Goal: Information Seeking & Learning: Learn about a topic

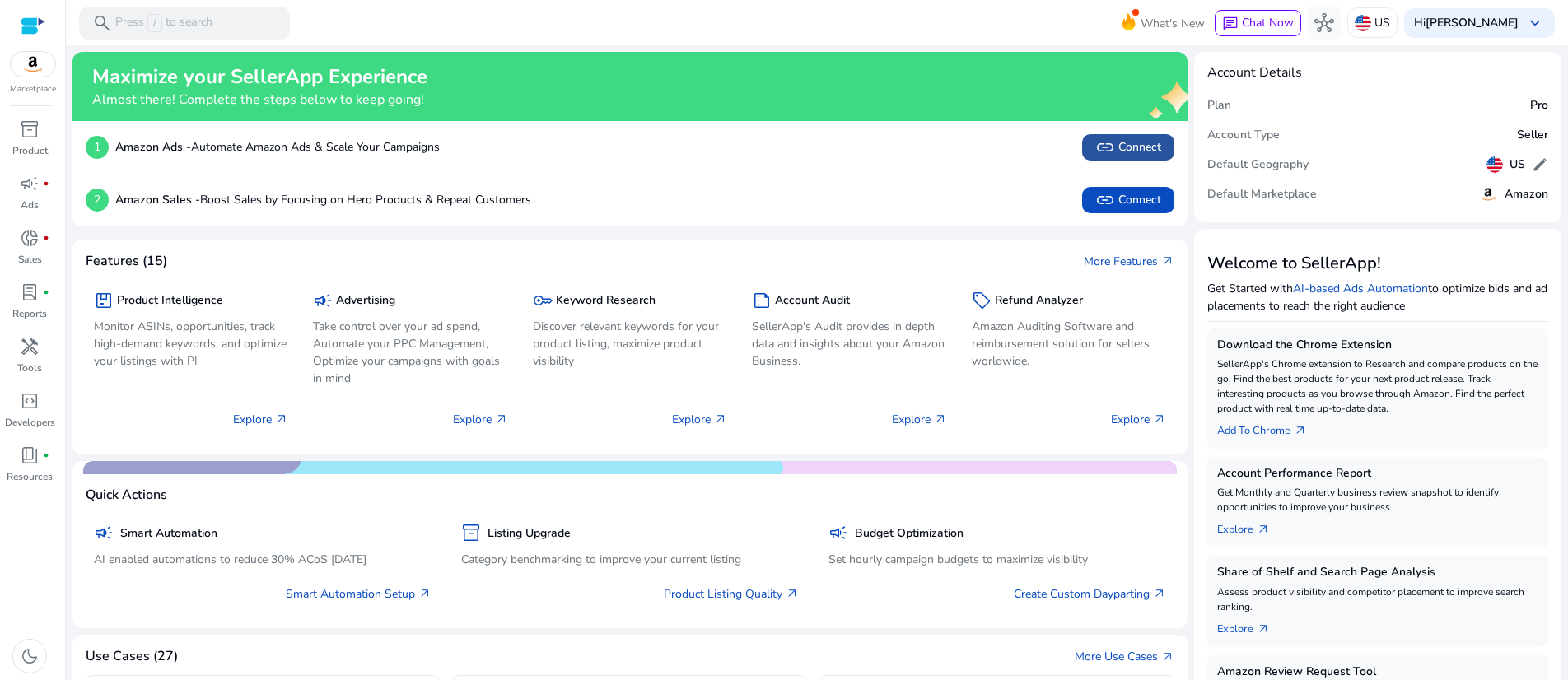
click at [1113, 157] on span "link Connect" at bounding box center [1128, 147] width 66 height 20
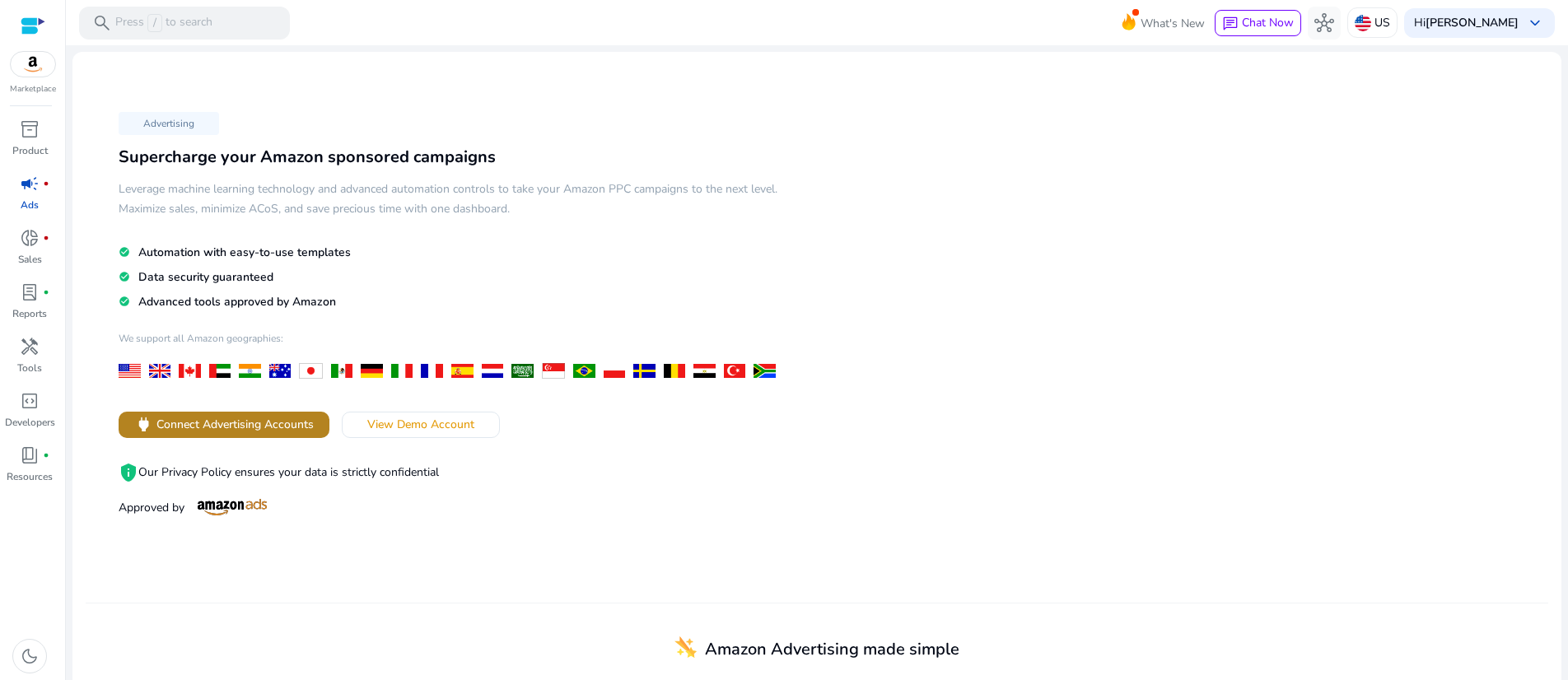
click at [312, 433] on span "Connect Advertising Accounts" at bounding box center [235, 425] width 157 height 18
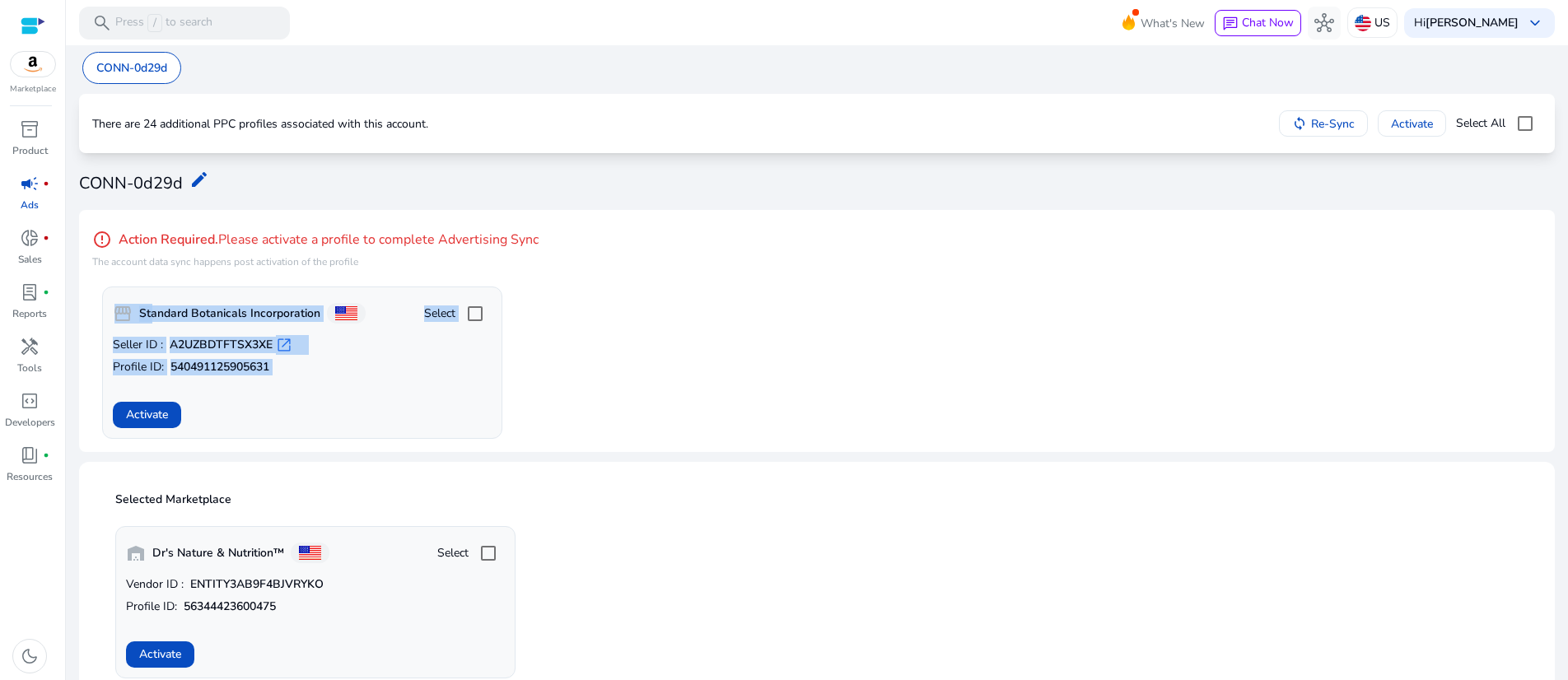
drag, startPoint x: 437, startPoint y: 537, endPoint x: 132, endPoint y: 386, distance: 340.3
click at [132, 386] on div "error_outline Action Required. Please activate a profile to complete Advertisin…" at bounding box center [817, 331] width 1476 height 242
copy div "storefront Standard Botanicals Incorporation Select Seller ID : A2UZBDTFTSX3XE …"
click at [421, 428] on div "Activate" at bounding box center [302, 415] width 379 height 27
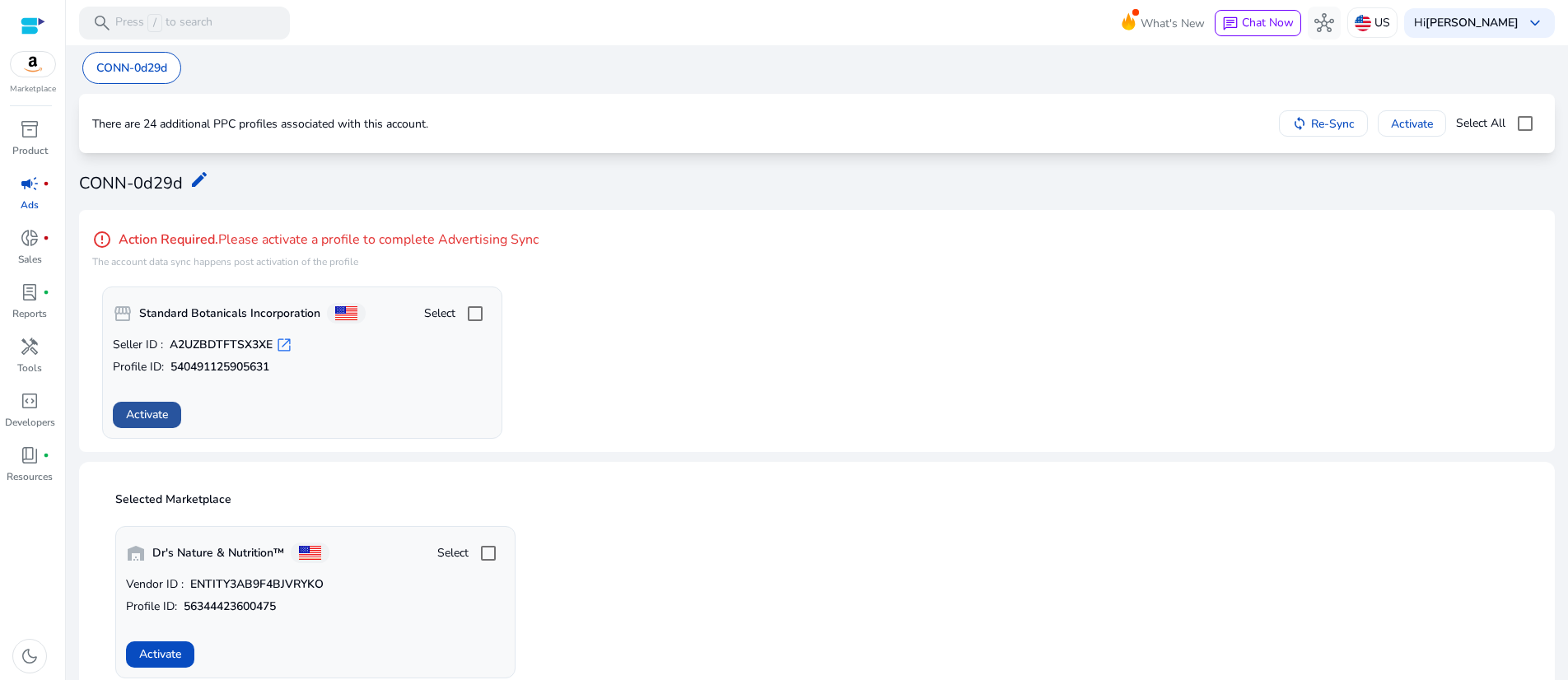
click at [162, 435] on span at bounding box center [146, 416] width 68 height 39
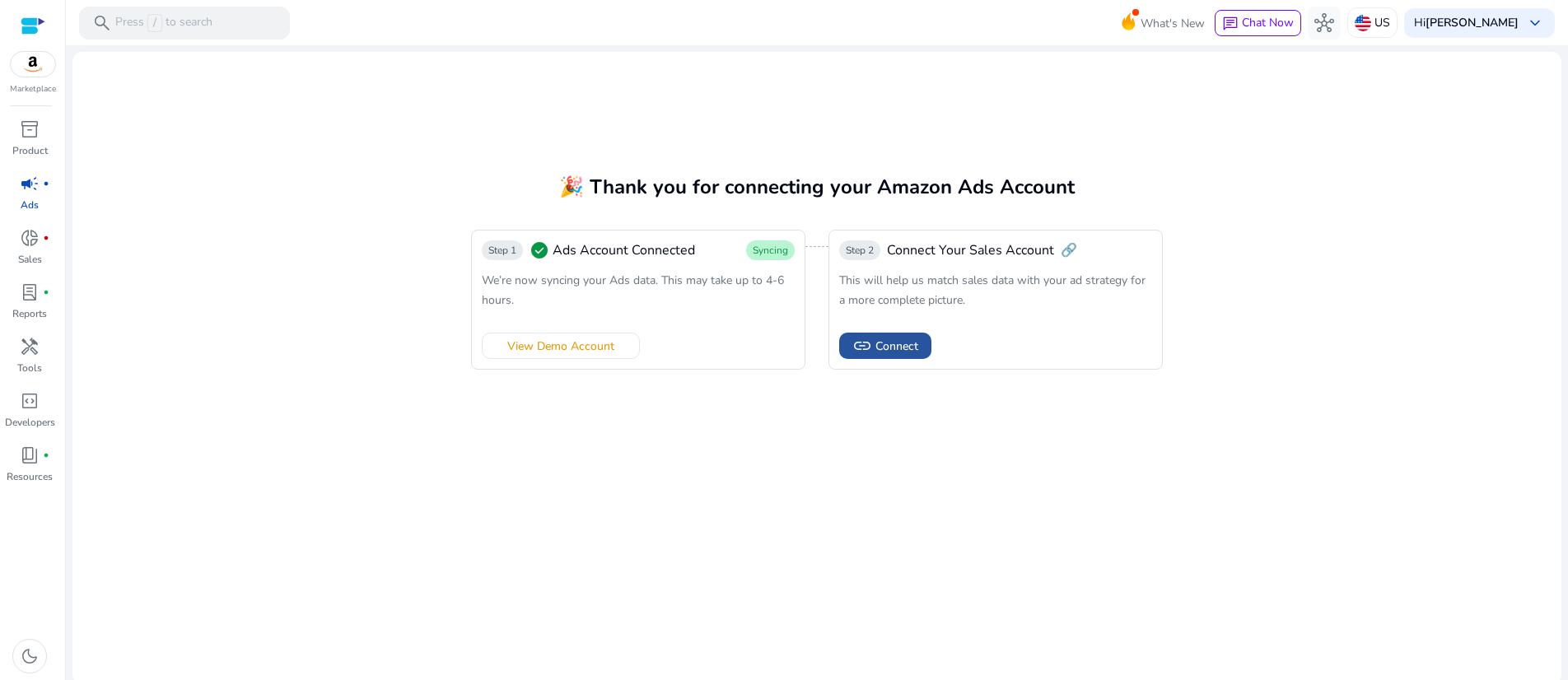
click at [919, 355] on span "Connect" at bounding box center [896, 346] width 42 height 18
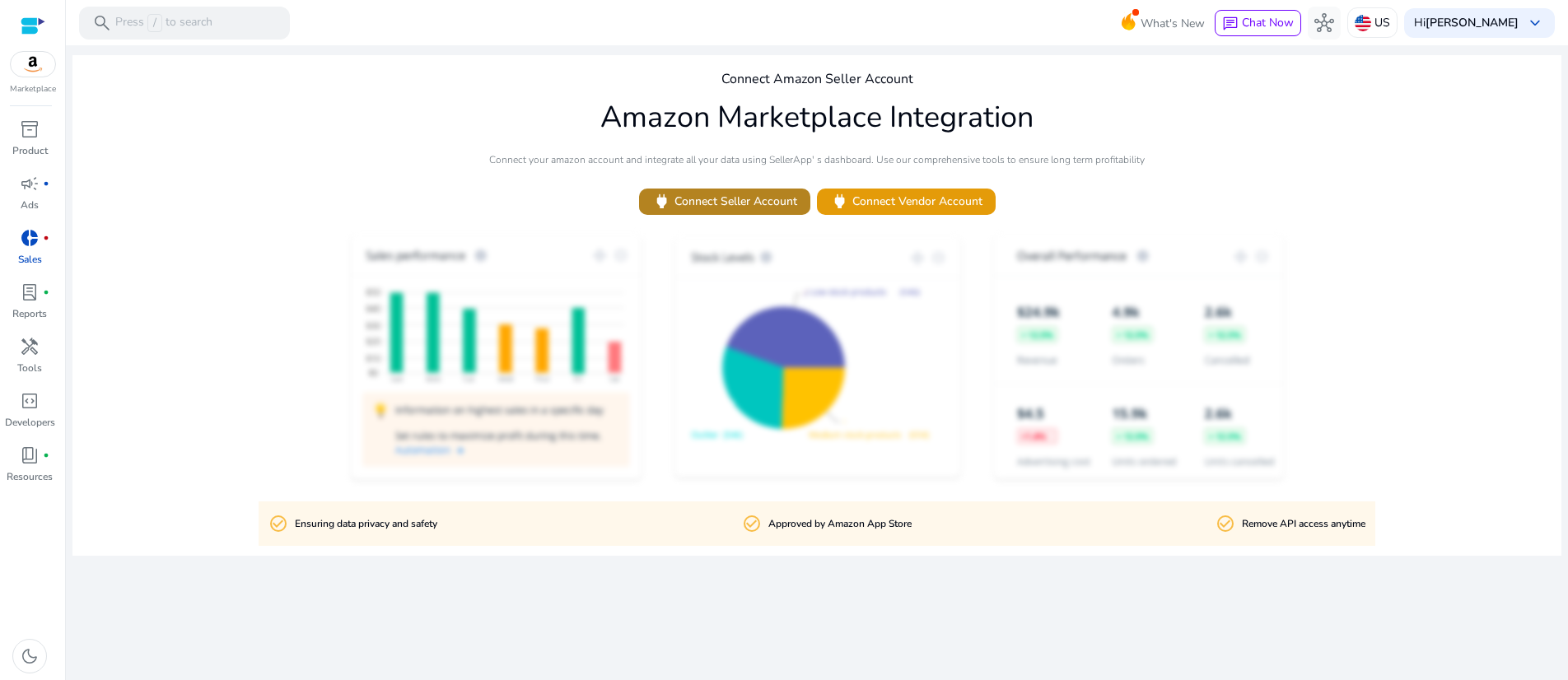
click at [740, 211] on span "power Connect Seller Account" at bounding box center [724, 200] width 145 height 19
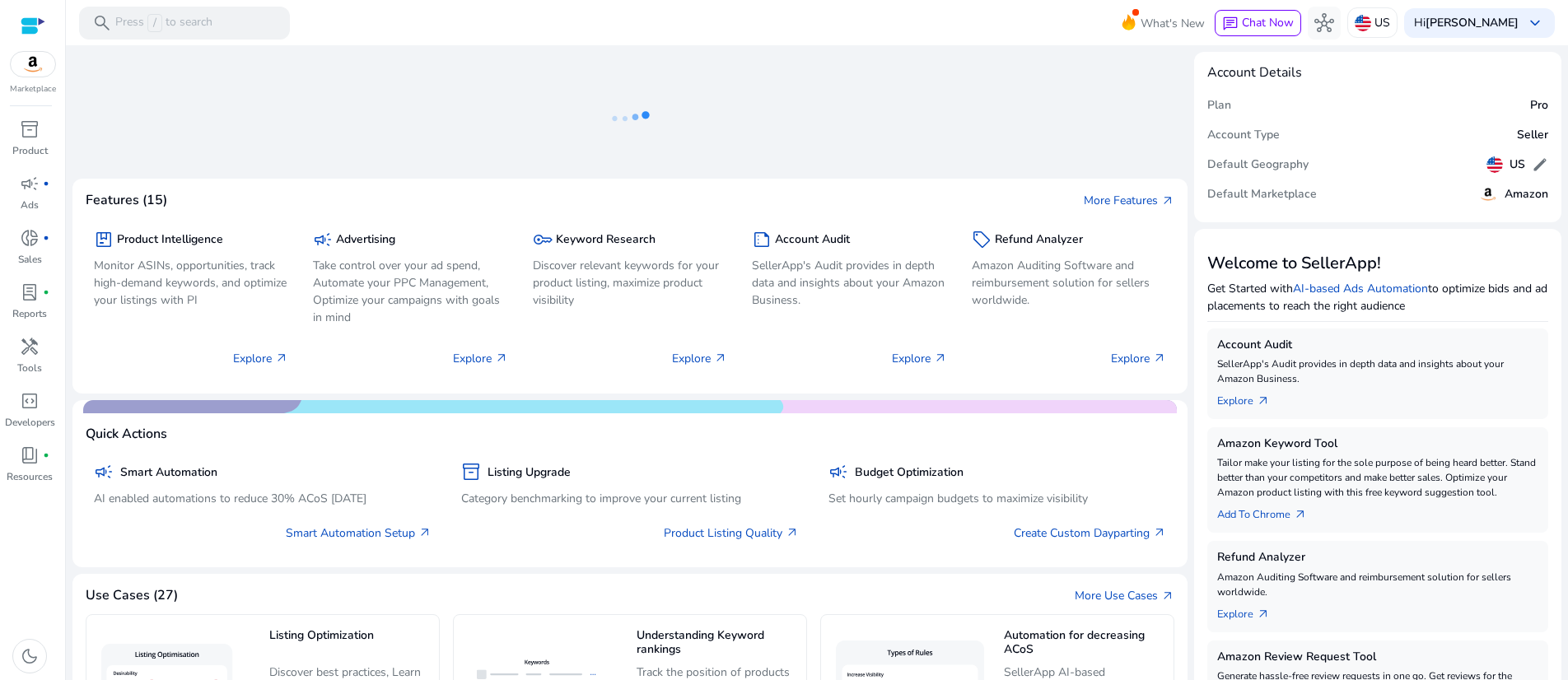
click at [645, 125] on icon at bounding box center [630, 118] width 165 height 108
click at [624, 121] on icon at bounding box center [625, 118] width 5 height 5
click at [624, 123] on icon at bounding box center [630, 118] width 165 height 108
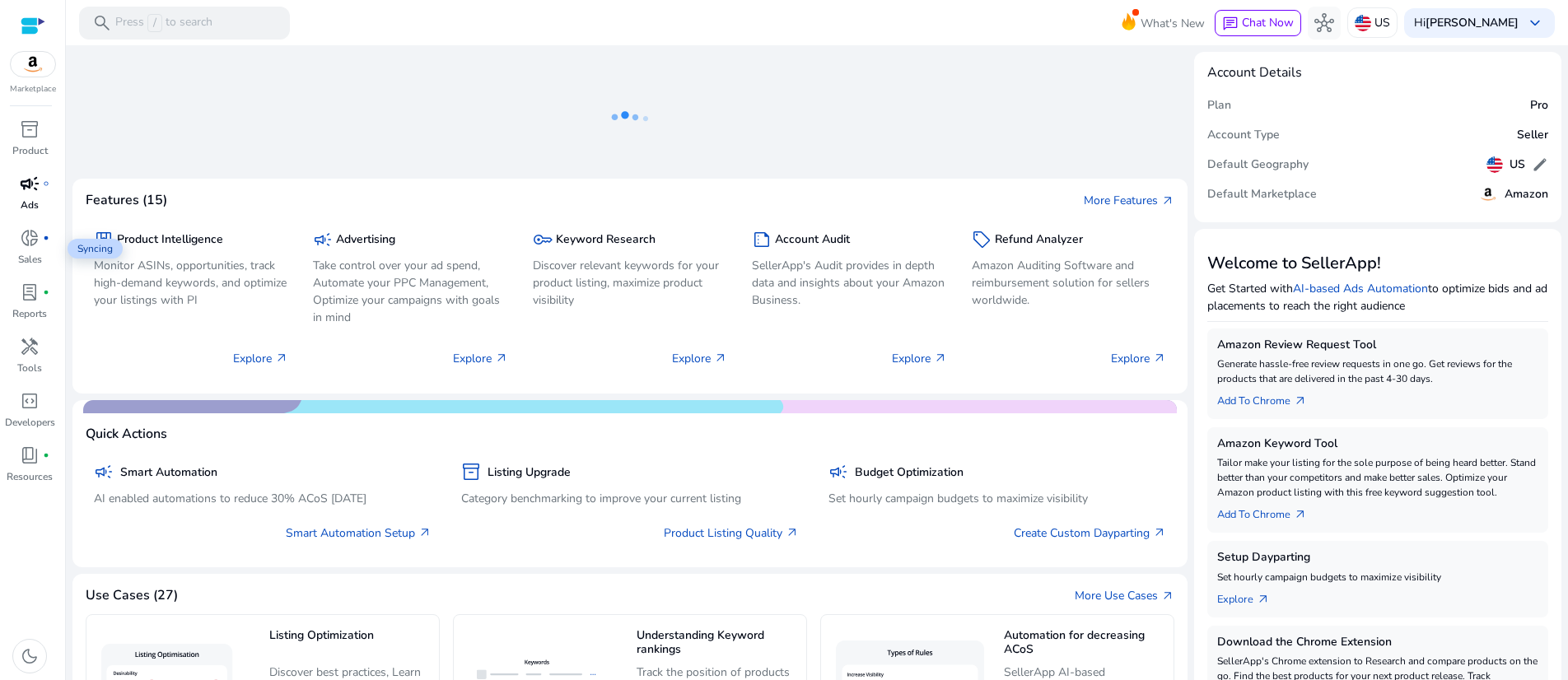
click at [28, 193] on span "campaign" at bounding box center [30, 184] width 20 height 20
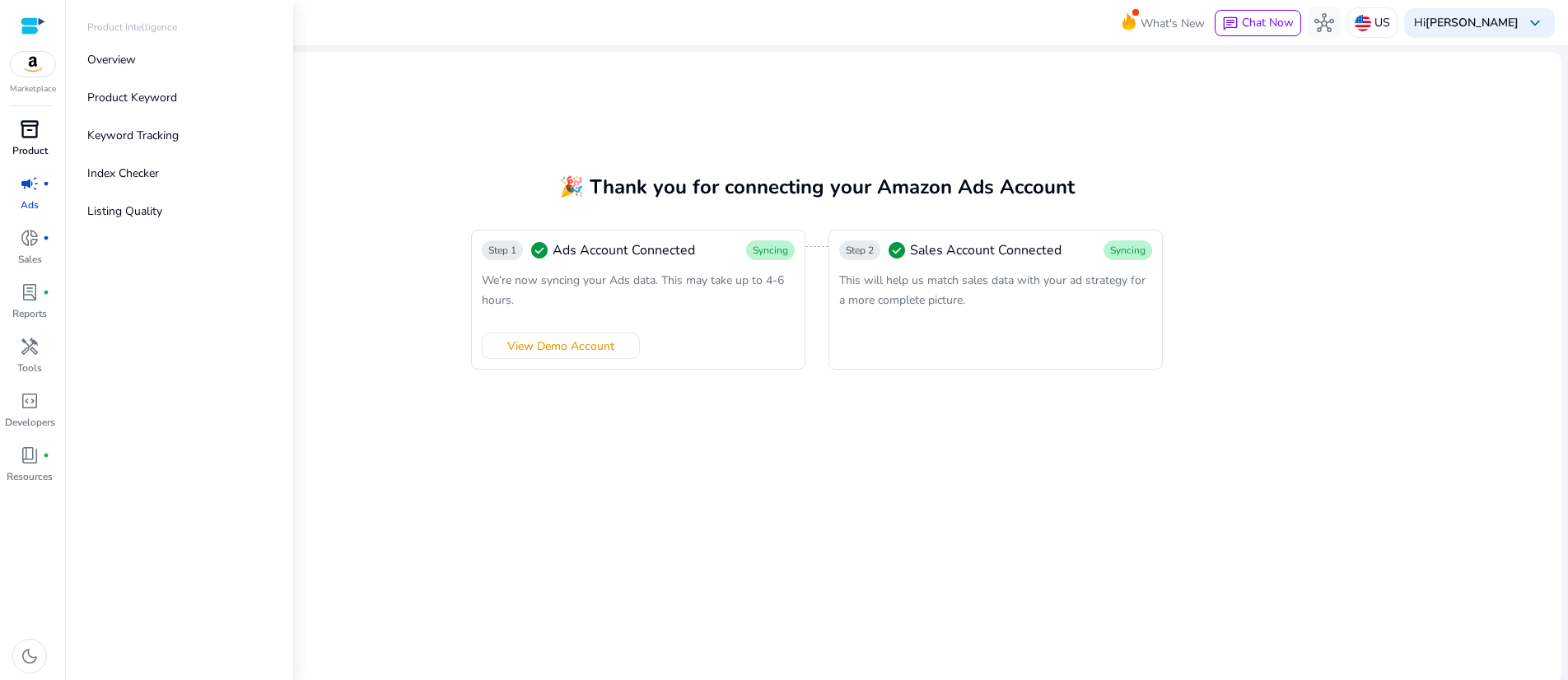
click at [37, 139] on span "inventory_2" at bounding box center [30, 129] width 20 height 20
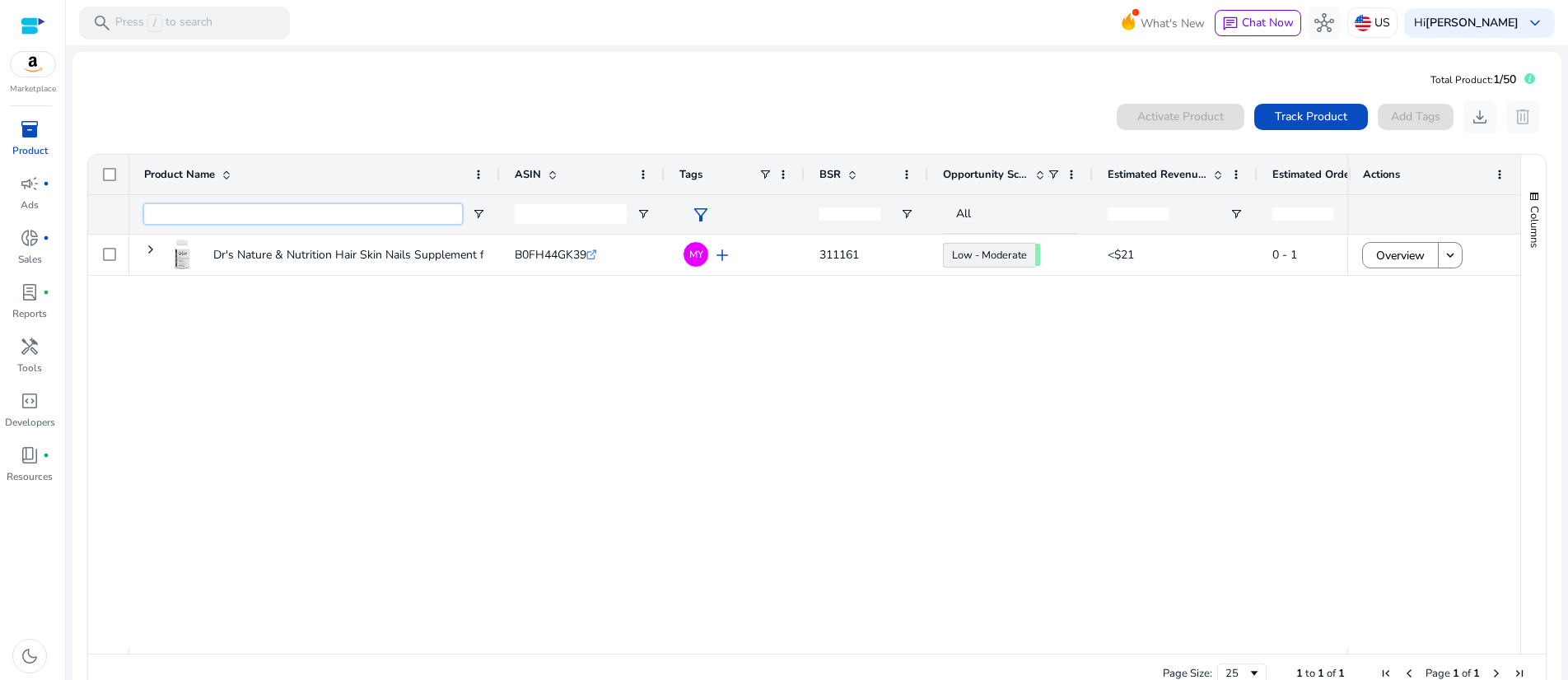
click at [224, 224] on input "Product Name Filter Input" at bounding box center [303, 214] width 318 height 20
click at [196, 224] on input "Product Name Filter Input" at bounding box center [303, 214] width 318 height 20
click at [571, 224] on input "ASIN Filter Input" at bounding box center [571, 214] width 112 height 20
paste input "**********"
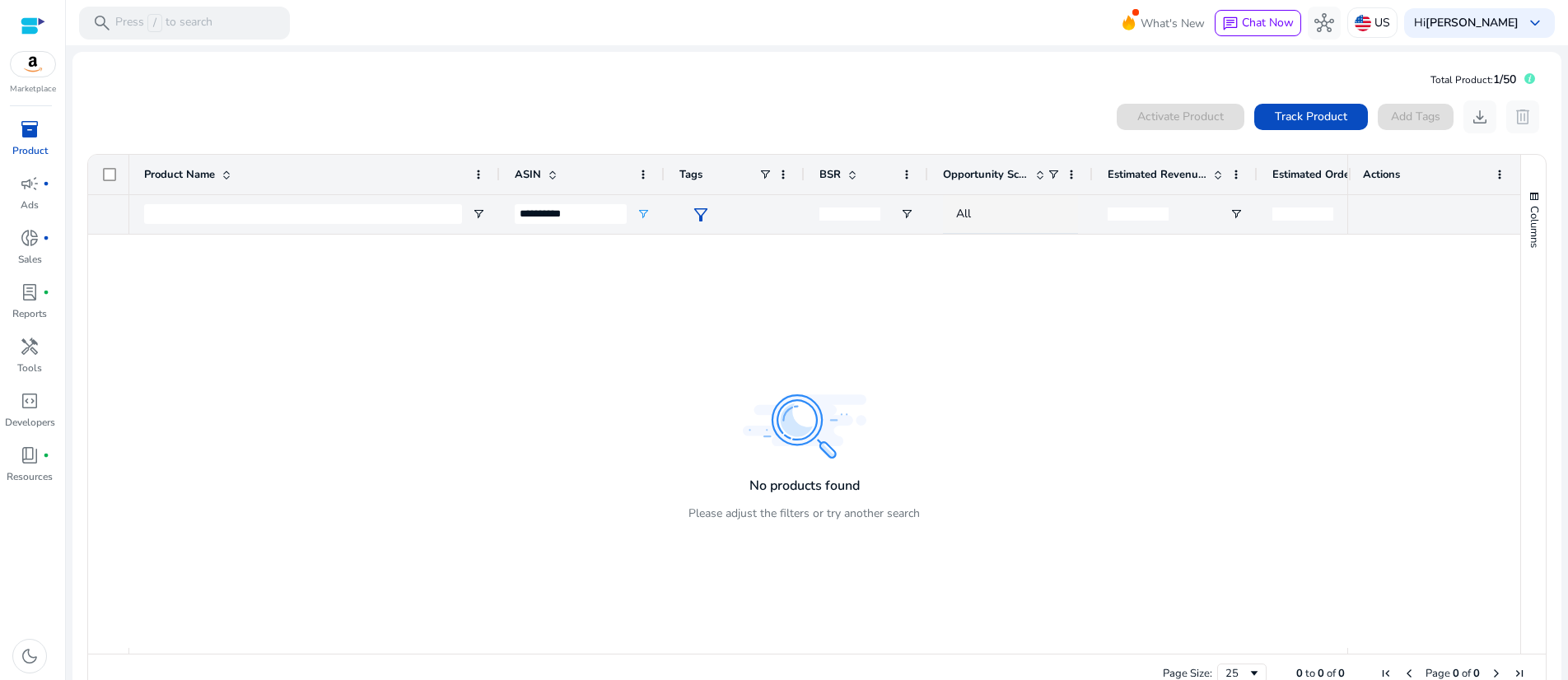
click at [719, 403] on div at bounding box center [738, 441] width 1218 height 414
click at [610, 224] on input "**********" at bounding box center [571, 214] width 112 height 20
type input "**********"
click at [585, 373] on div at bounding box center [738, 441] width 1218 height 414
drag, startPoint x: 242, startPoint y: 235, endPoint x: 245, endPoint y: 249, distance: 14.3
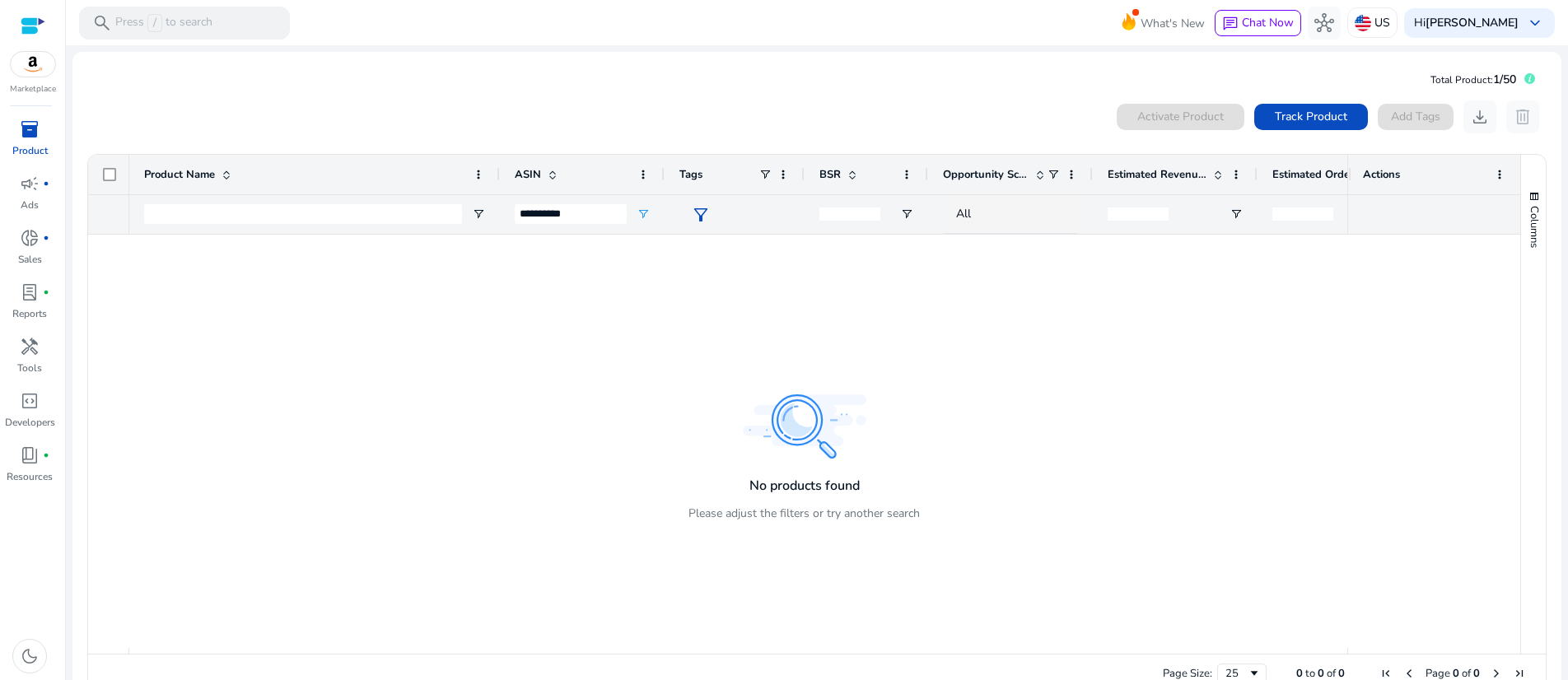
click at [245, 234] on div at bounding box center [303, 214] width 318 height 38
click at [244, 224] on input "Product Name Filter Input" at bounding box center [303, 214] width 318 height 20
paste input "**********"
type input "**********"
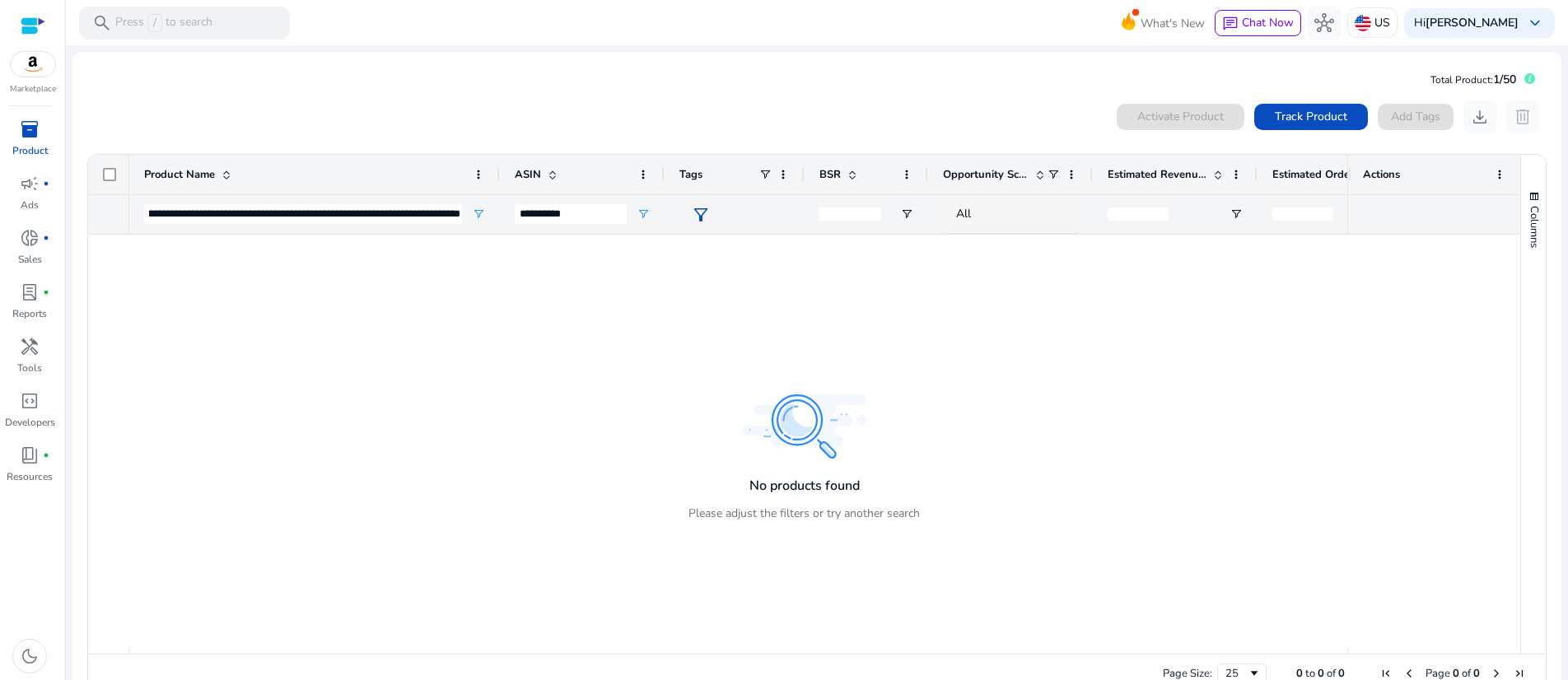
scroll to position [0, 0]
click at [760, 355] on div at bounding box center [738, 441] width 1218 height 414
click at [1275, 125] on span "Track Product" at bounding box center [1310, 116] width 72 height 18
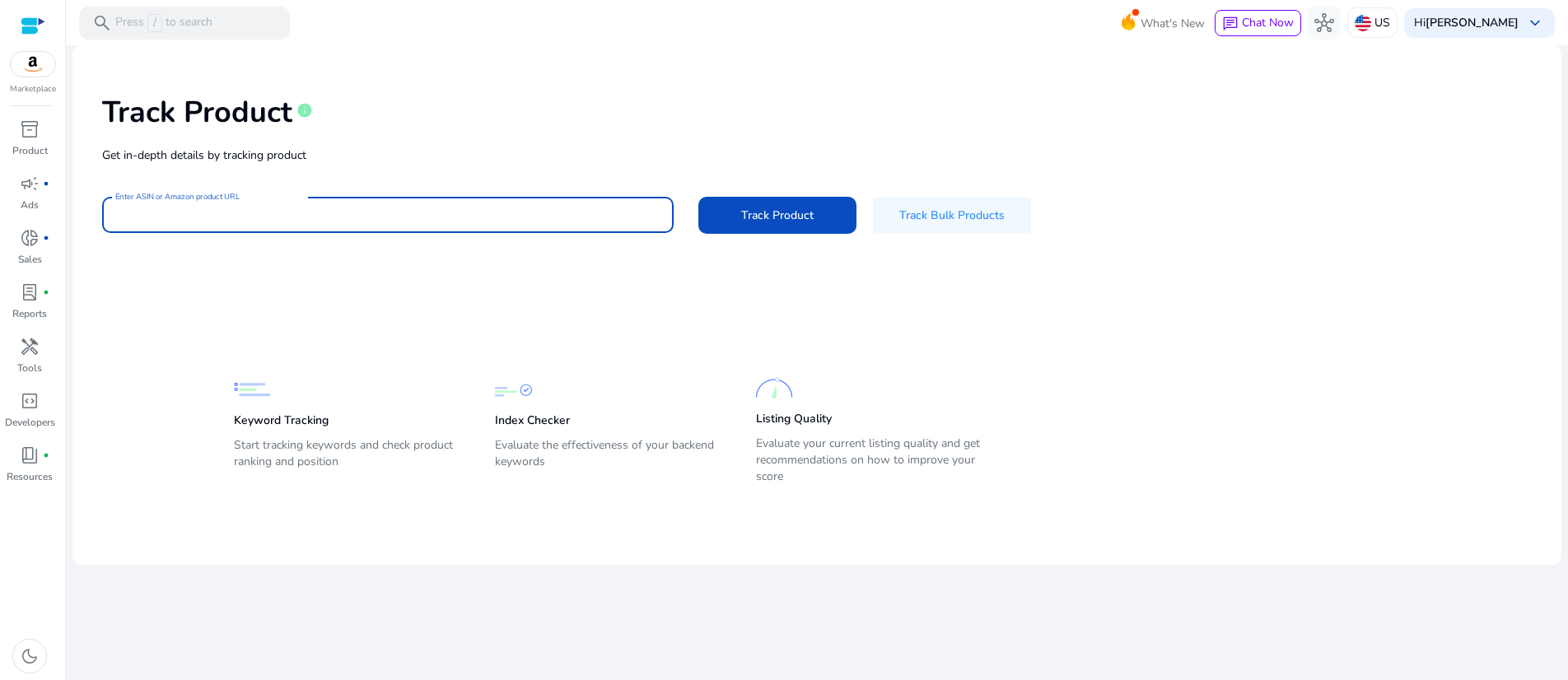
click at [317, 224] on input "Enter ASIN or Amazon product URL" at bounding box center [388, 215] width 546 height 18
click at [291, 224] on input "Enter ASIN or Amazon product URL" at bounding box center [388, 215] width 546 height 18
type input "**********"
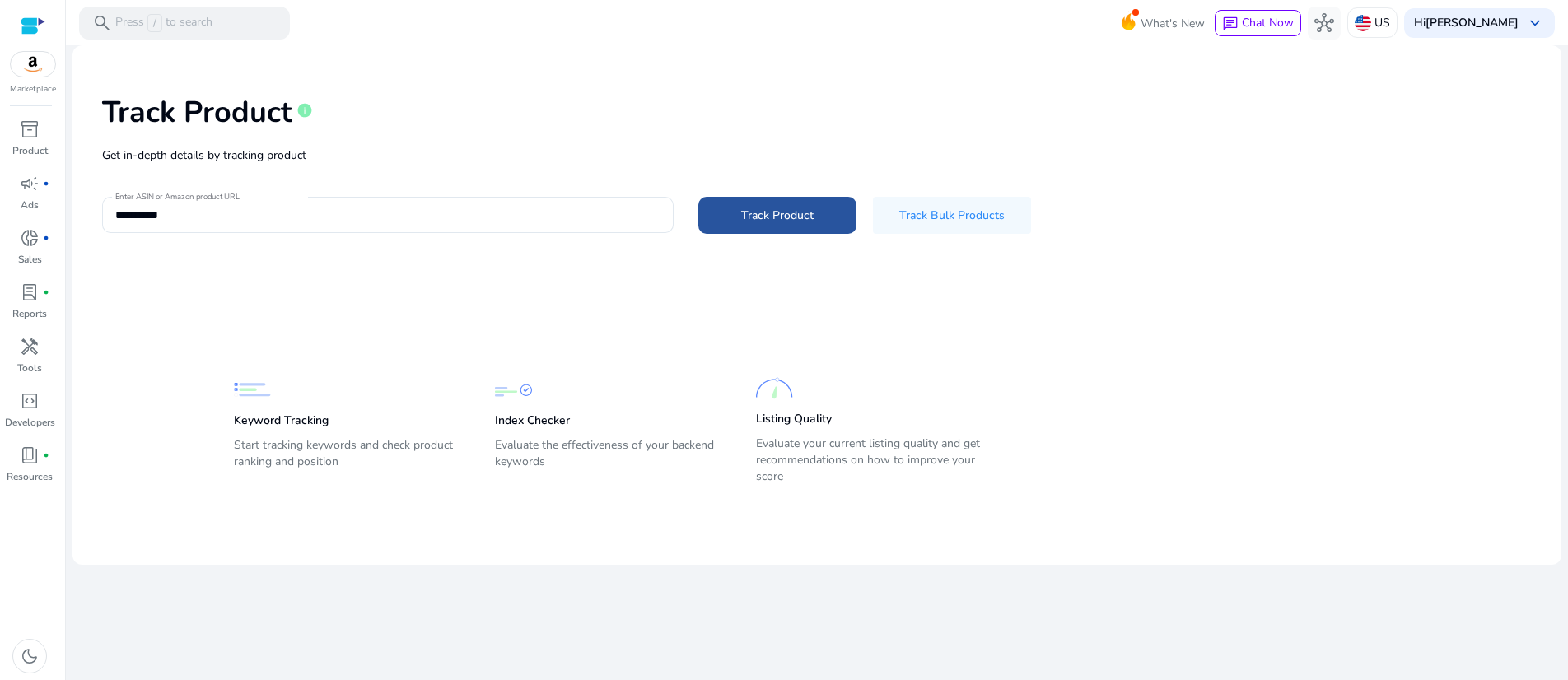
click at [806, 224] on span "Track Product" at bounding box center [777, 216] width 72 height 18
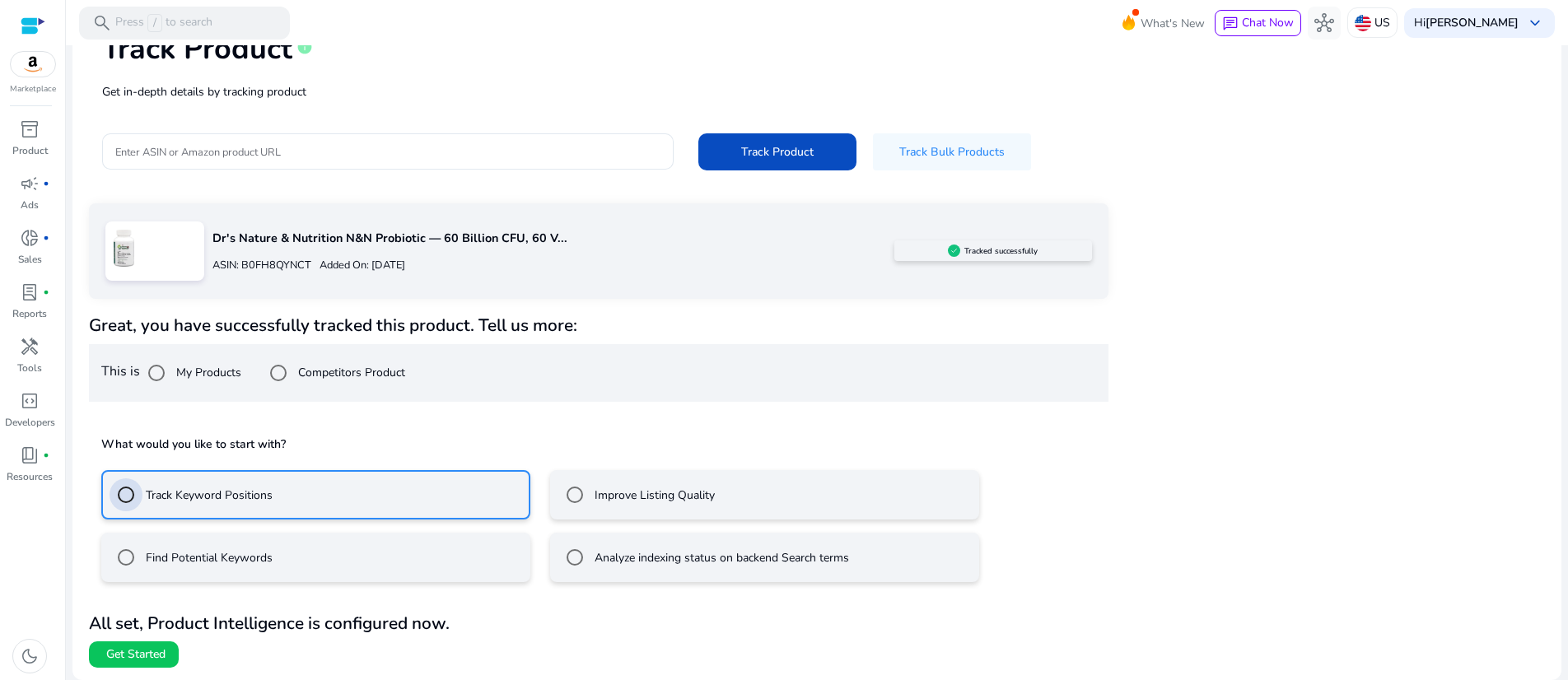
scroll to position [201, 0]
click at [155, 647] on span "Get Started" at bounding box center [136, 654] width 59 height 17
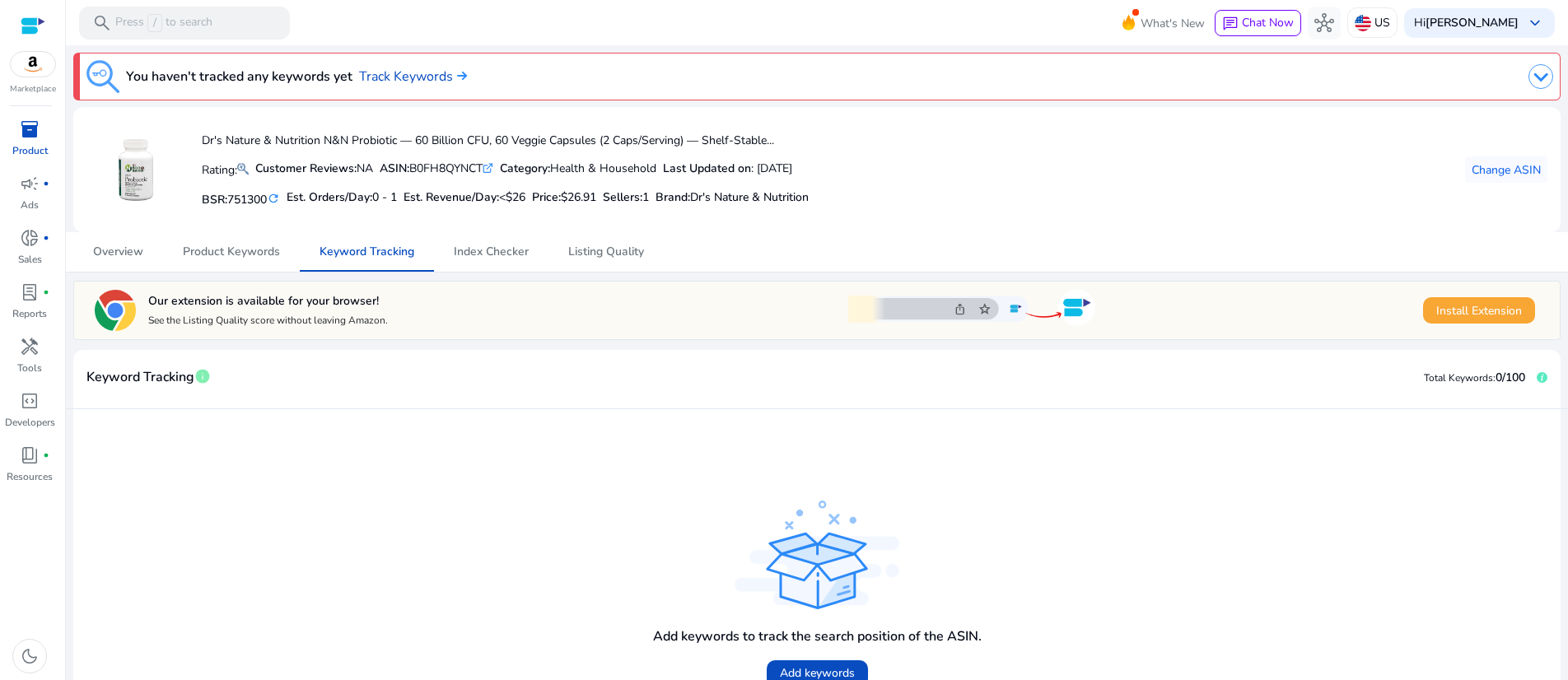
click at [1460, 320] on span "Install Extension" at bounding box center [1479, 311] width 86 height 18
click at [533, 552] on div "Add keywords to track the search position of the ASIN. Add keywords" at bounding box center [817, 575] width 1461 height 306
click at [280, 207] on mat-icon "refresh" at bounding box center [272, 199] width 13 height 16
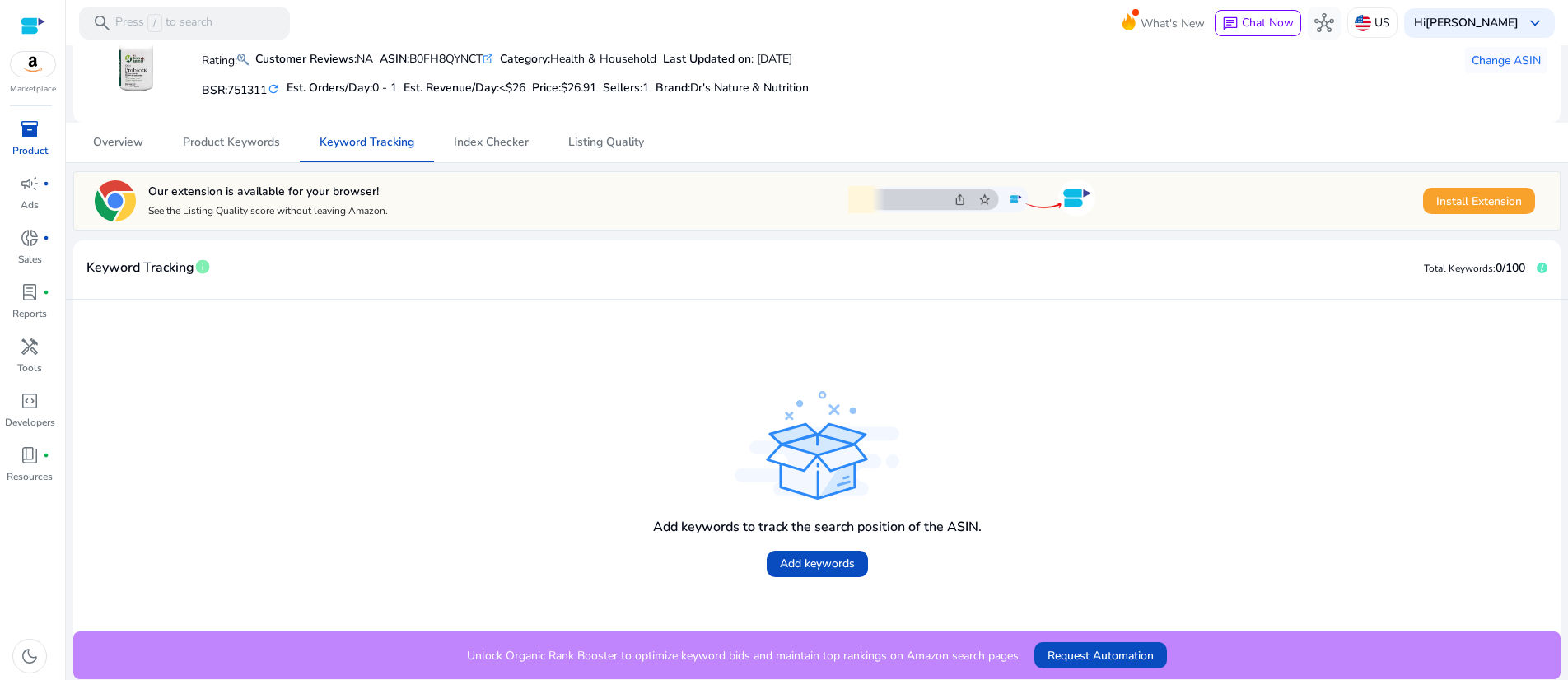
scroll to position [225, 0]
click at [807, 556] on span "Add keywords" at bounding box center [817, 565] width 75 height 18
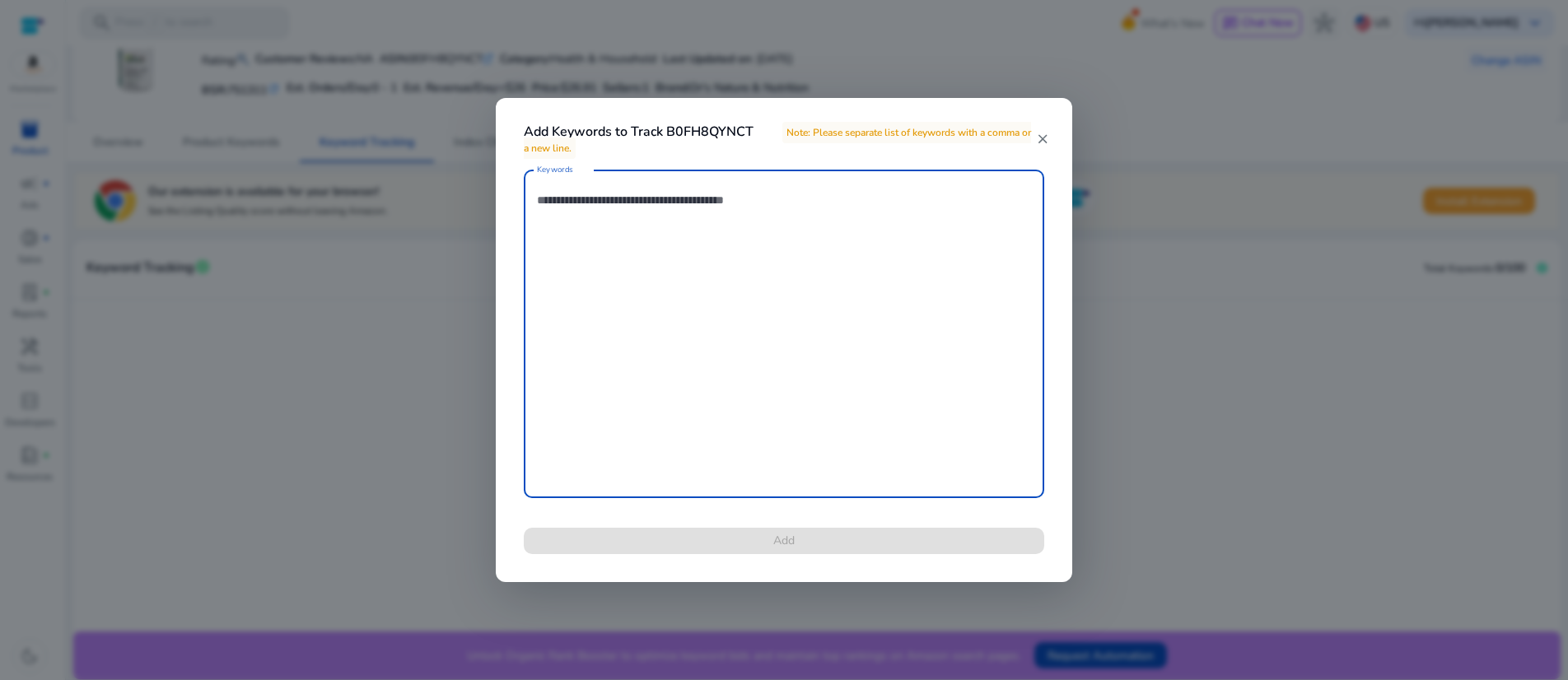
click at [1038, 138] on mat-icon "close" at bounding box center [1042, 139] width 13 height 15
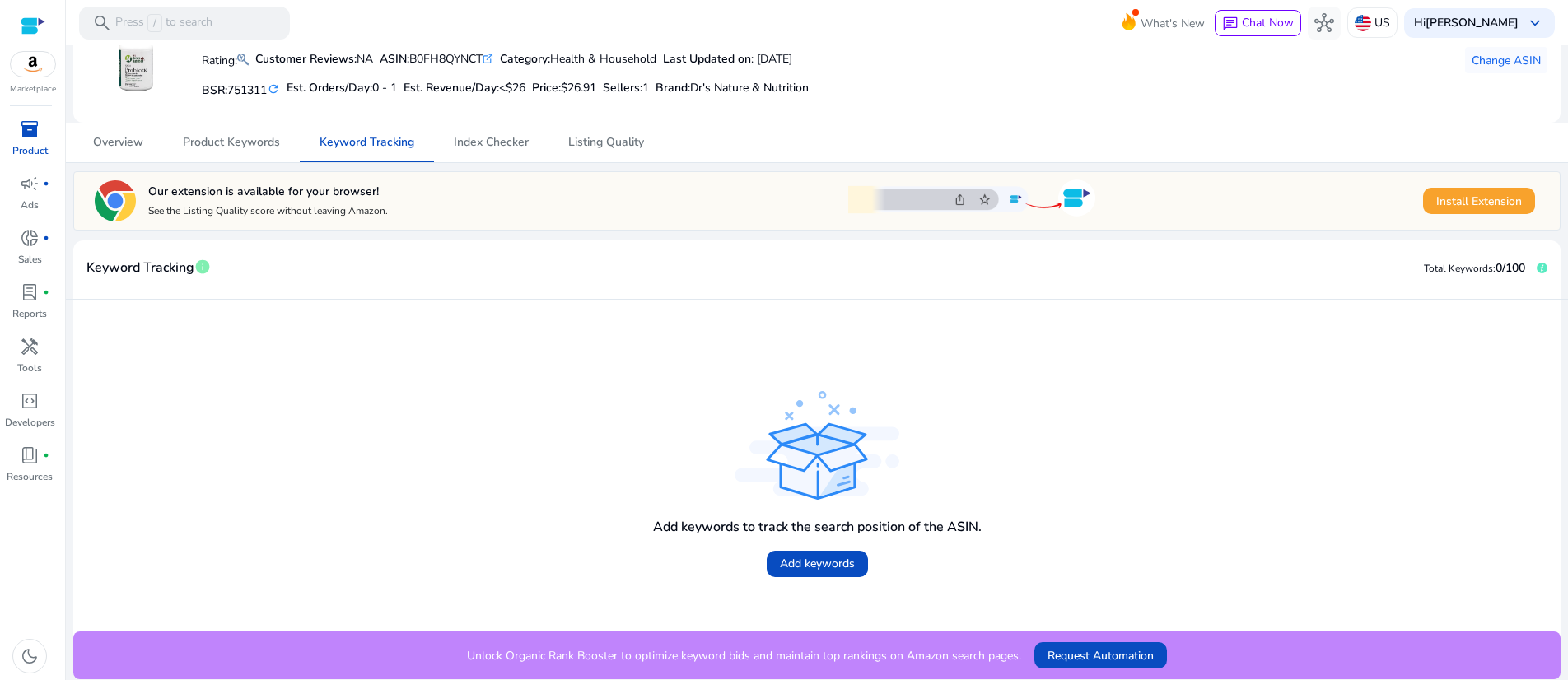
click at [465, 342] on div "Add keywords to track the search position of the ASIN. Add keywords" at bounding box center [817, 466] width 1461 height 306
click at [1154, 647] on span "Request Automation" at bounding box center [1101, 656] width 107 height 18
click at [26, 647] on span "dark_mode" at bounding box center [30, 656] width 20 height 20
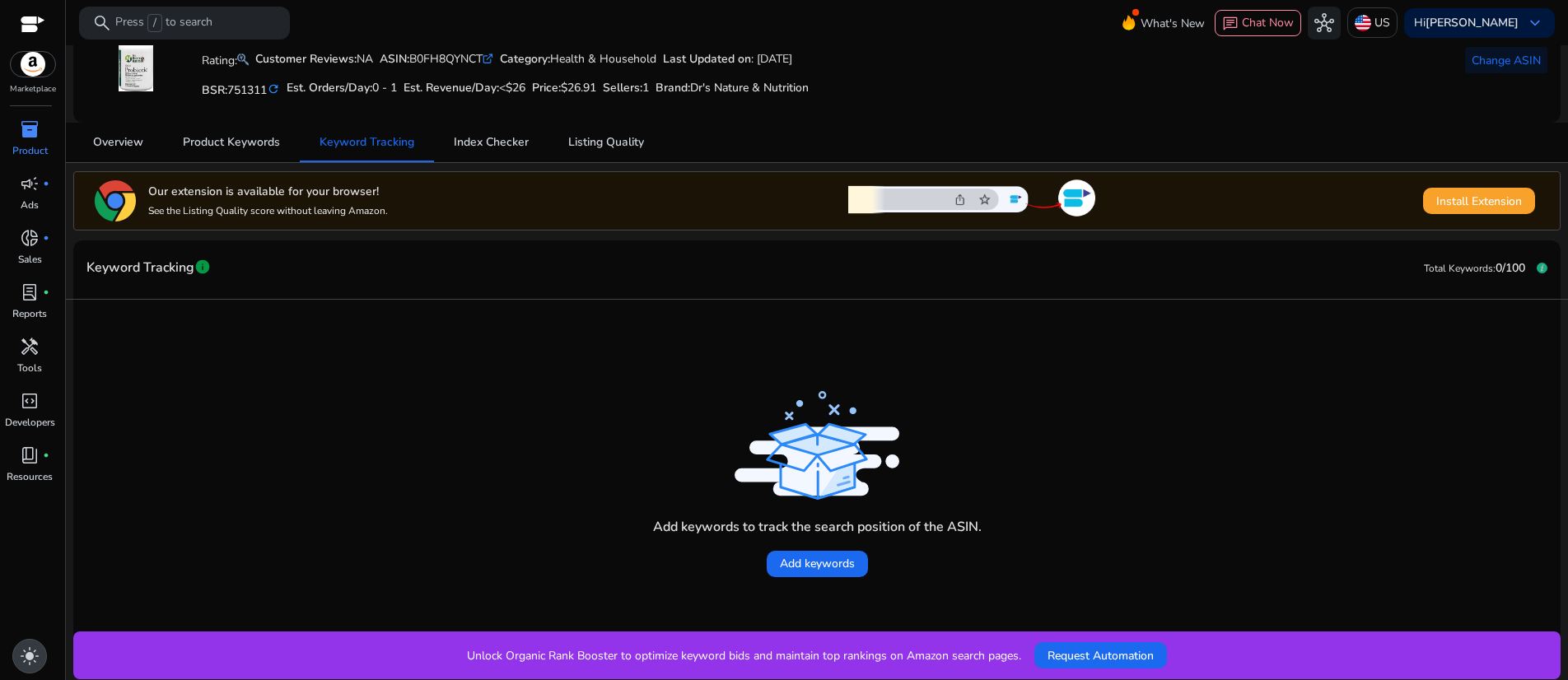
click at [28, 646] on span "light_mode" at bounding box center [30, 656] width 20 height 20
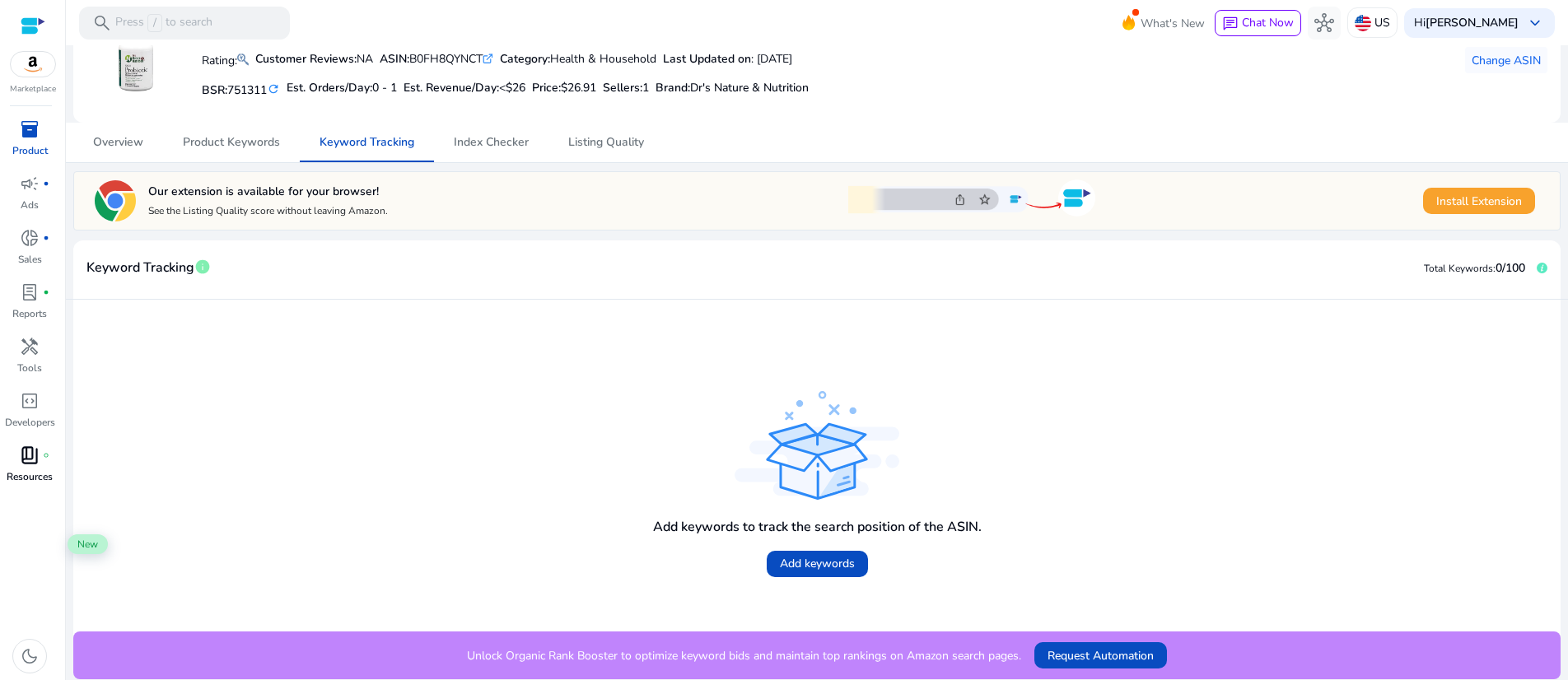
click at [29, 466] on span "book_4" at bounding box center [30, 456] width 20 height 20
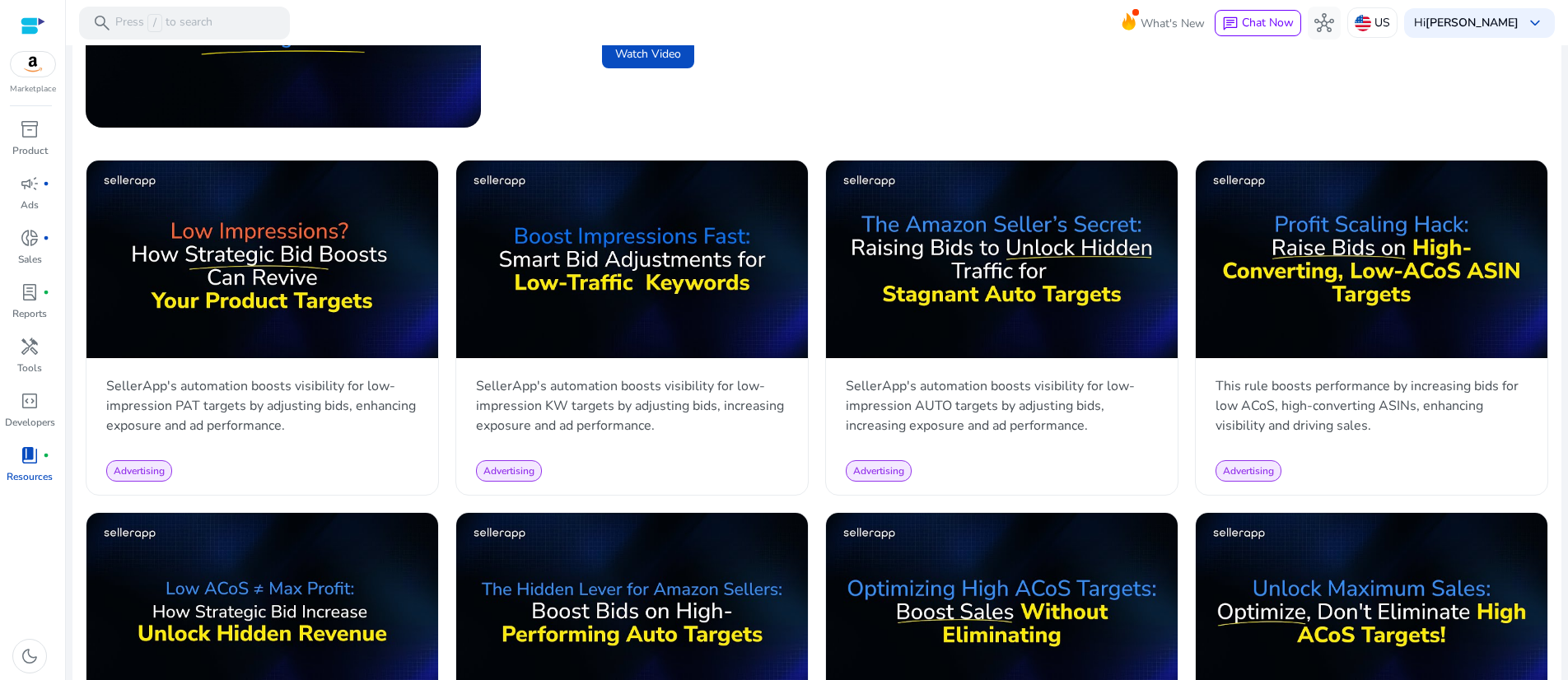
scroll to position [873, 0]
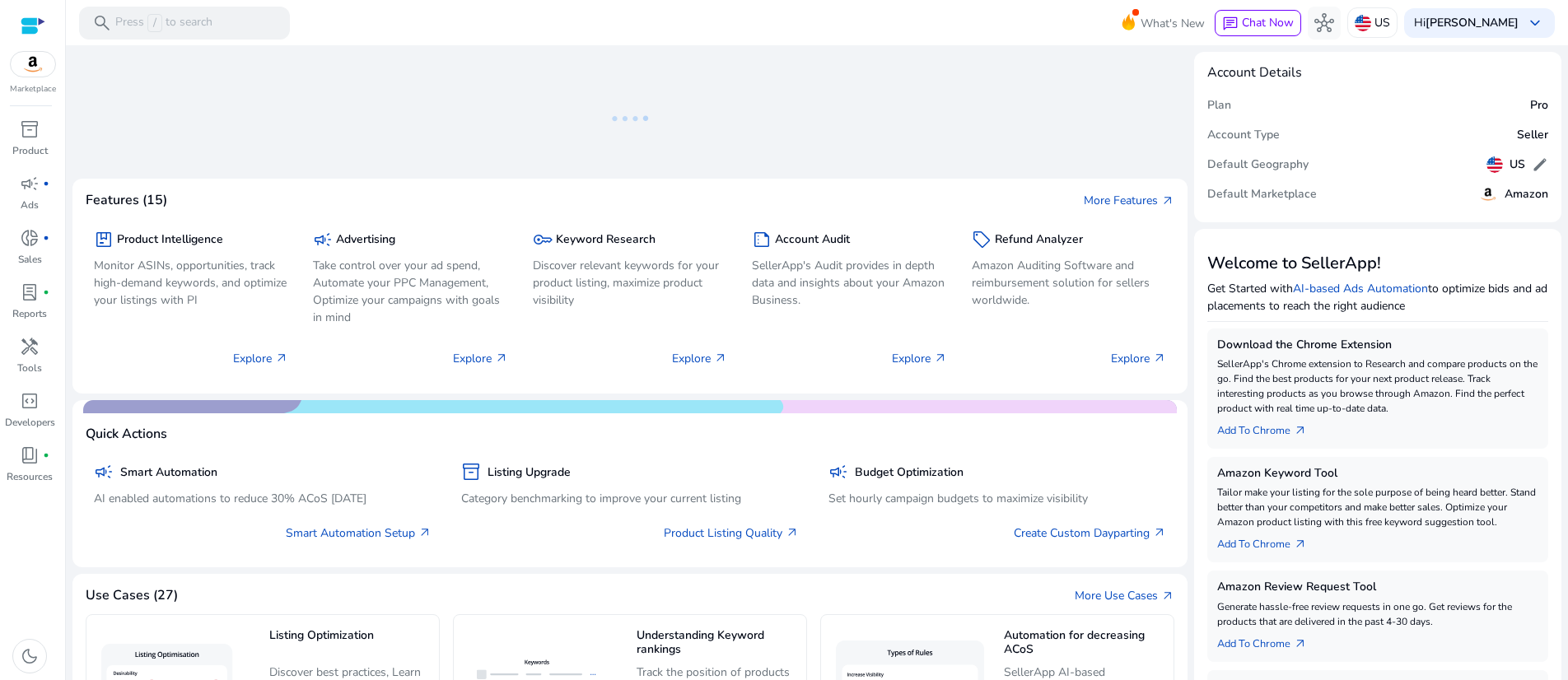
click at [859, 132] on ng-lottie at bounding box center [630, 118] width 1115 height 108
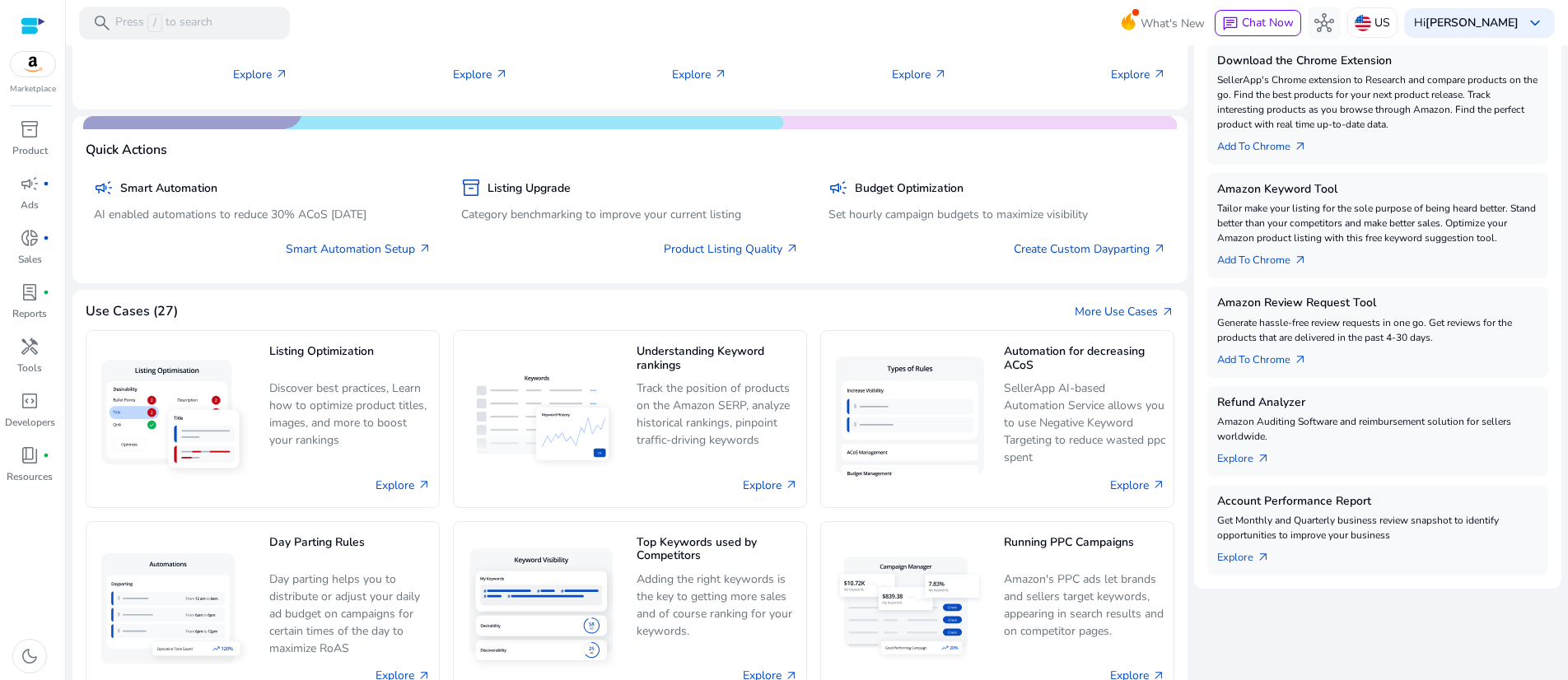
scroll to position [302, 0]
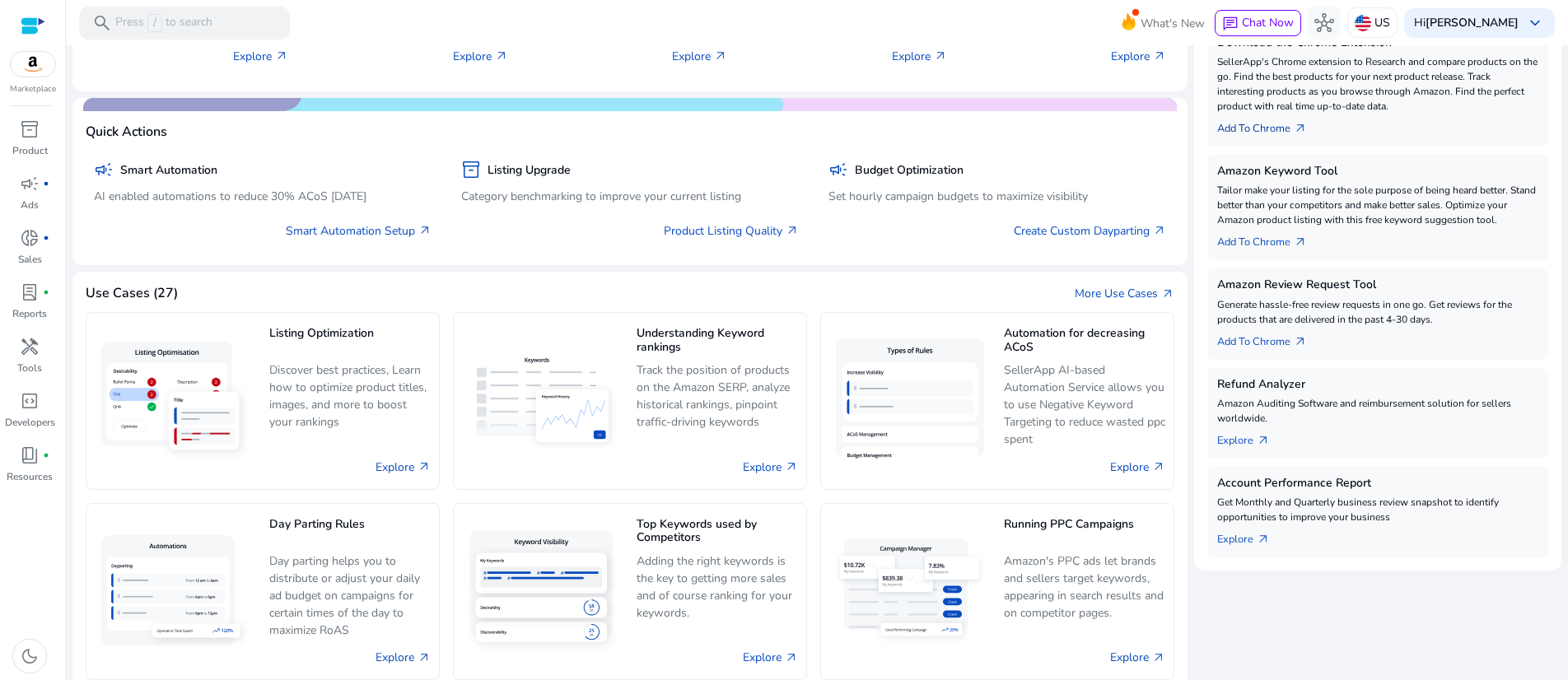
click at [1297, 137] on link "Add To Chrome arrow_outward" at bounding box center [1269, 124] width 103 height 23
click at [1307, 135] on span "arrow_outward" at bounding box center [1300, 128] width 13 height 13
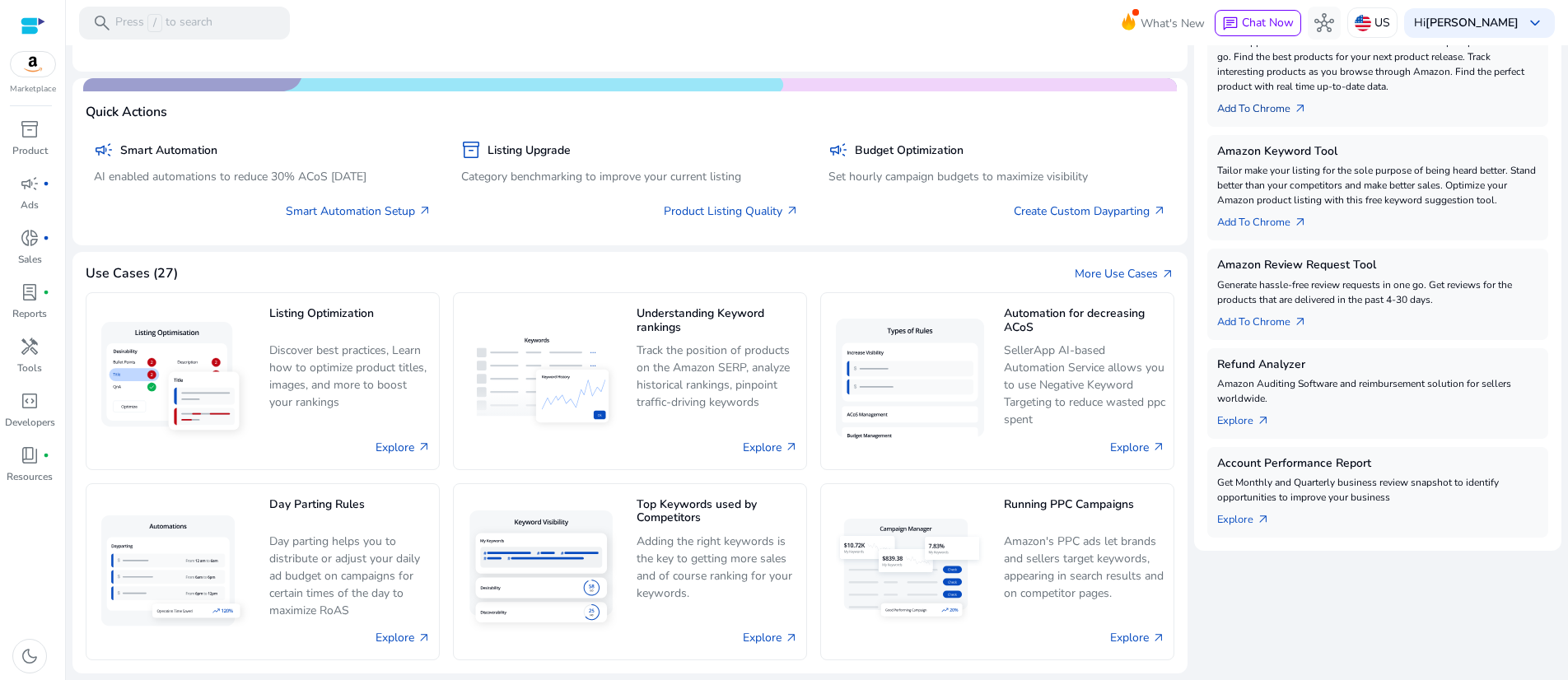
scroll to position [451, 0]
click at [1317, 231] on link "Add To Chrome arrow_outward" at bounding box center [1269, 218] width 103 height 23
click at [1305, 331] on link "Add To Chrome arrow_outward" at bounding box center [1269, 318] width 103 height 23
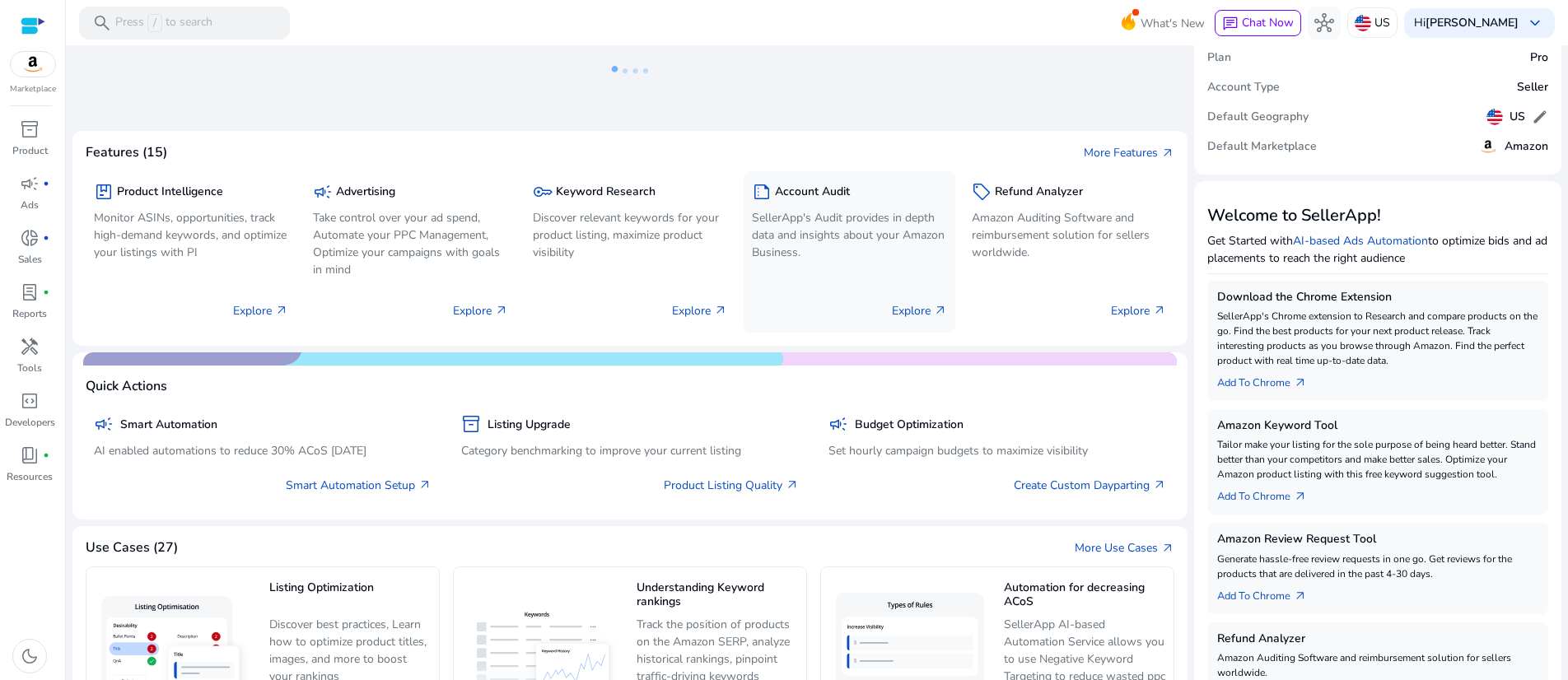
scroll to position [0, 0]
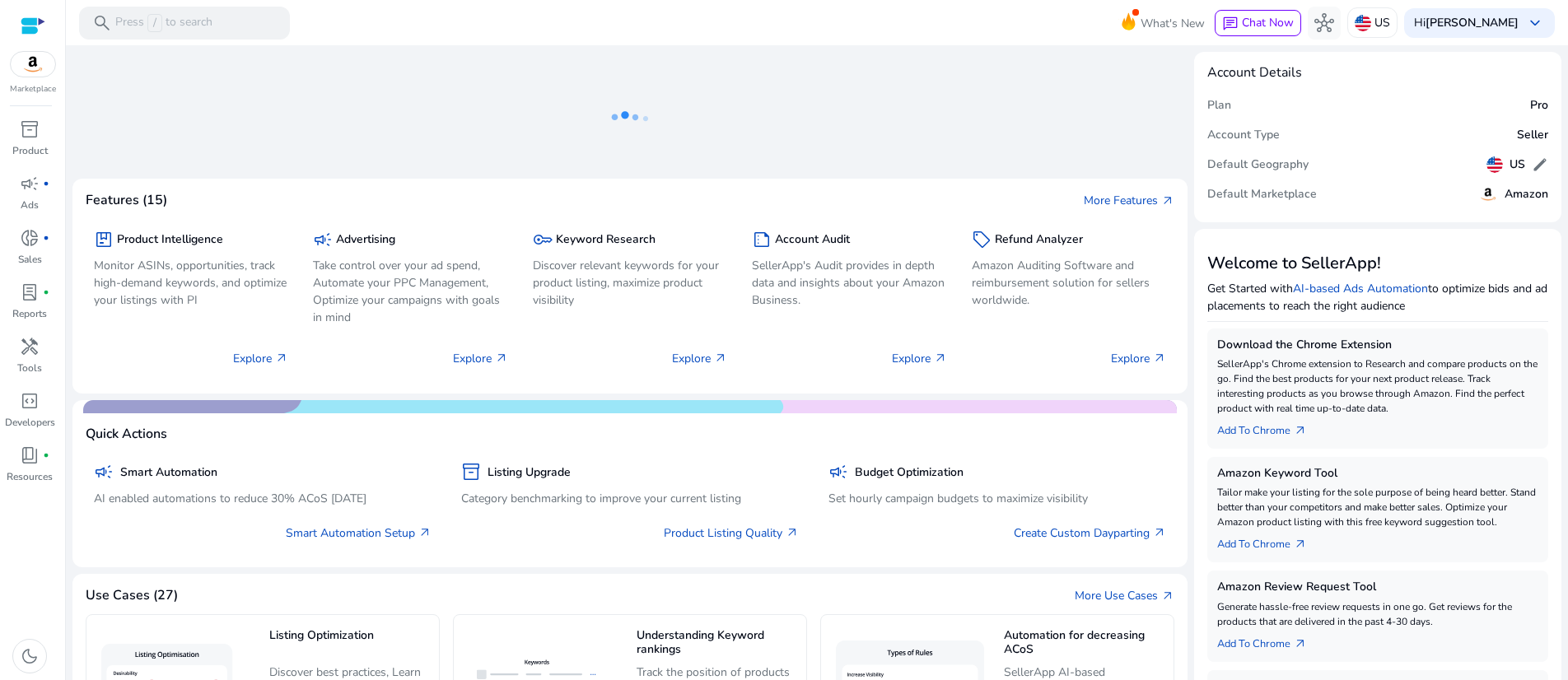
click at [37, 77] on img at bounding box center [33, 64] width 44 height 25
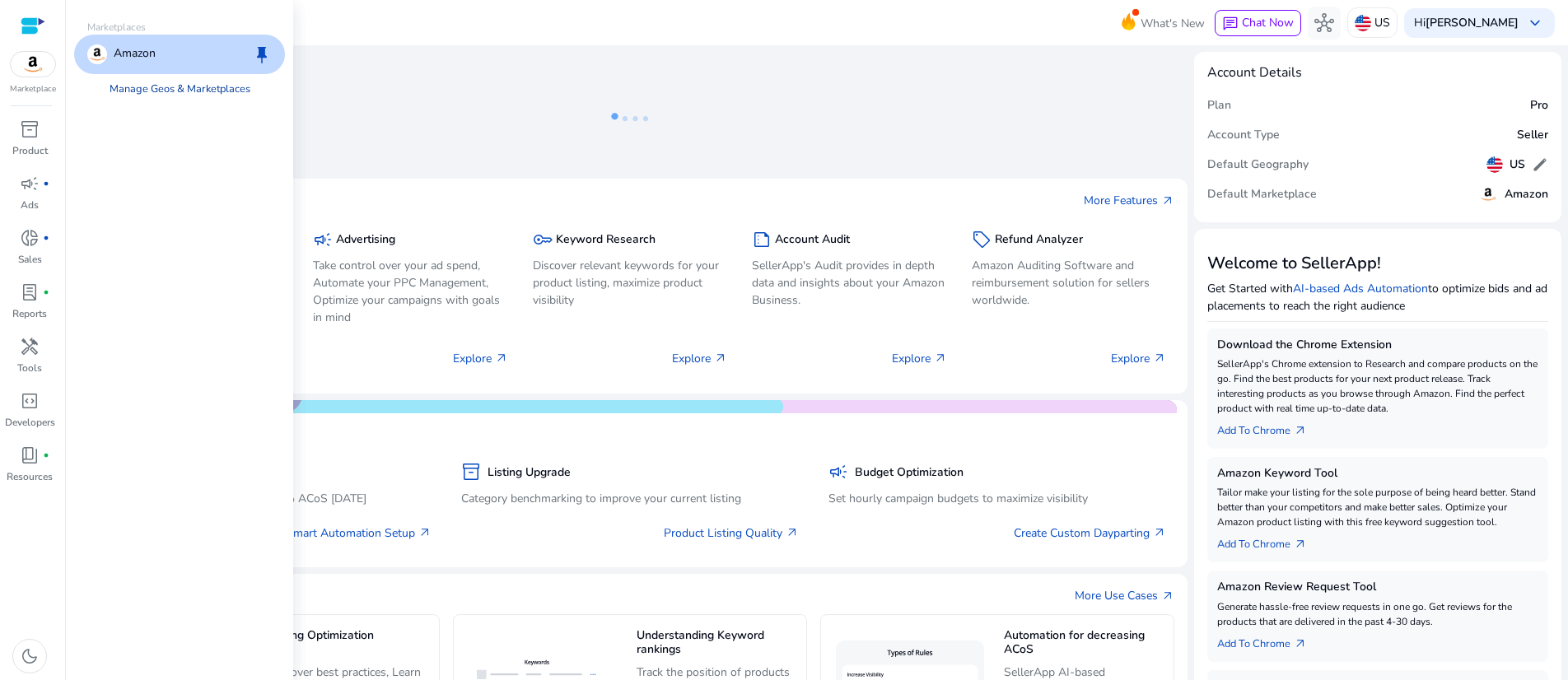
click at [263, 104] on link "Manage Geos & Marketplaces" at bounding box center [180, 89] width 167 height 30
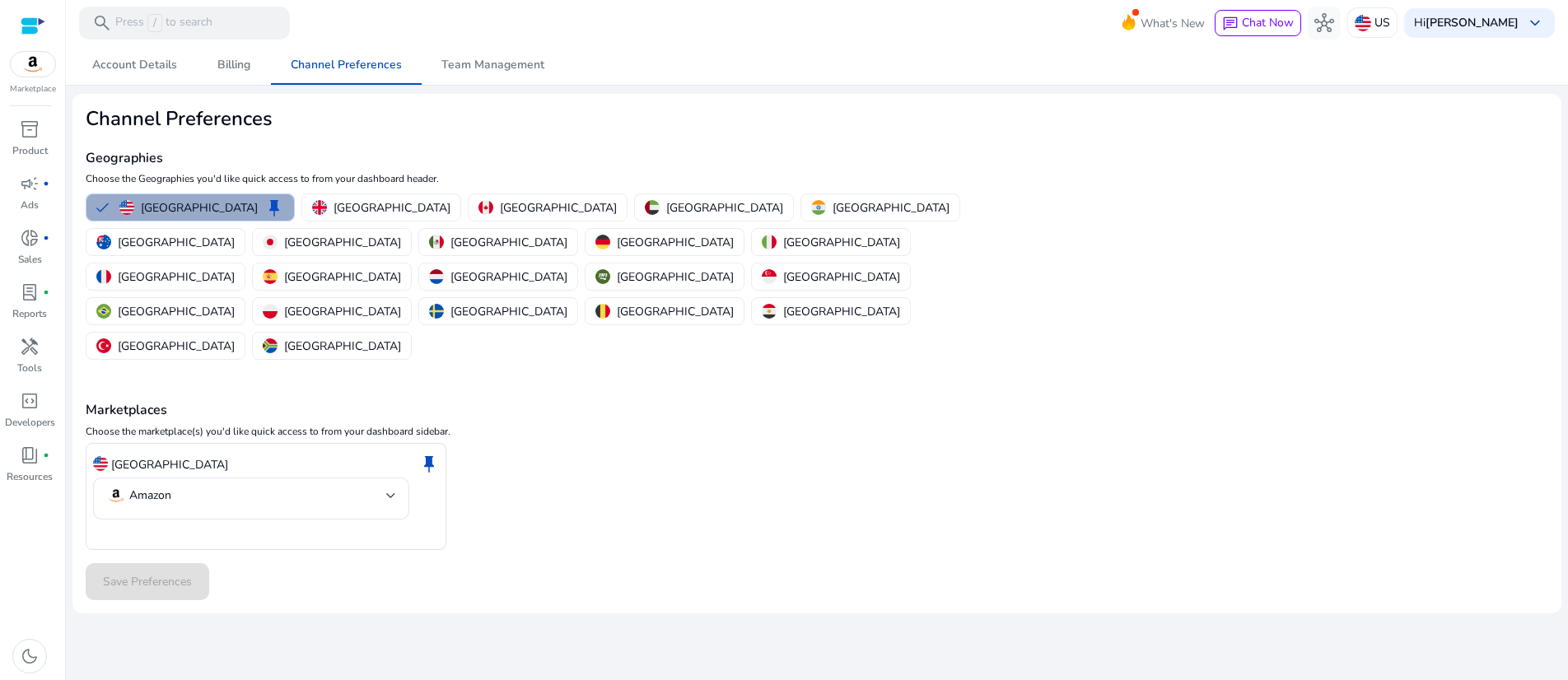
click at [230, 217] on p "United States" at bounding box center [199, 208] width 117 height 18
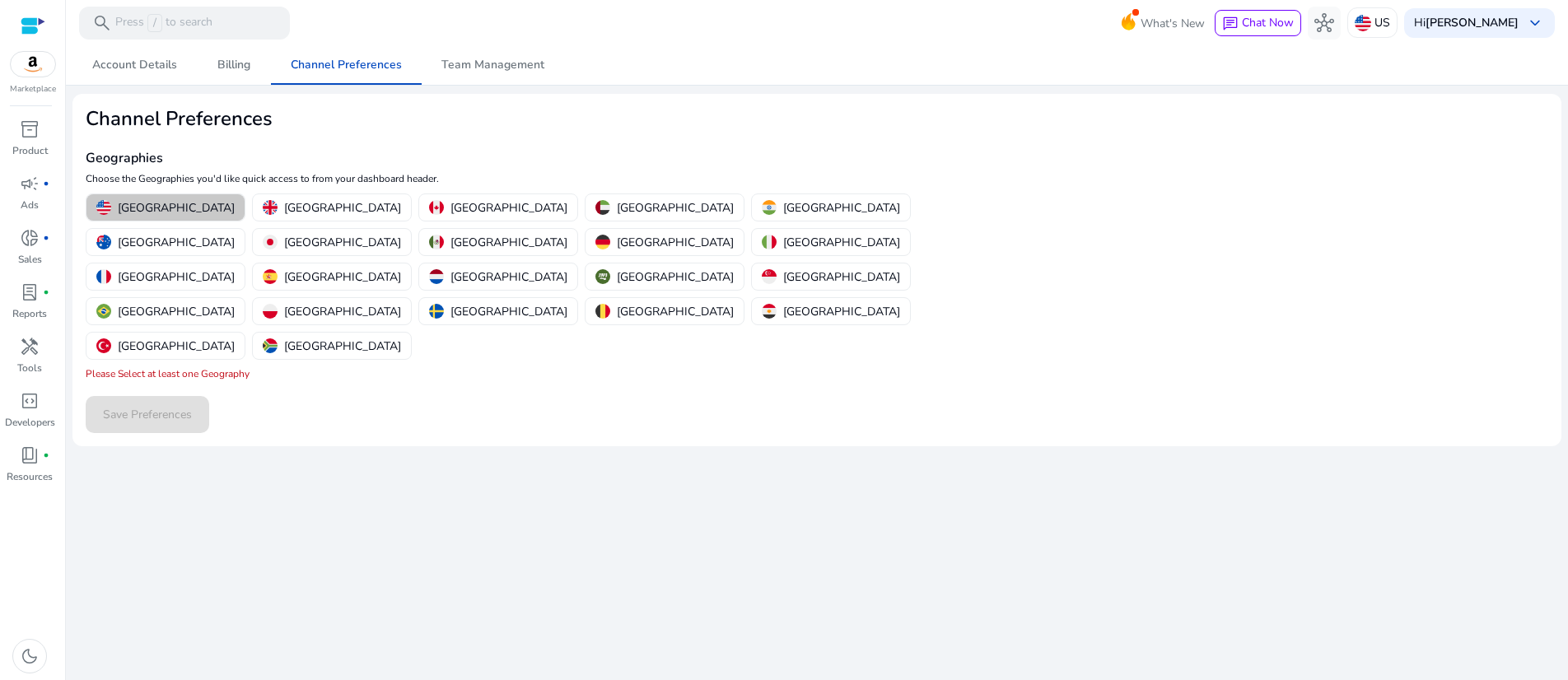
click at [187, 217] on p "United States" at bounding box center [176, 208] width 117 height 18
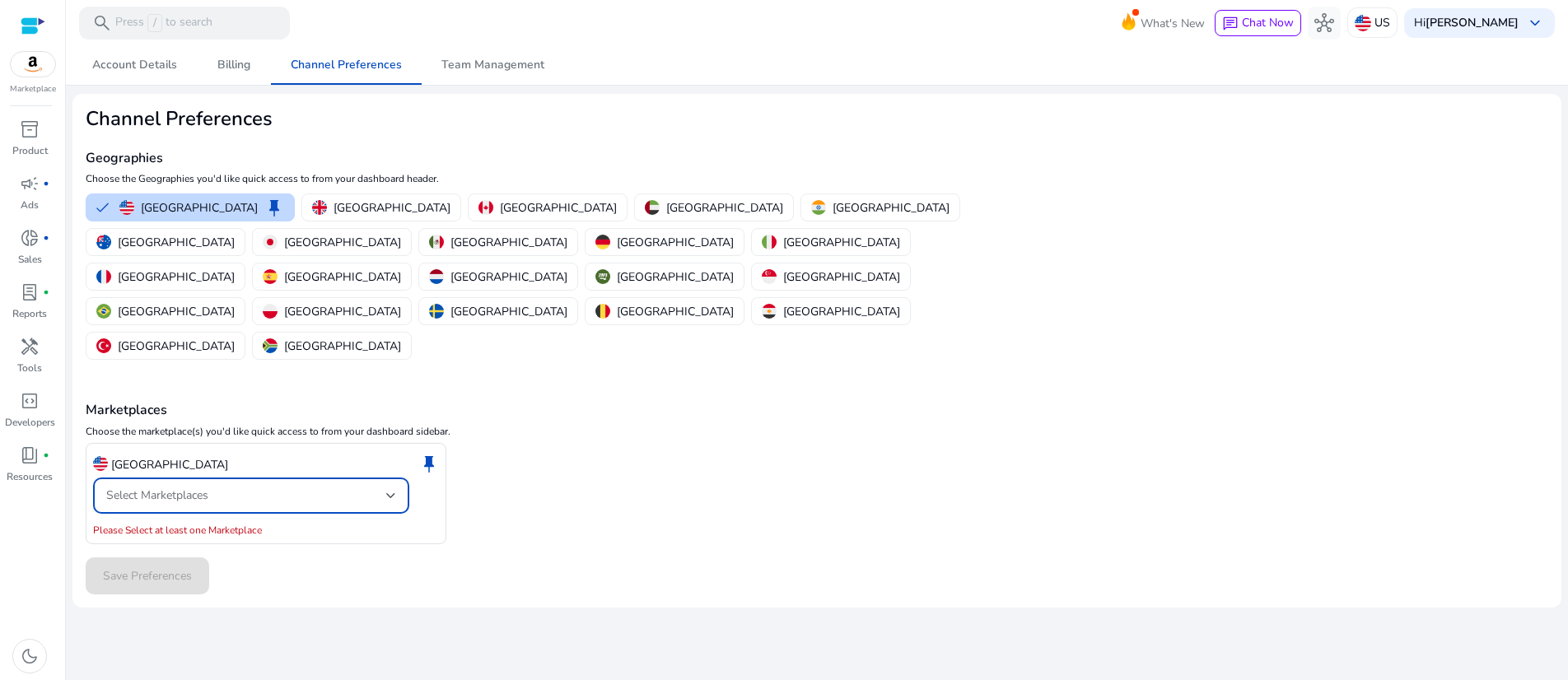
click at [396, 499] on div at bounding box center [391, 495] width 10 height 7
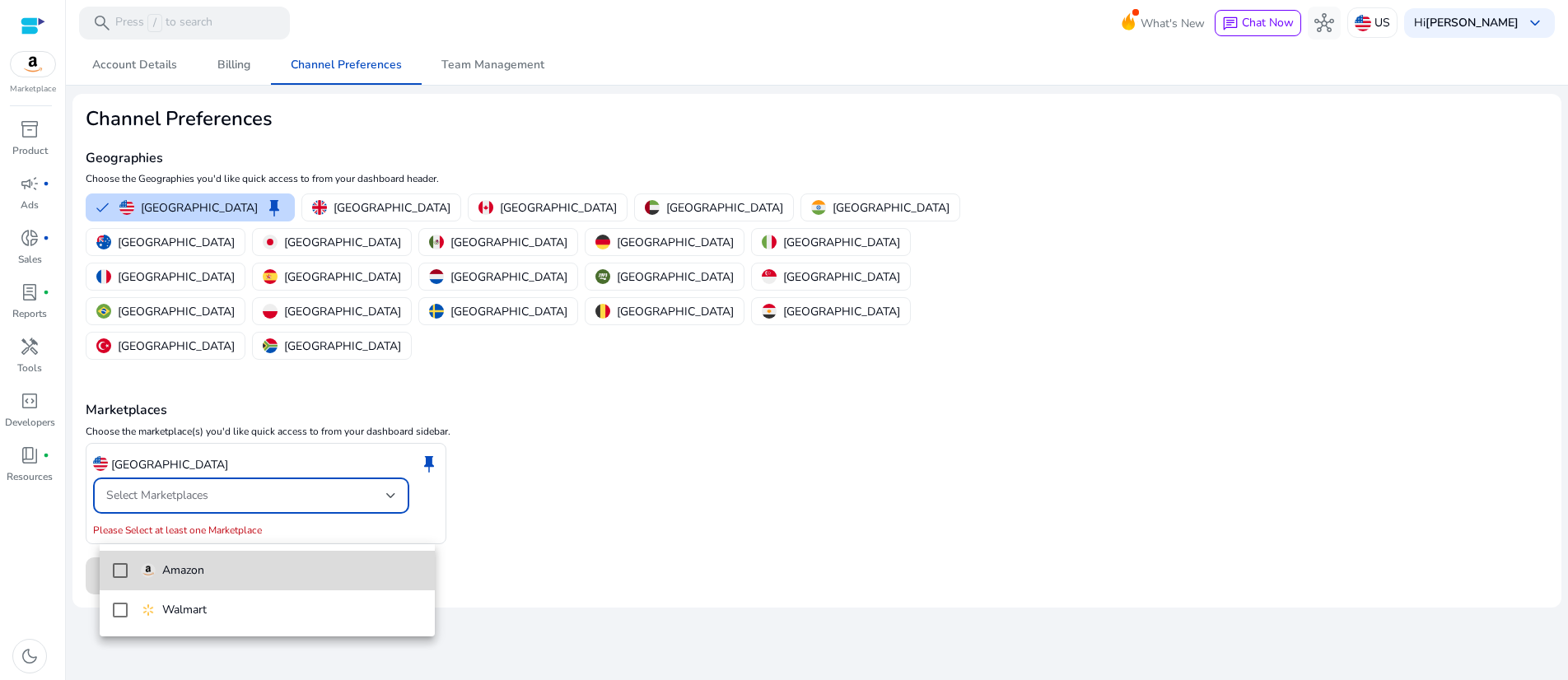
click at [297, 564] on span "Amazon" at bounding box center [281, 570] width 281 height 18
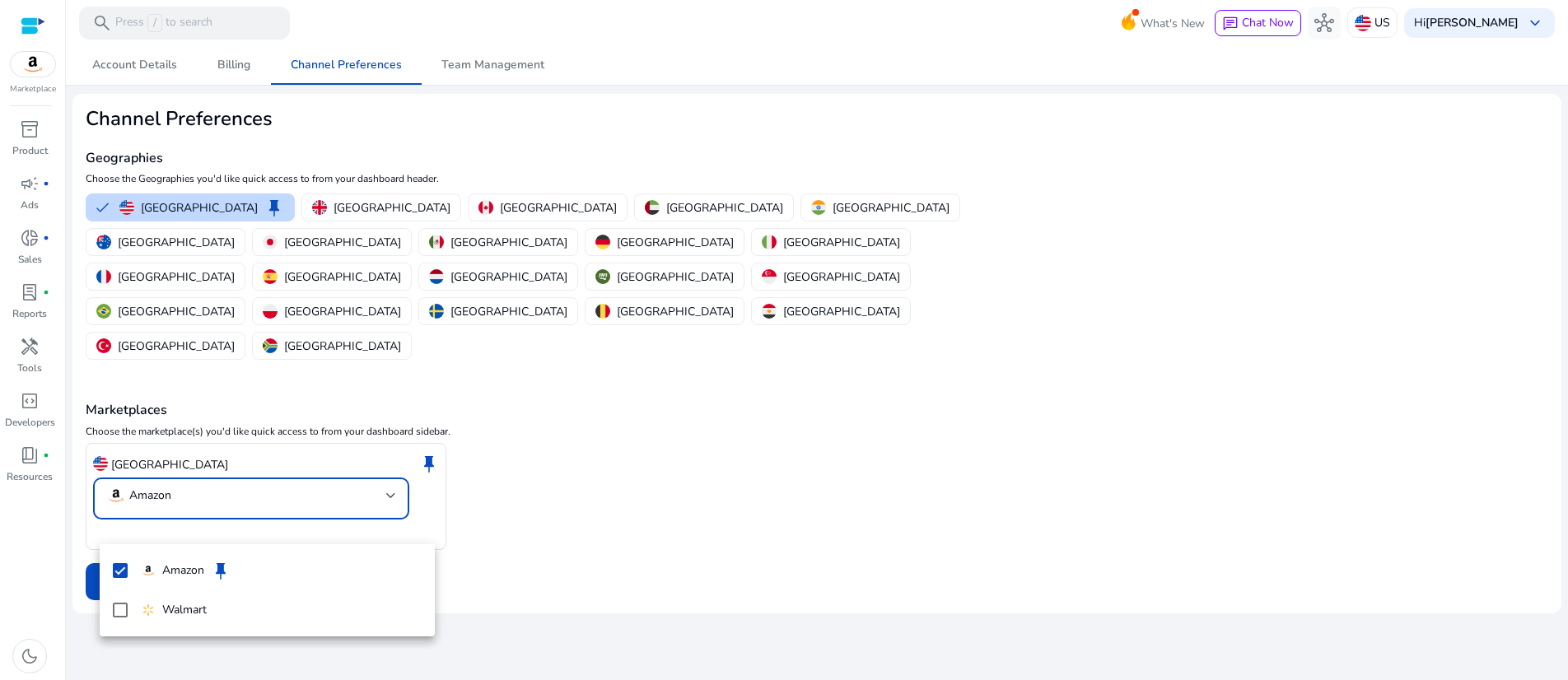
click at [670, 551] on div at bounding box center [784, 340] width 1568 height 680
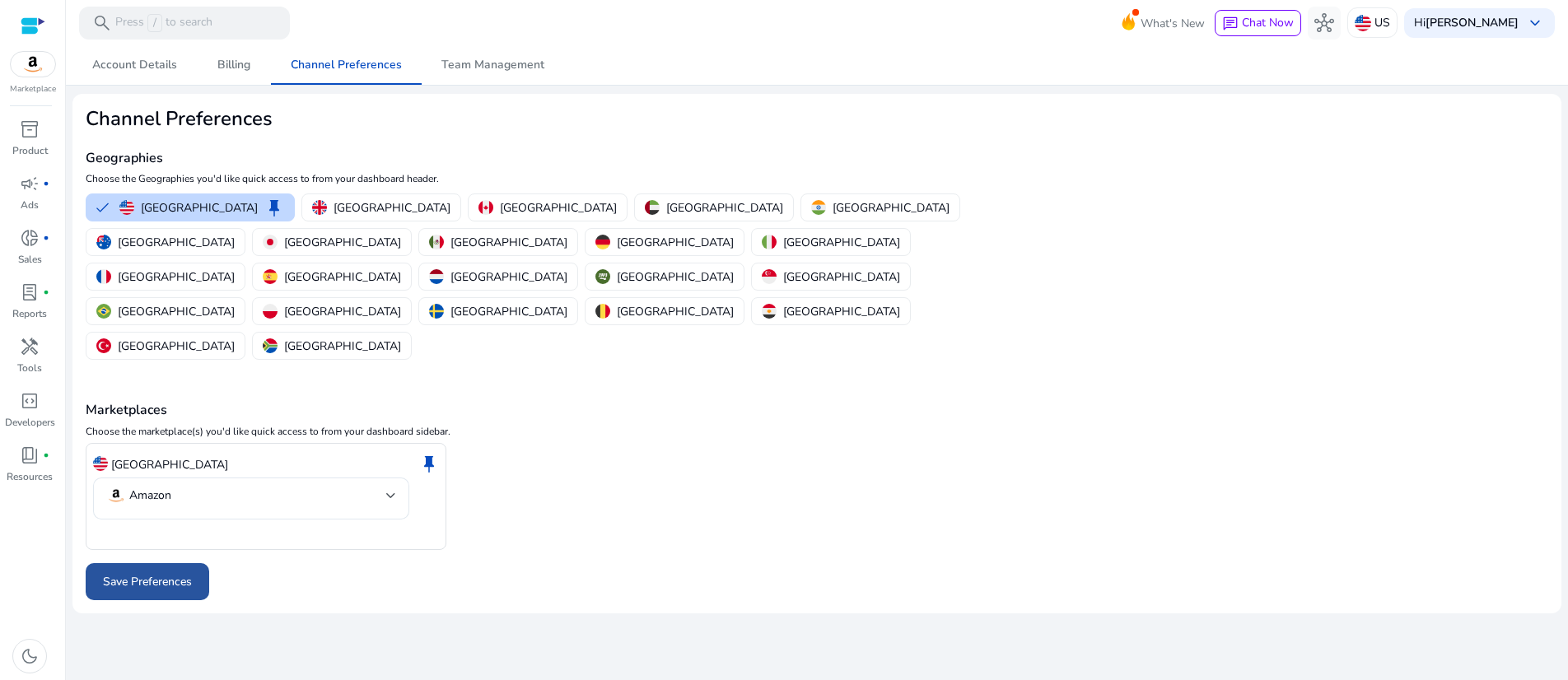
click at [153, 590] on span "Save Preferences" at bounding box center [147, 582] width 89 height 18
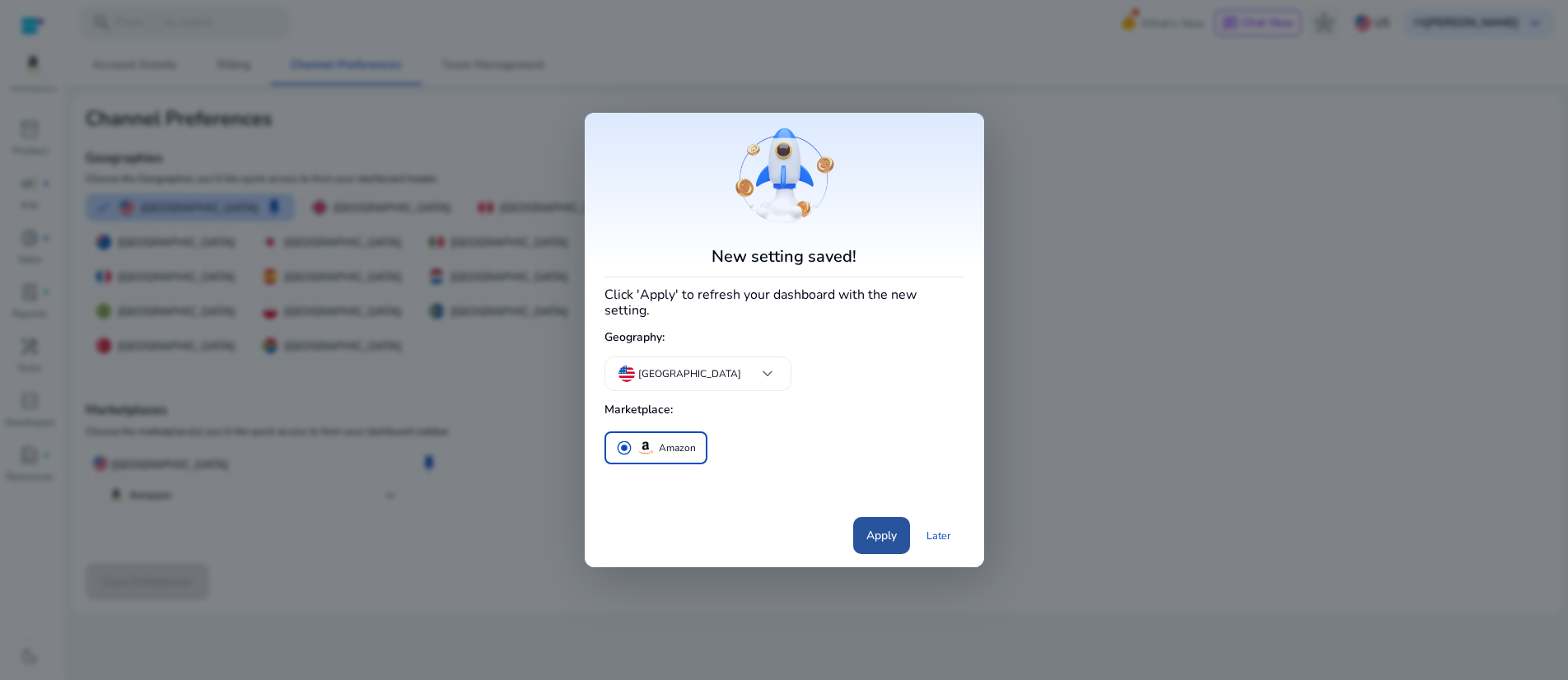
click at [866, 545] on span "Apply" at bounding box center [881, 536] width 31 height 18
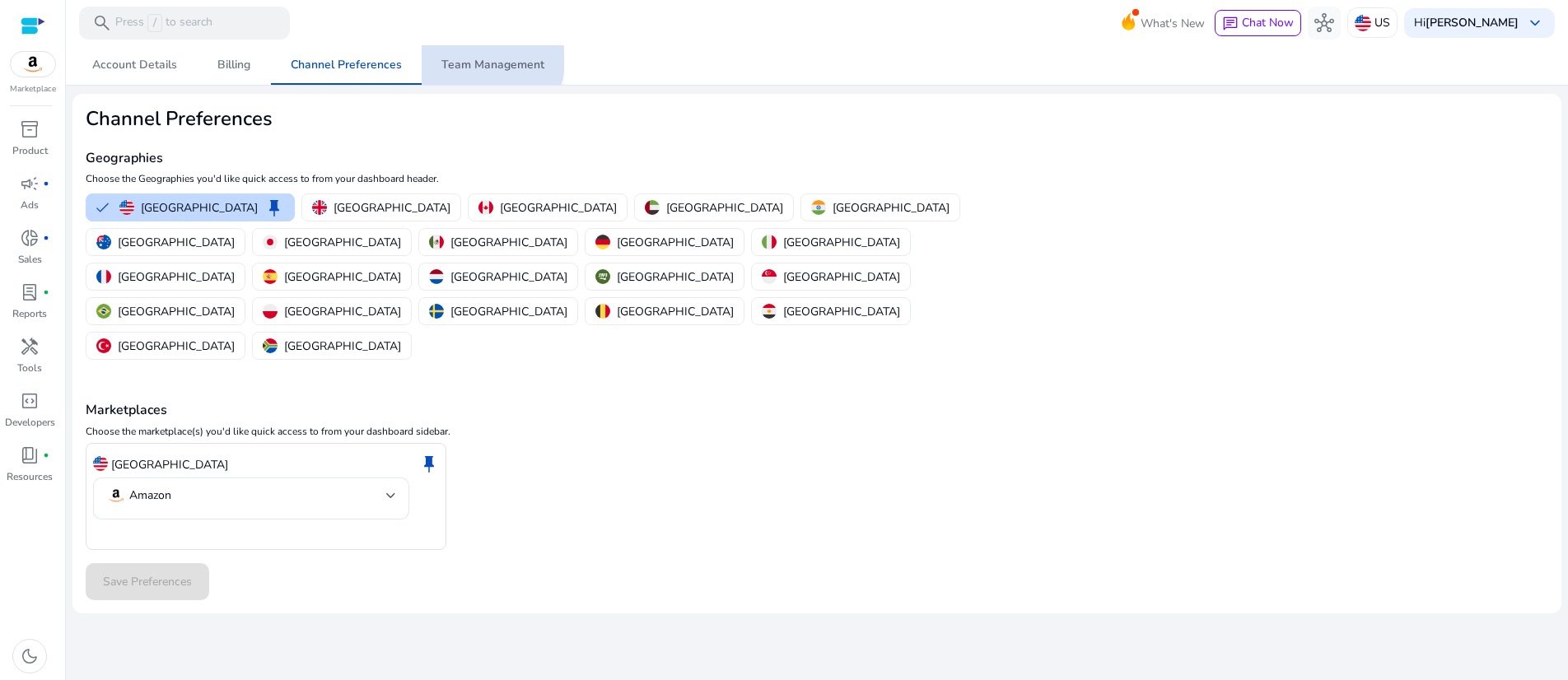
click at [477, 60] on span "Team Management" at bounding box center [492, 65] width 103 height 12
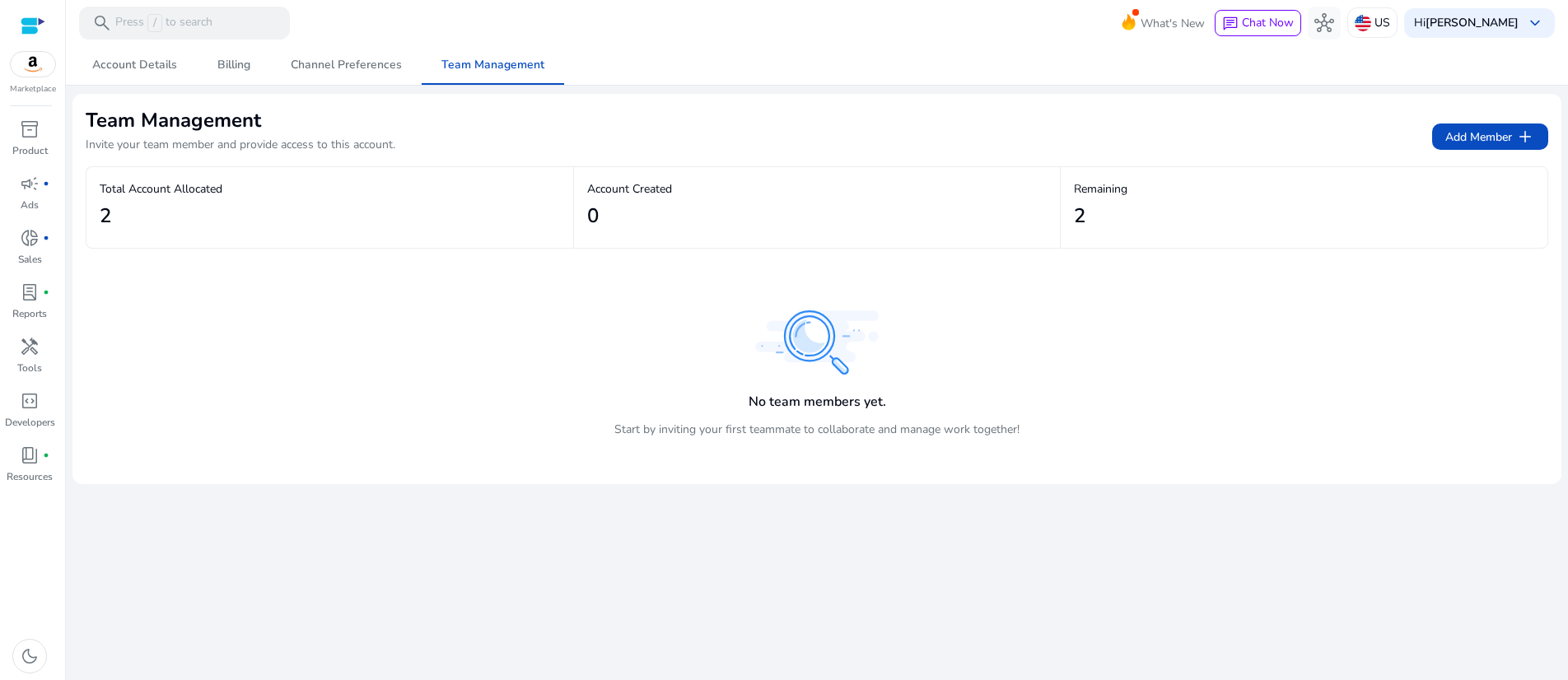
click at [337, 456] on div "No team members yet. Start by inviting your first teammate to collaborate and m…" at bounding box center [817, 381] width 1462 height 149
click at [141, 62] on span "Account Details" at bounding box center [134, 65] width 85 height 12
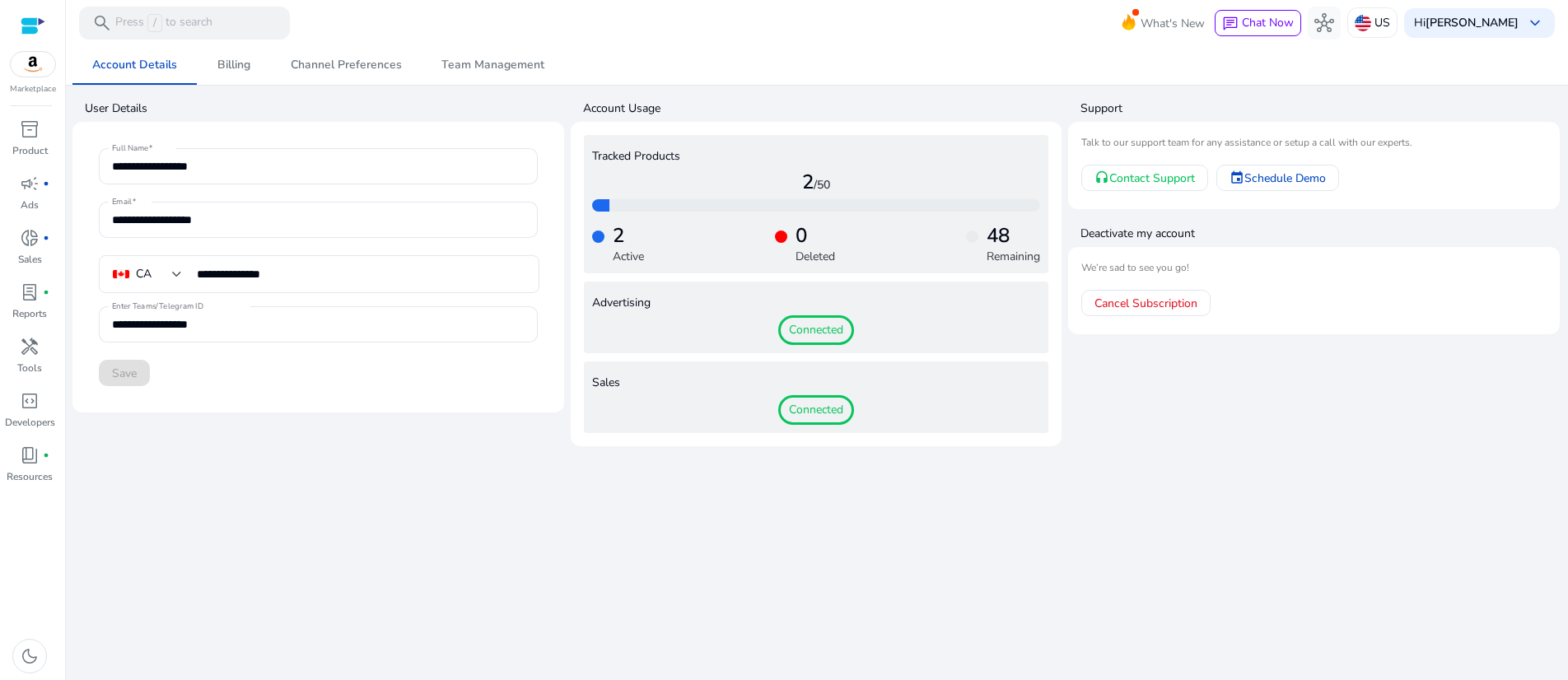
click at [1317, 446] on app-user-support "Support Talk to our support team for any assistance or setup a call with our ex…" at bounding box center [1314, 269] width 491 height 352
click at [378, 446] on app-user-information "**********" at bounding box center [318, 269] width 491 height 352
click at [128, 386] on div "Save" at bounding box center [318, 373] width 439 height 27
click at [351, 413] on mat-card "**********" at bounding box center [318, 267] width 491 height 291
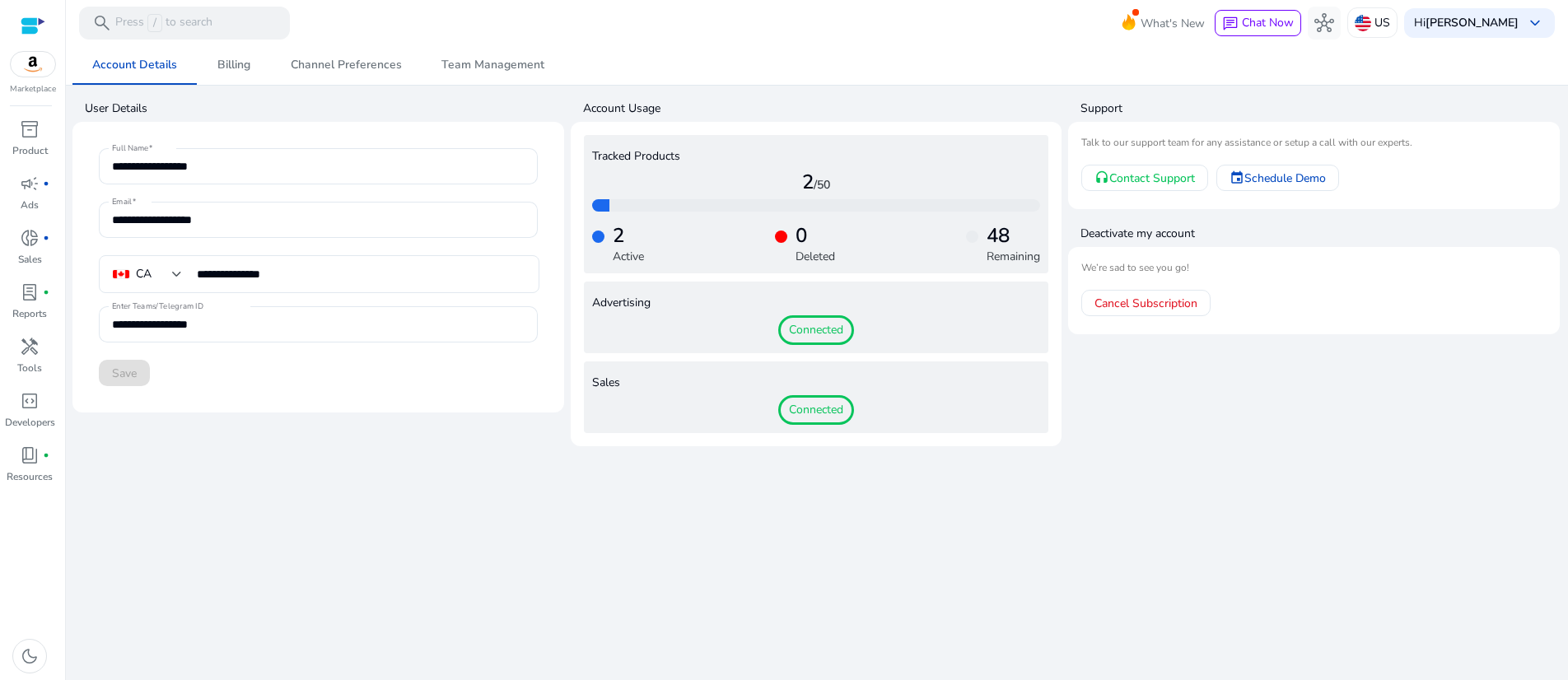
click at [375, 570] on div "**********" at bounding box center [816, 363] width 1489 height 636
click at [1242, 18] on span "Chat Now" at bounding box center [1268, 23] width 52 height 16
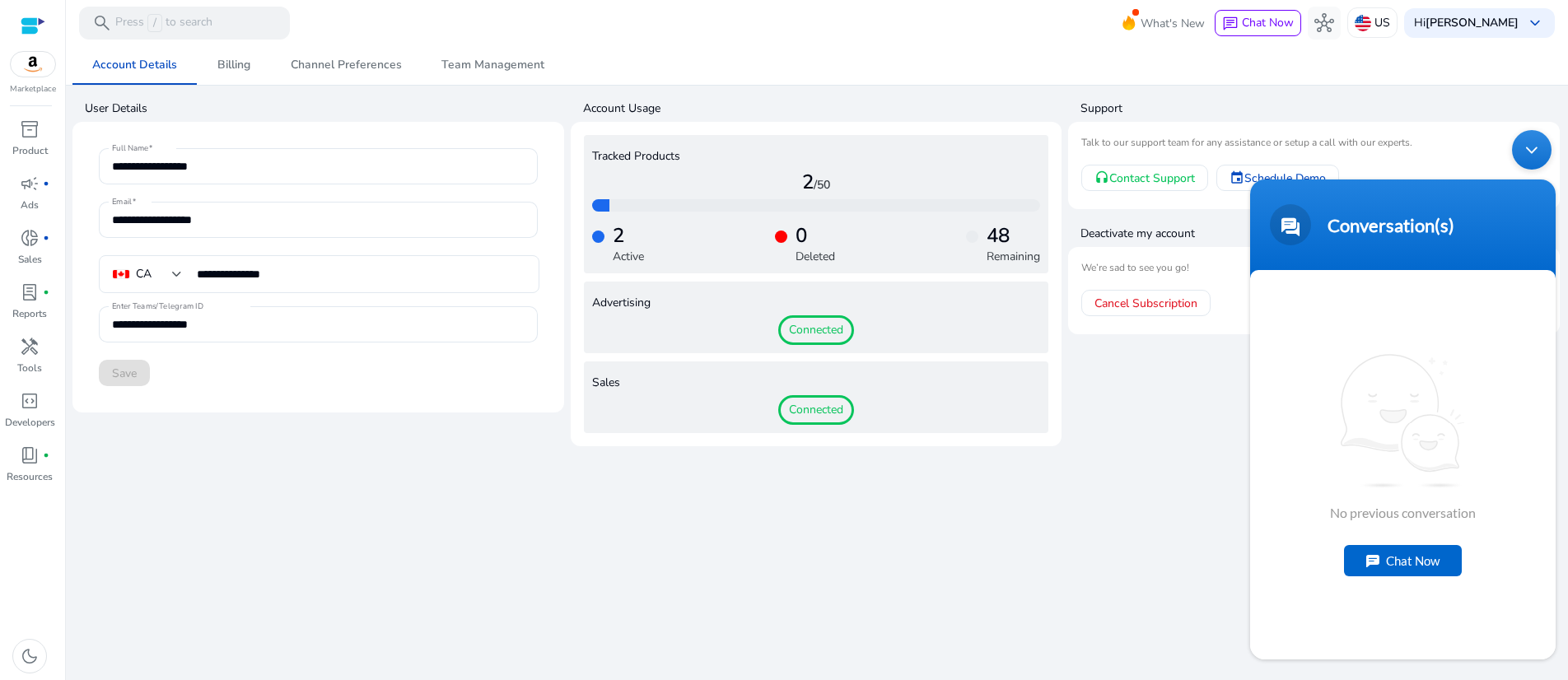
click at [1532, 148] on div "Minimize live chat window" at bounding box center [1531, 150] width 39 height 39
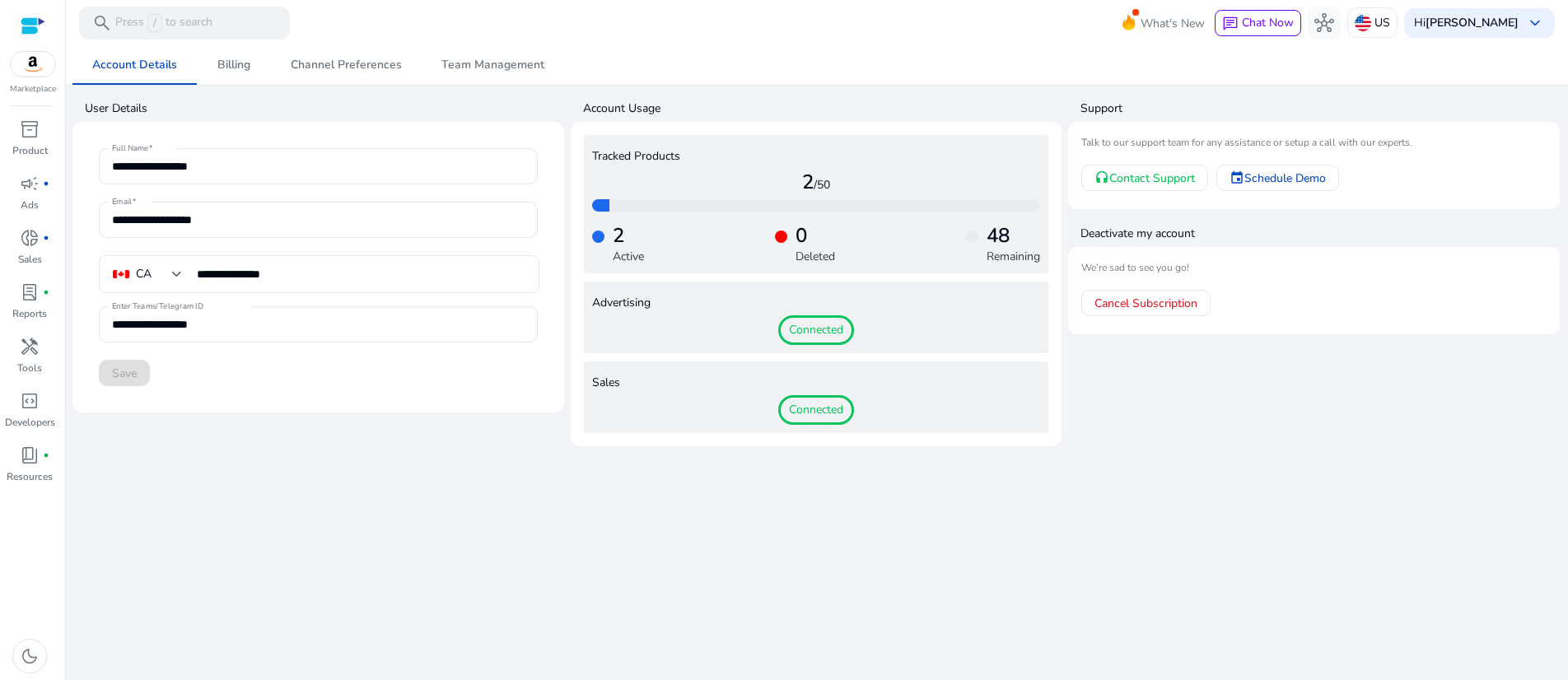
click at [1248, 446] on app-user-support "Support Talk to our support team for any assistance or setup a call with our ex…" at bounding box center [1314, 269] width 491 height 352
click at [288, 446] on app-user-information "**********" at bounding box center [318, 269] width 491 height 352
click at [34, 33] on div at bounding box center [33, 26] width 25 height 19
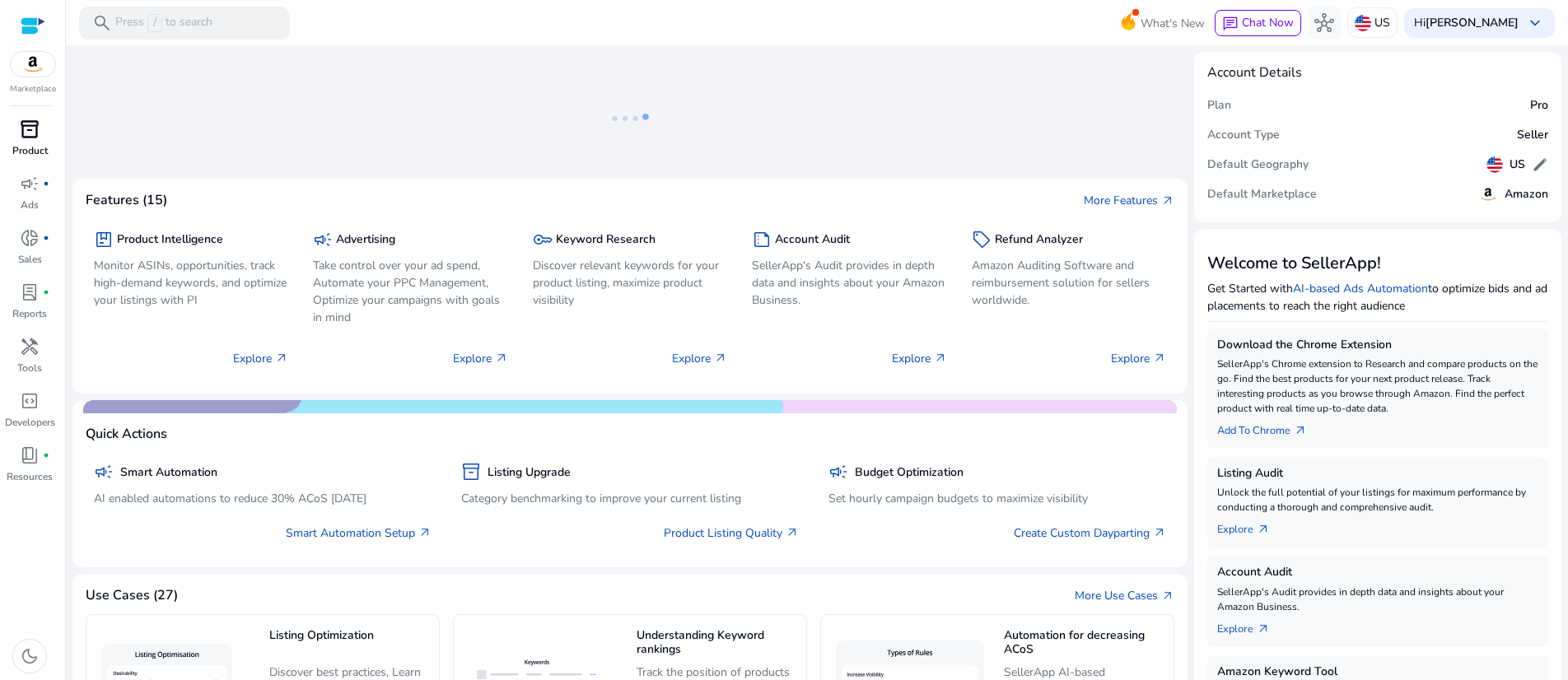
click at [33, 139] on span "inventory_2" at bounding box center [30, 129] width 20 height 20
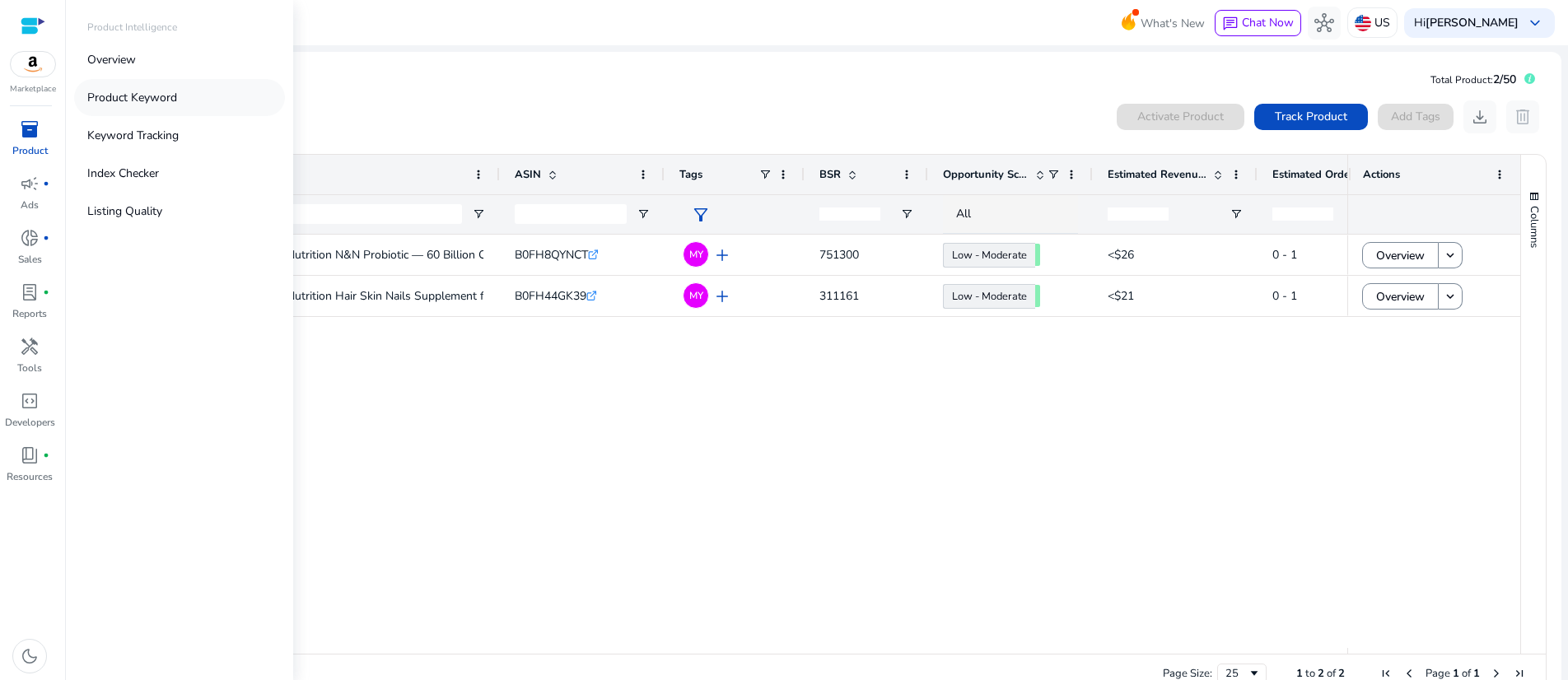
click at [177, 107] on p "Product Keyword" at bounding box center [131, 98] width 90 height 18
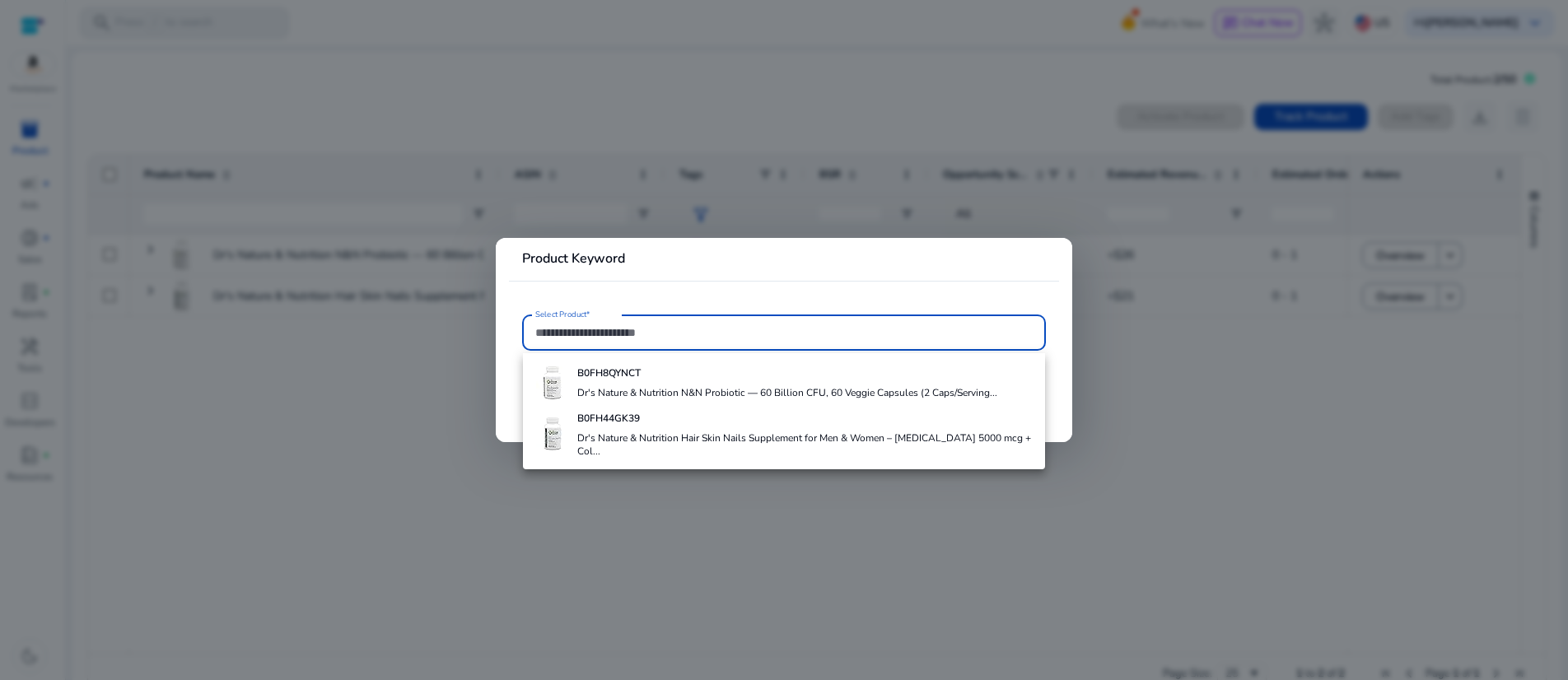
click at [626, 331] on input "Select Product*" at bounding box center [784, 333] width 497 height 18
click at [626, 332] on input "Select Product*" at bounding box center [784, 333] width 497 height 18
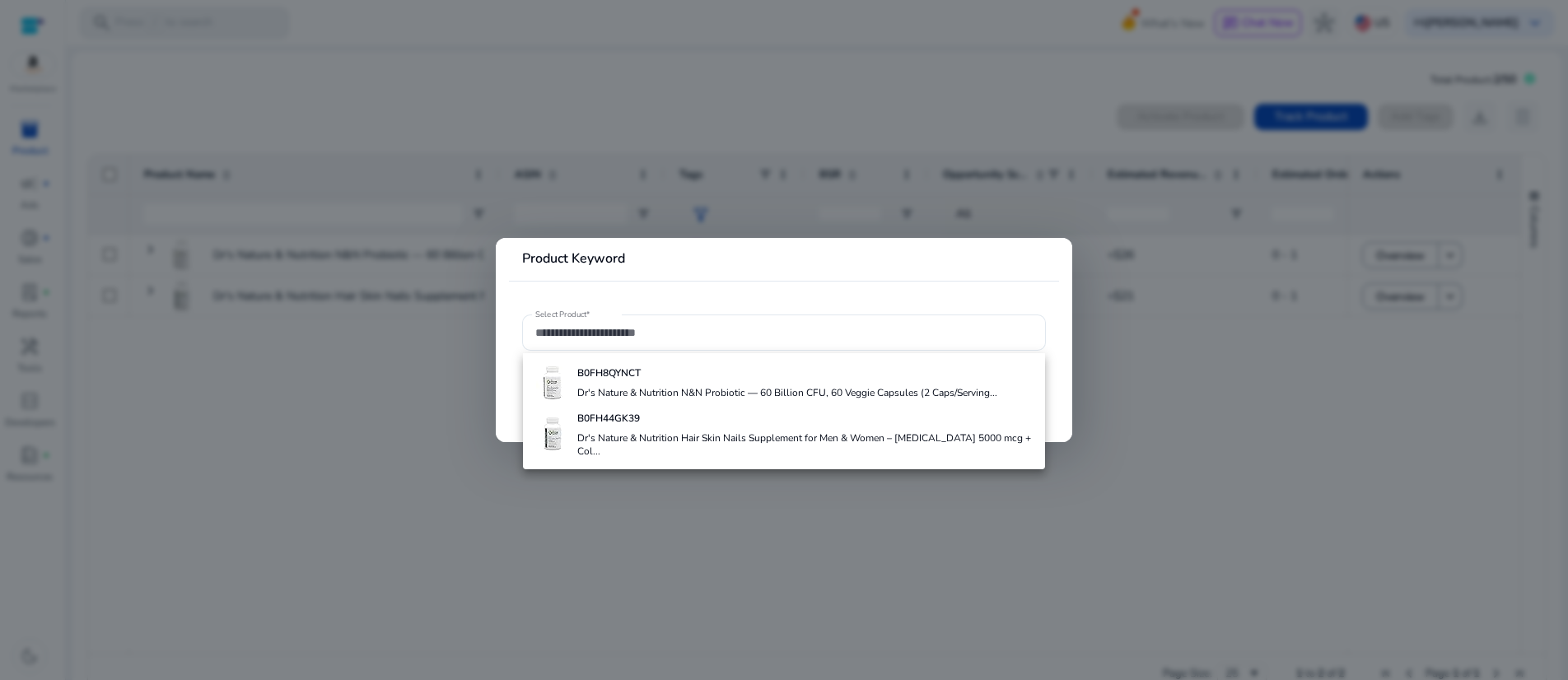
click at [300, 439] on div at bounding box center [784, 340] width 1568 height 680
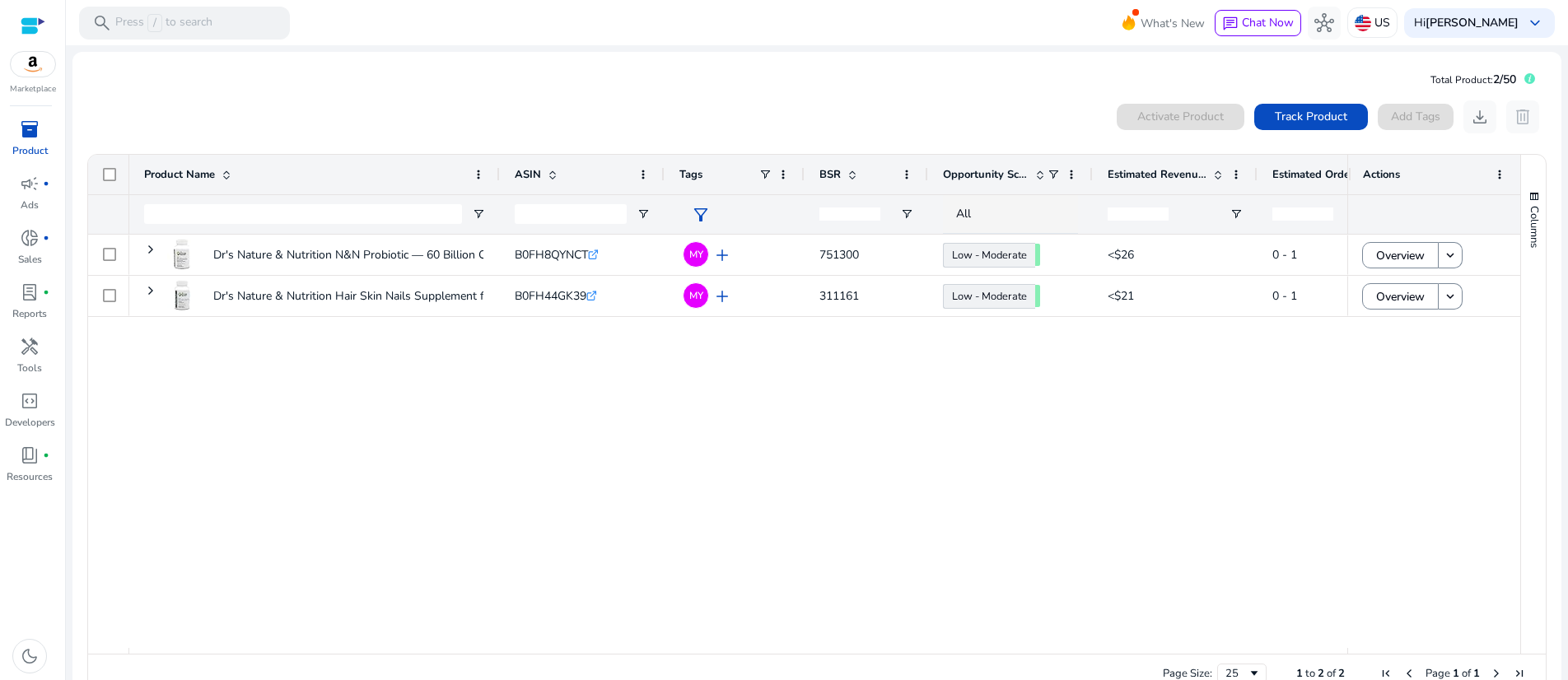
click at [680, 495] on div "Dr's Nature & Nutrition N&N Probiotic — 60 Billion CFU, 60 Veggie... B0FH8QYNCT…" at bounding box center [738, 441] width 1218 height 414
click at [597, 224] on input "ASIN Filter Input" at bounding box center [571, 214] width 112 height 20
click at [554, 224] on input "ASIN Filter Input" at bounding box center [571, 214] width 112 height 20
paste input "**********"
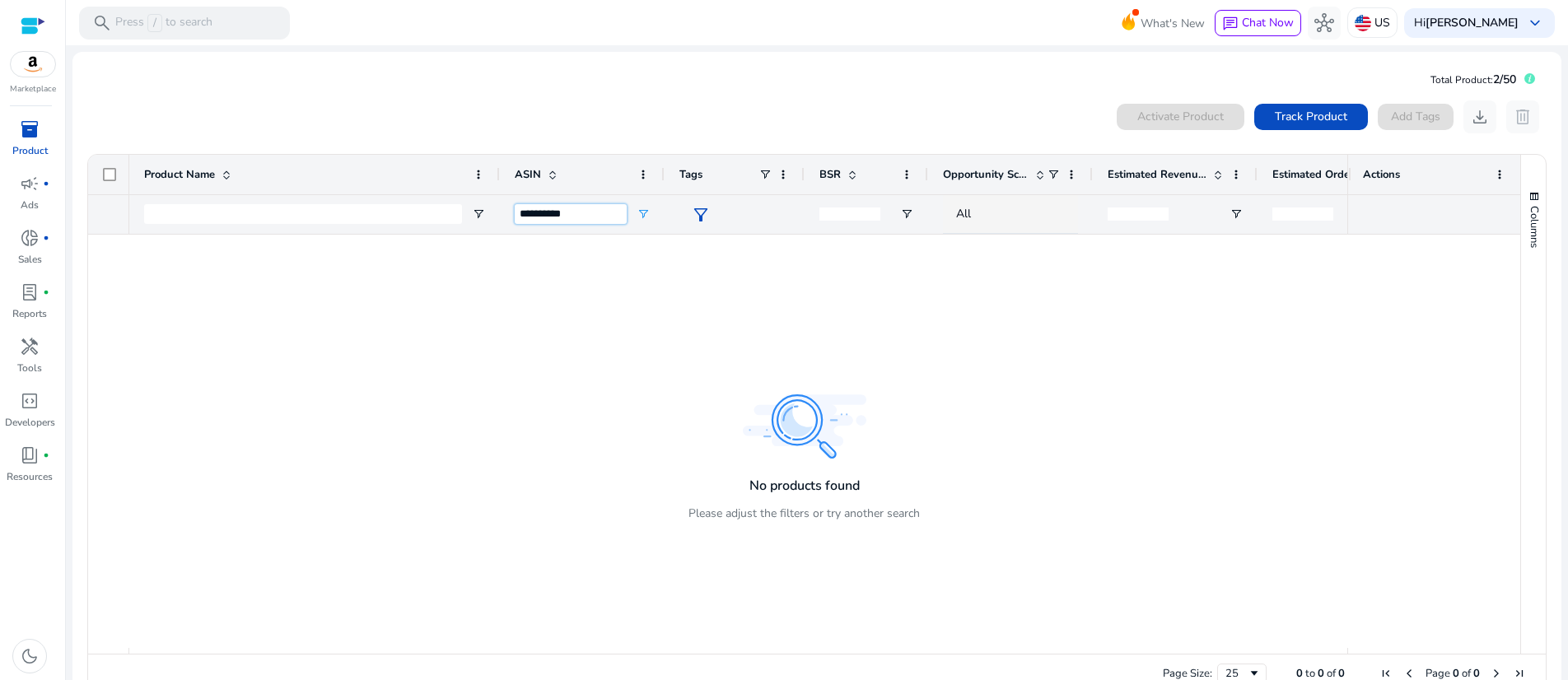
type input "**********"
click at [794, 437] on div at bounding box center [738, 441] width 1218 height 414
click at [1275, 125] on span "Track Product" at bounding box center [1310, 116] width 72 height 18
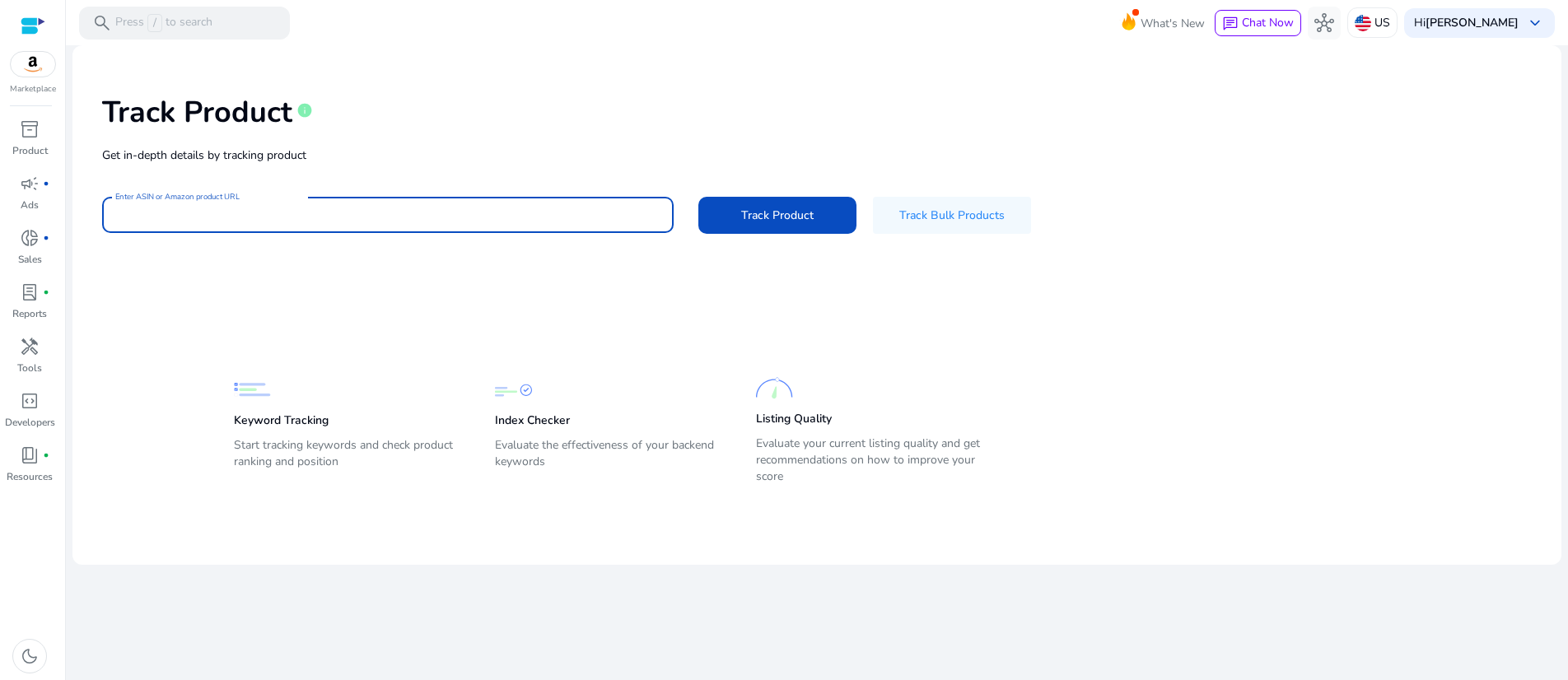
click at [327, 224] on input "Enter ASIN or Amazon product URL" at bounding box center [388, 215] width 546 height 18
paste input "**********"
type input "**********"
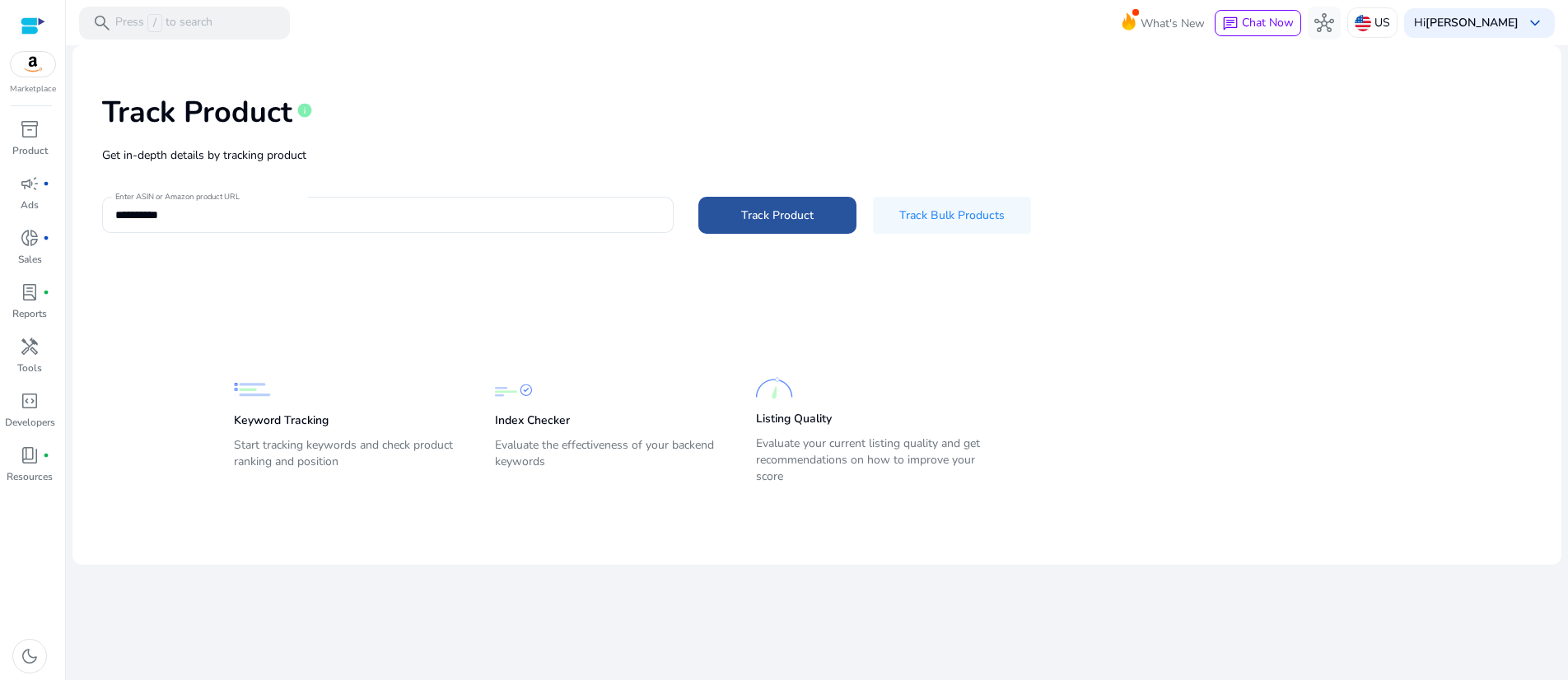
click at [827, 235] on span at bounding box center [778, 215] width 158 height 39
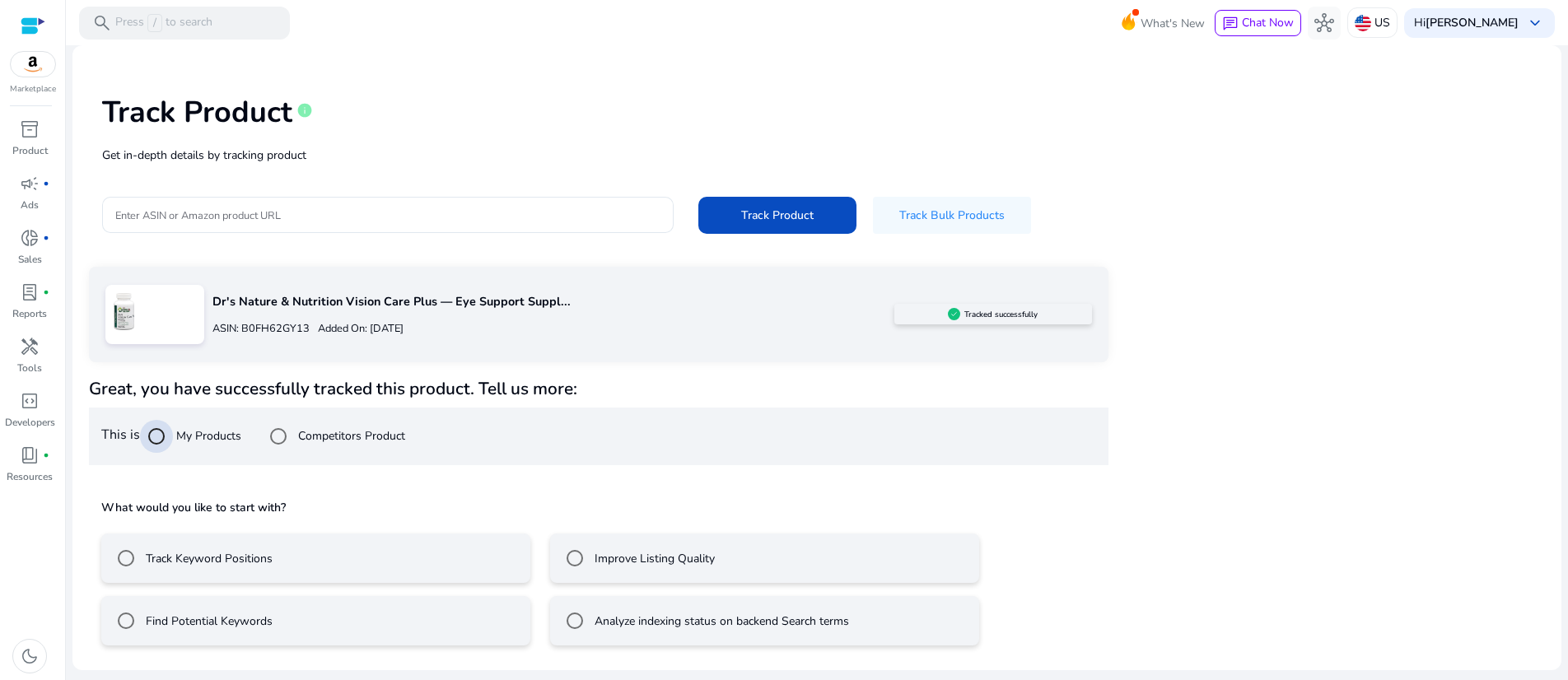
scroll to position [111, 0]
click at [1335, 431] on div "Dr's Nature & Nutrition Vision Care Plus — Eye Support Suppl... ASIN: B0FH62GY1…" at bounding box center [817, 462] width 1456 height 392
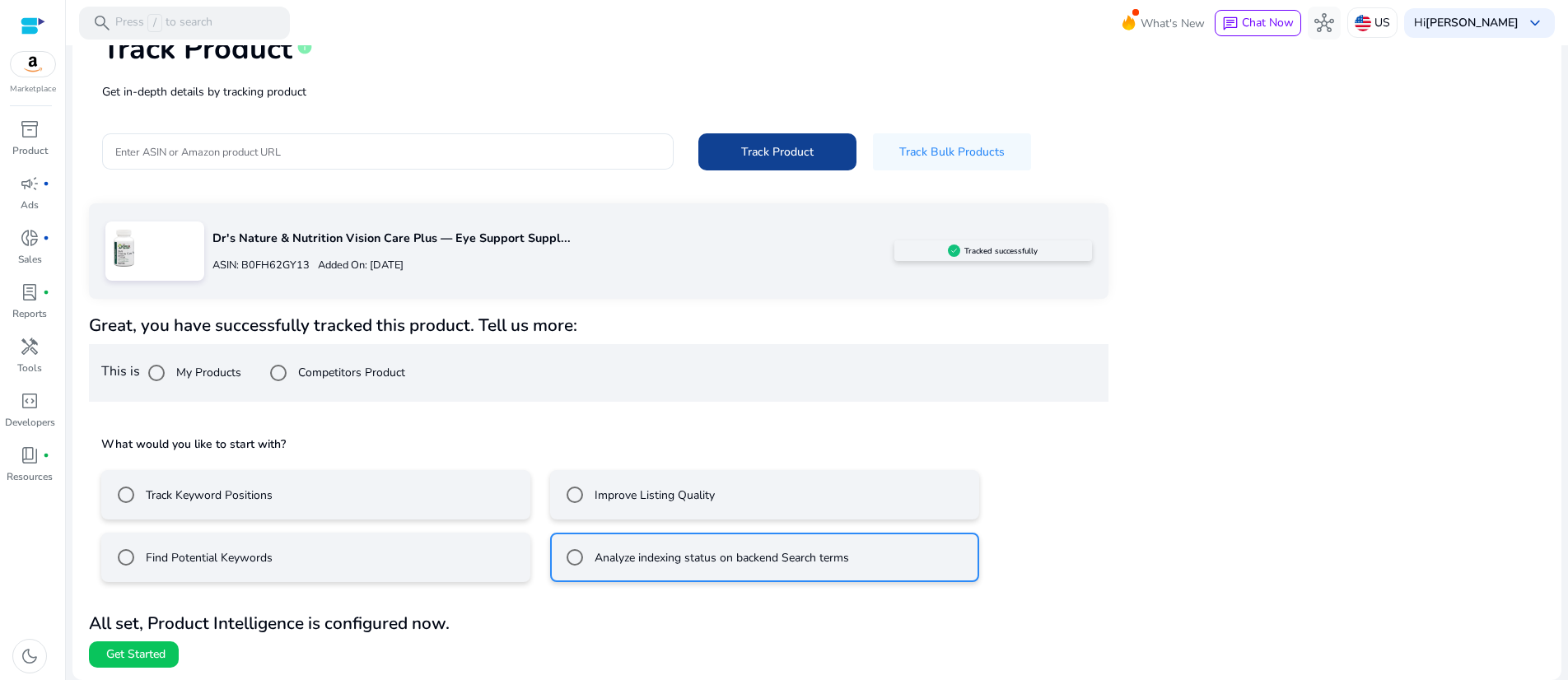
click at [808, 133] on span at bounding box center [778, 152] width 158 height 39
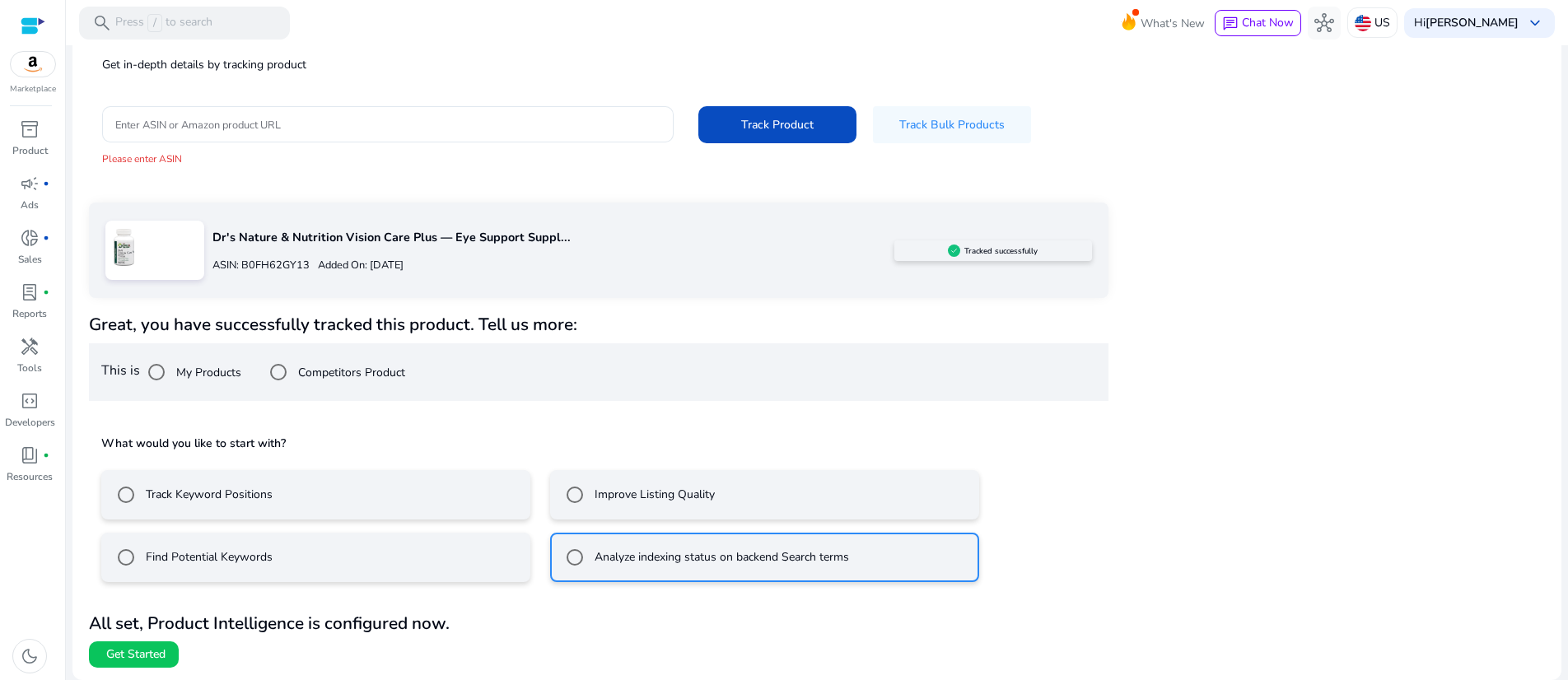
scroll to position [242, 0]
click at [147, 650] on span "Get Started" at bounding box center [136, 654] width 59 height 17
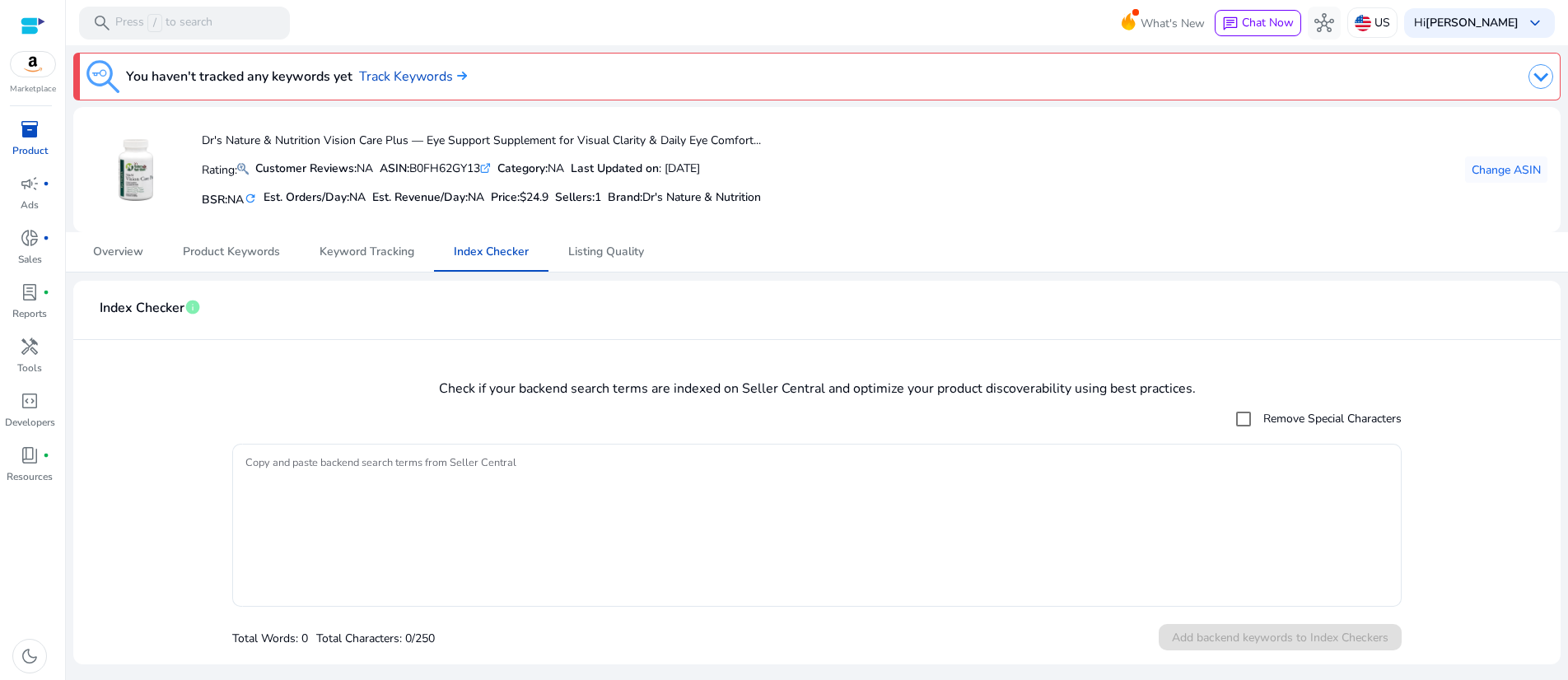
scroll to position [49, 0]
click at [1425, 391] on h4 "Check if your backend search terms are indexed on Seller Central and optimize y…" at bounding box center [817, 389] width 1461 height 16
click at [111, 247] on span "Overview" at bounding box center [117, 253] width 50 height 12
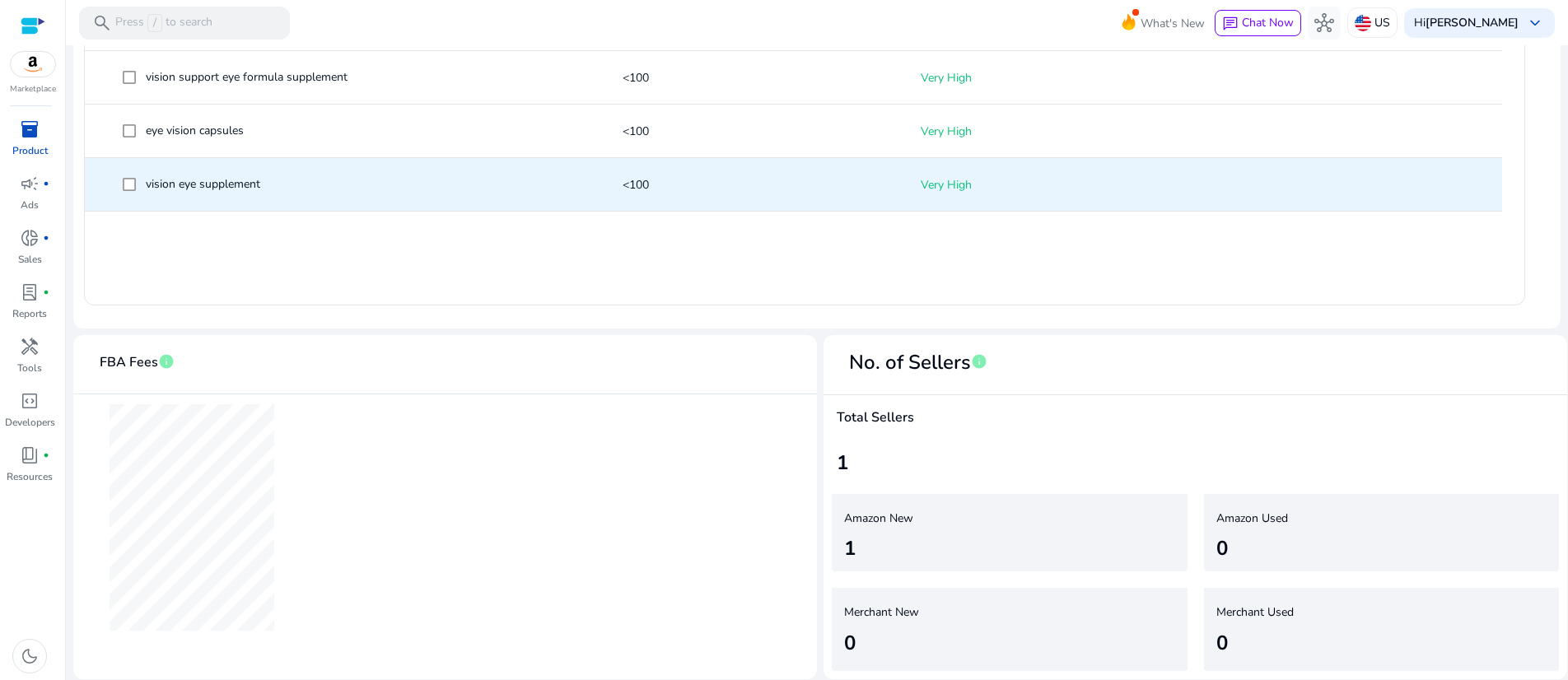
scroll to position [495, 0]
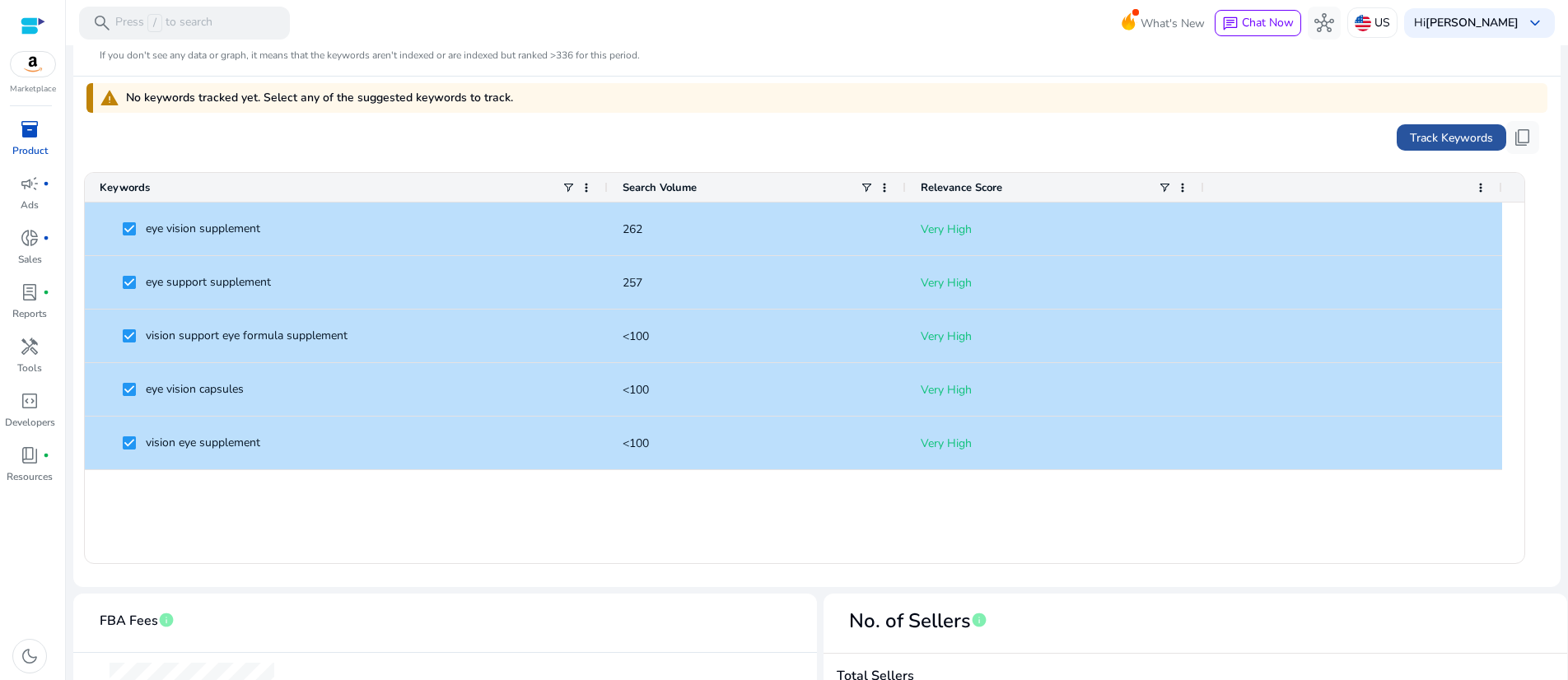
click at [1444, 157] on span at bounding box center [1452, 137] width 110 height 39
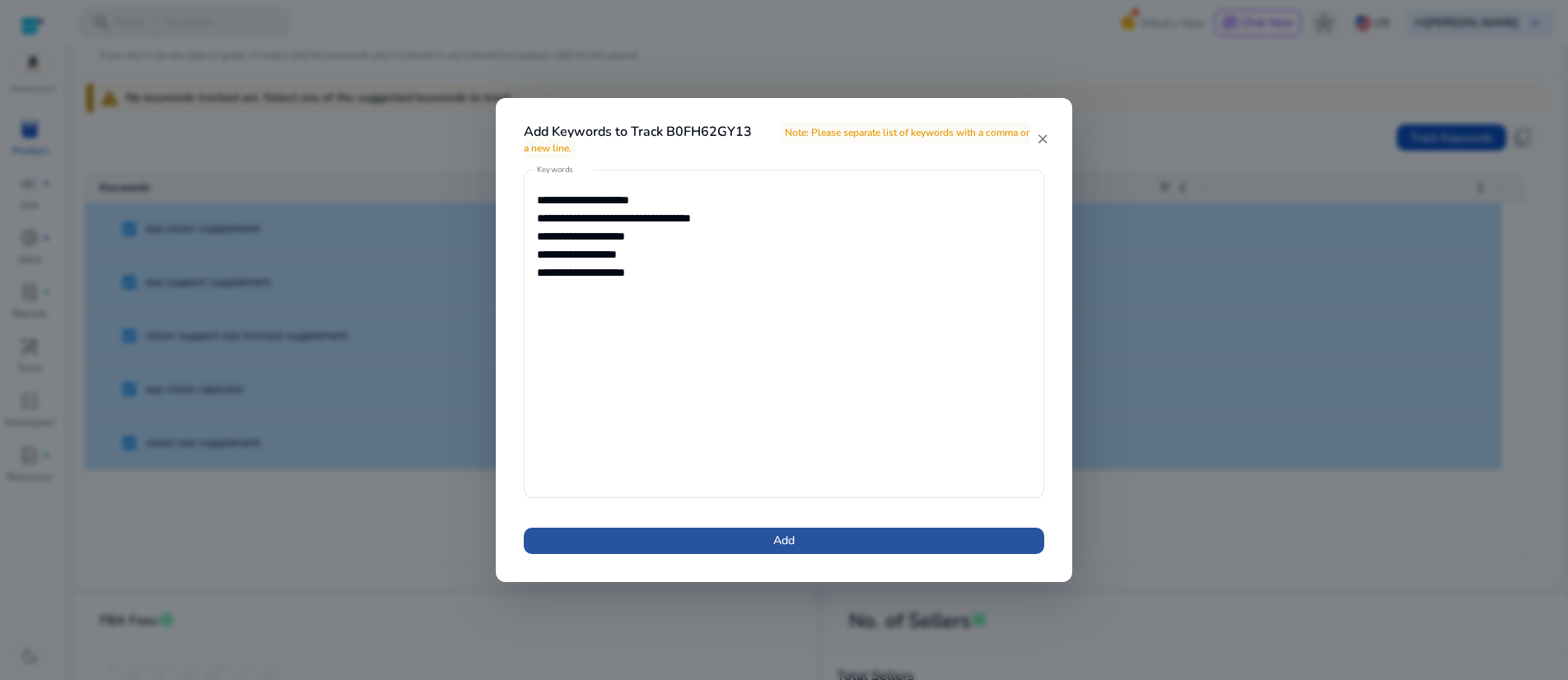
click at [791, 550] on span "Add" at bounding box center [784, 541] width 22 height 18
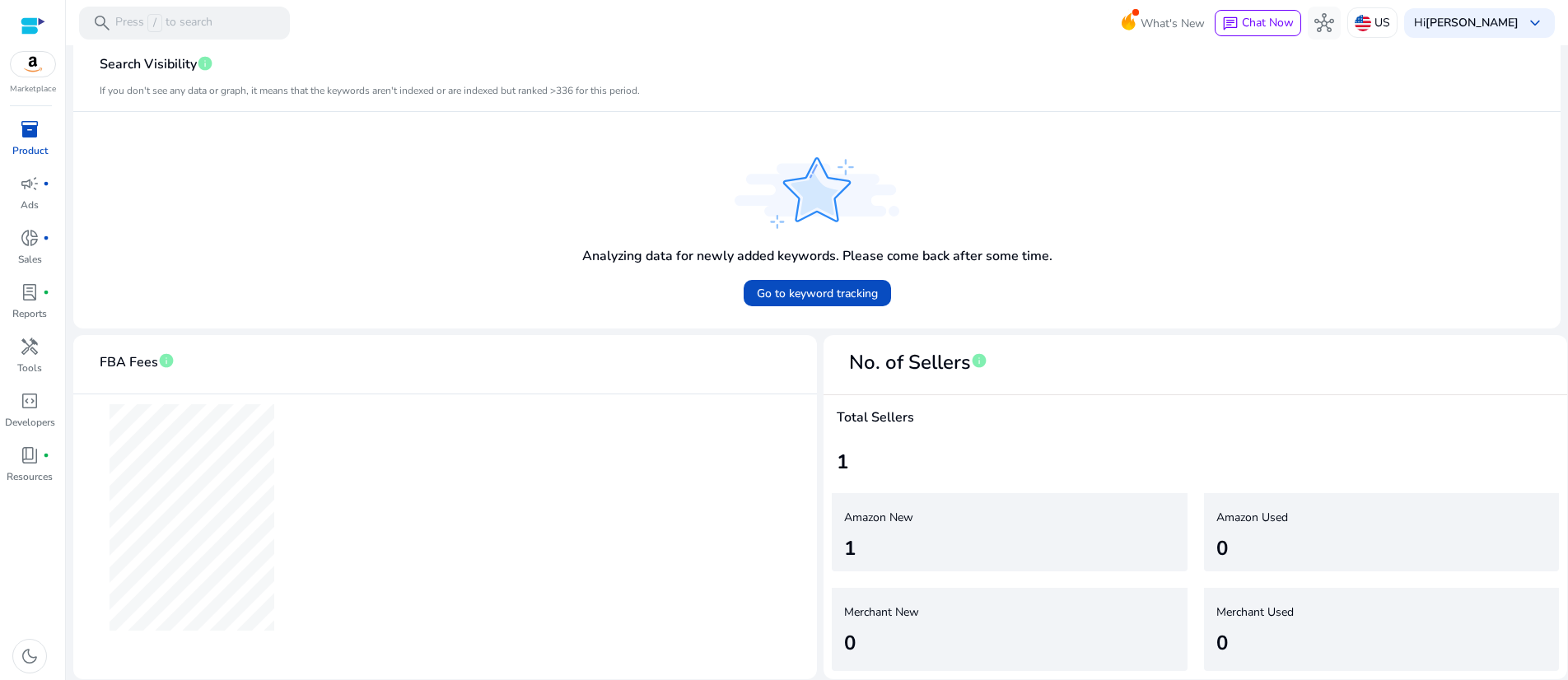
scroll to position [609, 0]
click at [811, 285] on span "Go to keyword tracking" at bounding box center [817, 294] width 121 height 18
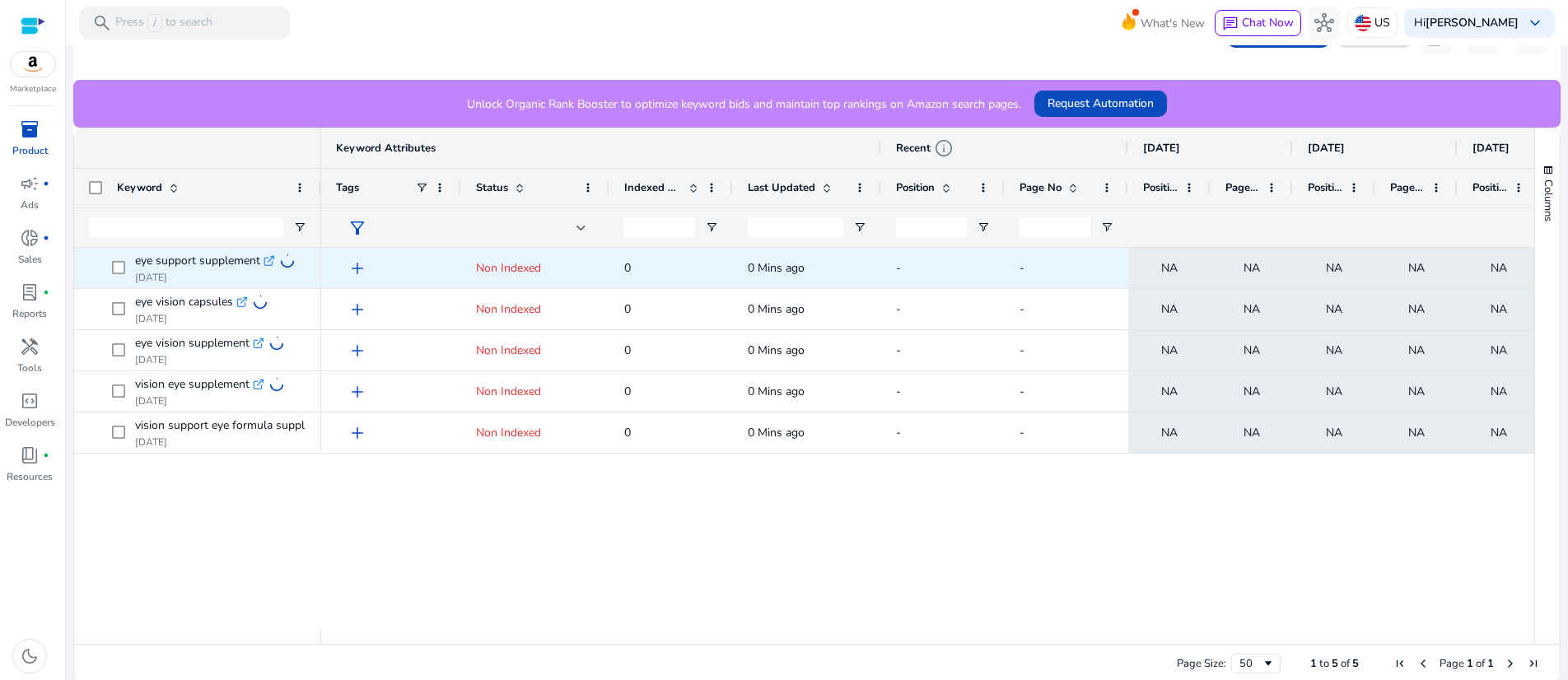
scroll to position [416, 0]
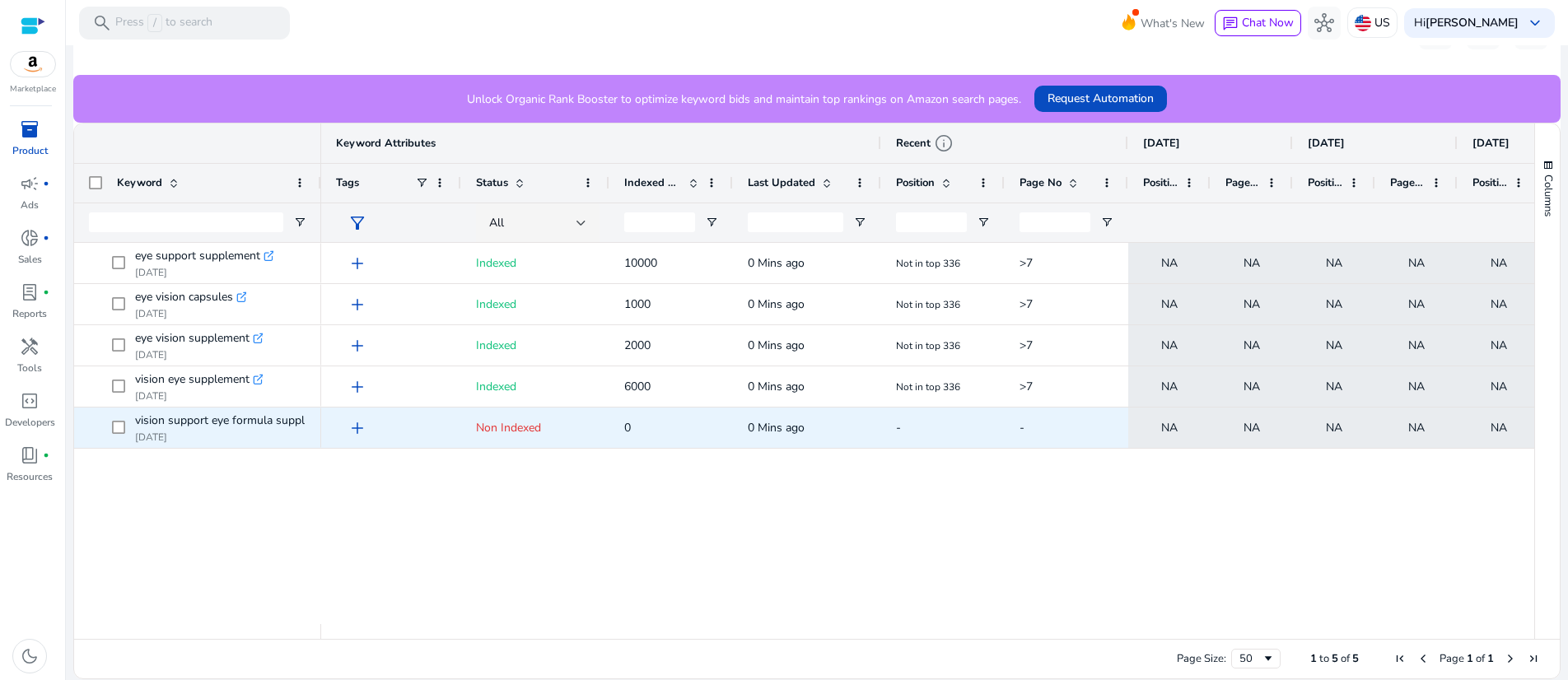
scroll to position [533, 0]
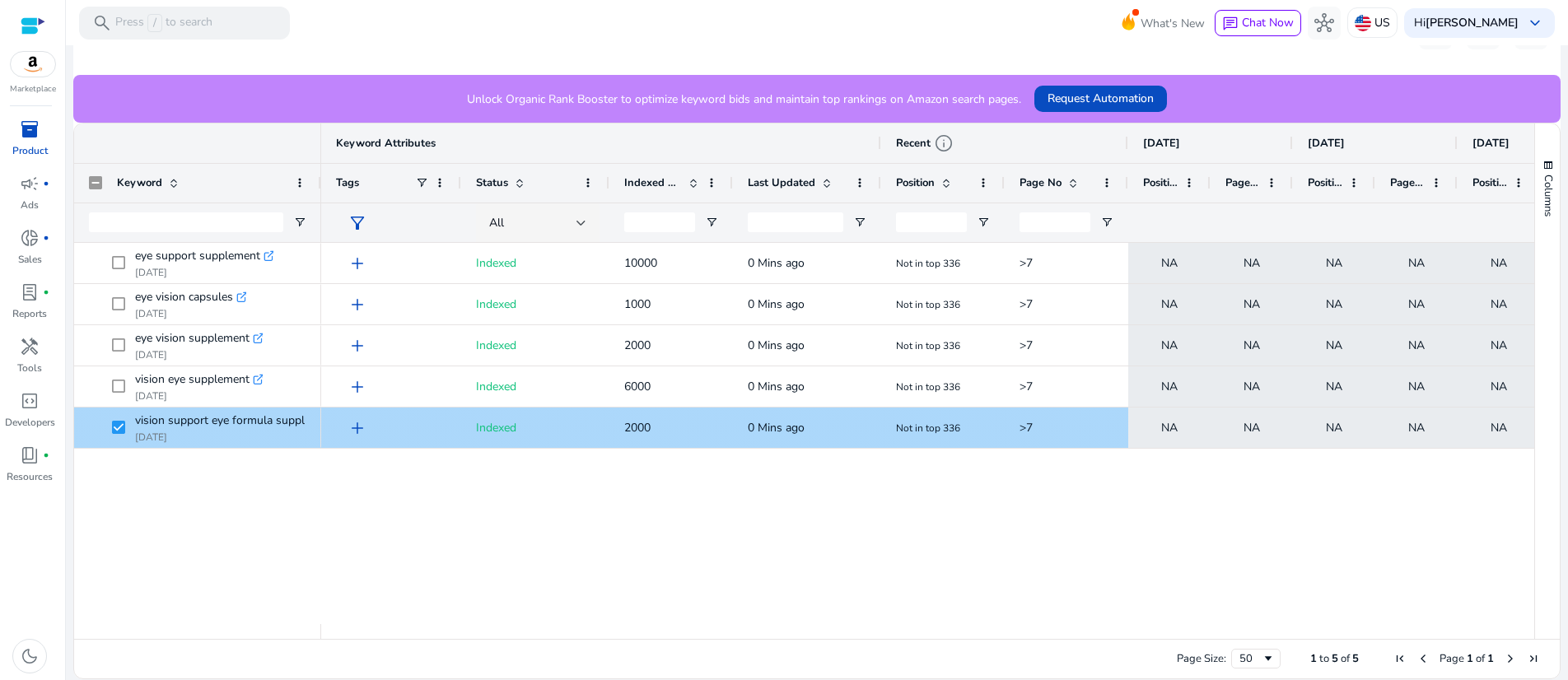
click at [511, 427] on span "Indexed" at bounding box center [495, 428] width 40 height 16
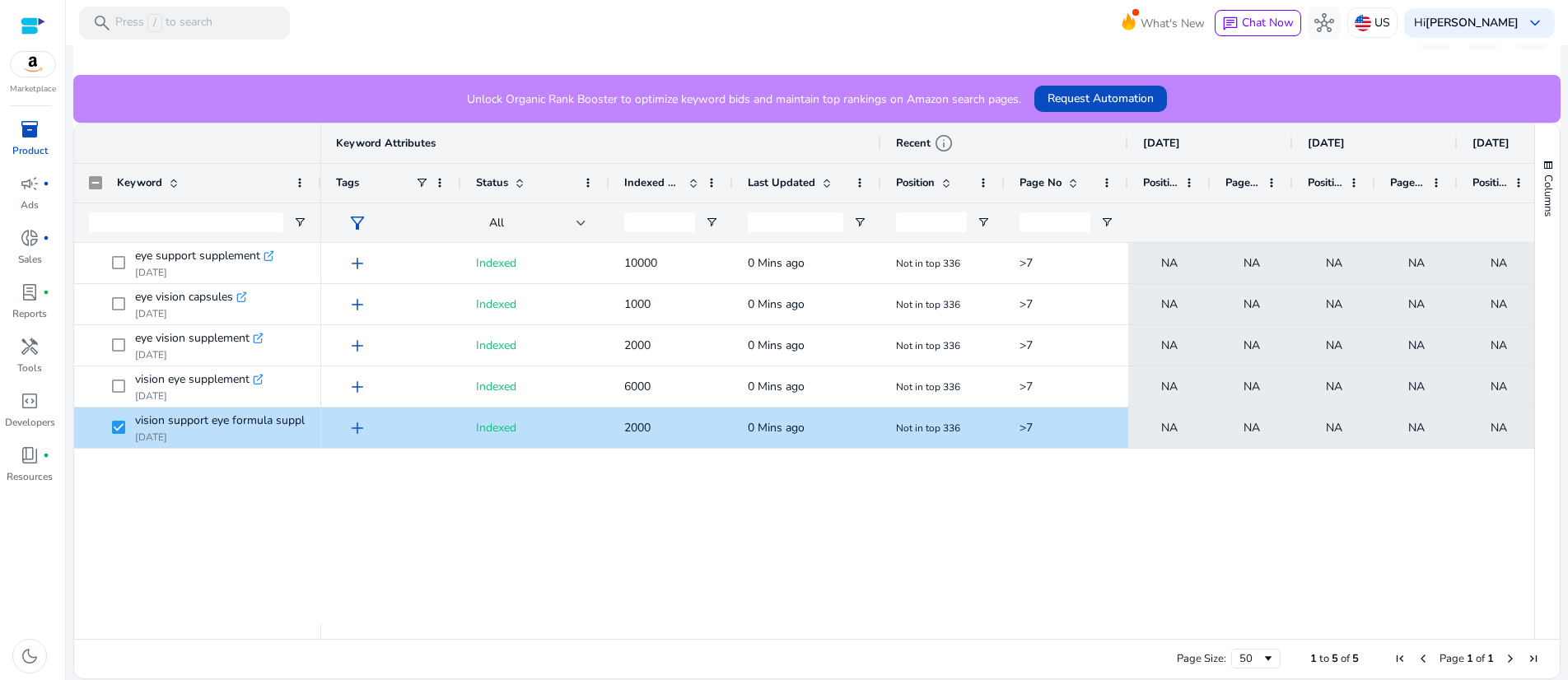
click at [488, 514] on div "add Indexed 10000 0 Mins ago Not in top 336 >7 NA NA NA NA NA NA NA add Indexed…" at bounding box center [928, 433] width 1213 height 381
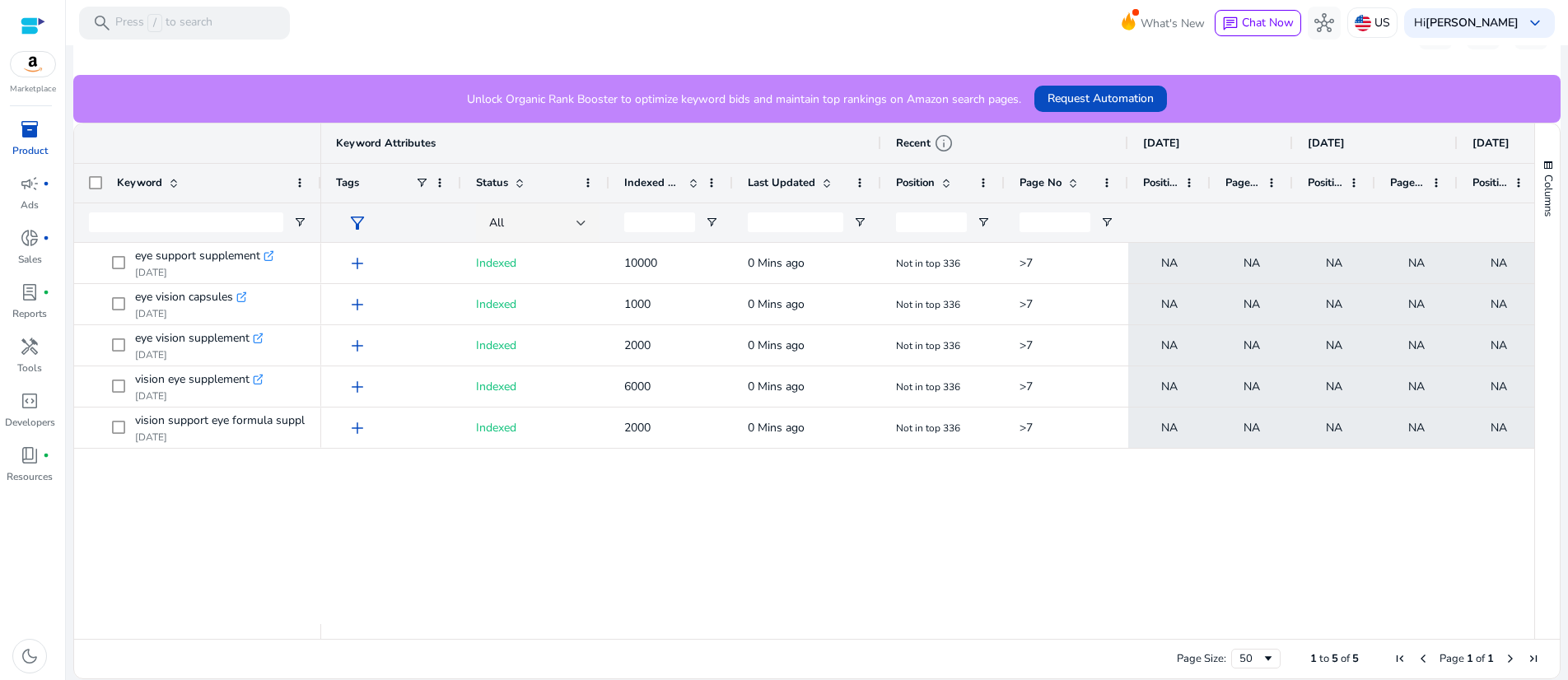
click at [396, 561] on div "add Indexed 10000 0 Mins ago Not in top 336 >7 NA NA NA NA NA NA NA add Indexed…" at bounding box center [928, 433] width 1213 height 381
click at [1154, 90] on span "Request Automation" at bounding box center [1101, 99] width 107 height 18
drag, startPoint x: 958, startPoint y: 642, endPoint x: 1152, endPoint y: 643, distance: 194.0
click at [1152, 643] on div "Page Size: 50 1 to 5 of 5 Page 1 of 1" at bounding box center [817, 659] width 1486 height 39
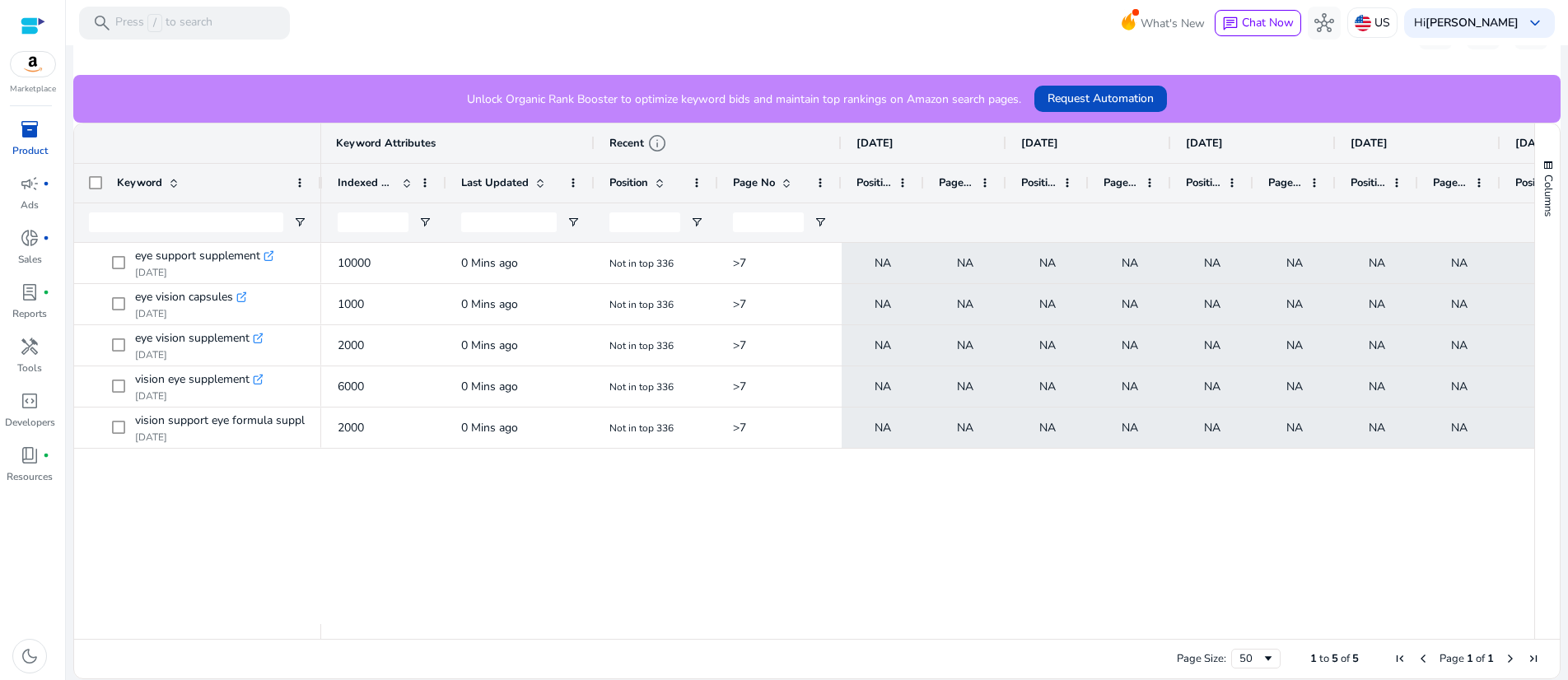
scroll to position [0, 0]
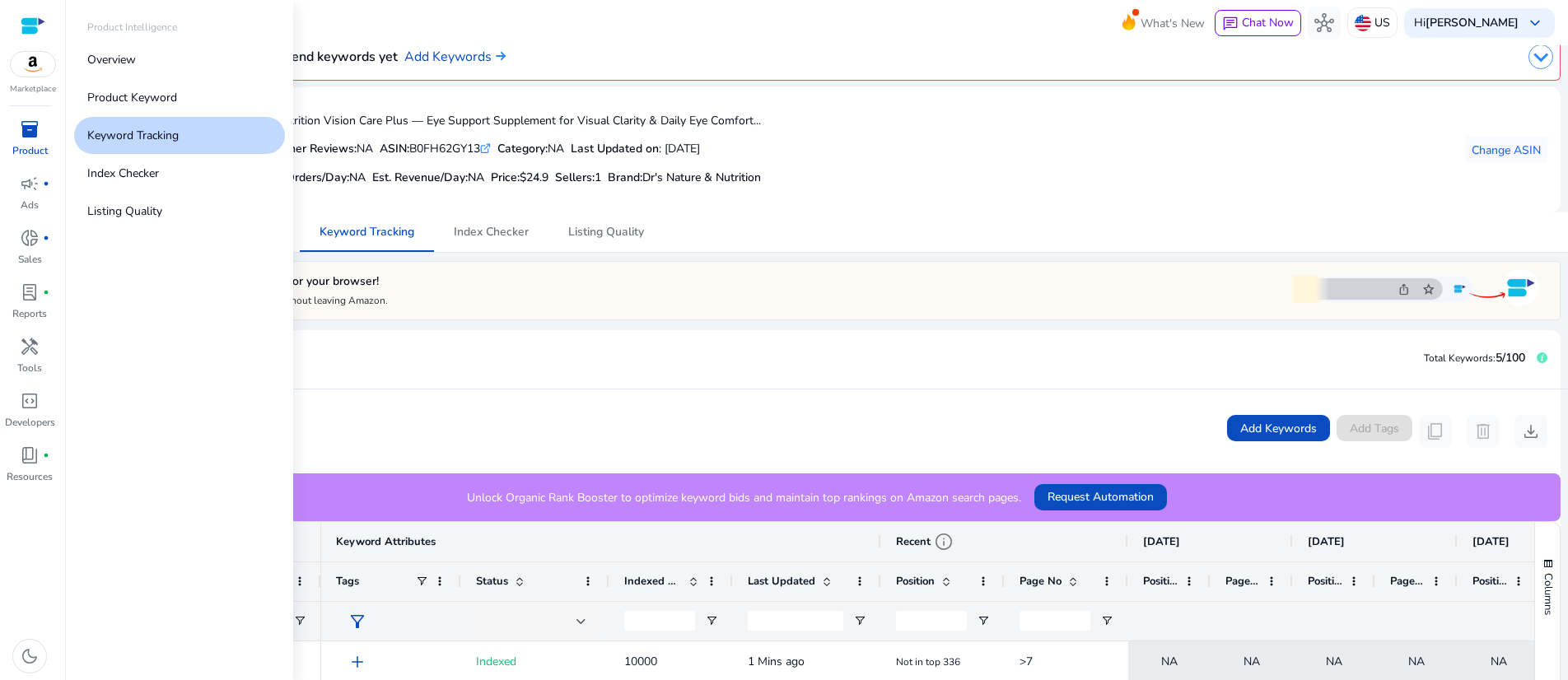
click at [32, 139] on span "inventory_2" at bounding box center [30, 129] width 20 height 20
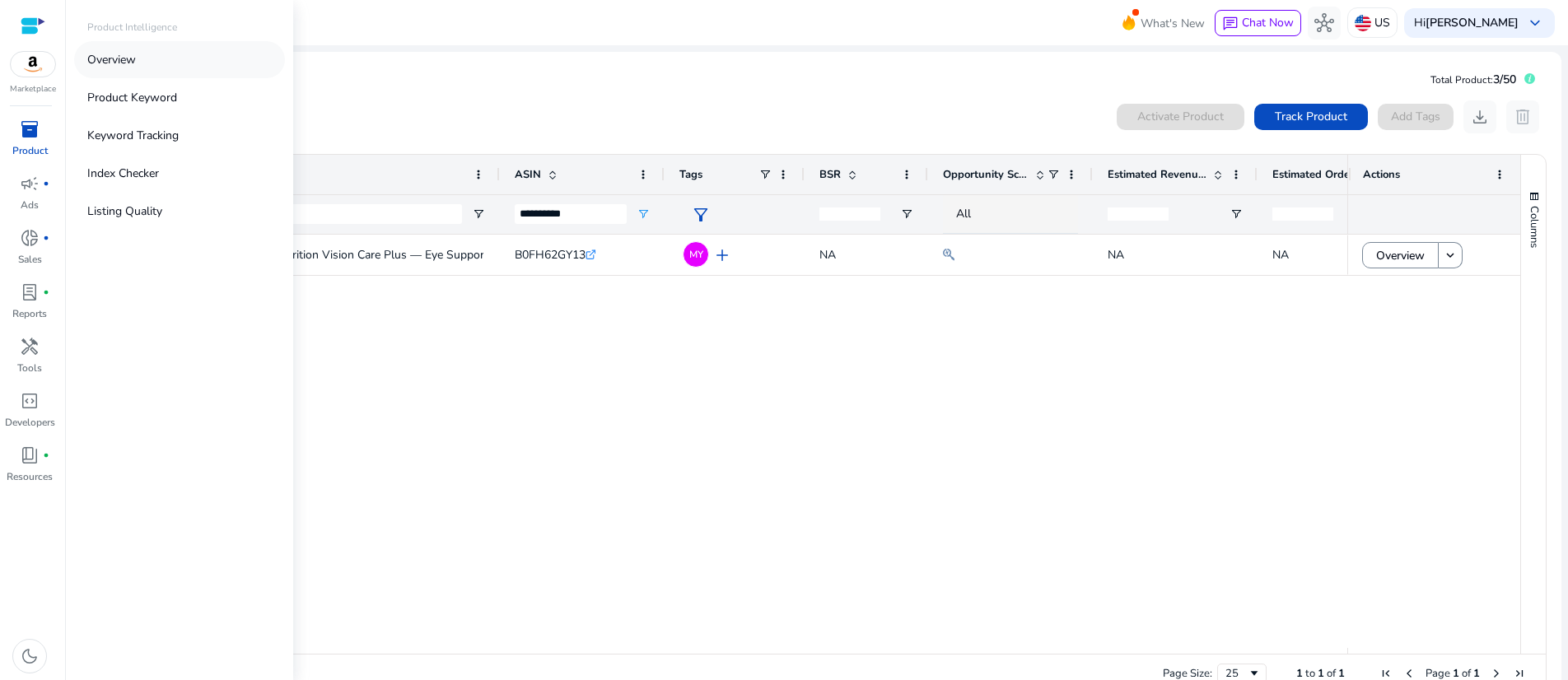
click at [136, 68] on p "Overview" at bounding box center [111, 60] width 48 height 18
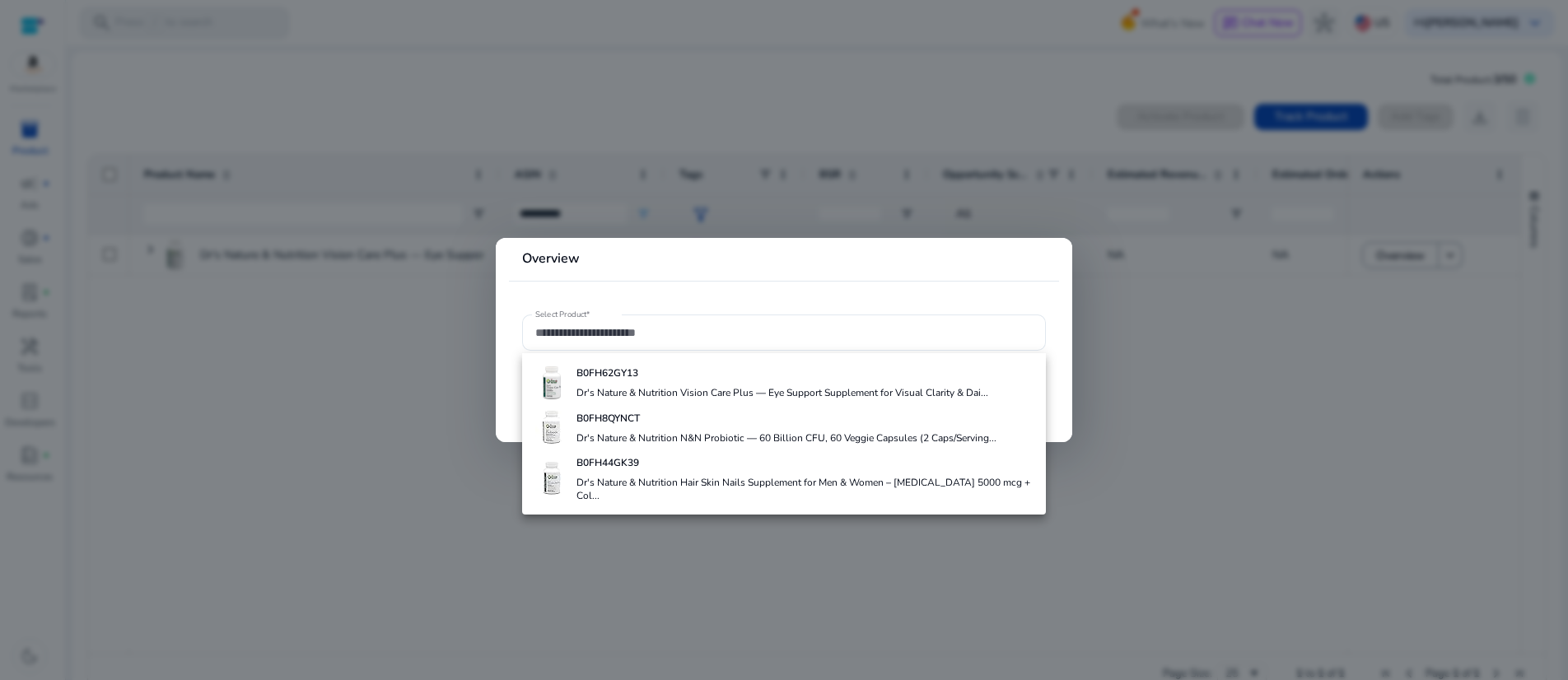
click at [1182, 532] on div at bounding box center [784, 340] width 1568 height 680
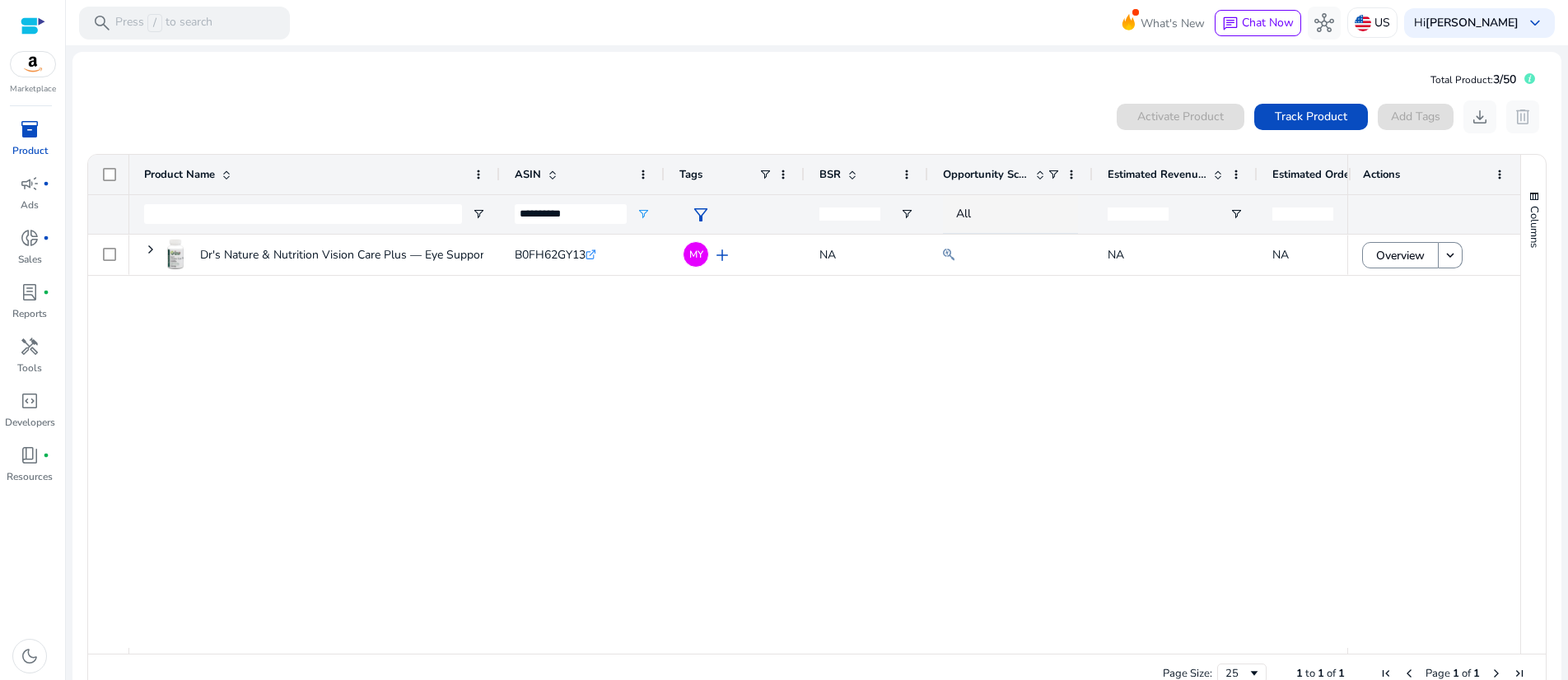
click at [1181, 533] on div "Dr's Nature & Nutrition Vision Care Plus — Eye Support Supplement... B0FH62GY13…" at bounding box center [738, 441] width 1218 height 414
click at [602, 224] on input "**********" at bounding box center [571, 214] width 112 height 20
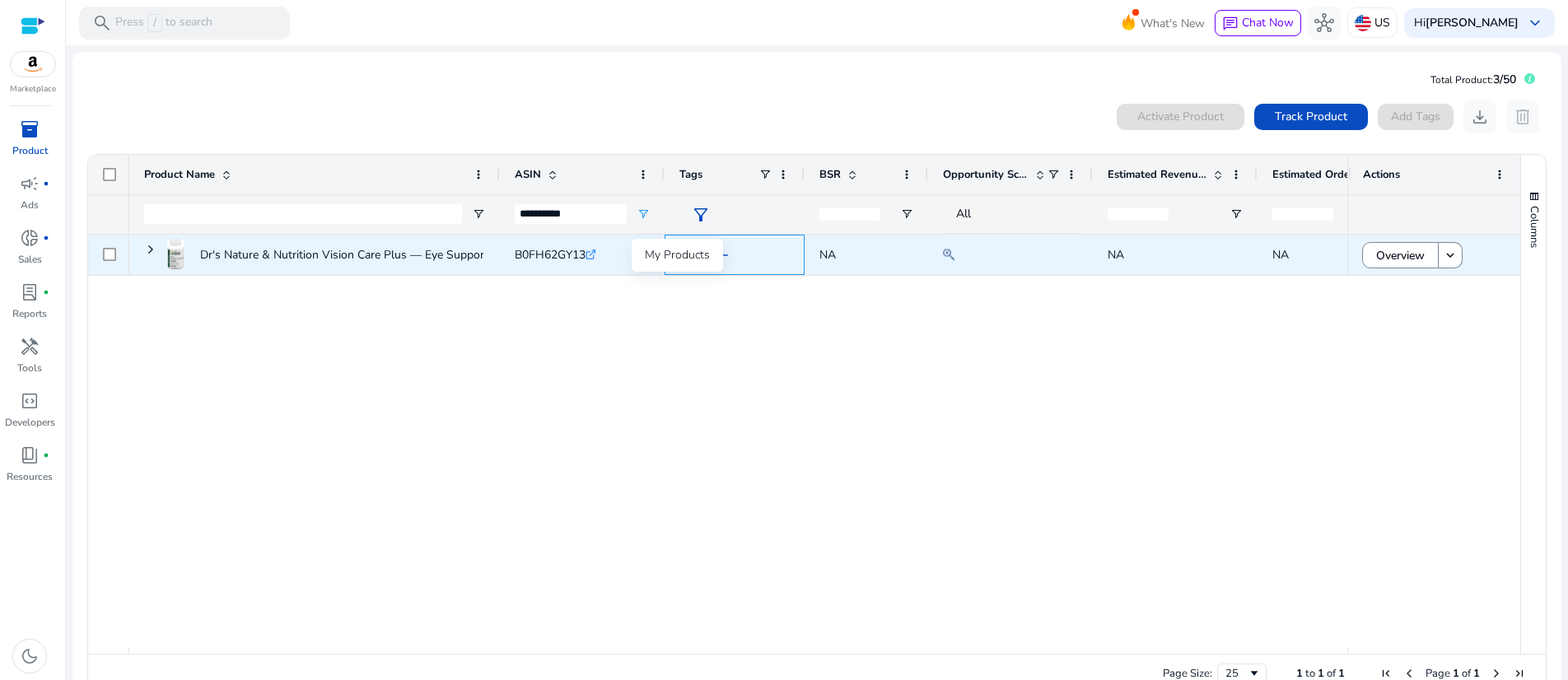
click at [697, 260] on span "MY" at bounding box center [697, 255] width 14 height 10
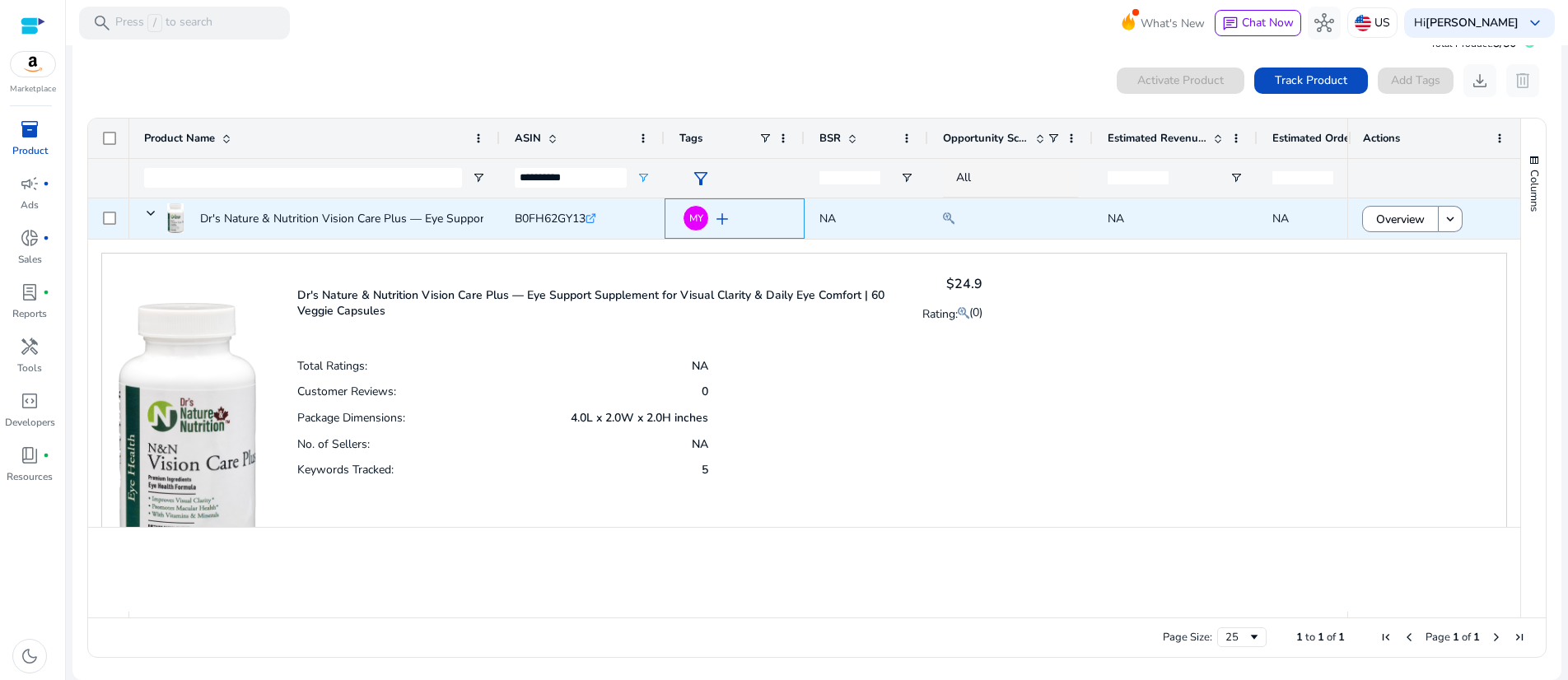
click at [732, 221] on span "add" at bounding box center [722, 219] width 20 height 20
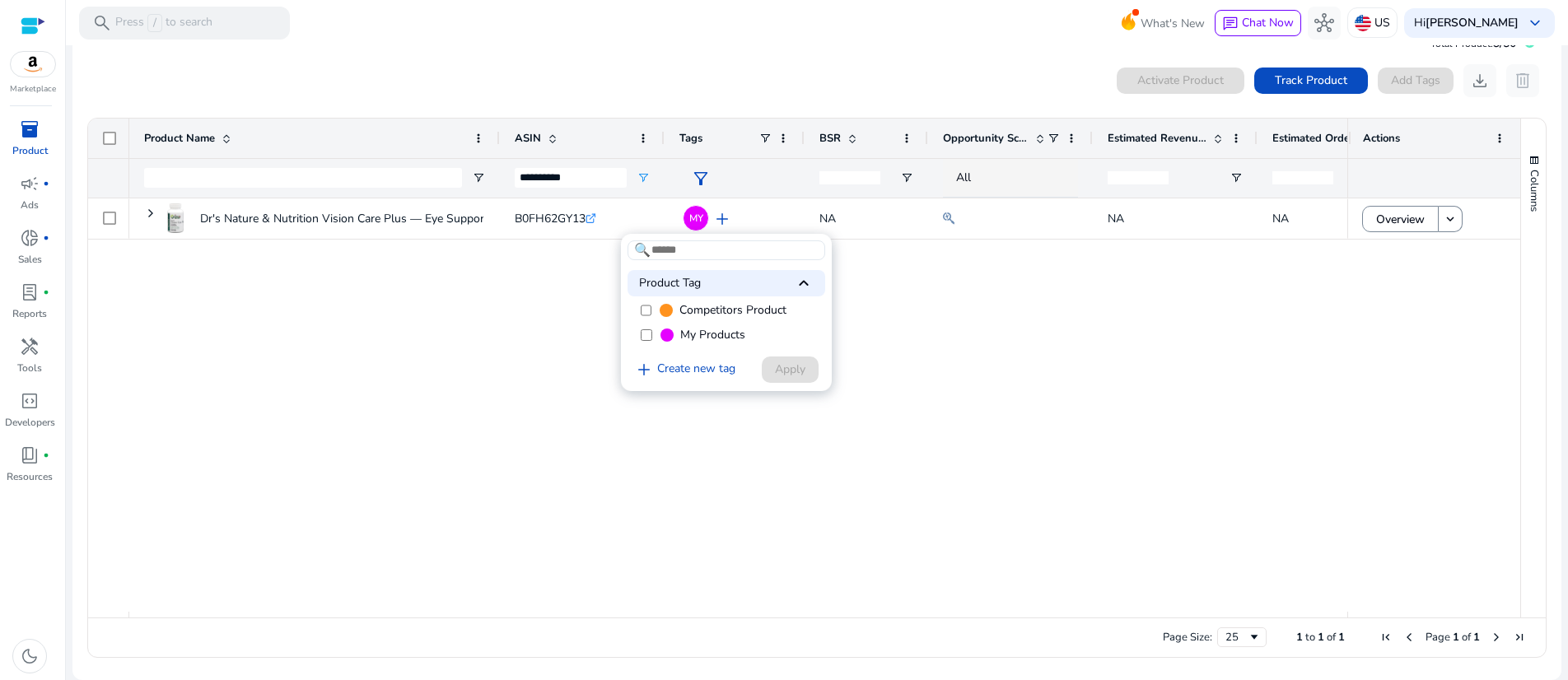
click at [743, 343] on span "My Products" at bounding box center [712, 335] width 65 height 17
click at [724, 343] on span "My Products" at bounding box center [712, 335] width 65 height 17
click at [500, 393] on div at bounding box center [784, 340] width 1568 height 680
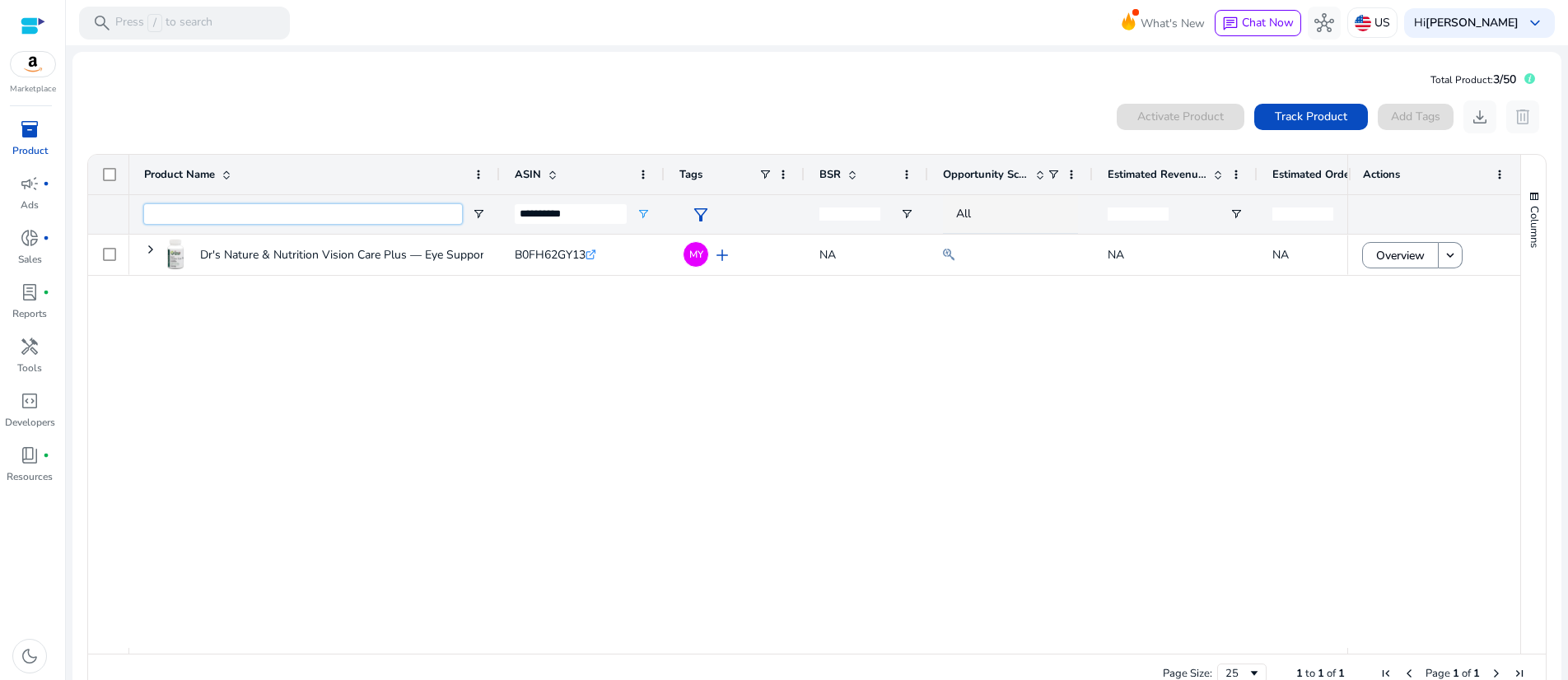
click at [182, 224] on input "Product Name Filter Input" at bounding box center [303, 214] width 318 height 20
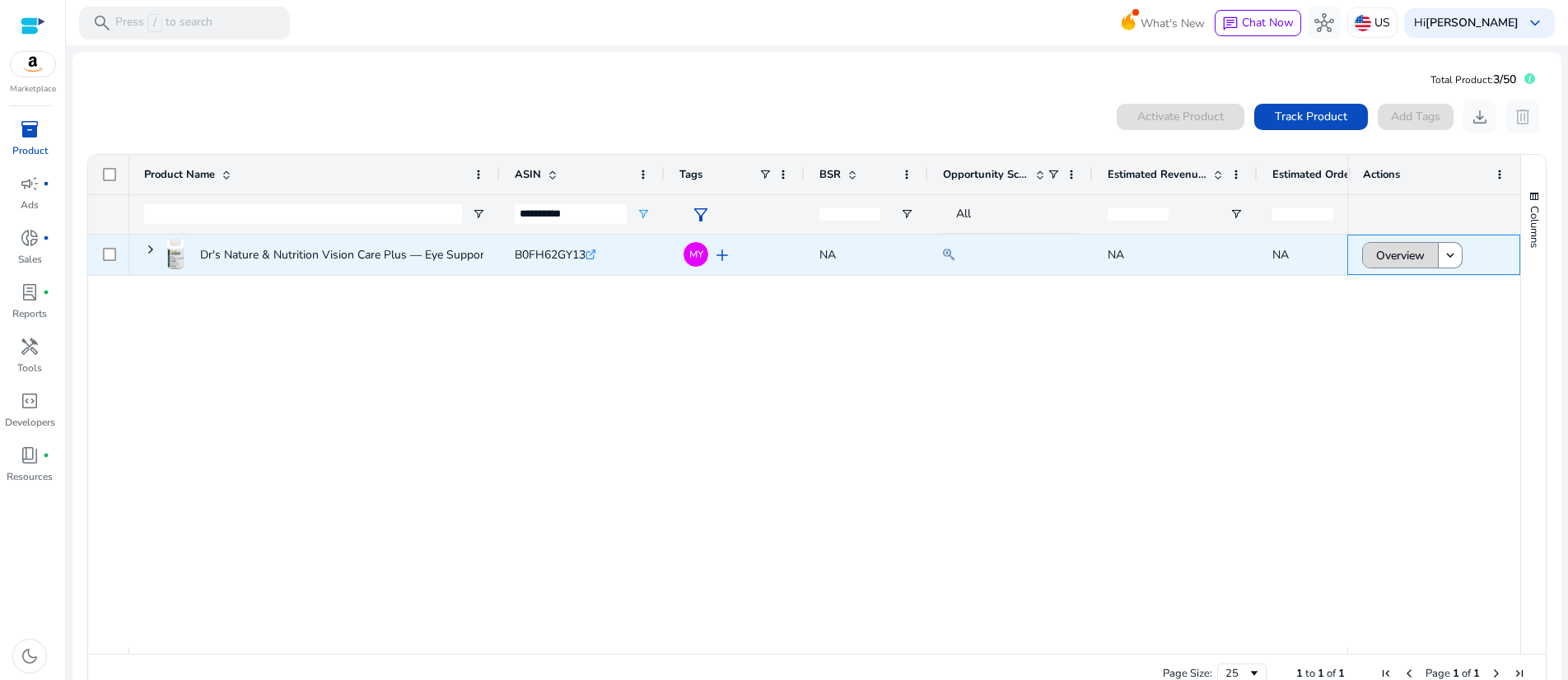
click at [1397, 272] on span "Overview" at bounding box center [1400, 256] width 48 height 34
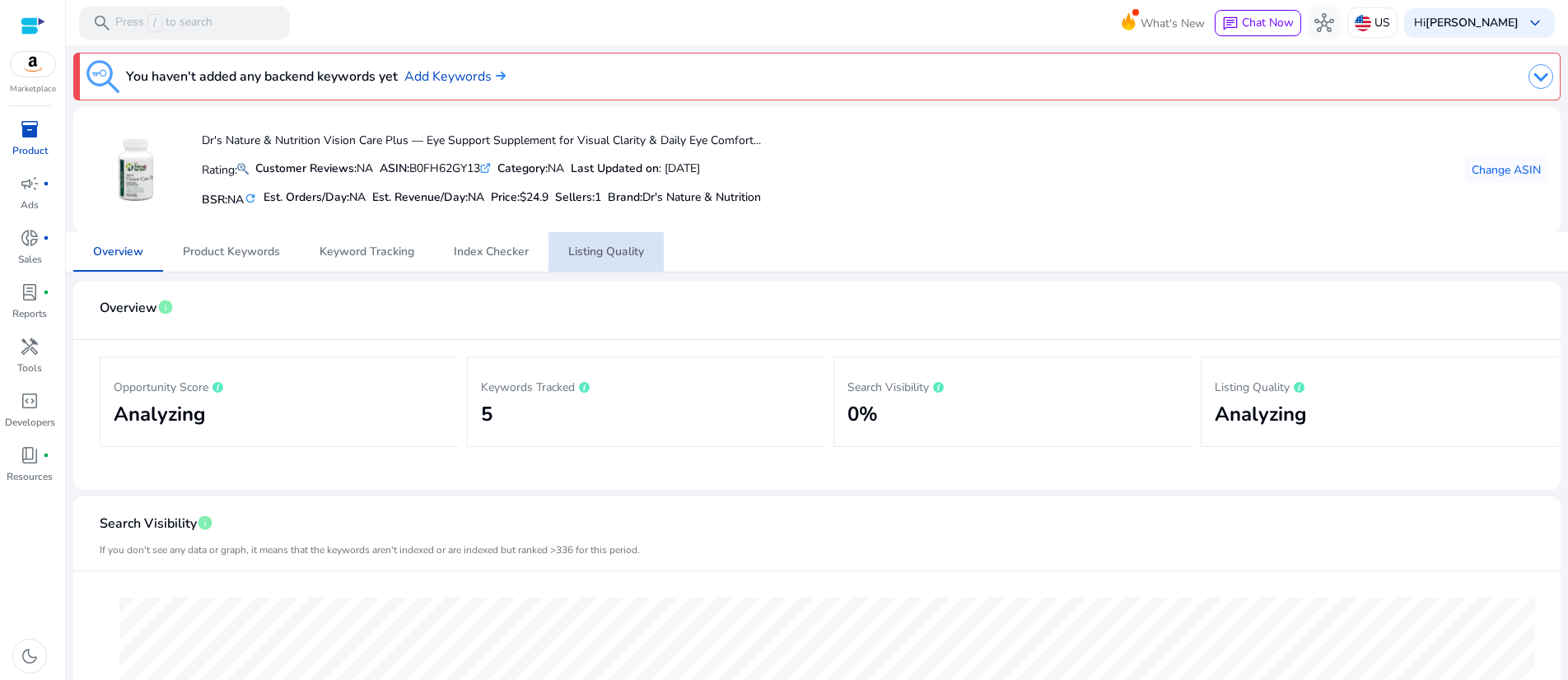
click at [595, 258] on span "Listing Quality" at bounding box center [606, 253] width 76 height 12
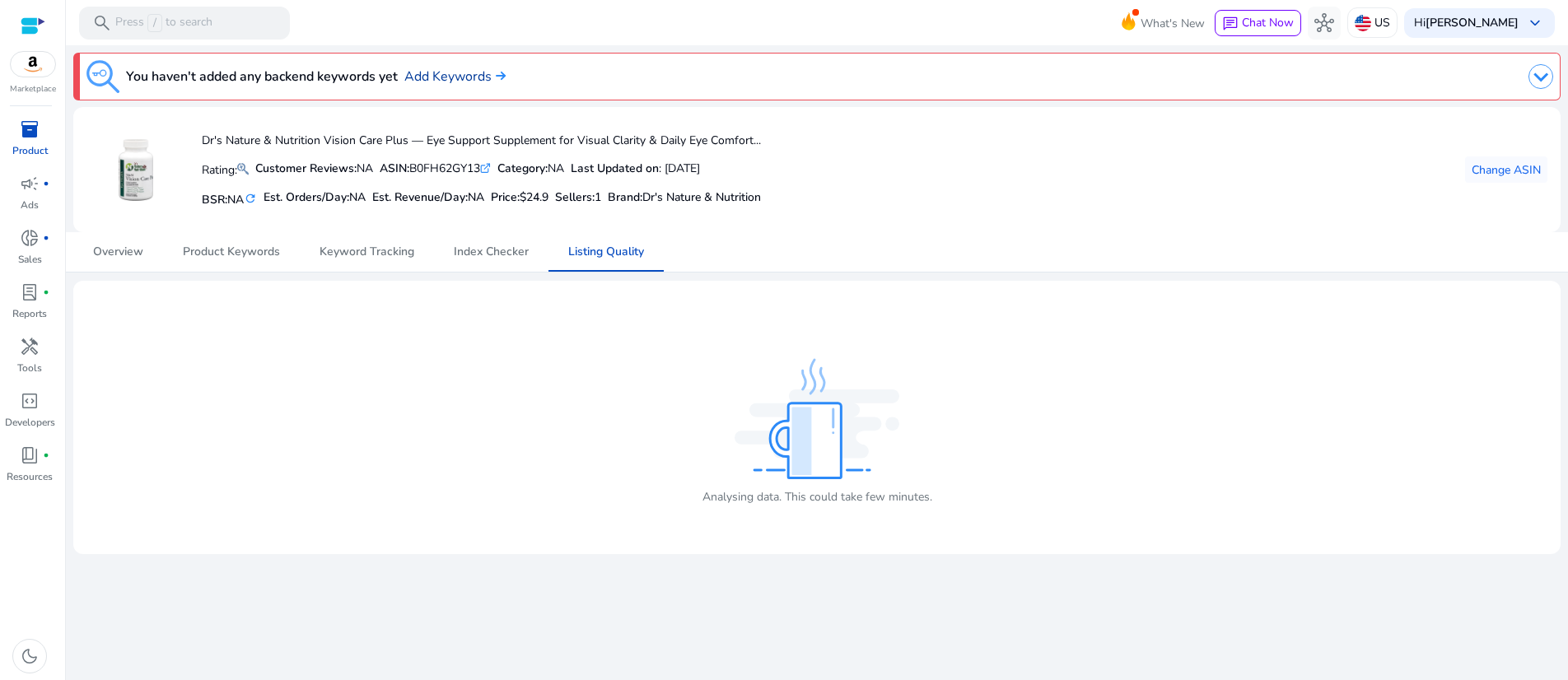
click at [505, 83] on link "Add Keywords" at bounding box center [455, 77] width 102 height 20
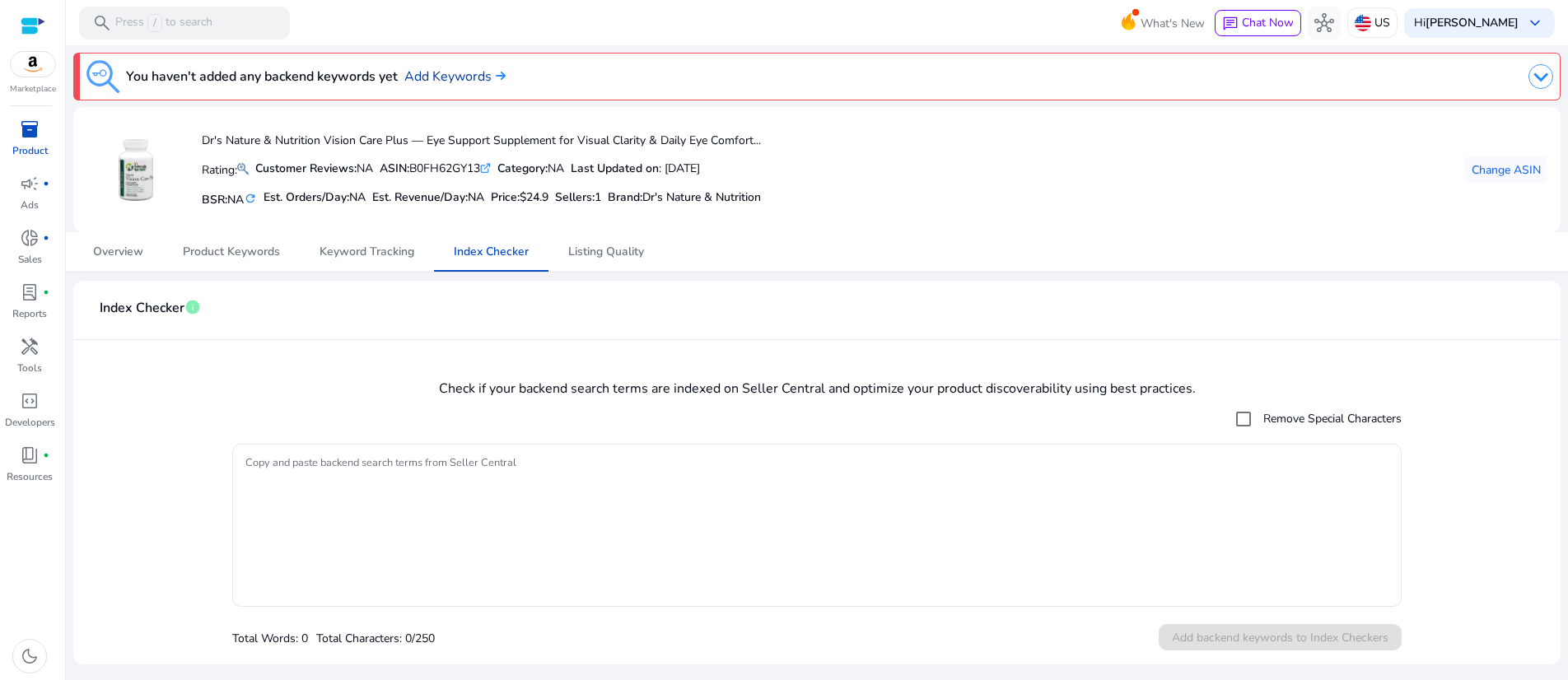
scroll to position [49, 0]
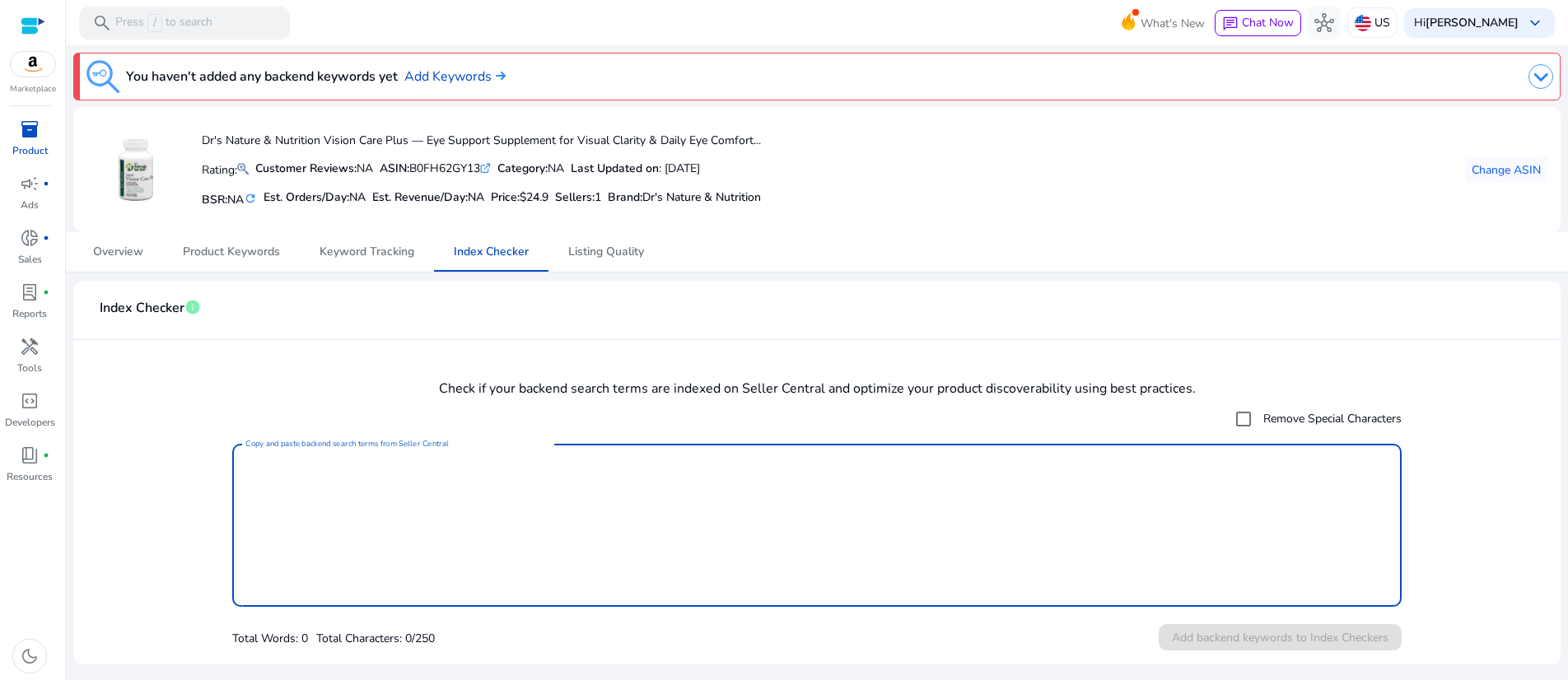
click at [432, 469] on textarea "Copy and paste backend search terms from Seller Central" at bounding box center [817, 525] width 1143 height 147
click at [496, 473] on textarea "Copy and paste backend search terms from Seller Central" at bounding box center [817, 525] width 1143 height 147
click at [494, 476] on textarea "Copy and paste backend search terms from Seller Central" at bounding box center [817, 525] width 1143 height 147
click at [621, 247] on span "Listing Quality" at bounding box center [606, 253] width 76 height 12
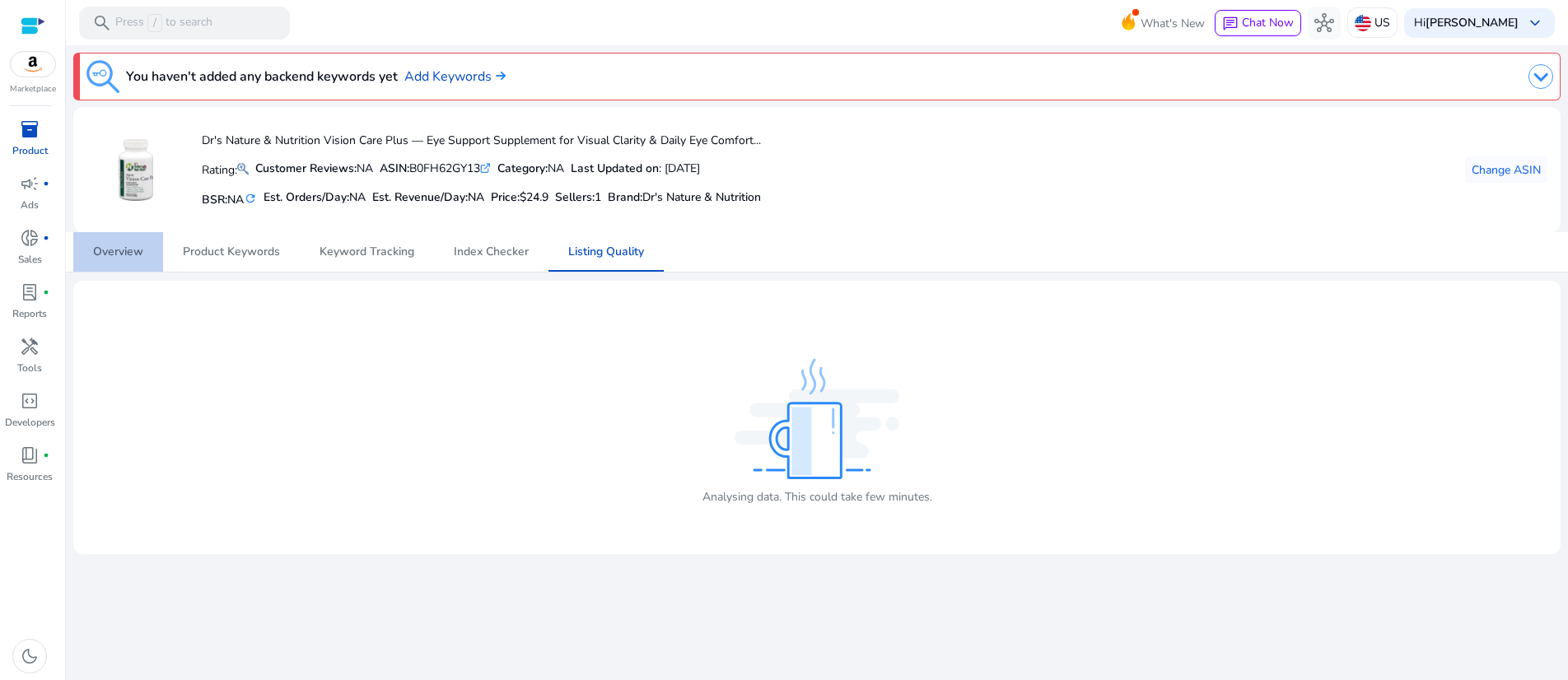
click at [132, 258] on span "Overview" at bounding box center [117, 253] width 50 height 12
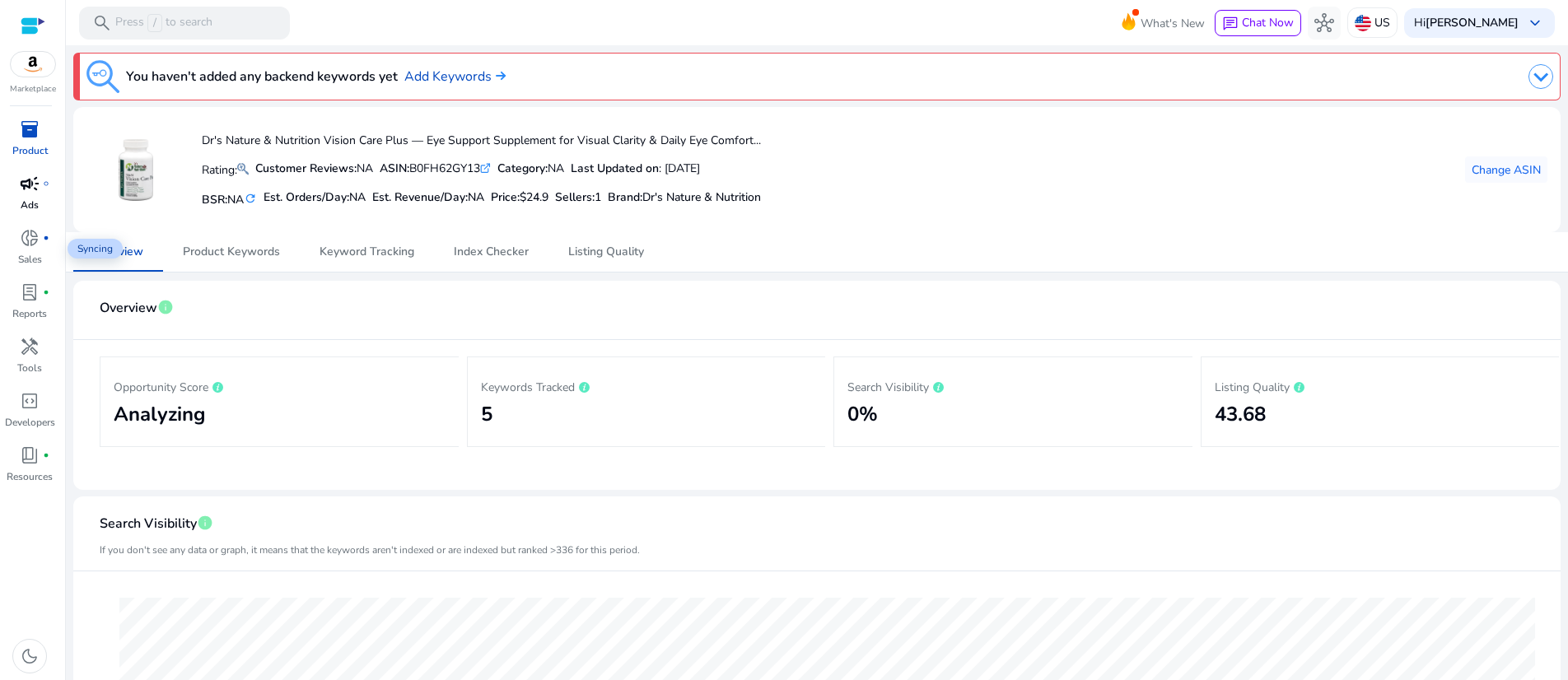
click at [34, 193] on span "campaign" at bounding box center [30, 184] width 20 height 20
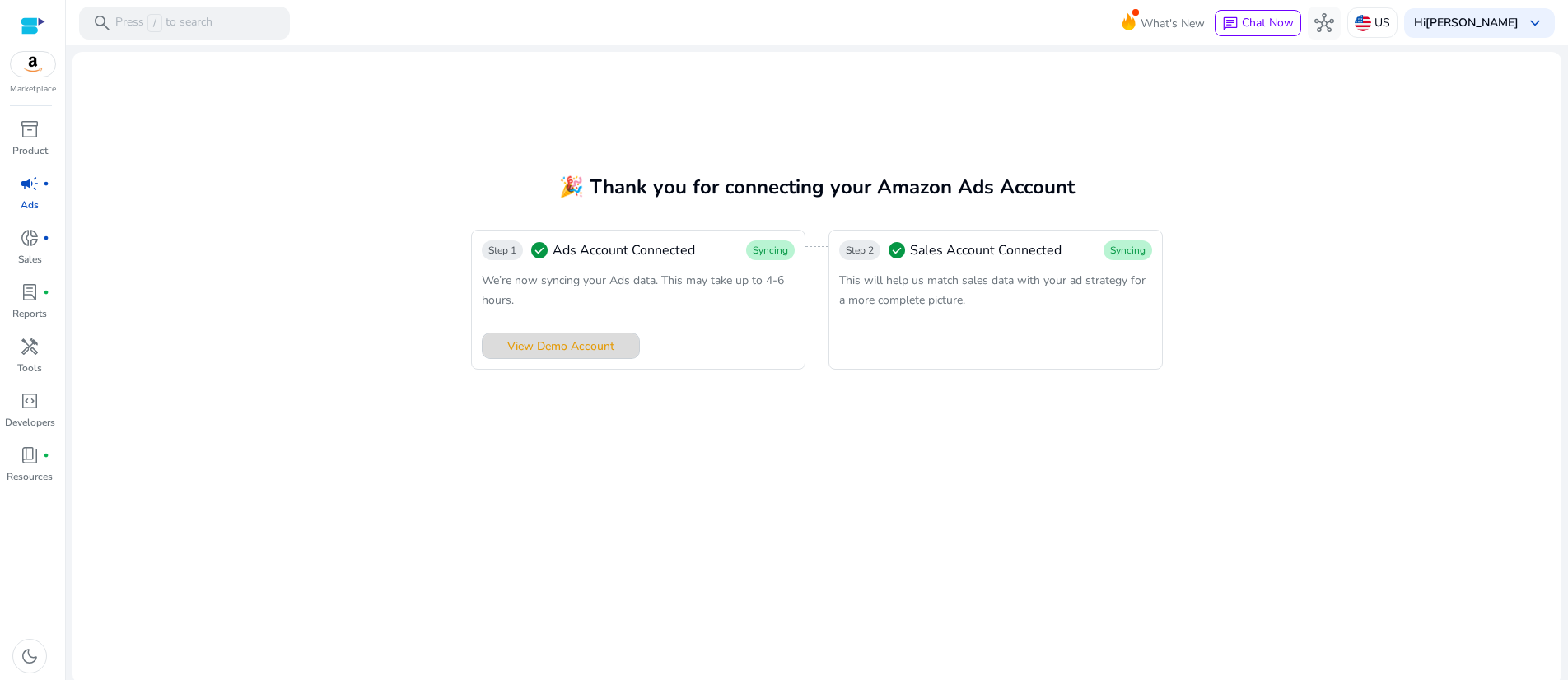
click at [575, 355] on span "View Demo Account" at bounding box center [560, 346] width 108 height 18
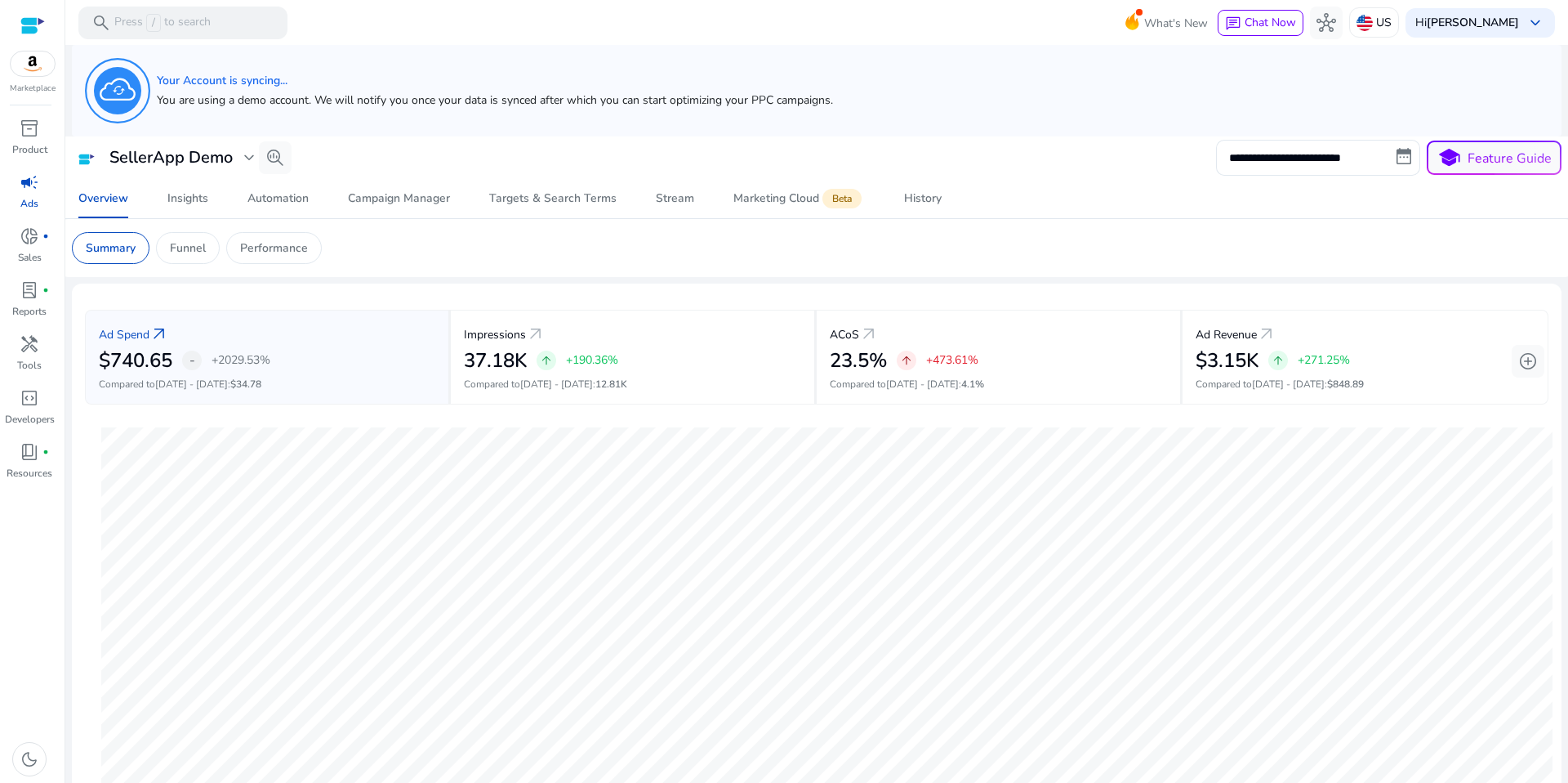
click at [254, 81] on h5 "Your Account is syncing..." at bounding box center [494, 81] width 676 height 14
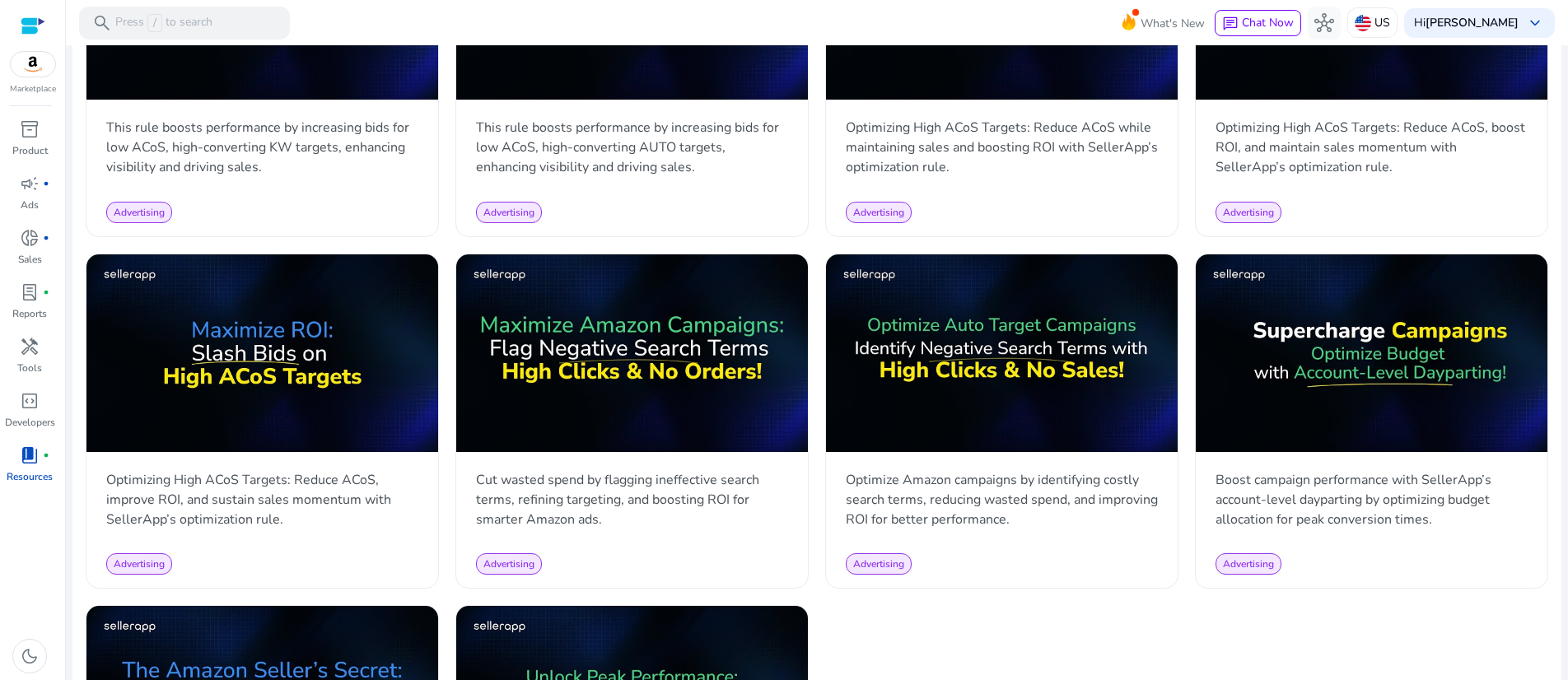
scroll to position [771, 0]
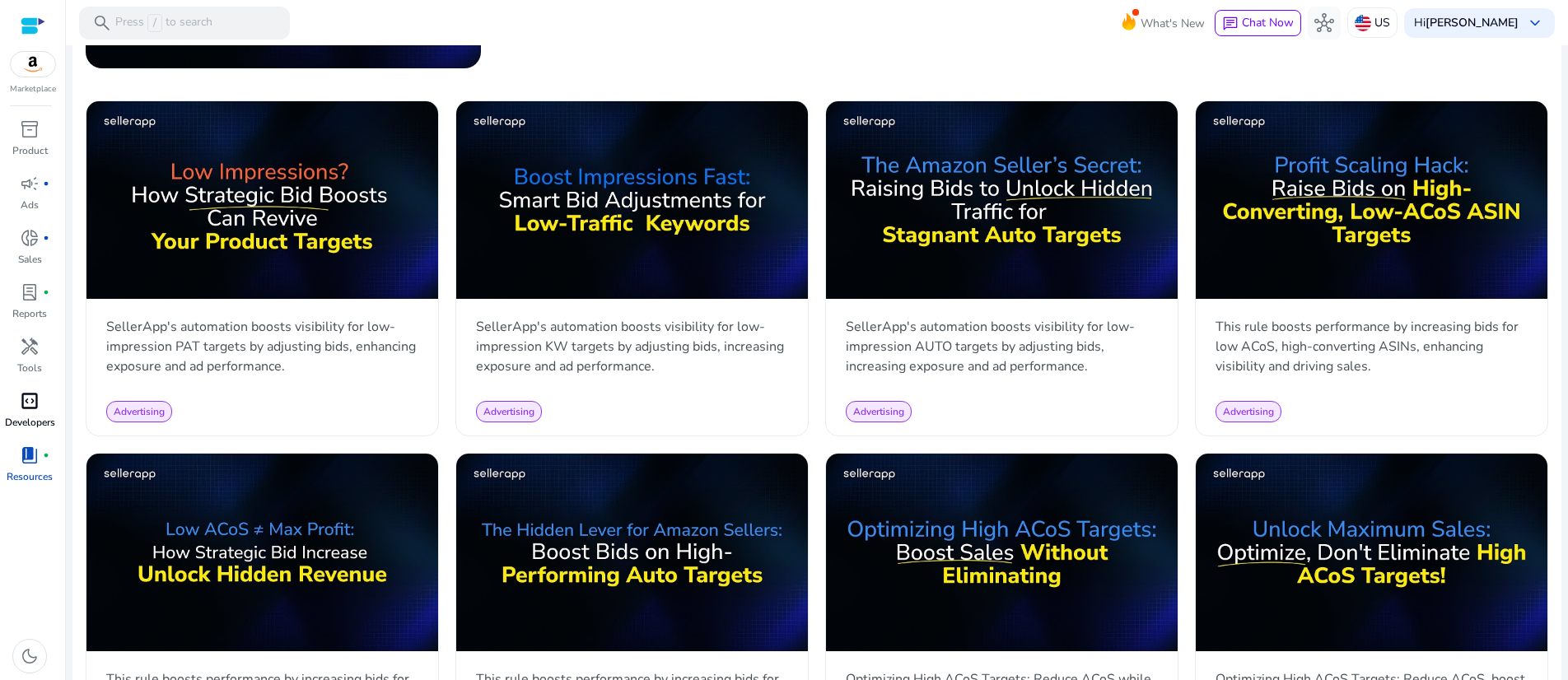
click at [29, 412] on span "code_blocks" at bounding box center [30, 401] width 20 height 20
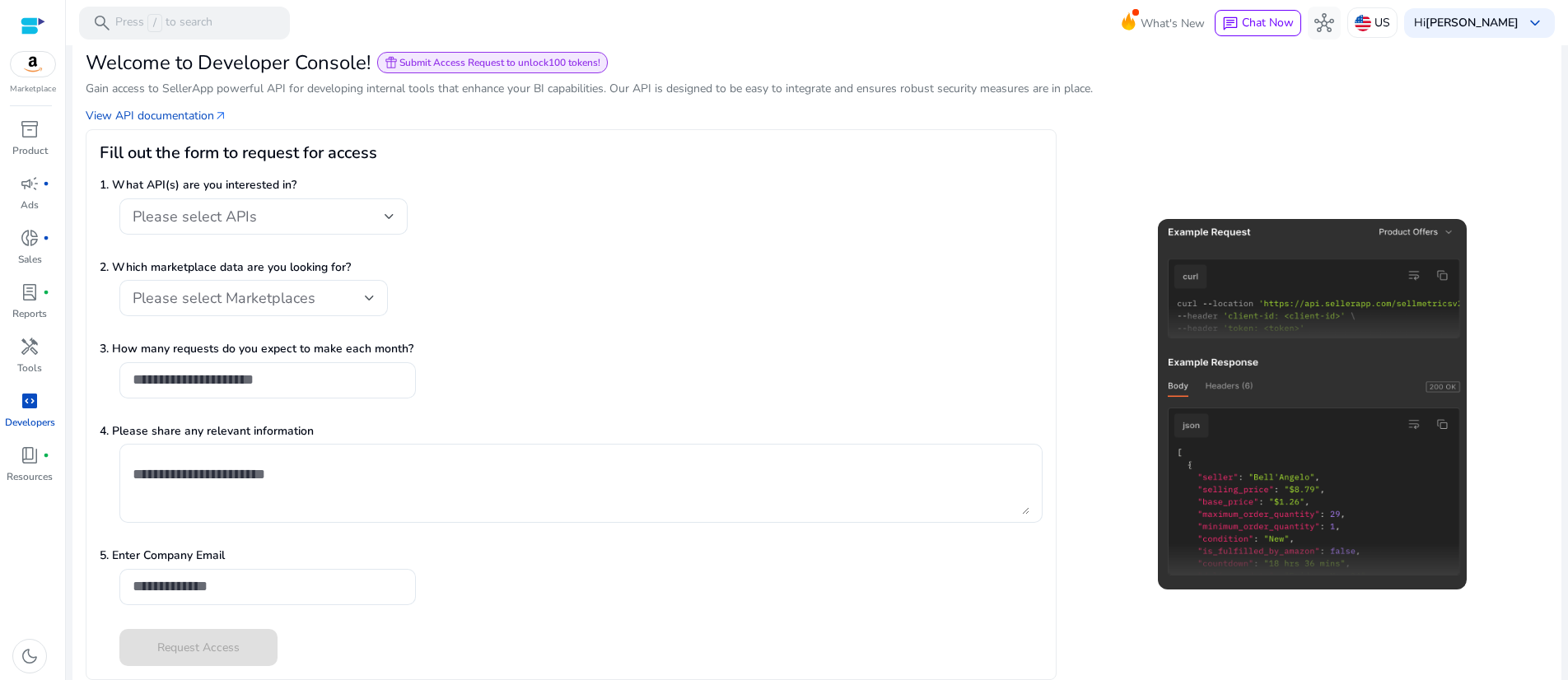
scroll to position [179, 0]
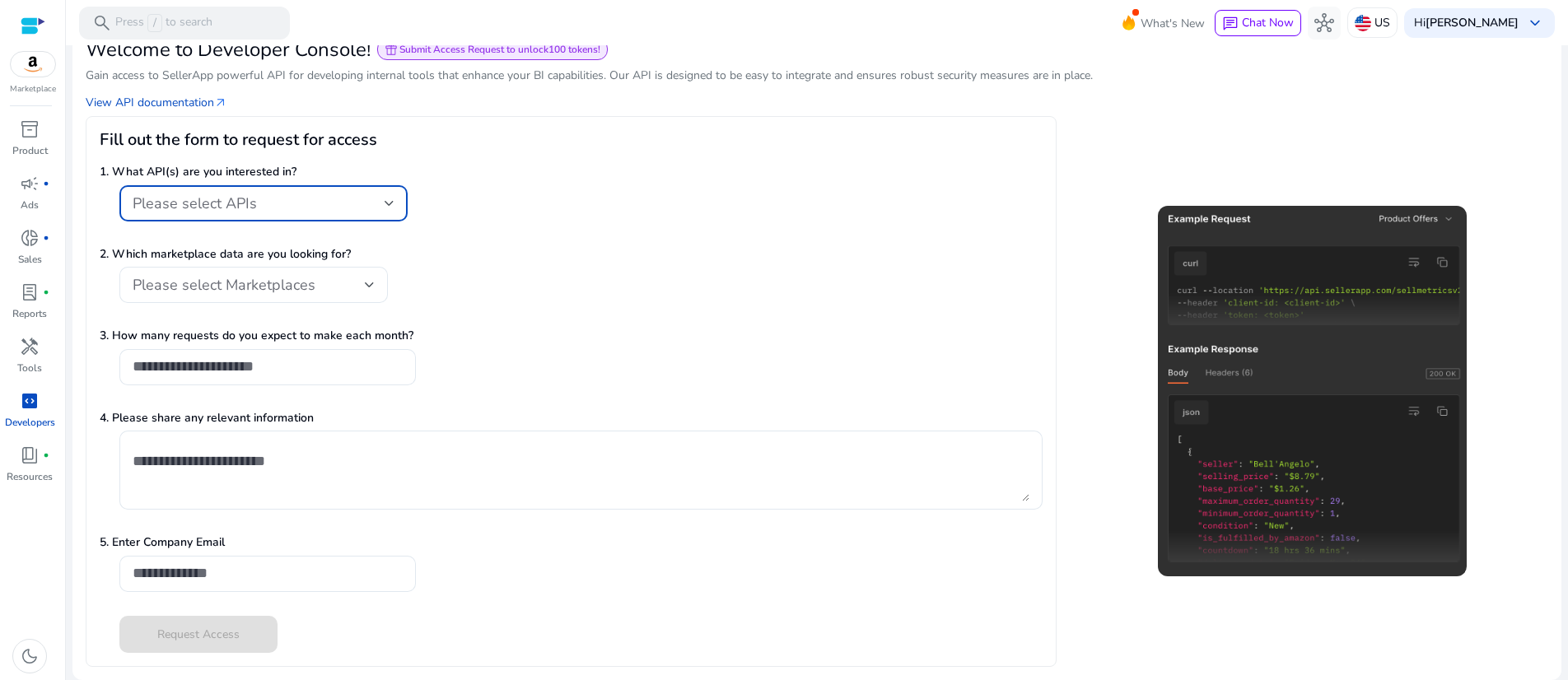
click at [395, 207] on div at bounding box center [390, 203] width 10 height 7
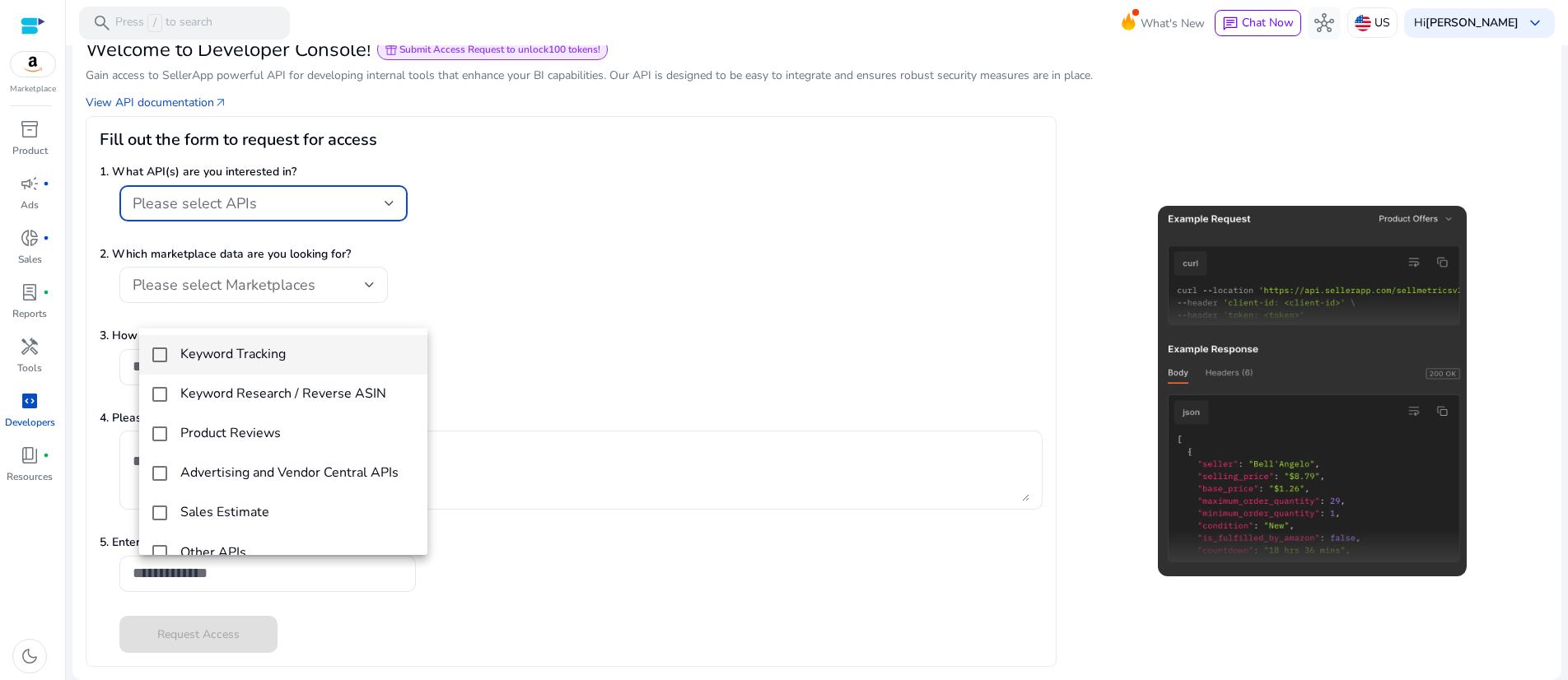
click at [408, 312] on div at bounding box center [784, 340] width 1568 height 680
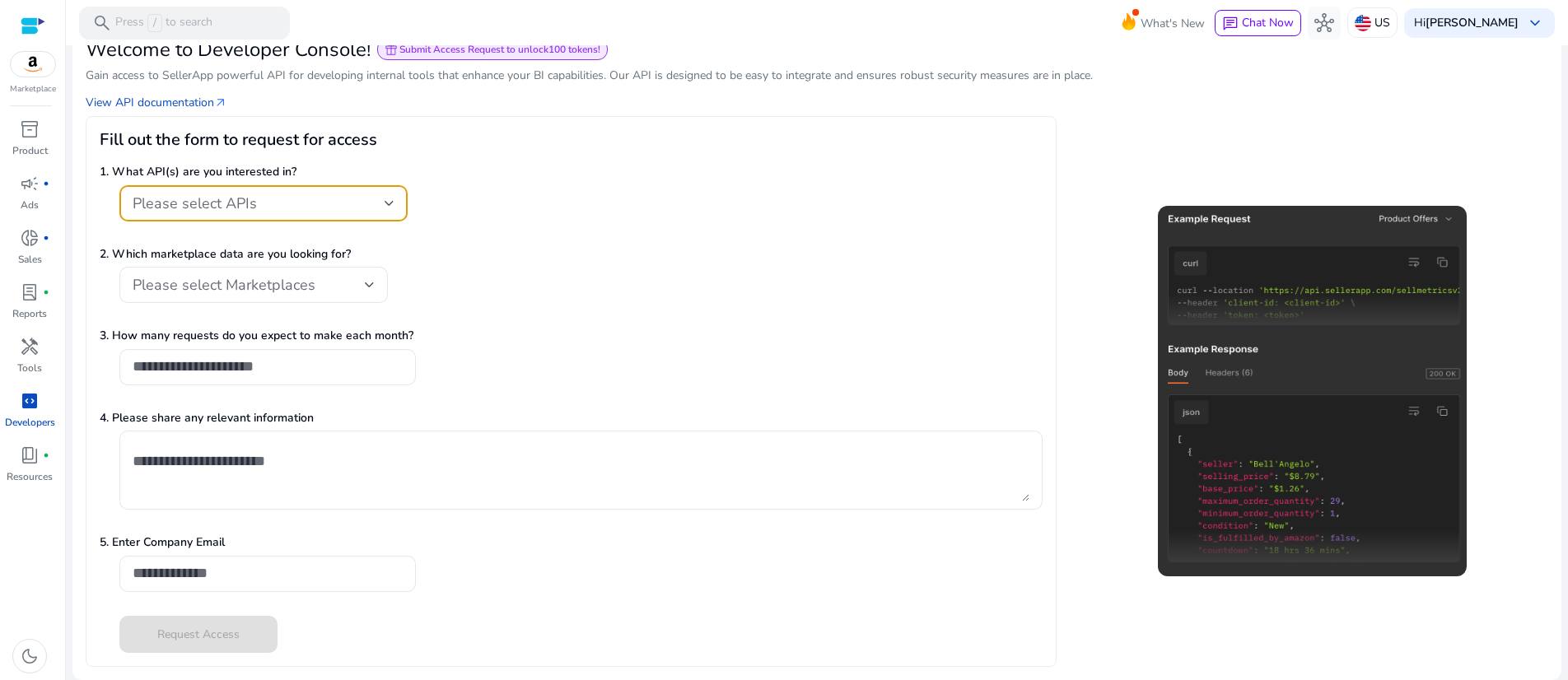
click at [395, 207] on div at bounding box center [390, 203] width 10 height 7
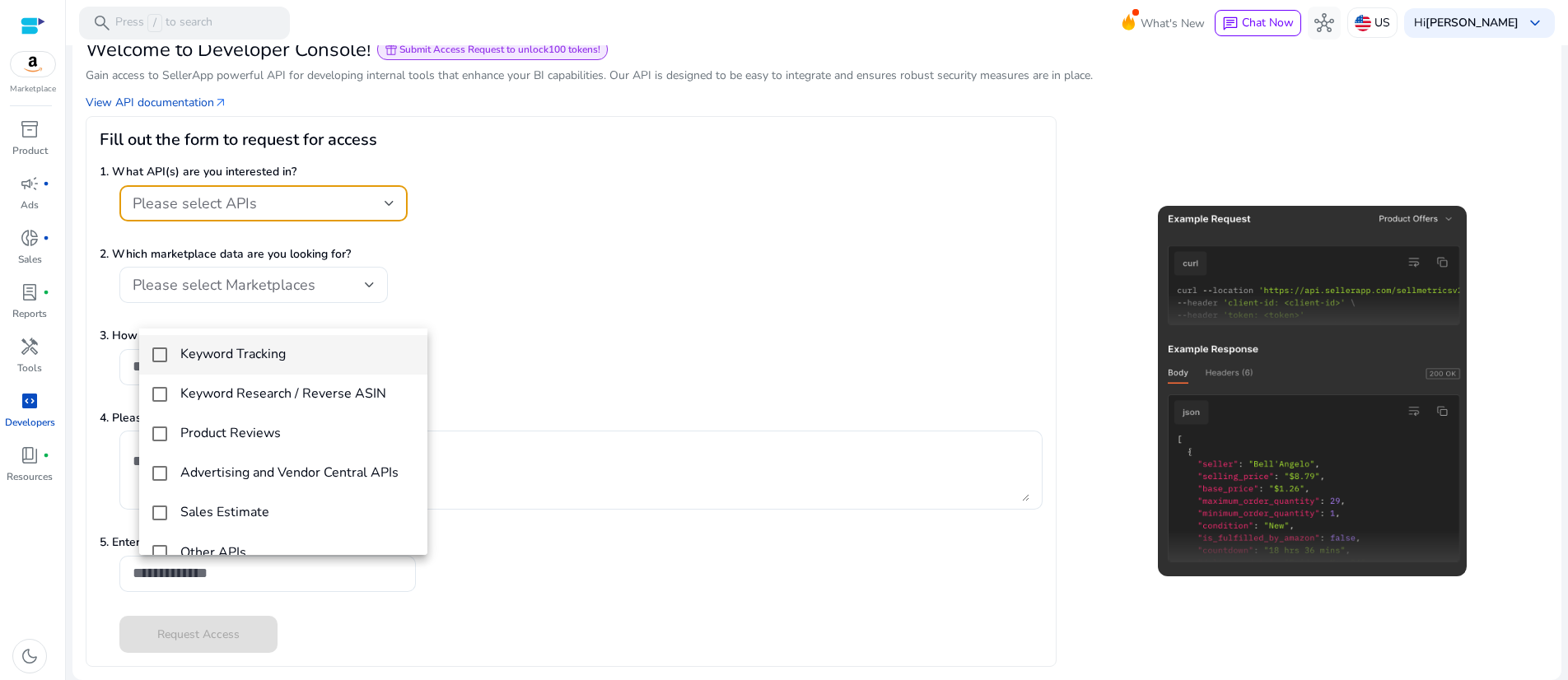
click at [831, 295] on div at bounding box center [784, 340] width 1568 height 680
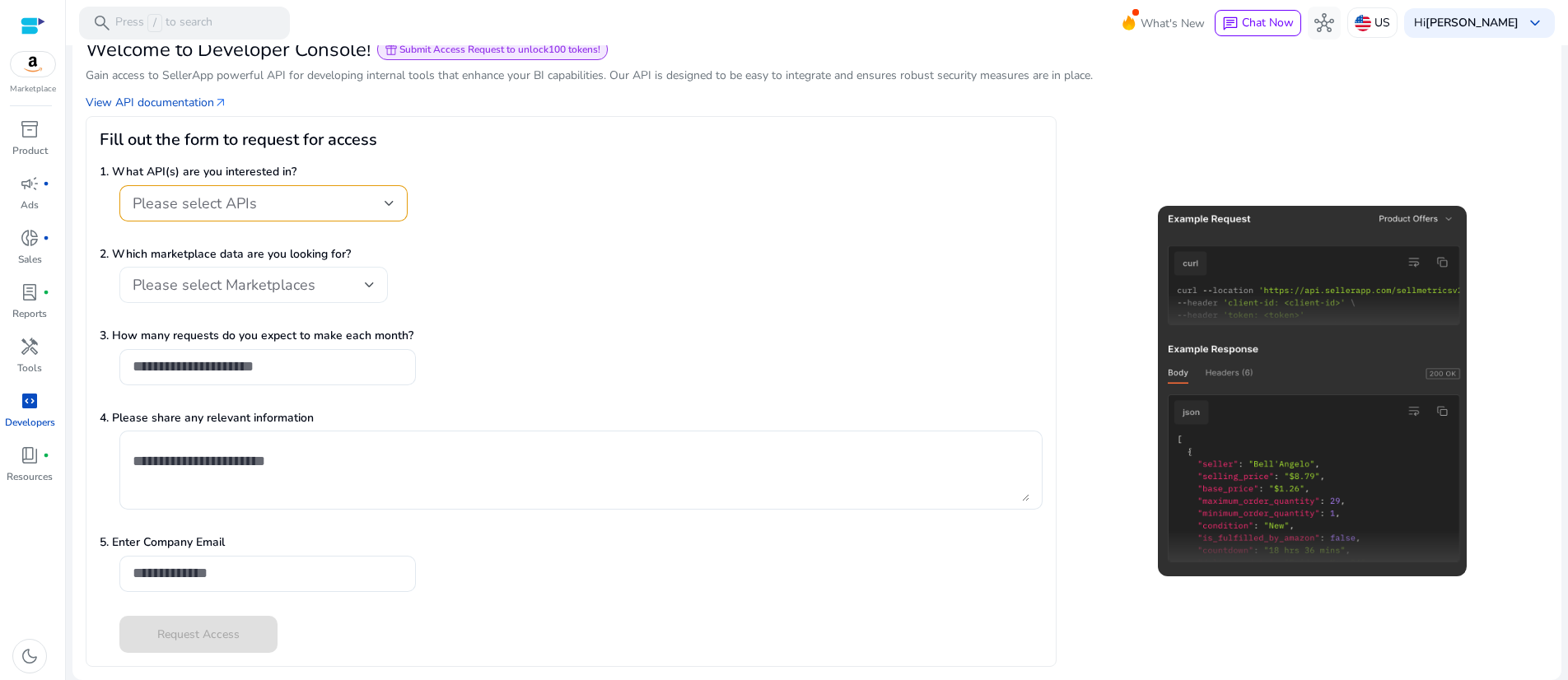
click at [387, 303] on div "Please select Marketplaces" at bounding box center [254, 284] width 268 height 37
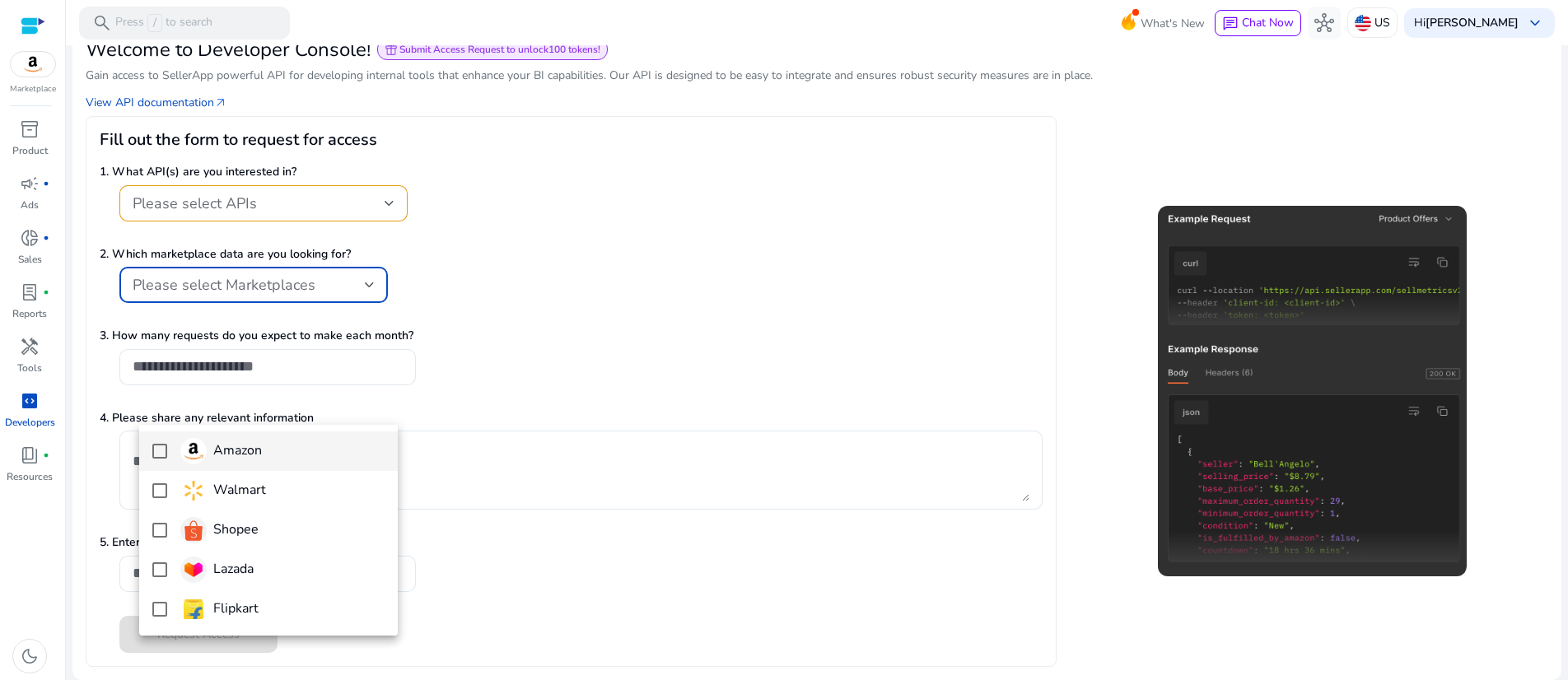
click at [261, 446] on h4 "Amazon" at bounding box center [237, 451] width 48 height 16
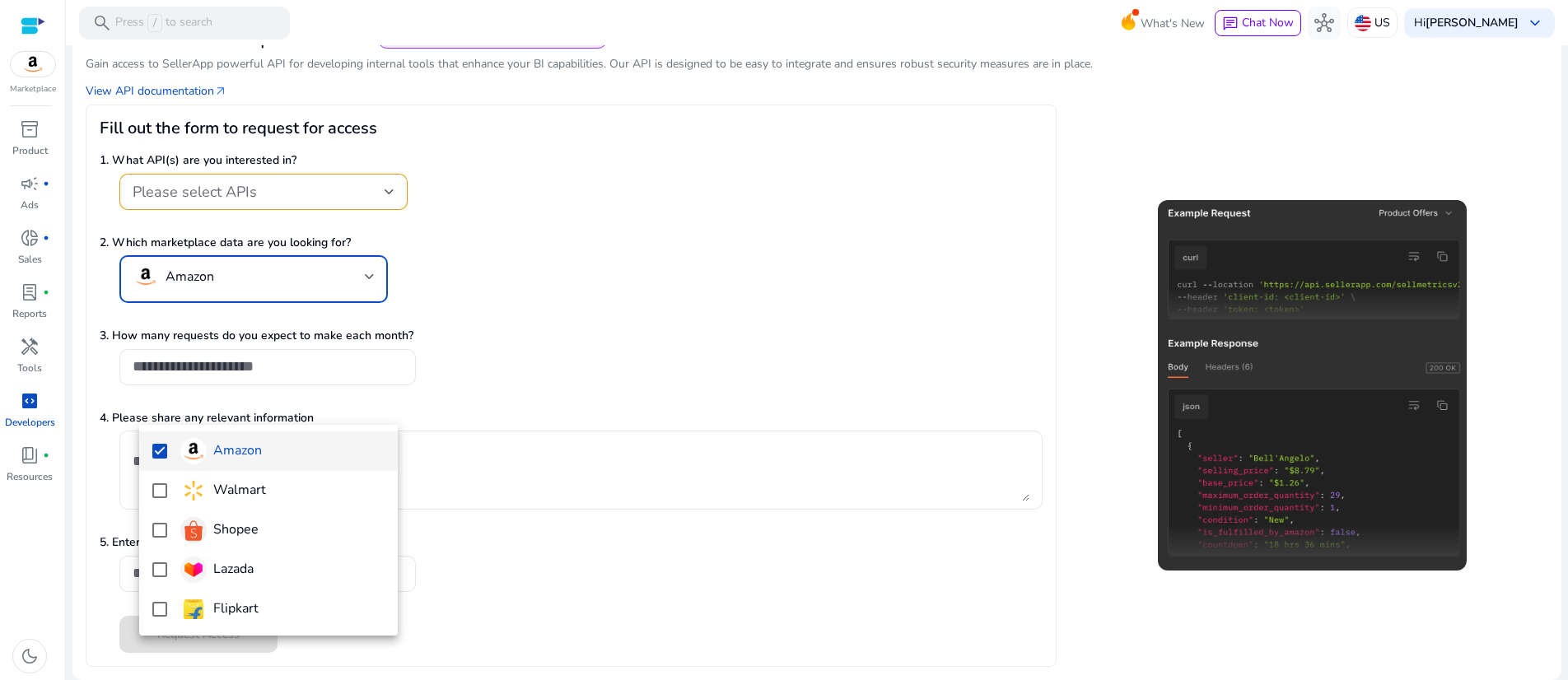
click at [819, 387] on div at bounding box center [784, 340] width 1568 height 680
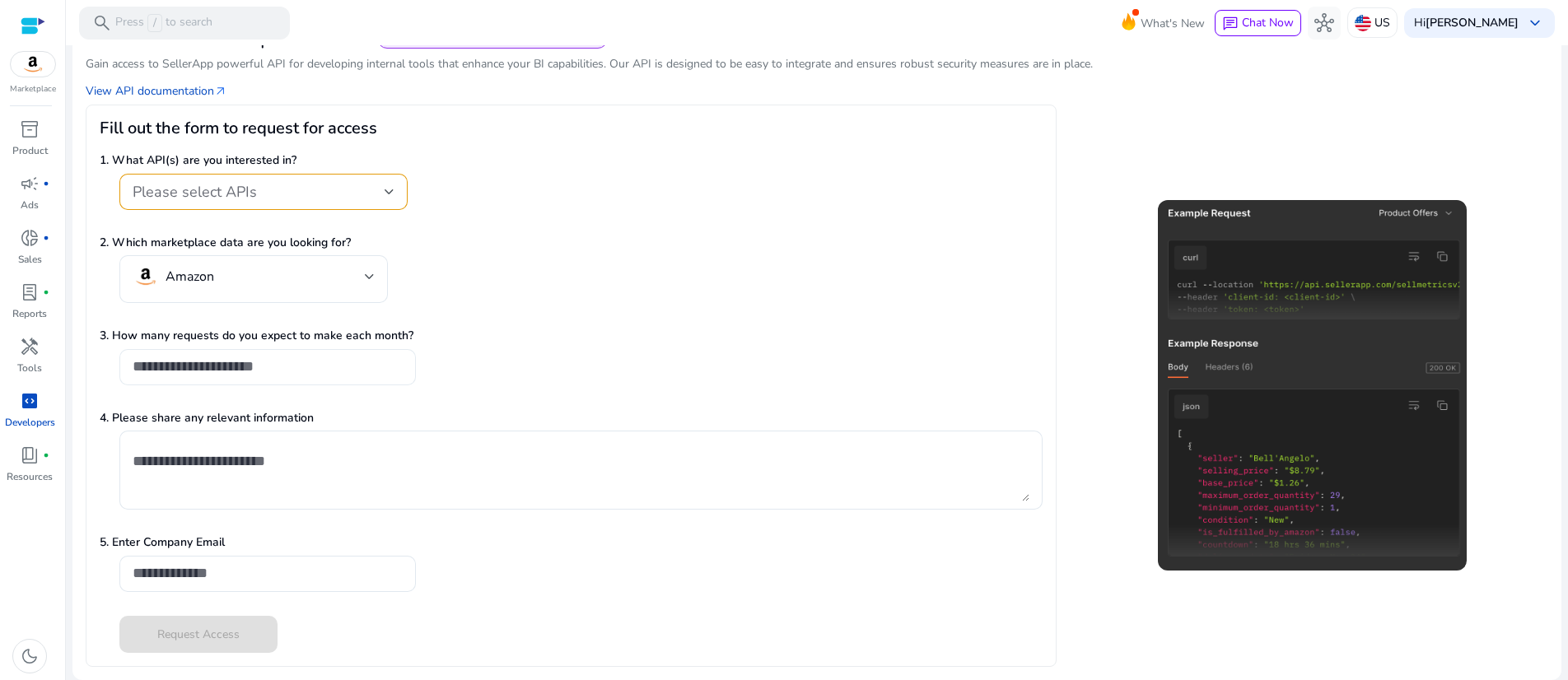
click at [403, 376] on input "*" at bounding box center [267, 366] width 270 height 18
type input "*"
click at [403, 376] on input "*" at bounding box center [267, 366] width 270 height 18
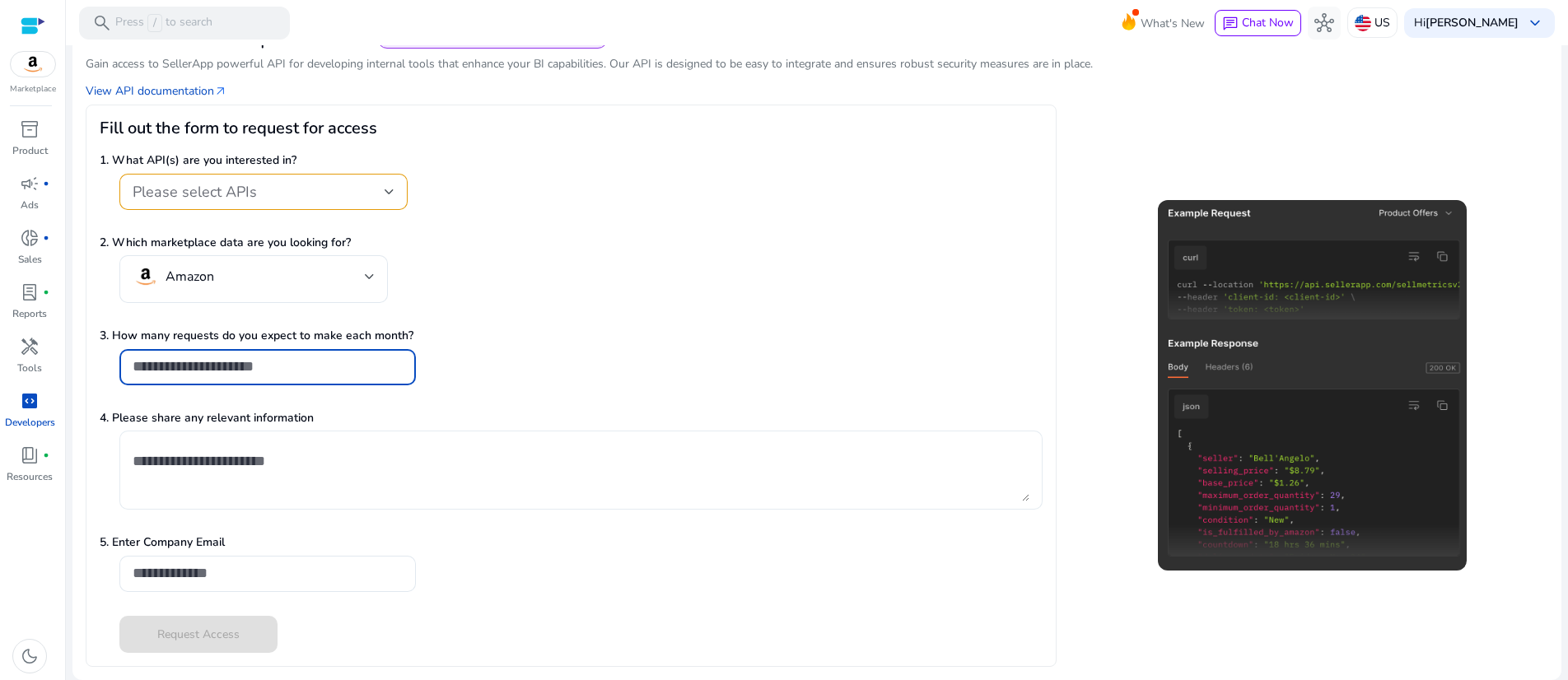
scroll to position [391, 0]
click at [1301, 361] on img at bounding box center [1312, 386] width 309 height 371
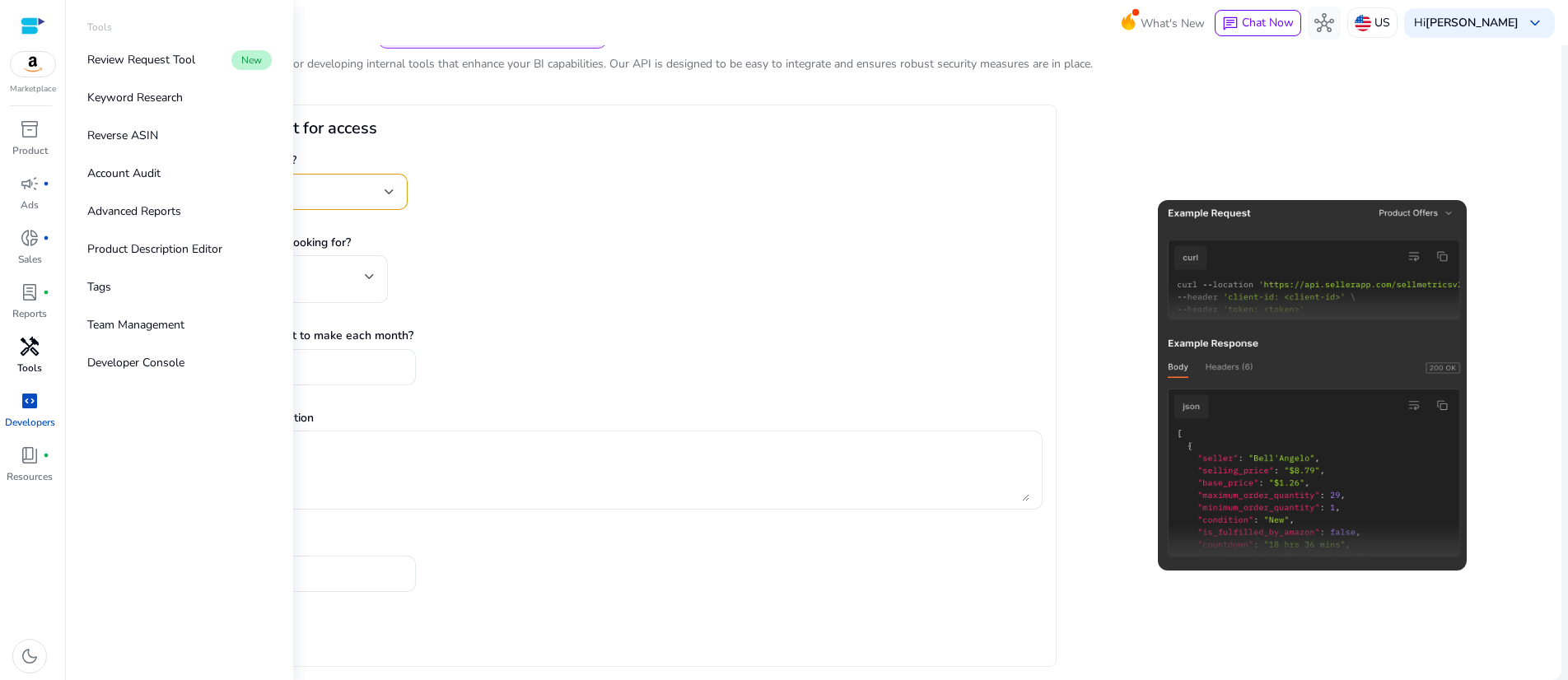
click at [26, 356] on span "handyman" at bounding box center [30, 346] width 20 height 20
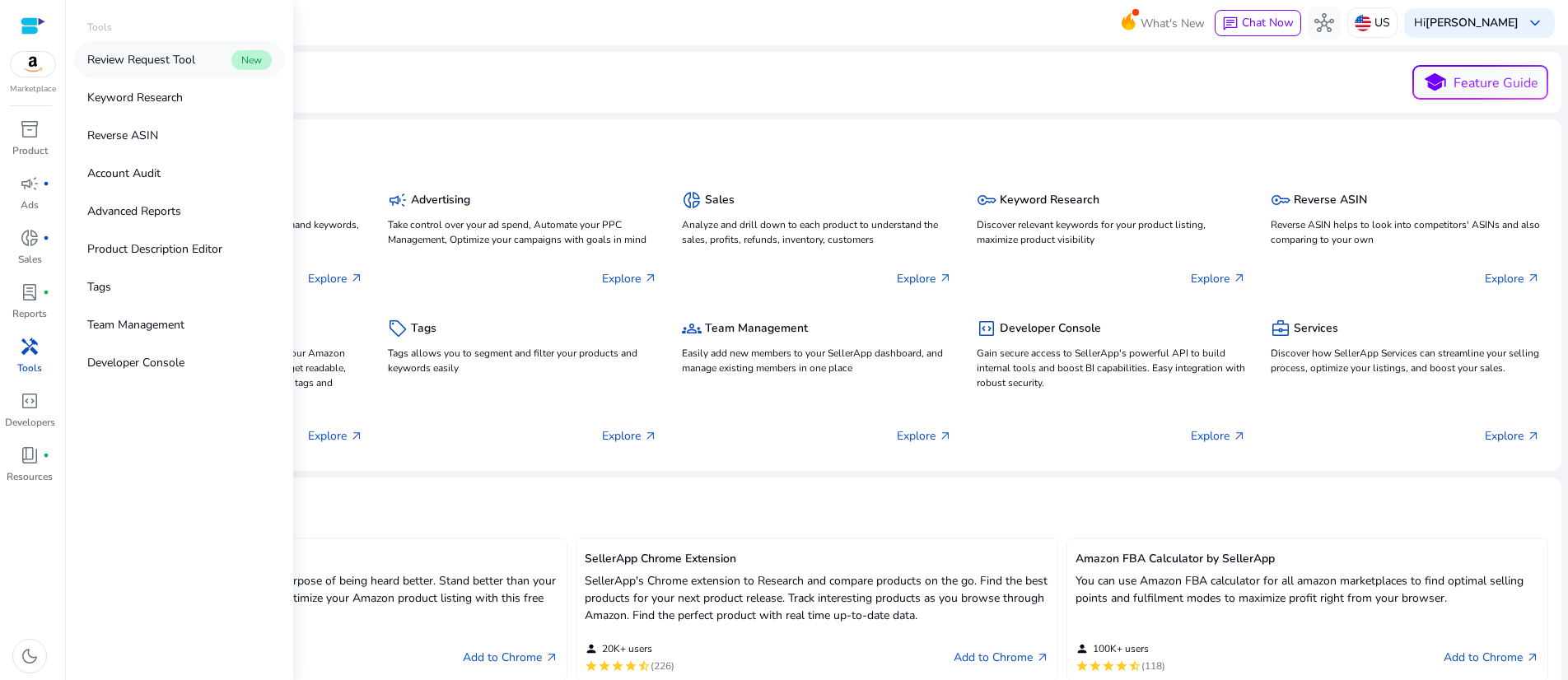
click at [192, 68] on p "Review Request Tool" at bounding box center [140, 60] width 108 height 18
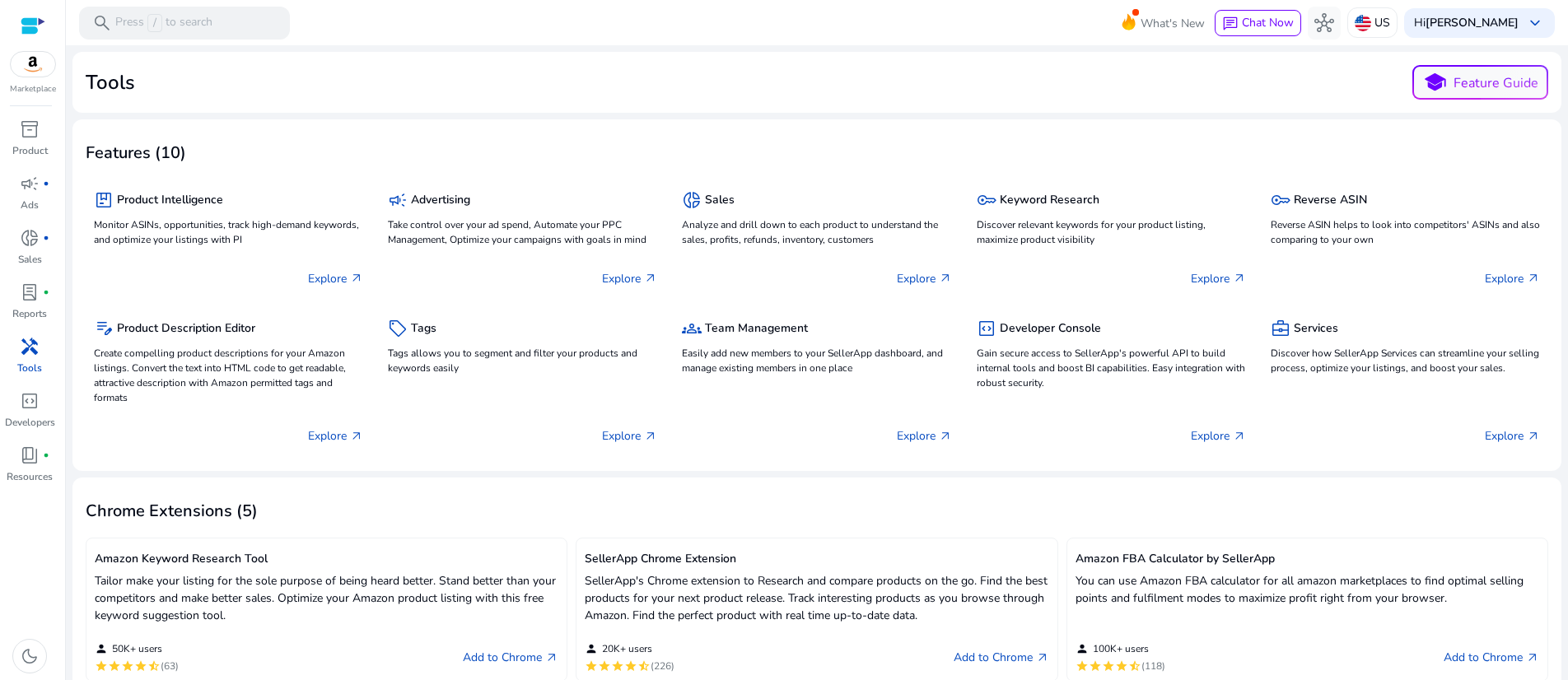
click at [24, 356] on span "handyman" at bounding box center [30, 346] width 20 height 20
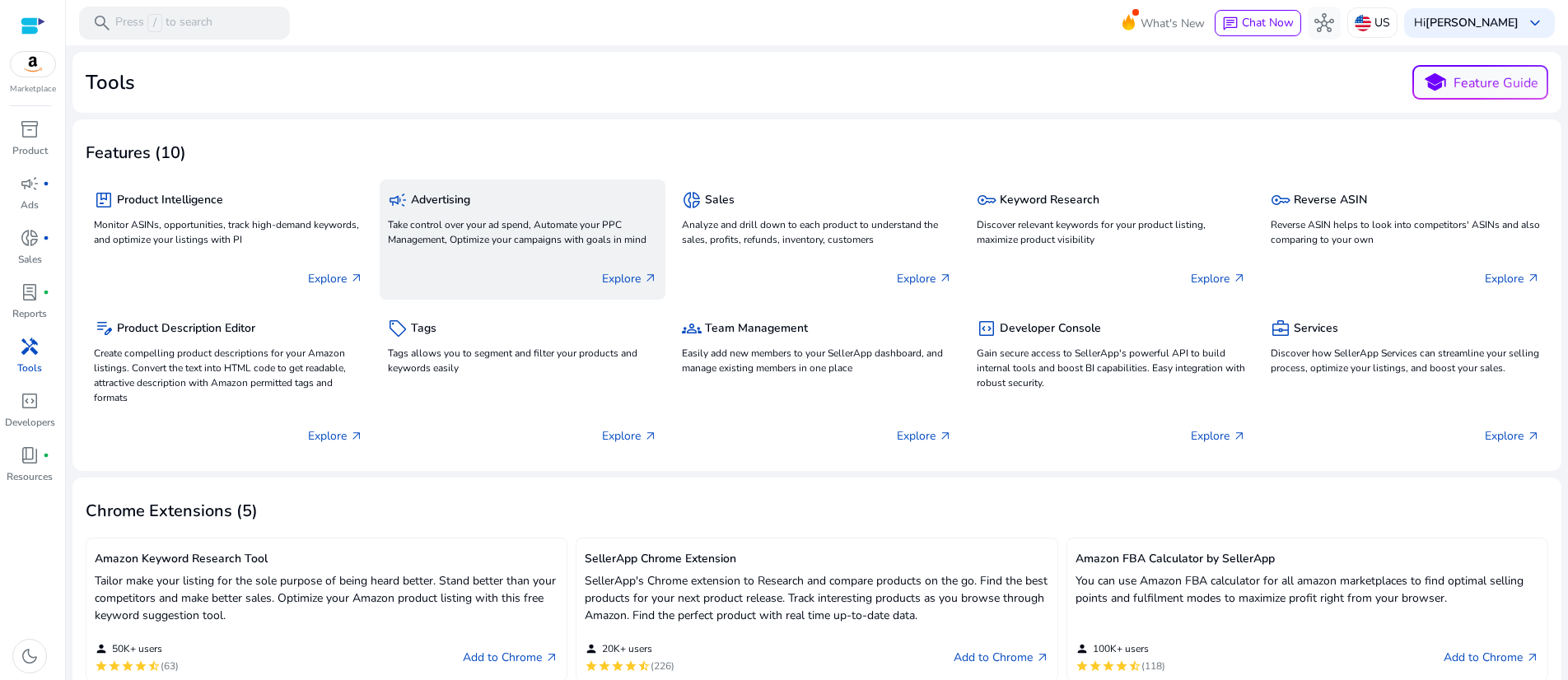
click at [471, 207] on h5 "Advertising" at bounding box center [441, 200] width 59 height 14
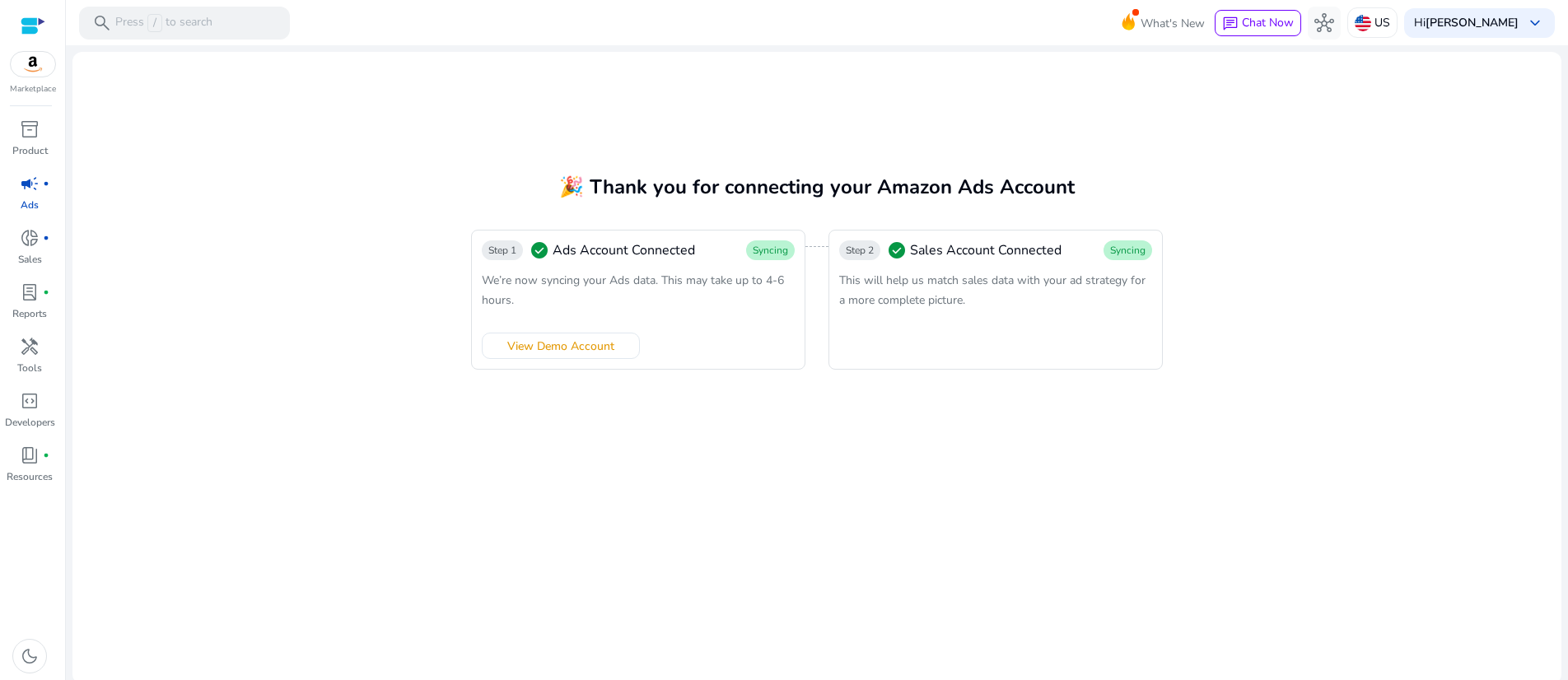
click at [753, 248] on span "Syncing" at bounding box center [771, 250] width 36 height 13
click at [1122, 246] on span "Syncing" at bounding box center [1128, 250] width 36 height 13
click at [25, 197] on p "Ads" at bounding box center [30, 204] width 18 height 15
click at [25, 234] on span "donut_small" at bounding box center [30, 238] width 20 height 20
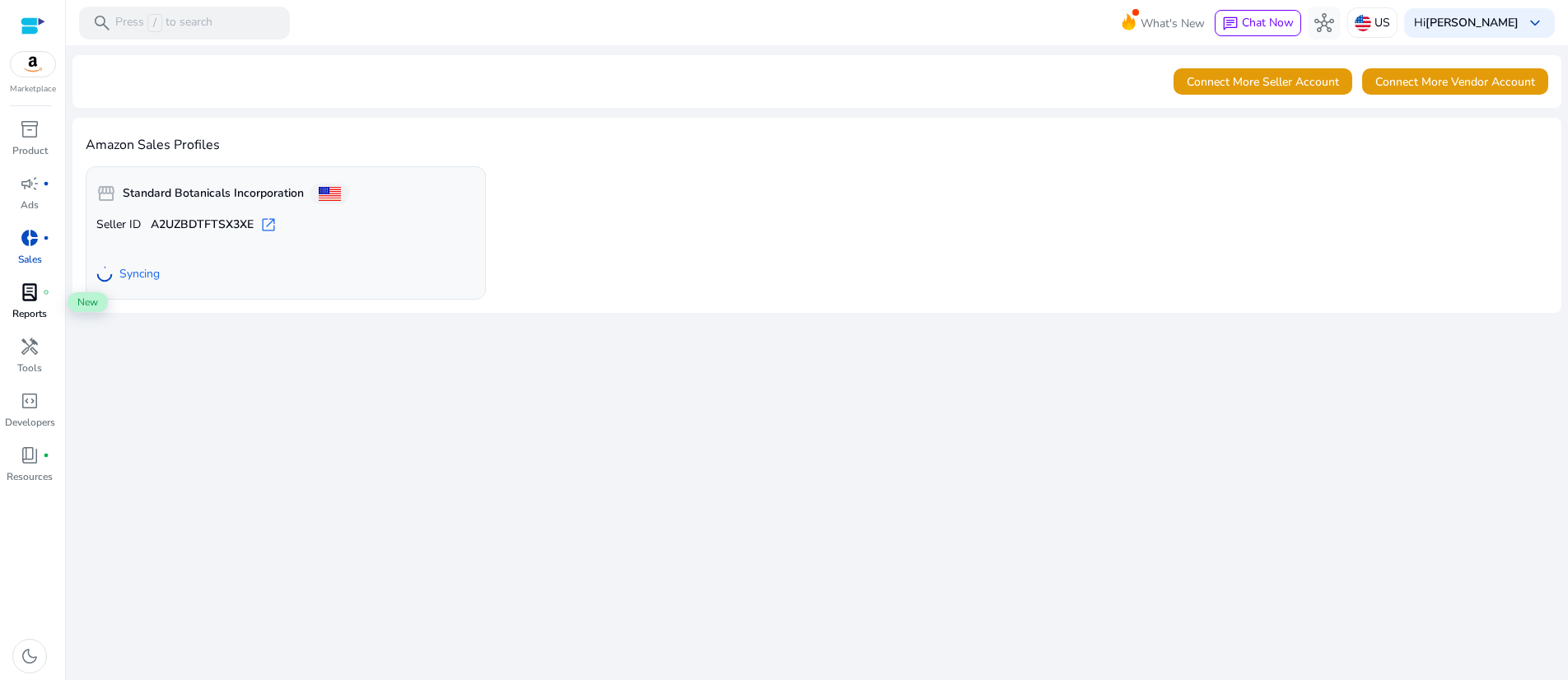
click at [23, 302] on span "lab_profile" at bounding box center [30, 292] width 20 height 20
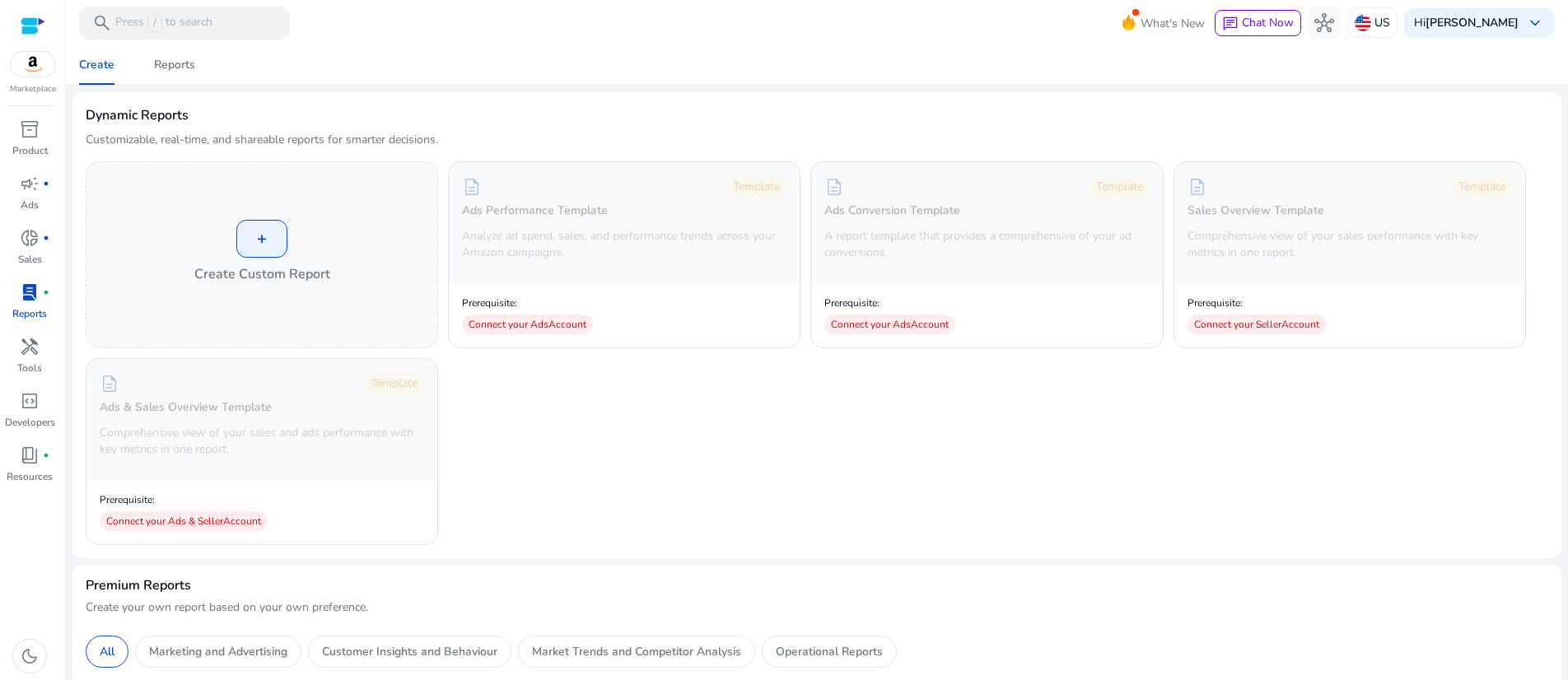
click at [597, 468] on div "+ Create Custom Report description Template Ads Performance Template Analyze ad…" at bounding box center [817, 353] width 1462 height 384
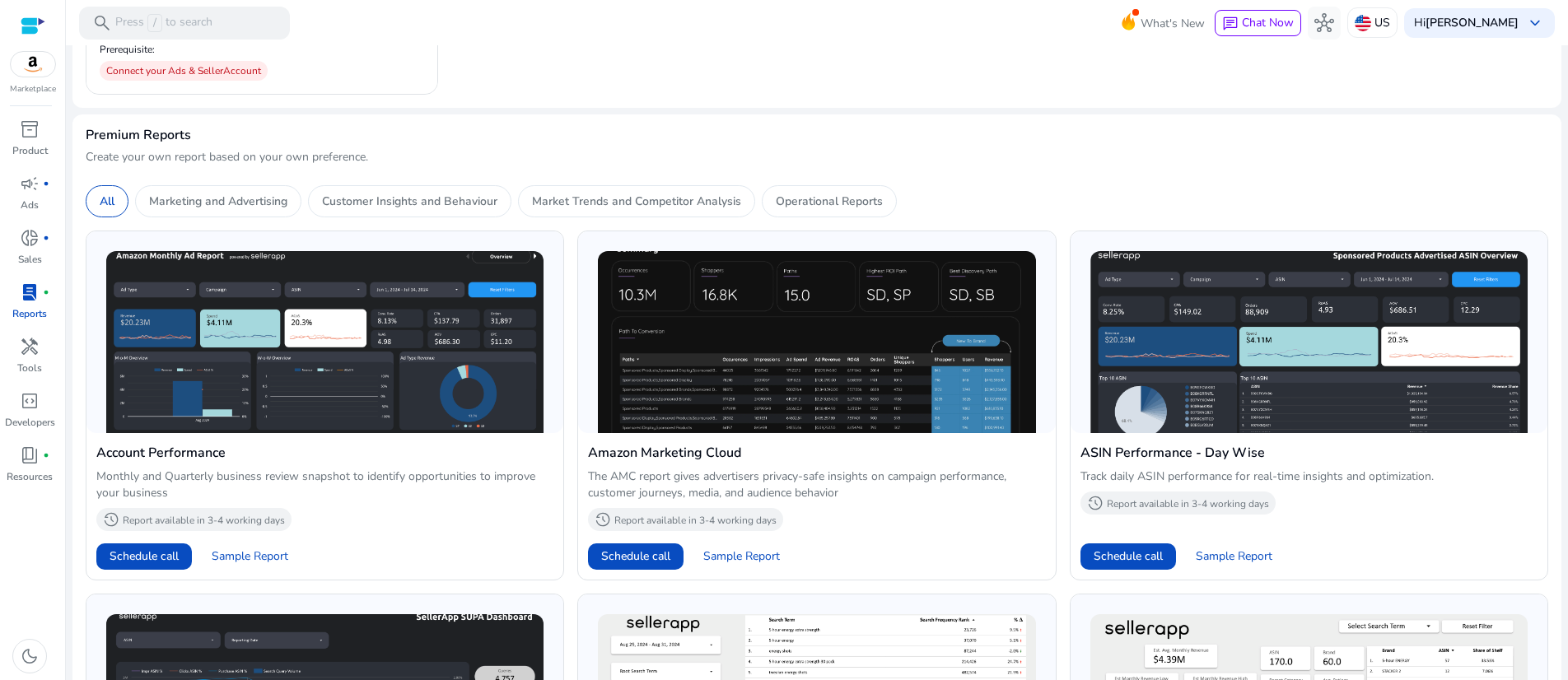
scroll to position [451, 0]
click at [287, 210] on p "Marketing and Advertising" at bounding box center [218, 201] width 138 height 18
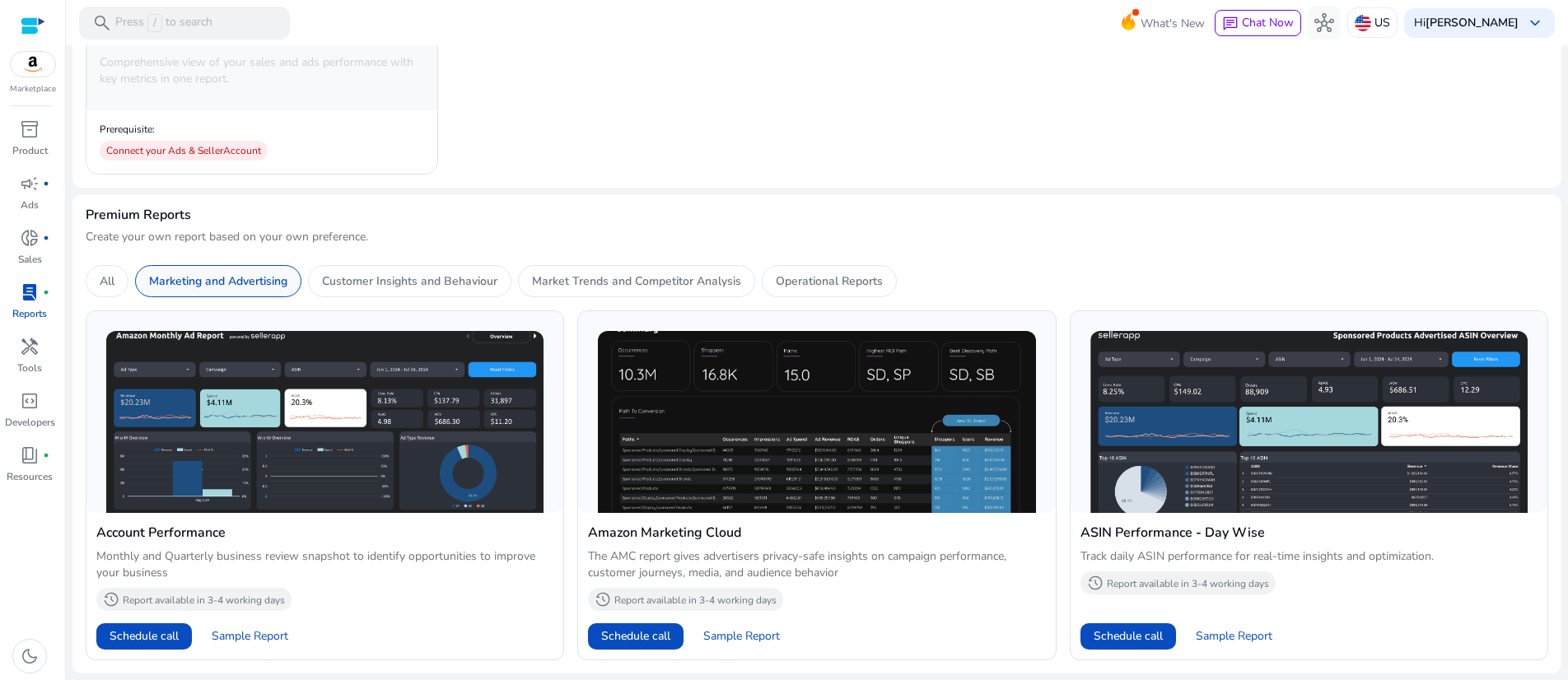
click at [287, 277] on p "Marketing and Advertising" at bounding box center [218, 281] width 138 height 18
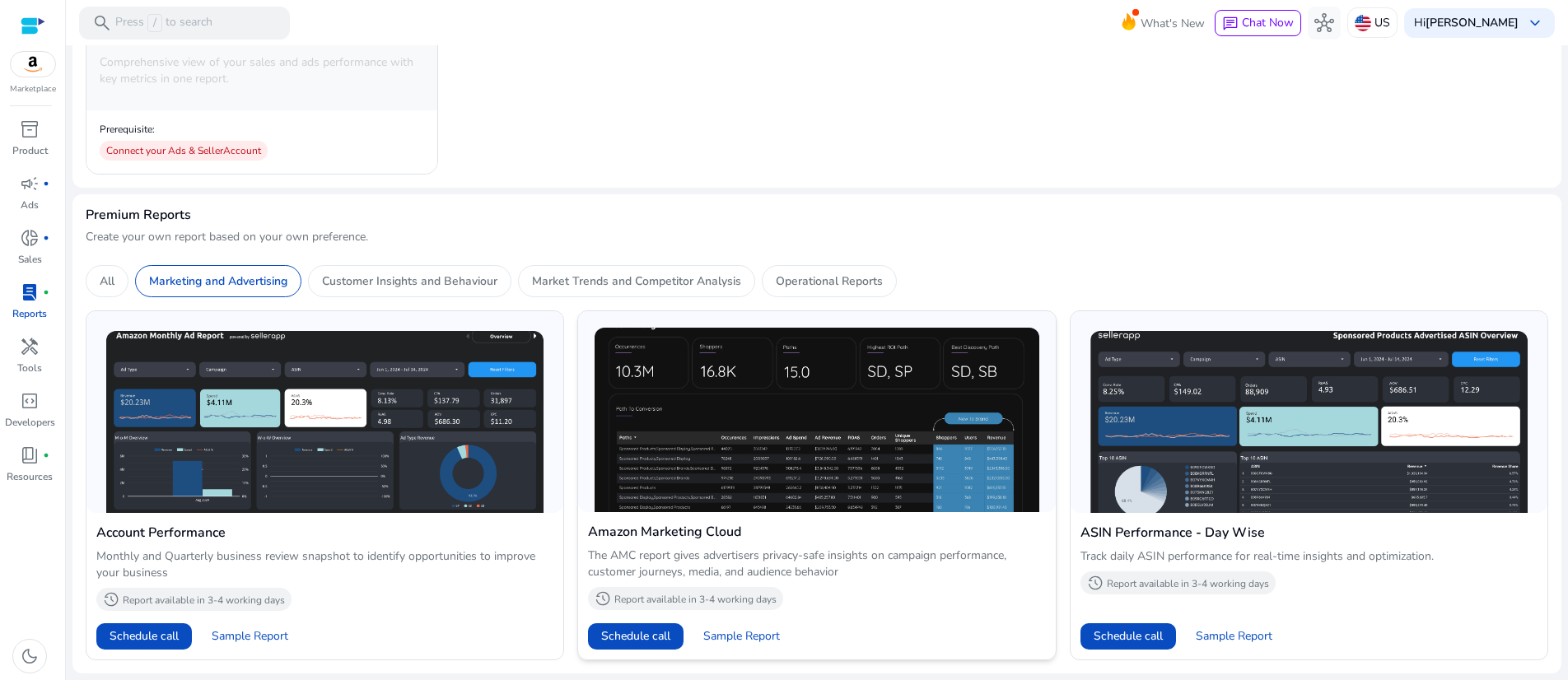
scroll to position [549, 0]
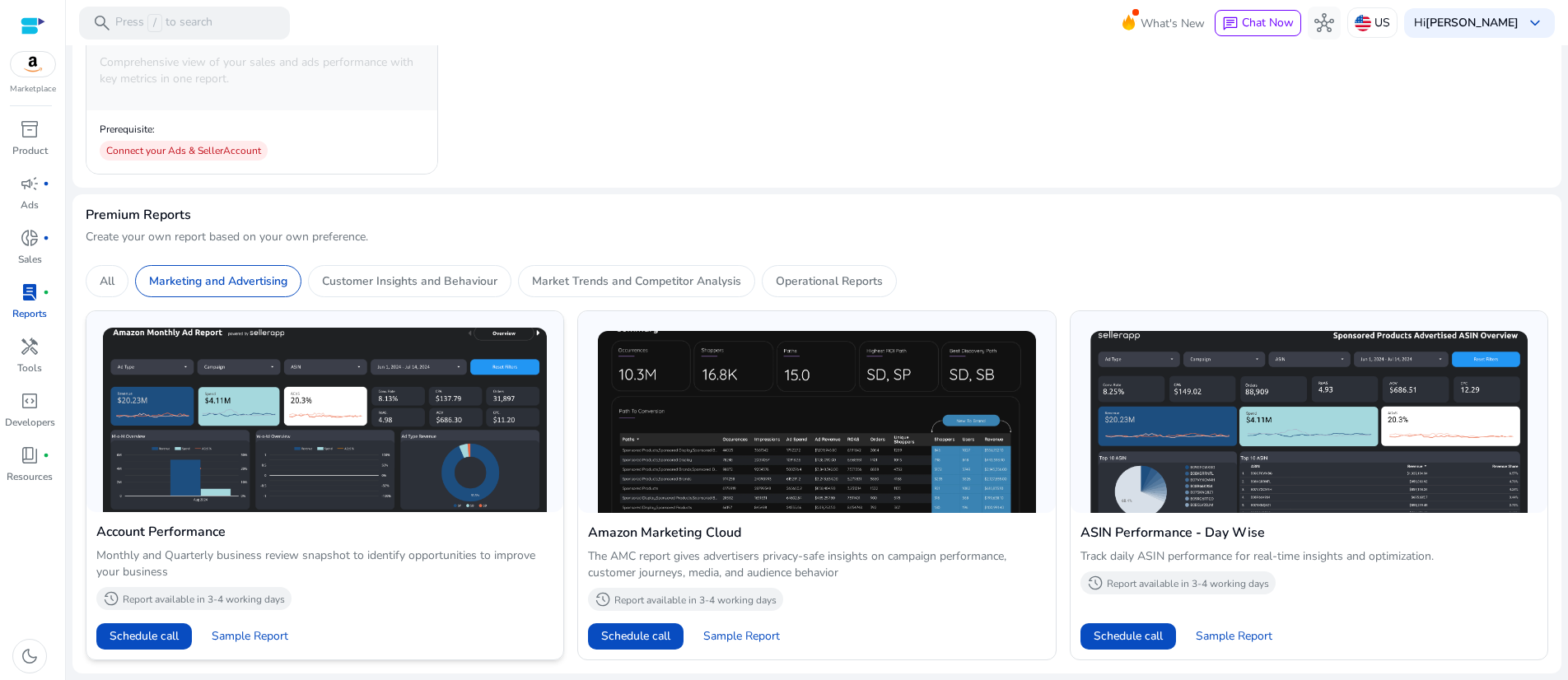
click at [285, 593] on p "Report available in 3-4 working days" at bounding box center [203, 599] width 162 height 13
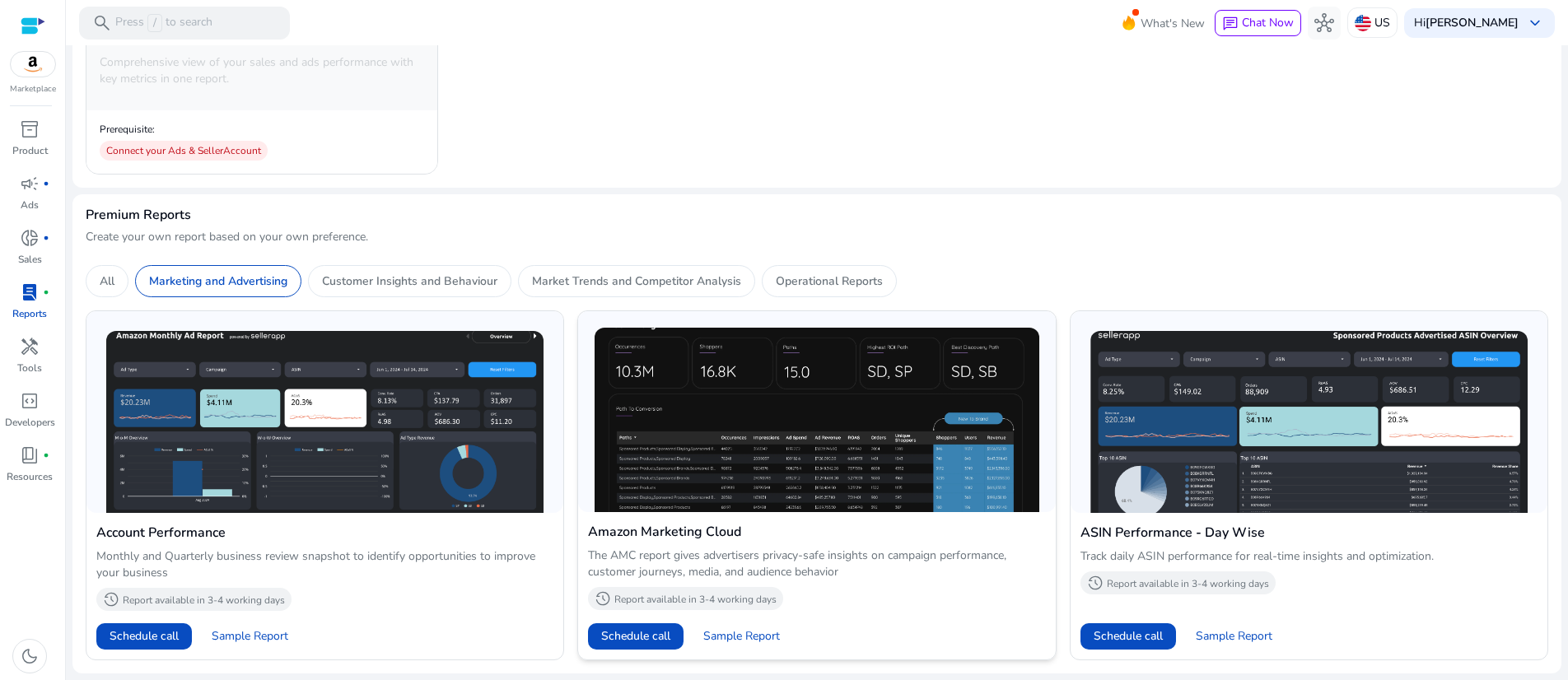
click at [718, 593] on p "Report available in 3-4 working days" at bounding box center [696, 599] width 162 height 13
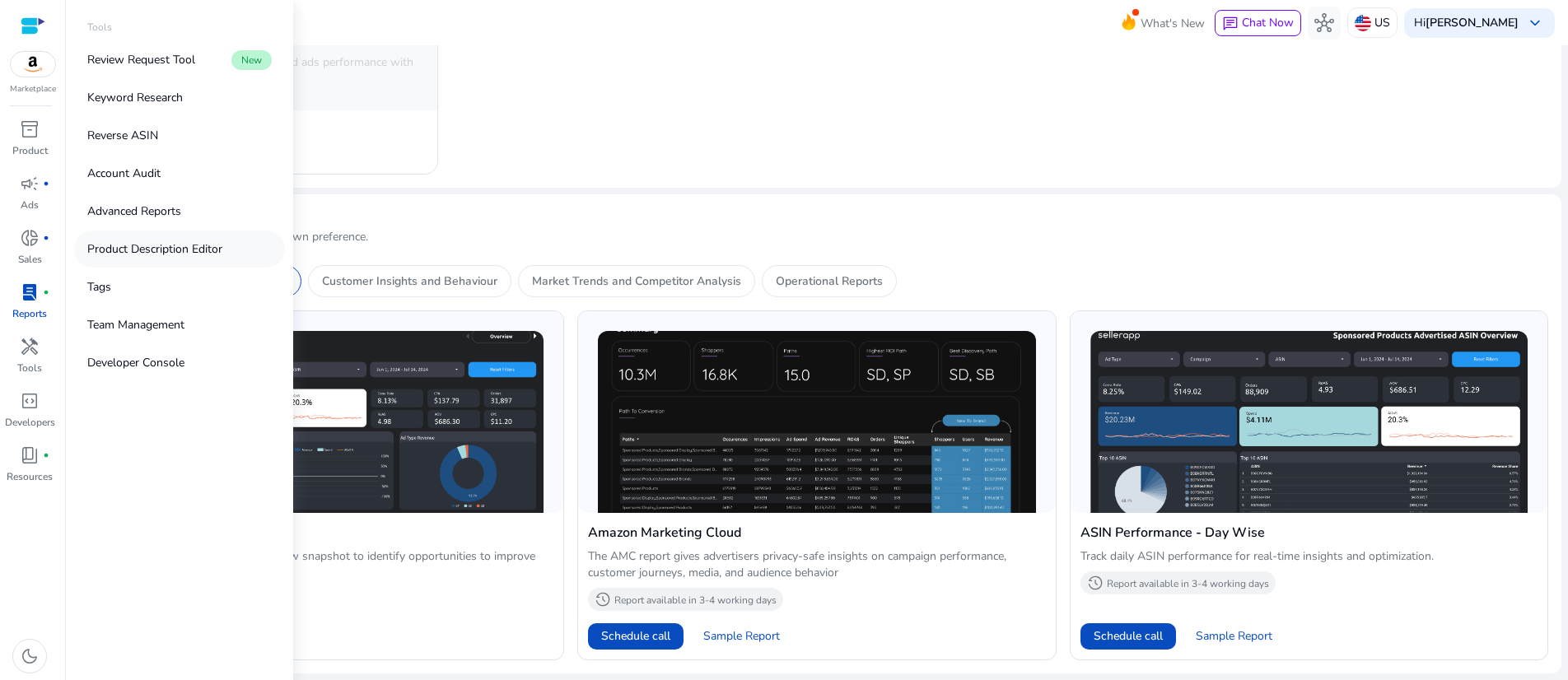
click at [222, 258] on p "Product Description Editor" at bounding box center [154, 250] width 135 height 18
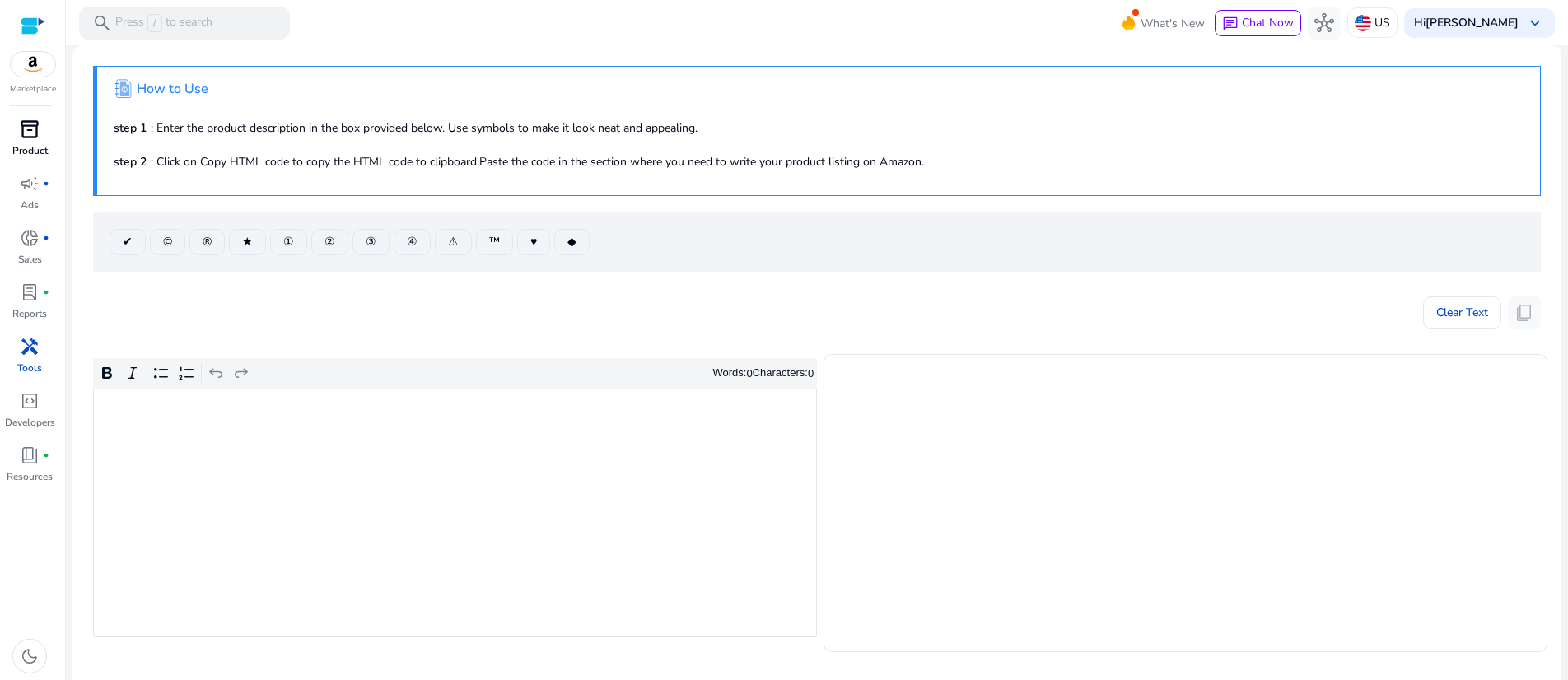
click at [20, 139] on span "inventory_2" at bounding box center [30, 129] width 20 height 20
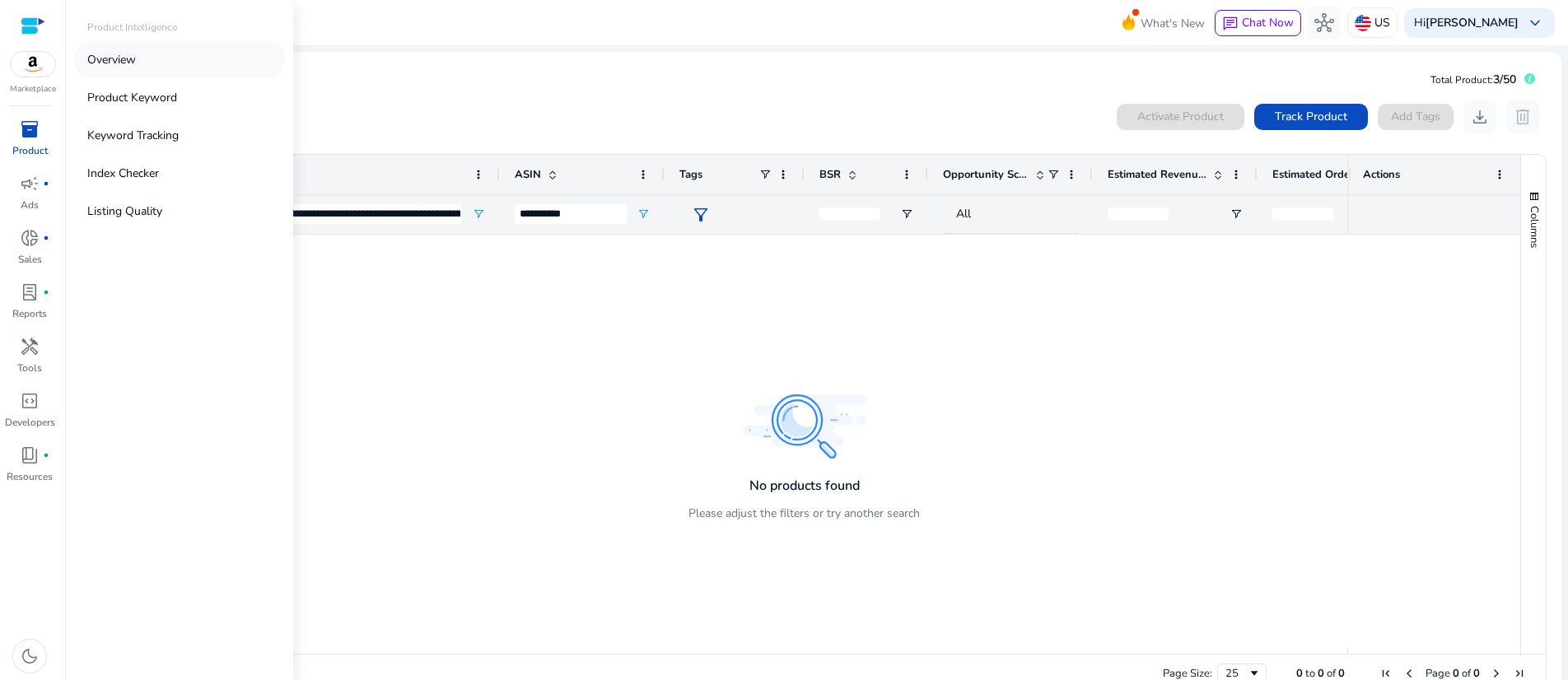
click at [136, 68] on p "Overview" at bounding box center [111, 60] width 48 height 18
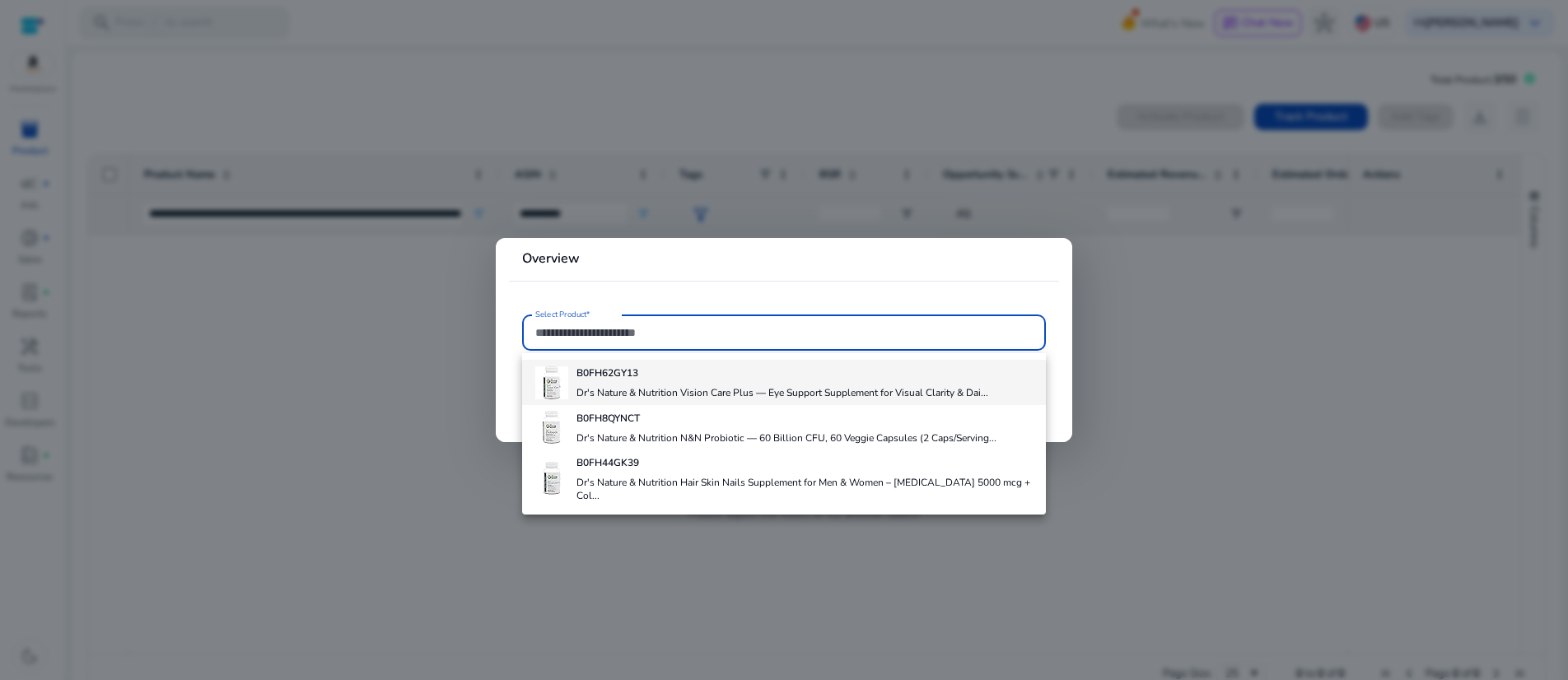
scroll to position [62, 0]
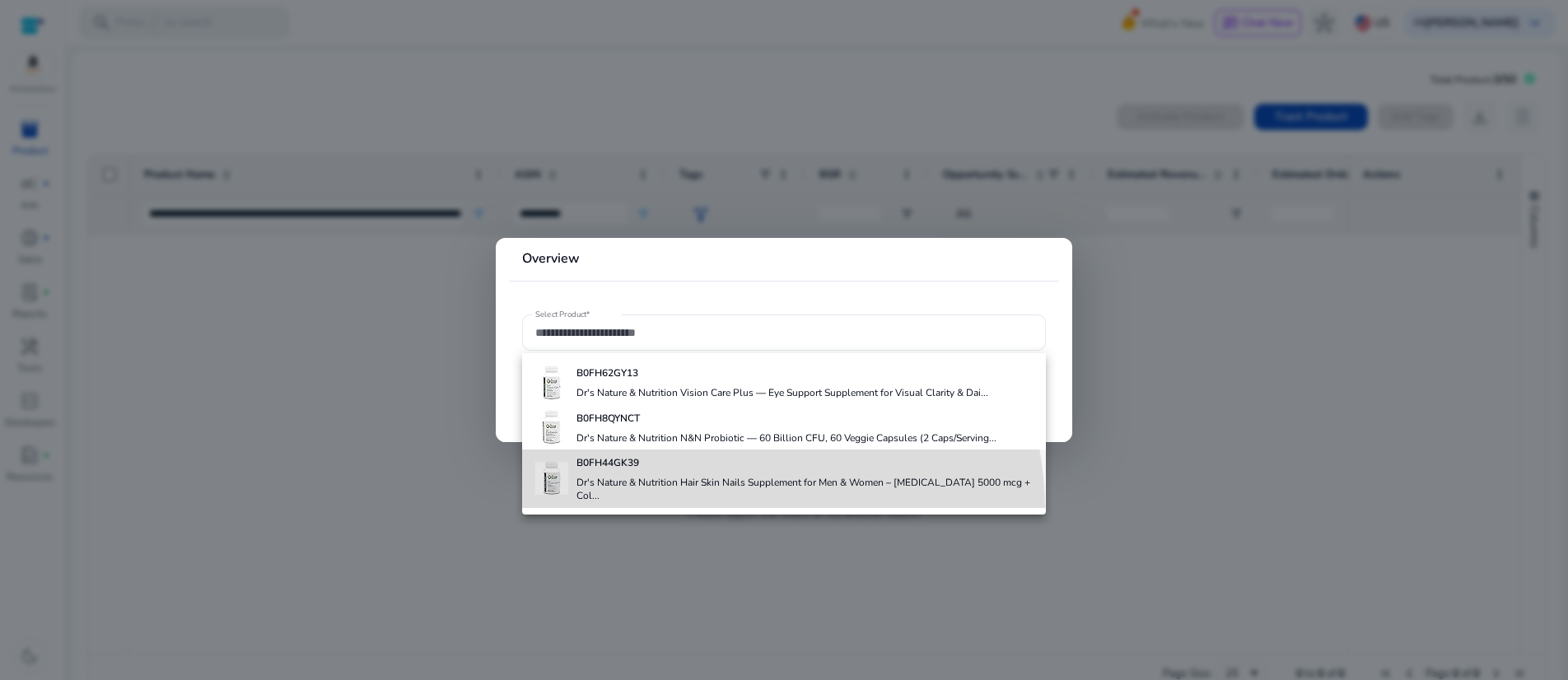
click at [695, 502] on h4 "Dr's Nature & Nutrition Hair Skin Nails Supplement for Men & Women – [MEDICAL_D…" at bounding box center [804, 489] width 456 height 27
type input "**********"
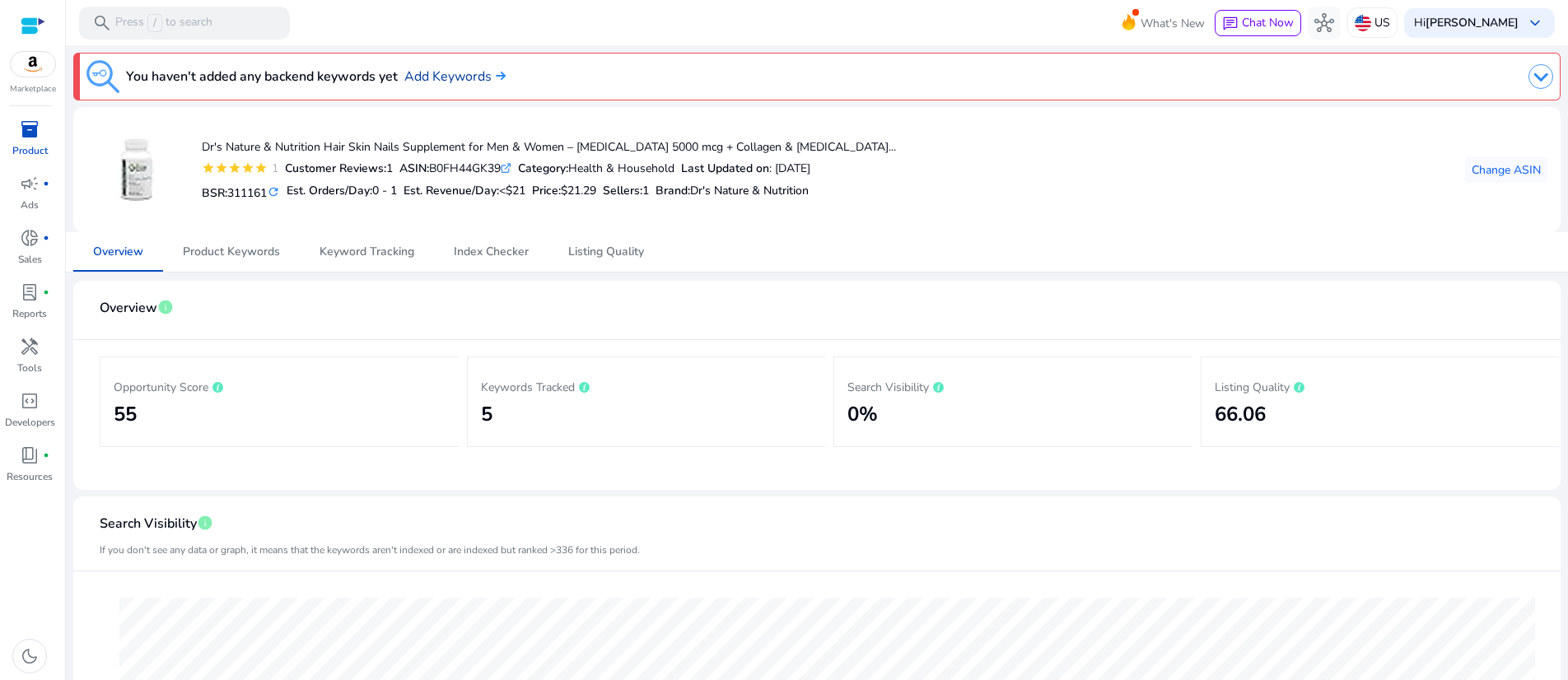
click at [505, 72] on link "Add Keywords" at bounding box center [455, 77] width 102 height 20
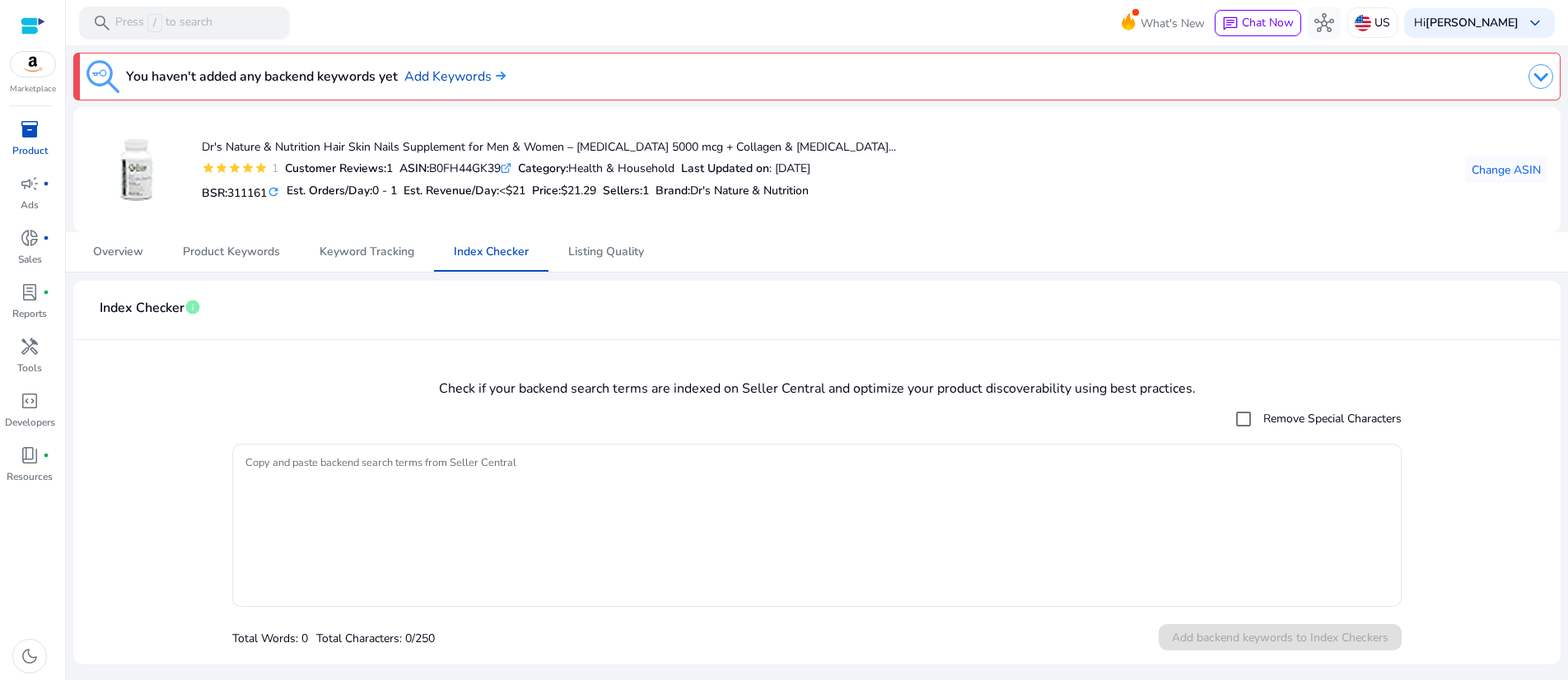
click at [1529, 82] on img at bounding box center [1540, 76] width 25 height 25
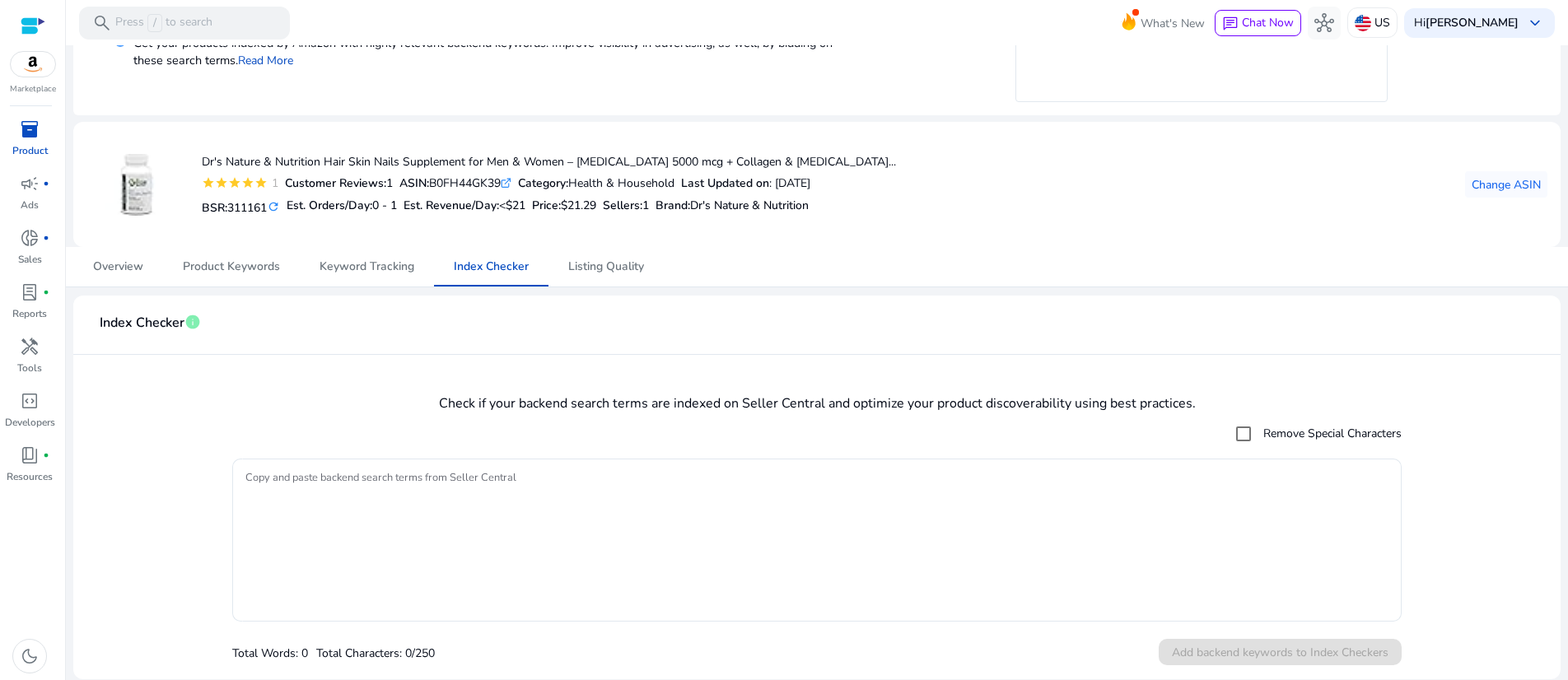
scroll to position [377, 0]
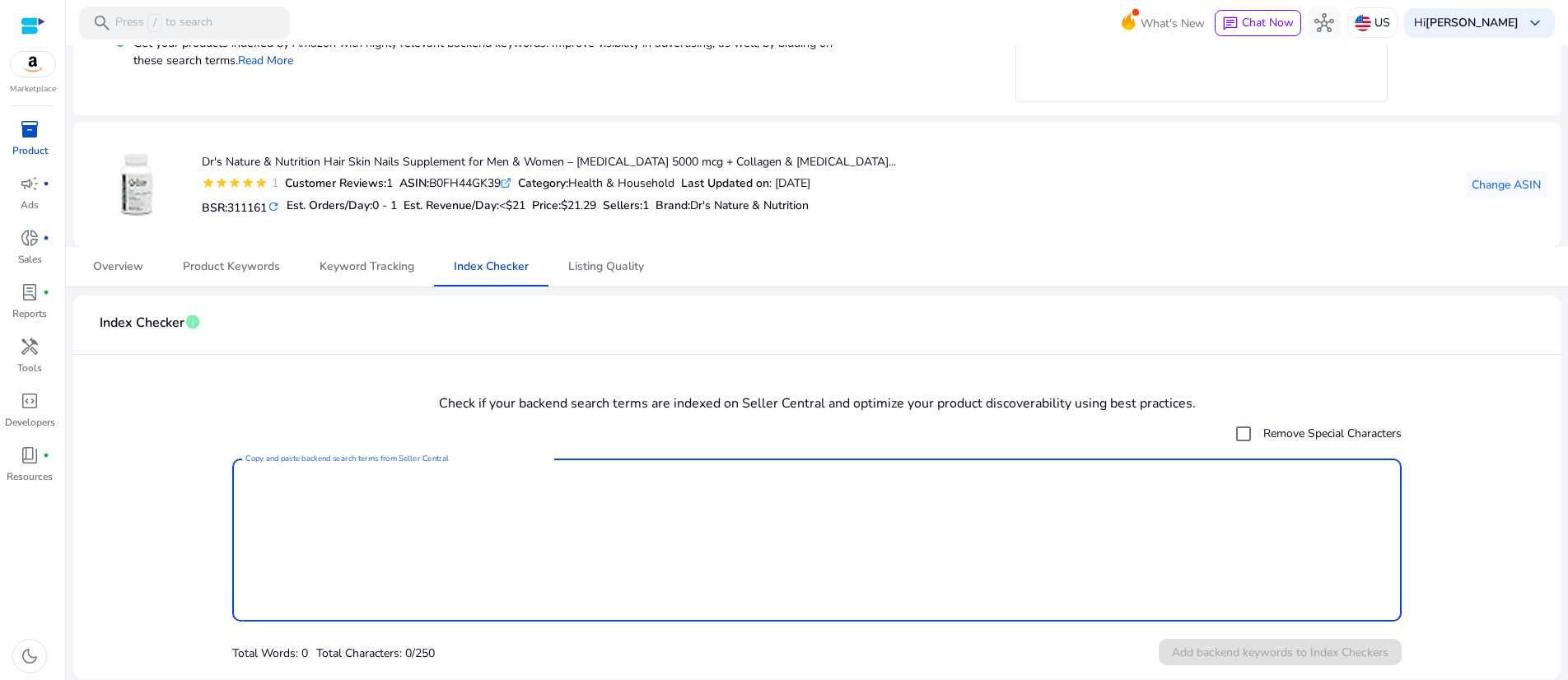
click at [413, 486] on textarea "Copy and paste backend search terms from Seller Central" at bounding box center [817, 540] width 1143 height 147
paste textarea "**********"
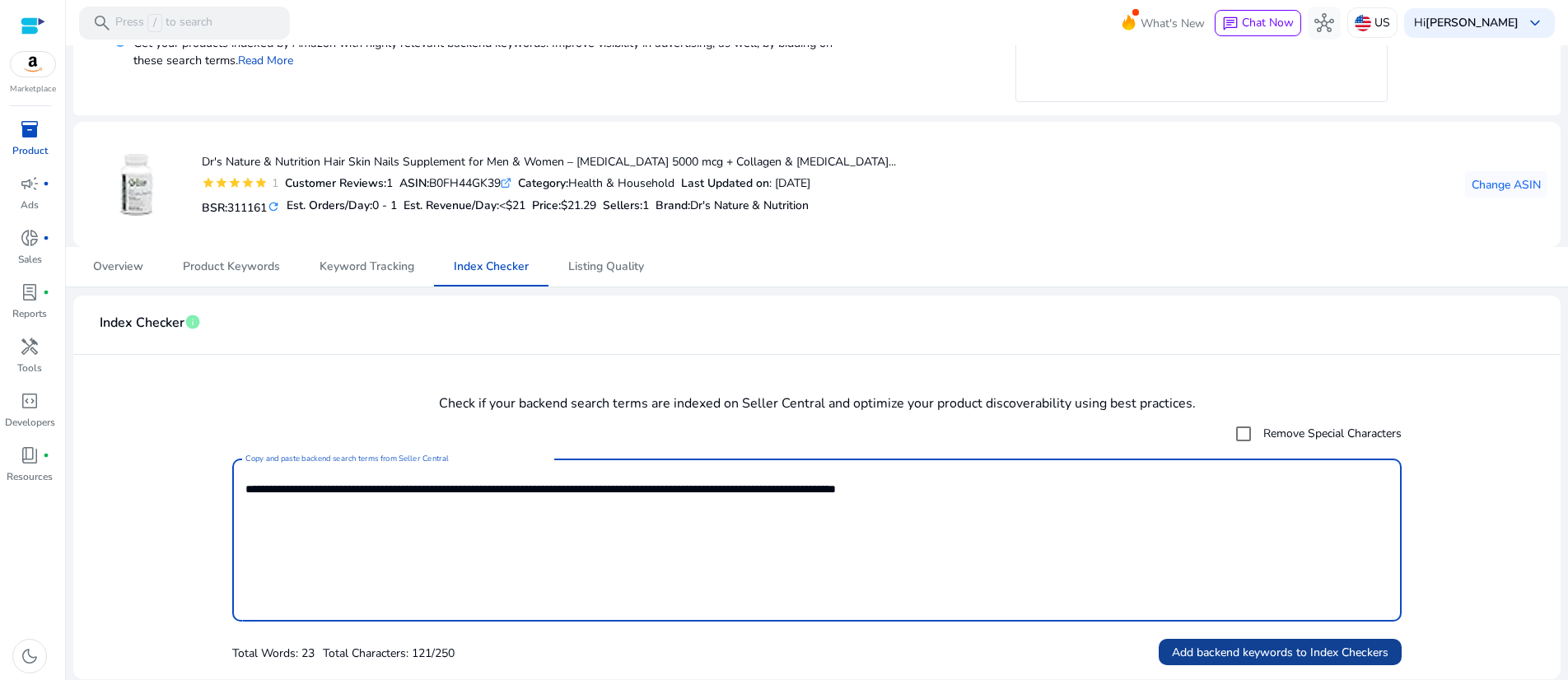
type textarea "**********"
click at [1243, 644] on span "Add backend keywords to Index Checkers" at bounding box center [1281, 653] width 217 height 18
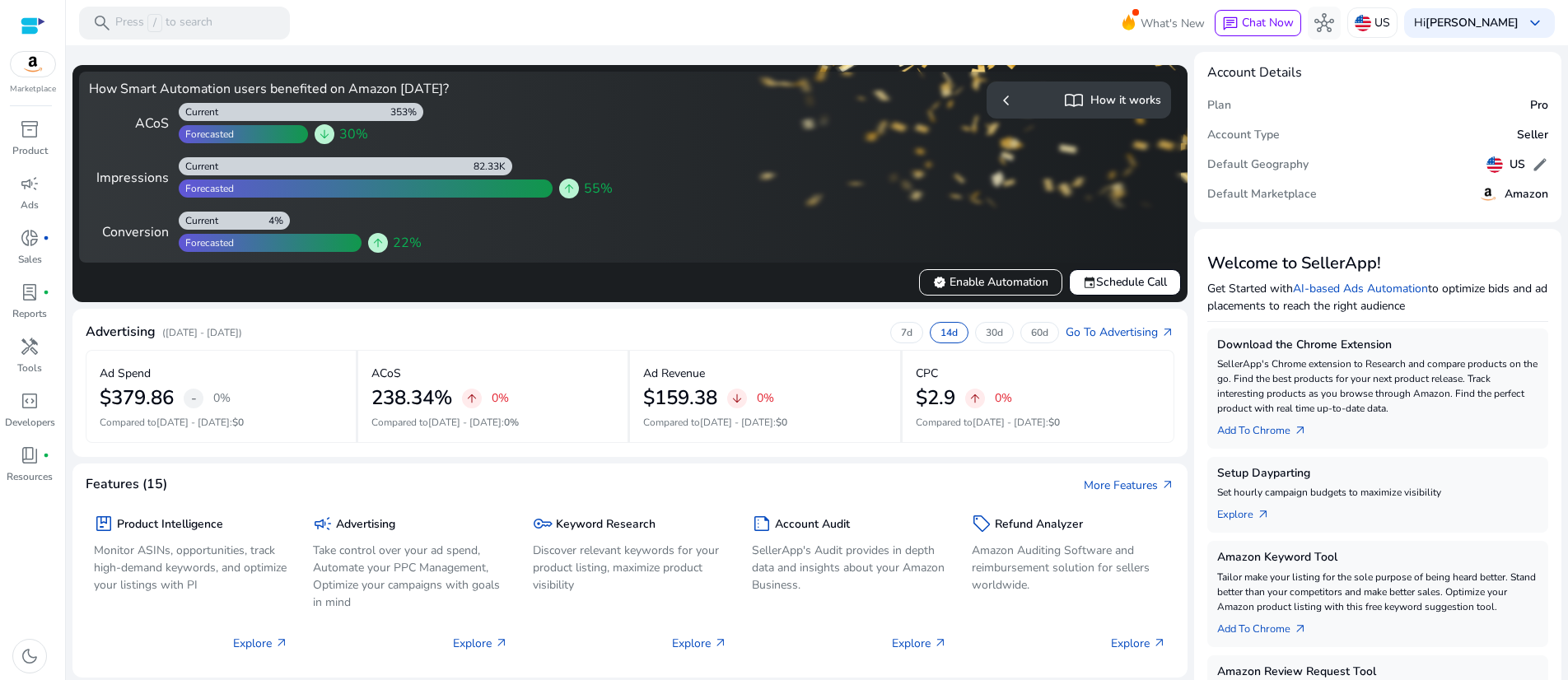
click at [997, 111] on span "chevron_left" at bounding box center [1007, 101] width 20 height 20
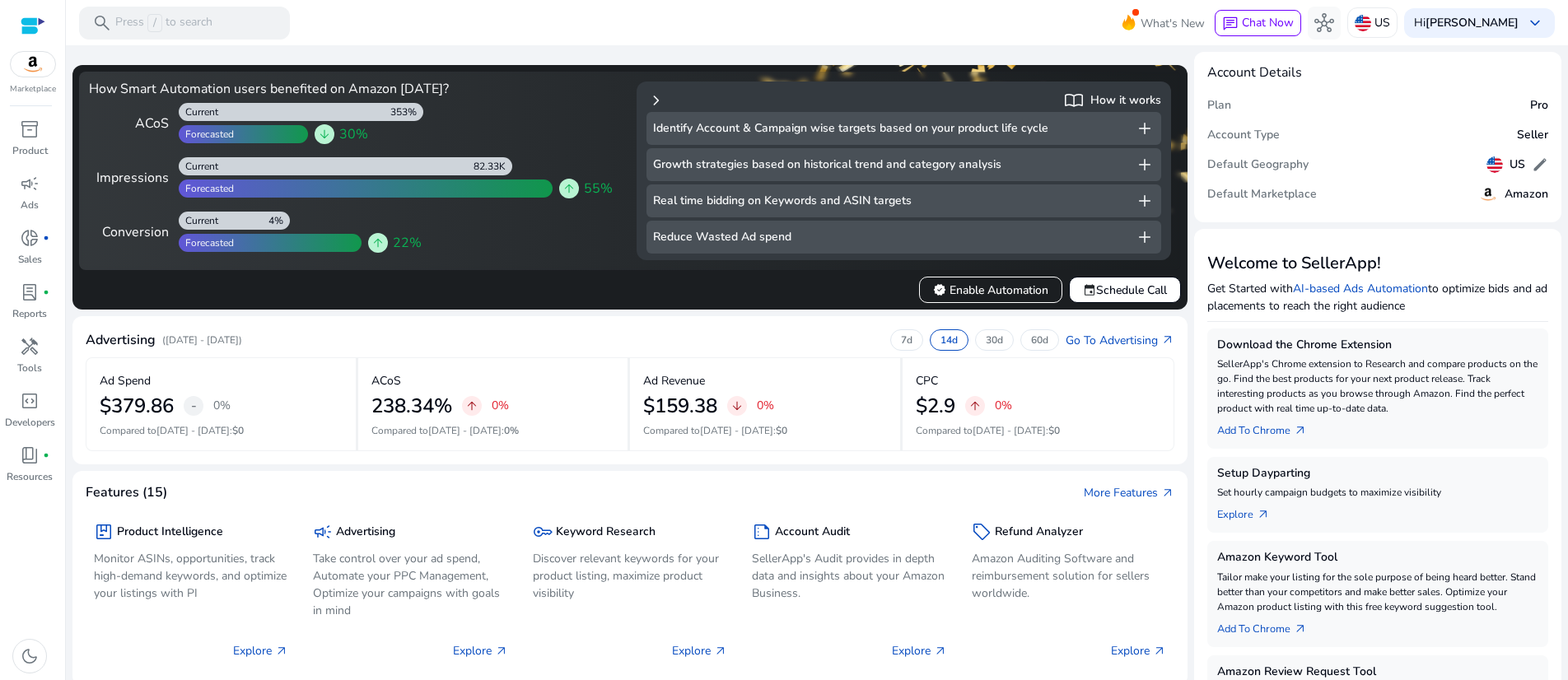
click at [546, 357] on div "Advertising (Aug 22, 2025 - Sep 4, 2025) 7d 14d 30d 60d Go To Advertising arrow…" at bounding box center [630, 343] width 1088 height 28
click at [666, 111] on span "chevron_right" at bounding box center [656, 101] width 20 height 20
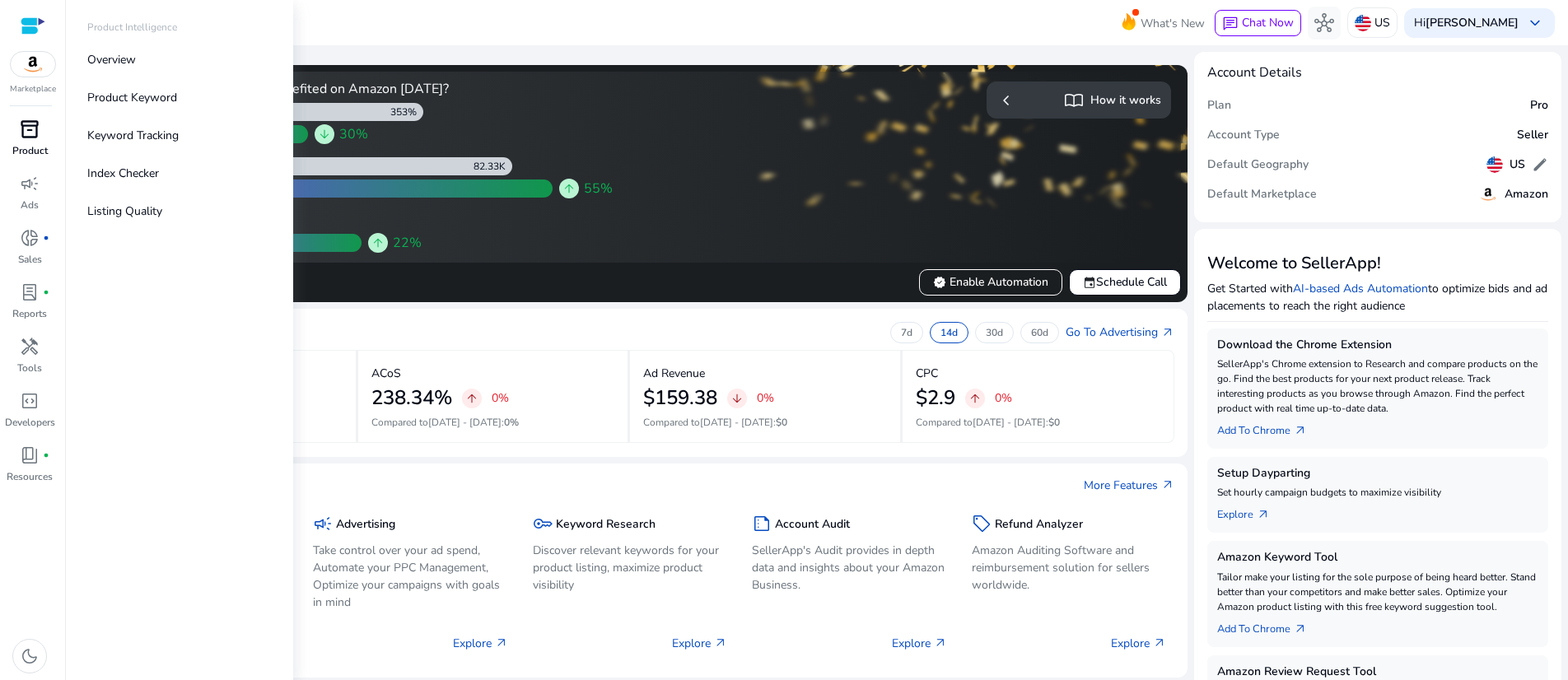
click at [33, 139] on span "inventory_2" at bounding box center [30, 129] width 20 height 20
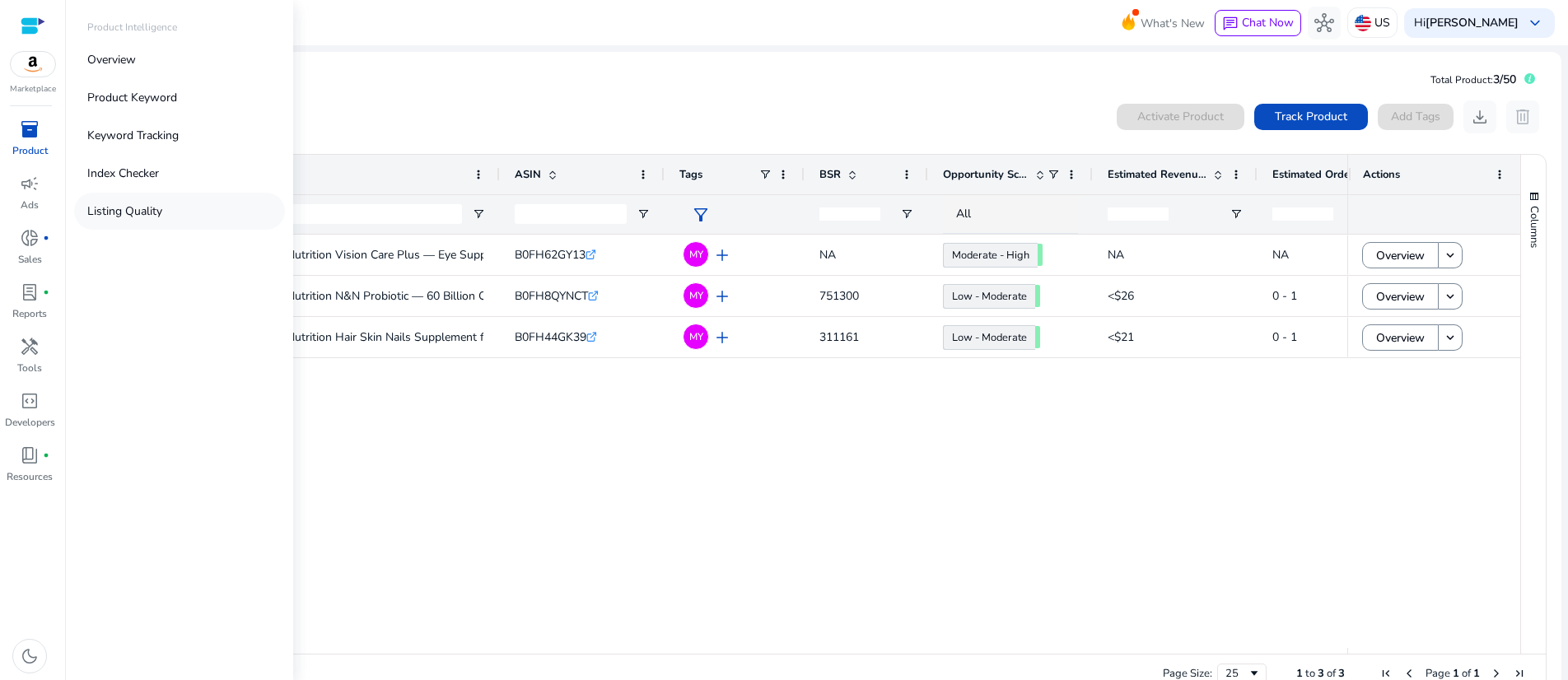
click at [162, 220] on p "Listing Quality" at bounding box center [124, 211] width 75 height 18
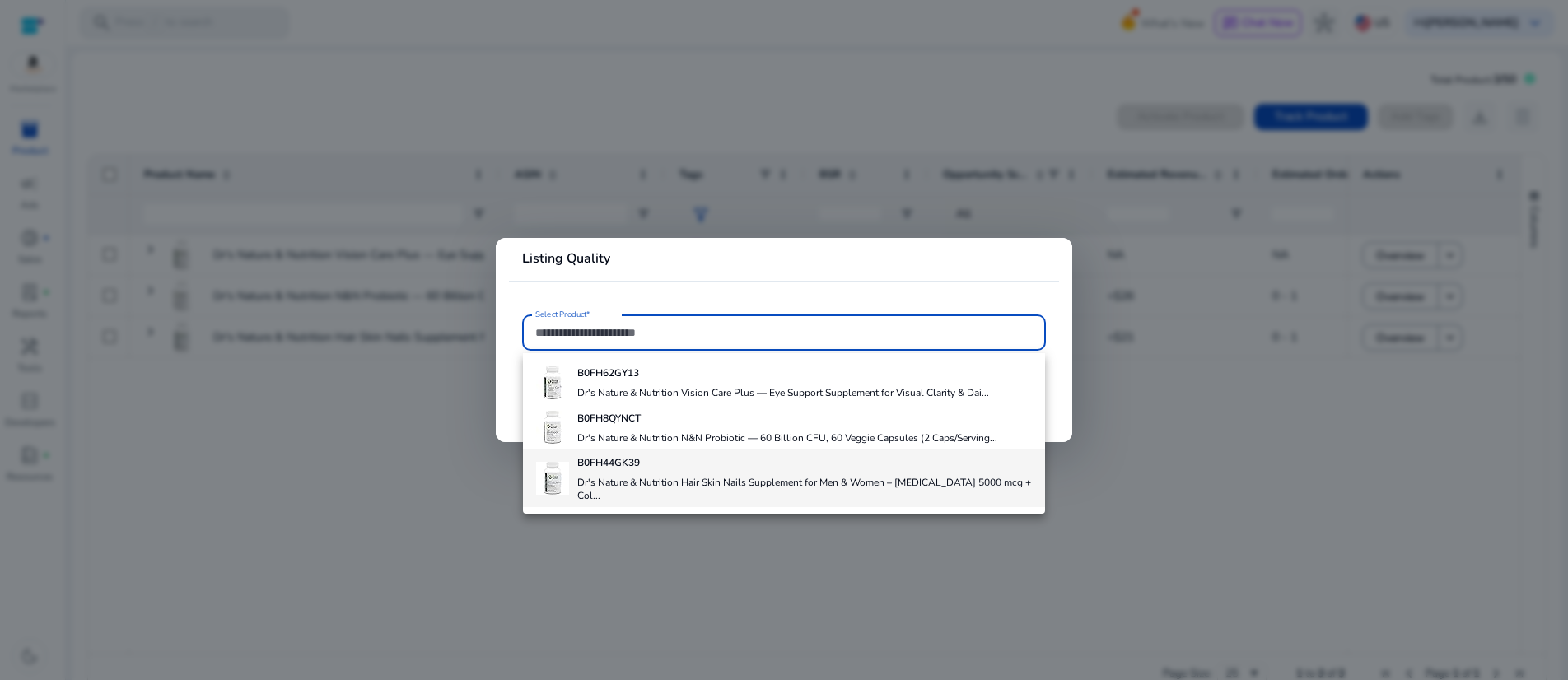
click at [636, 470] on b "B0FH44GK39" at bounding box center [608, 462] width 62 height 13
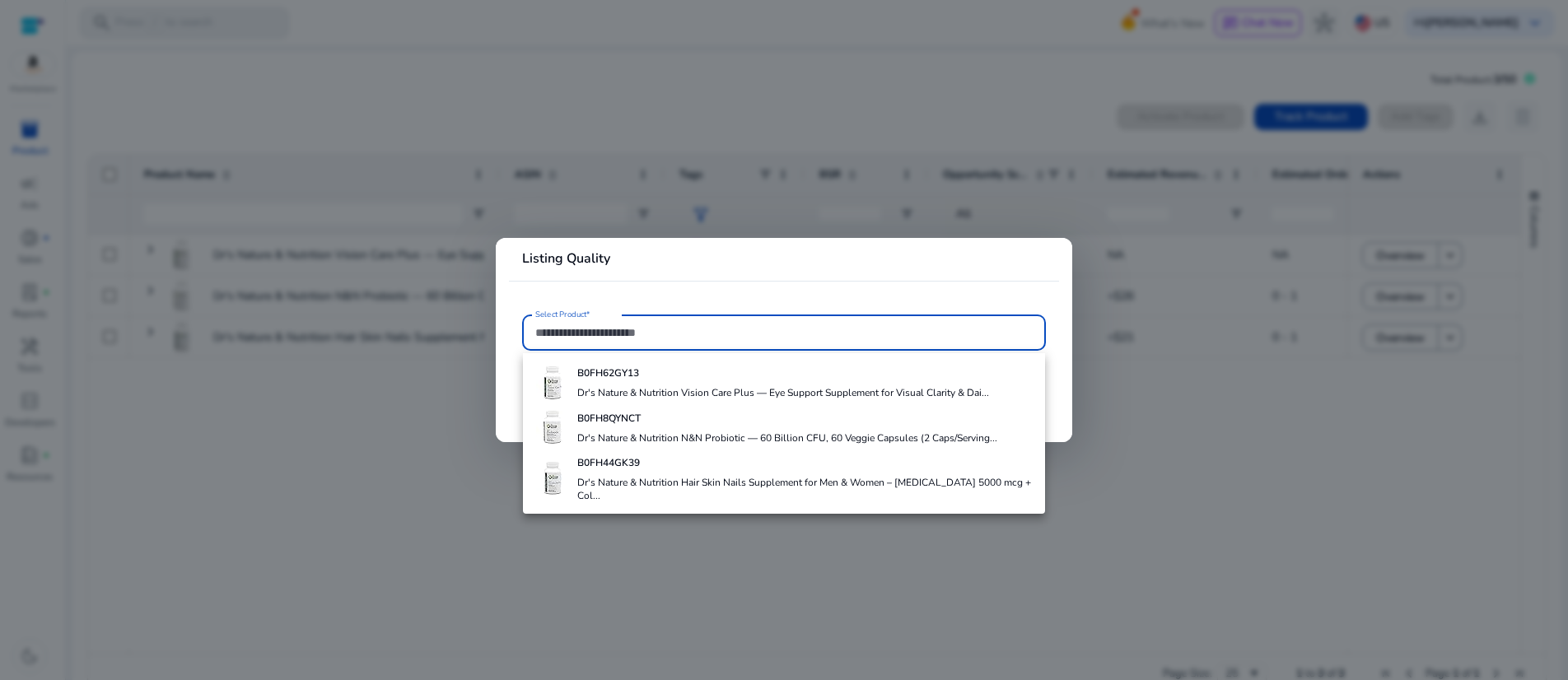
type input "**********"
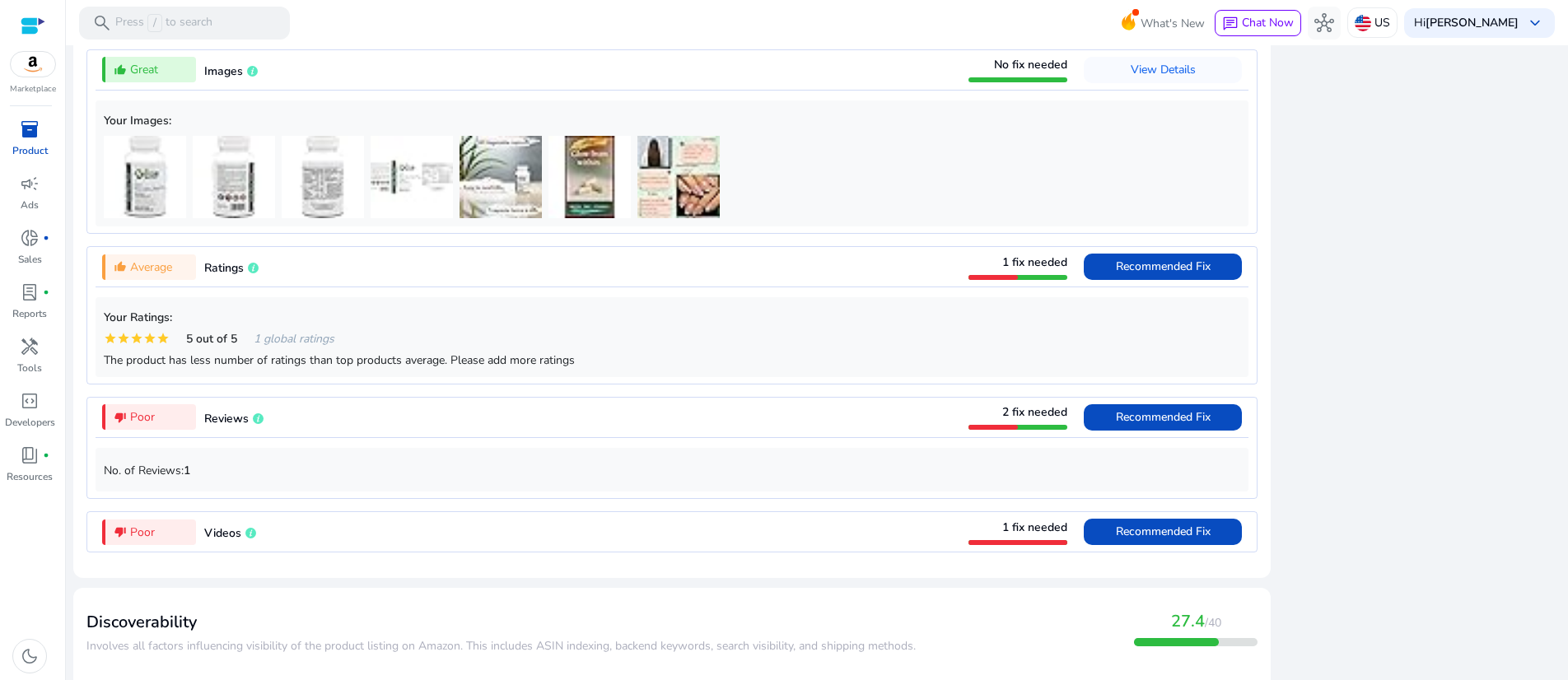
scroll to position [1891, 0]
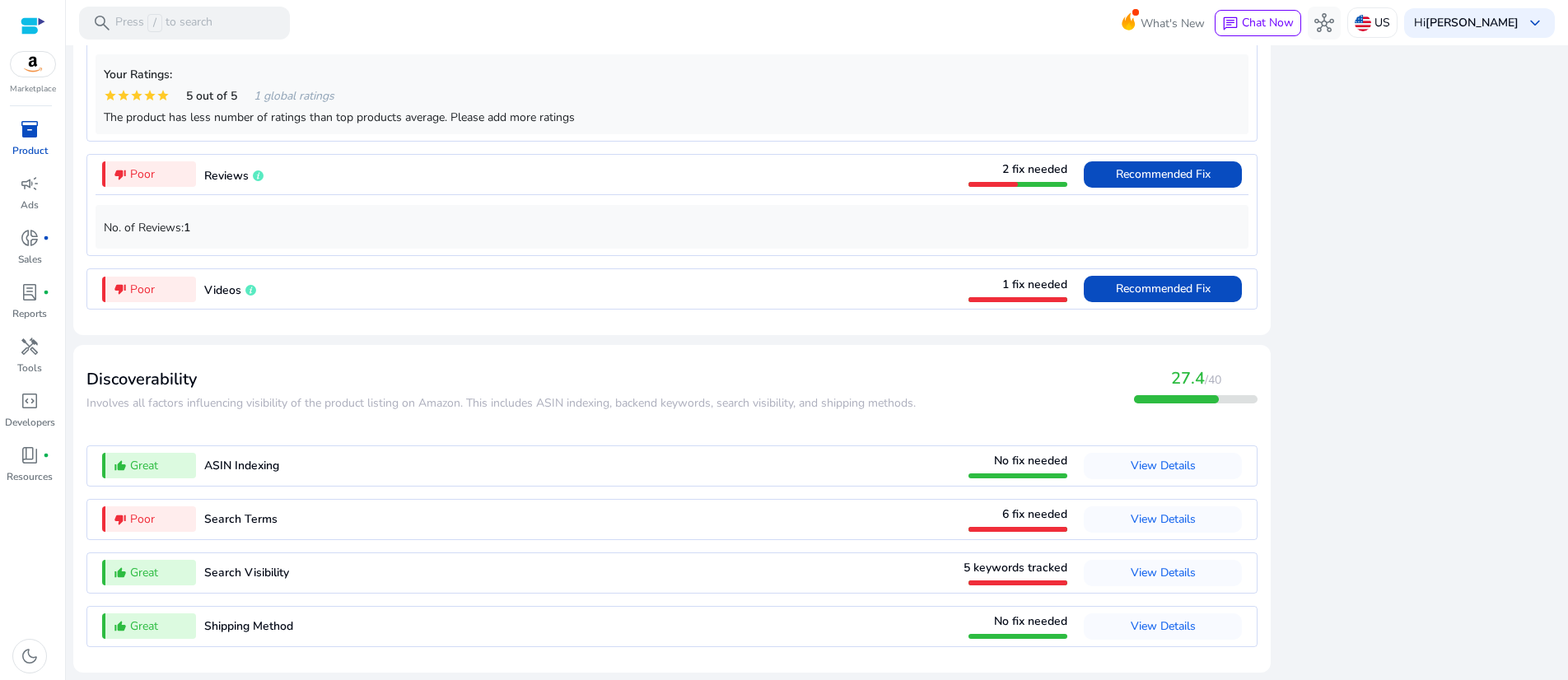
drag, startPoint x: 71, startPoint y: 32, endPoint x: 1307, endPoint y: 769, distance: 1439.1
click at [1307, 680] on html "We recommend switching to desktop view for the best experience. Marketplace inv…" at bounding box center [784, 340] width 1568 height 680
copy mat-sidenav-content "search Press / to search What's New chat Chat Now hub US Hi Biswajit Mukherjee …"
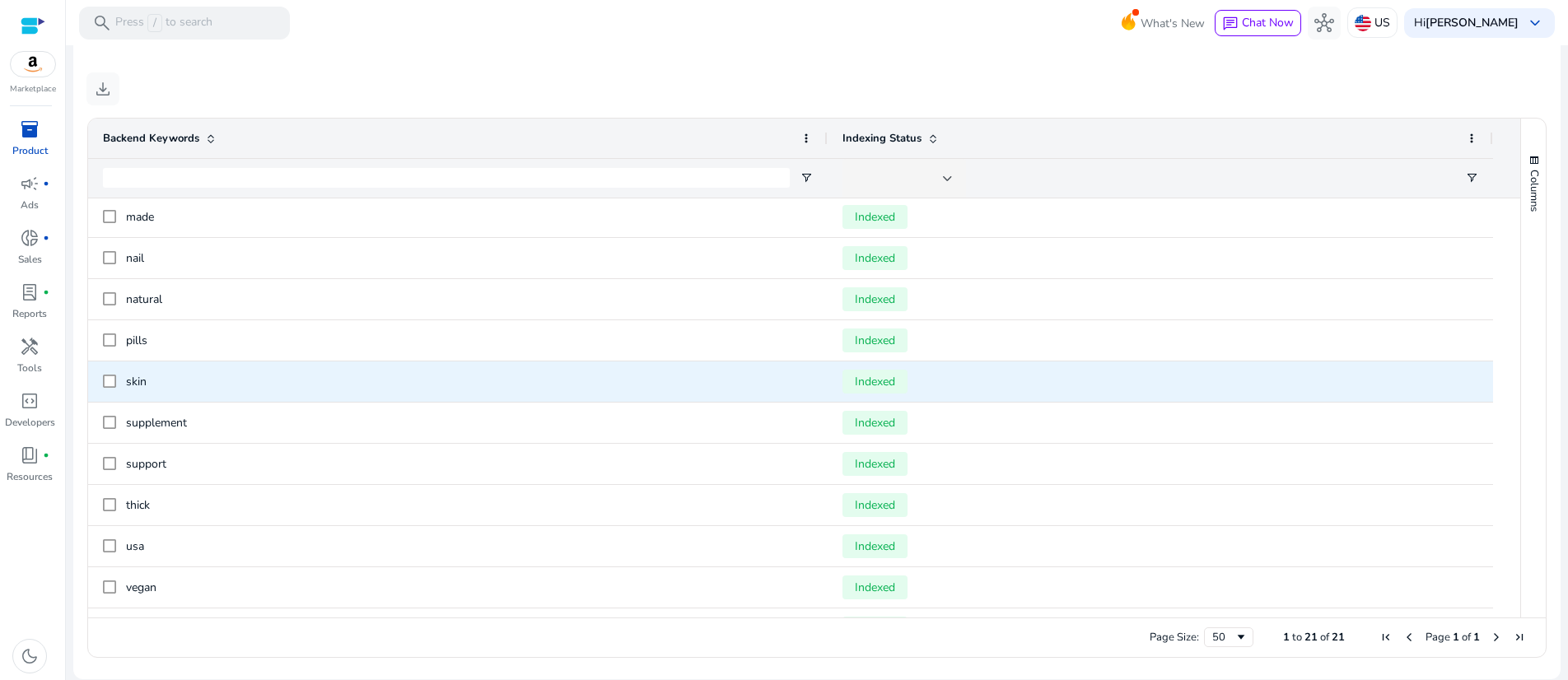
scroll to position [414, 0]
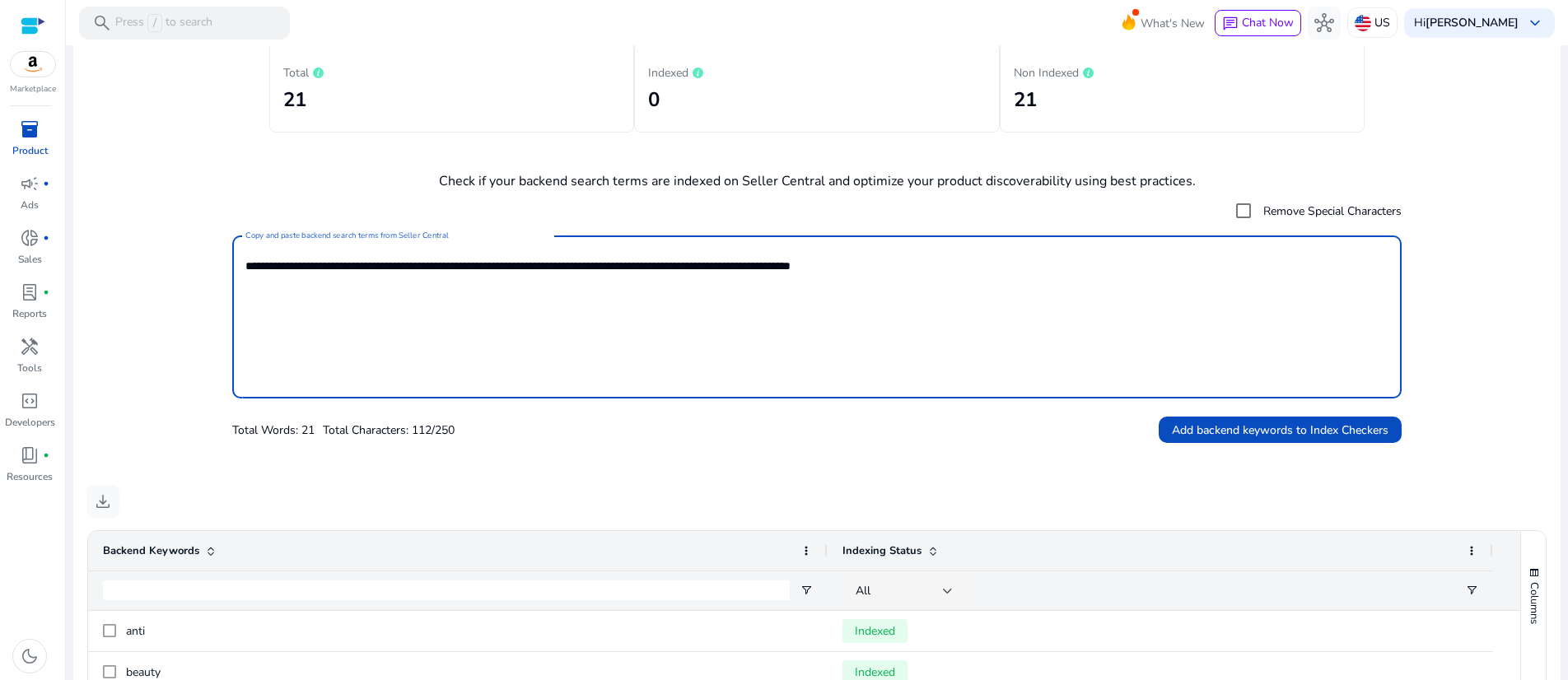
drag, startPoint x: 644, startPoint y: 356, endPoint x: 667, endPoint y: 356, distance: 23.0
click at [667, 356] on textarea "**********" at bounding box center [817, 317] width 1143 height 147
type textarea "**********"
click at [1209, 439] on span "Add backend keywords to Index Checkers" at bounding box center [1281, 430] width 217 height 18
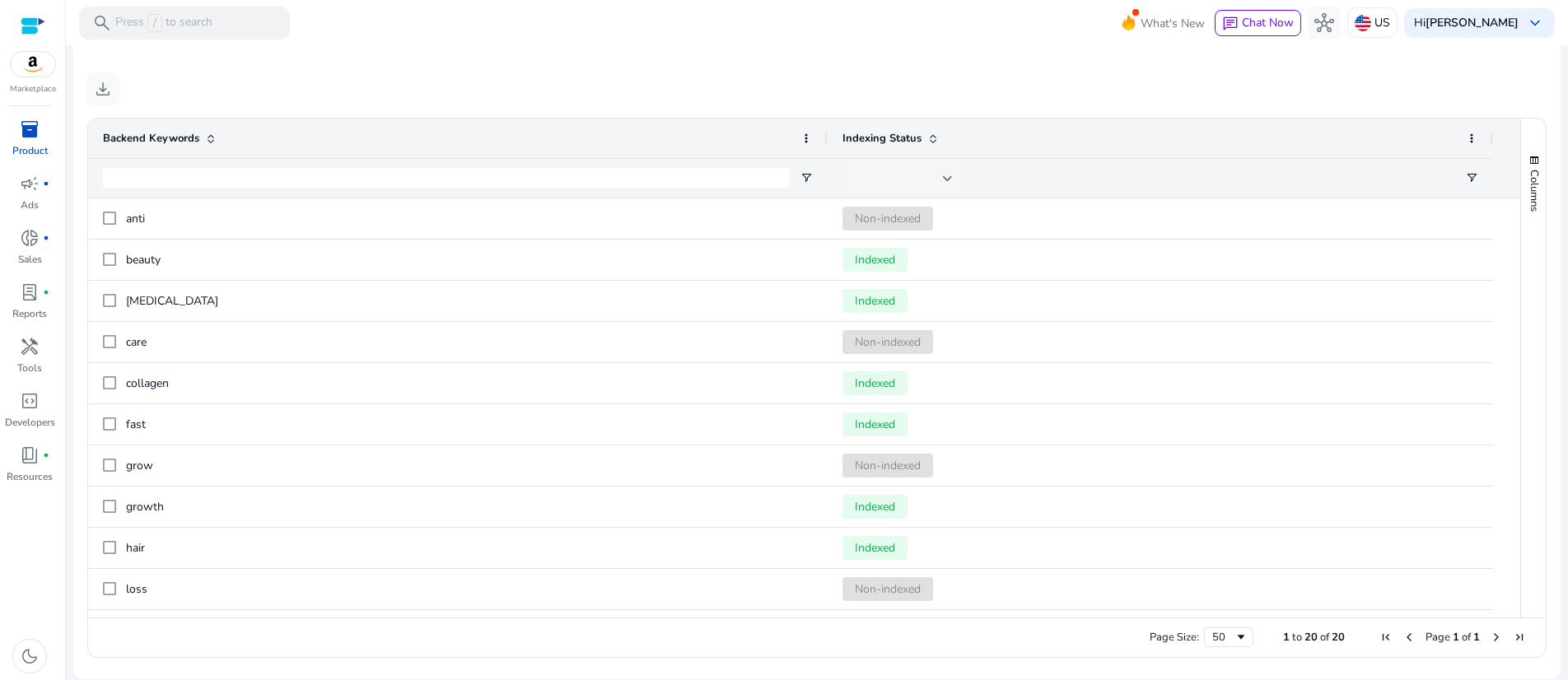
click at [952, 189] on div at bounding box center [948, 179] width 10 height 20
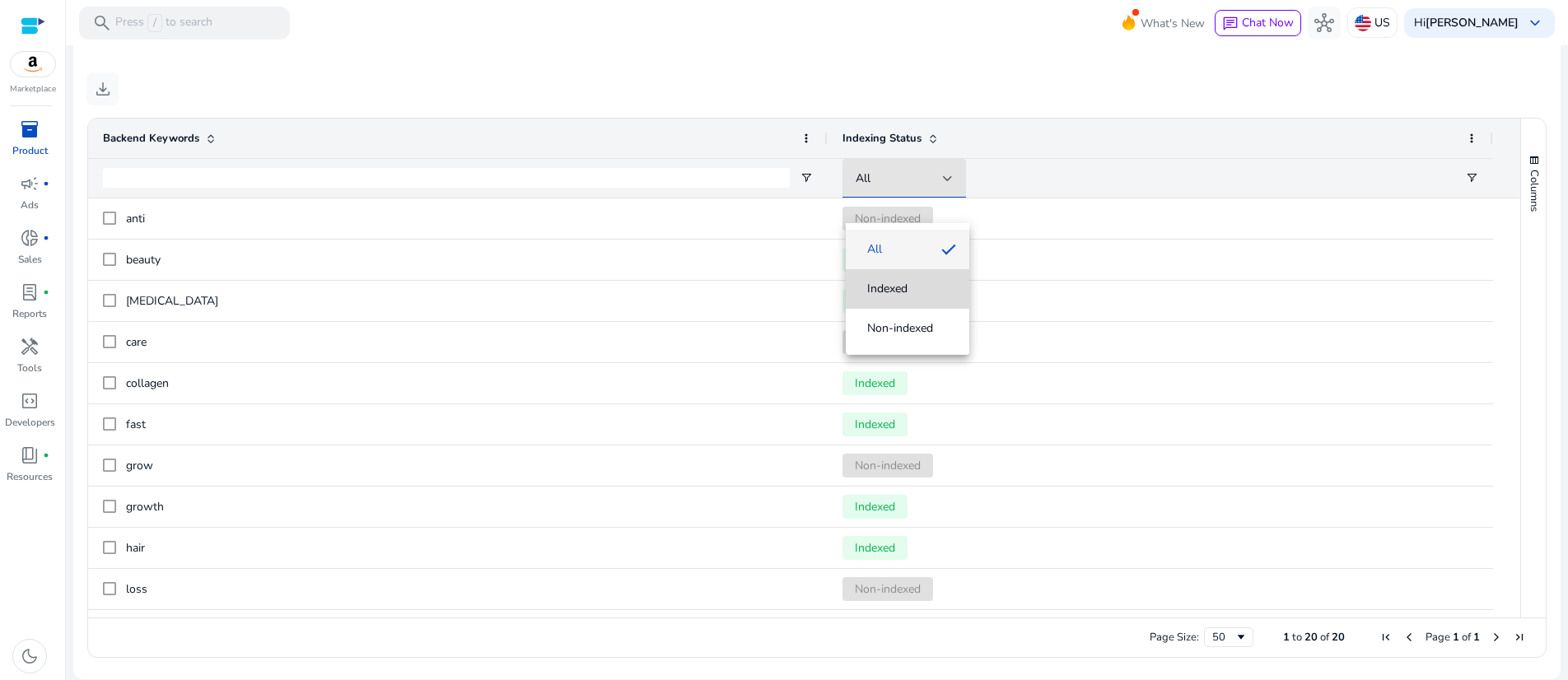
click at [908, 285] on span "Indexed" at bounding box center [887, 289] width 40 height 17
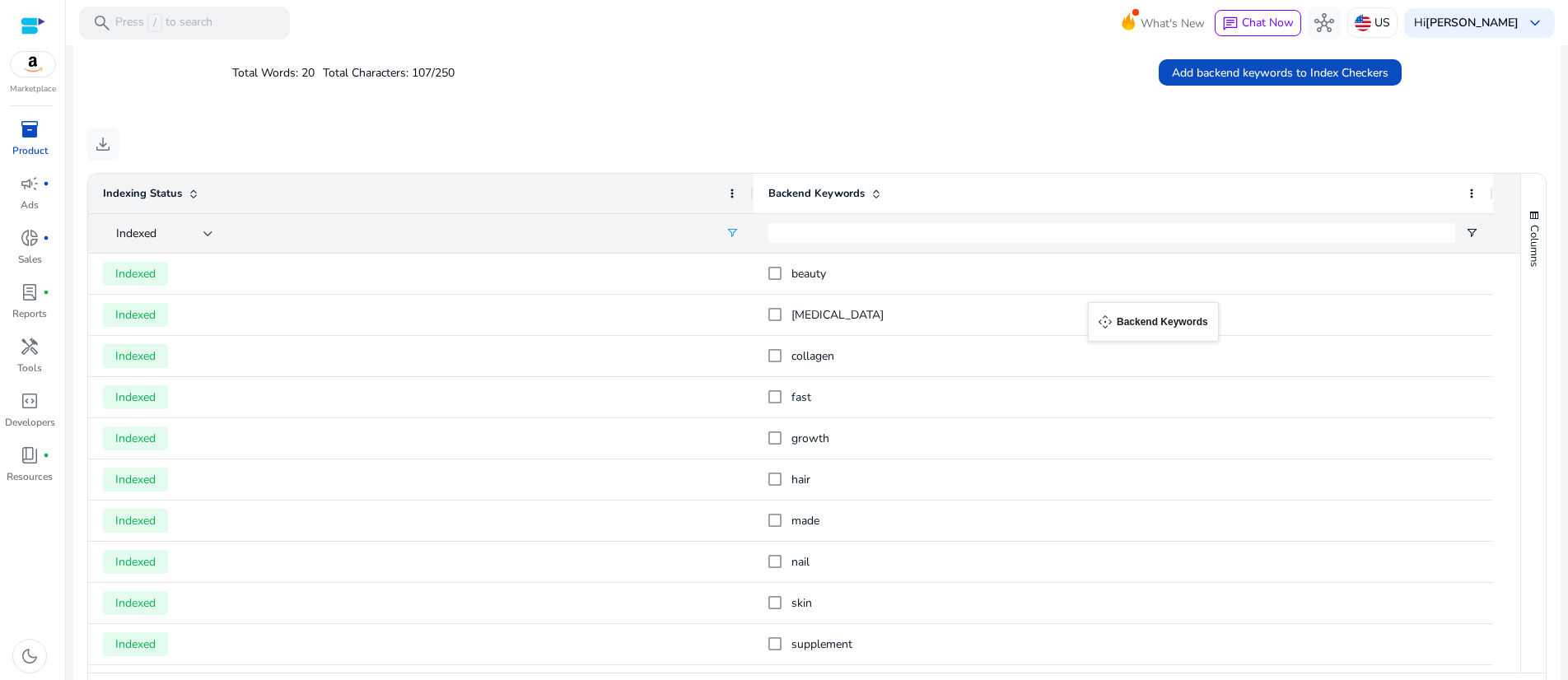
drag, startPoint x: 98, startPoint y: 296, endPoint x: 1096, endPoint y: 312, distance: 998.1
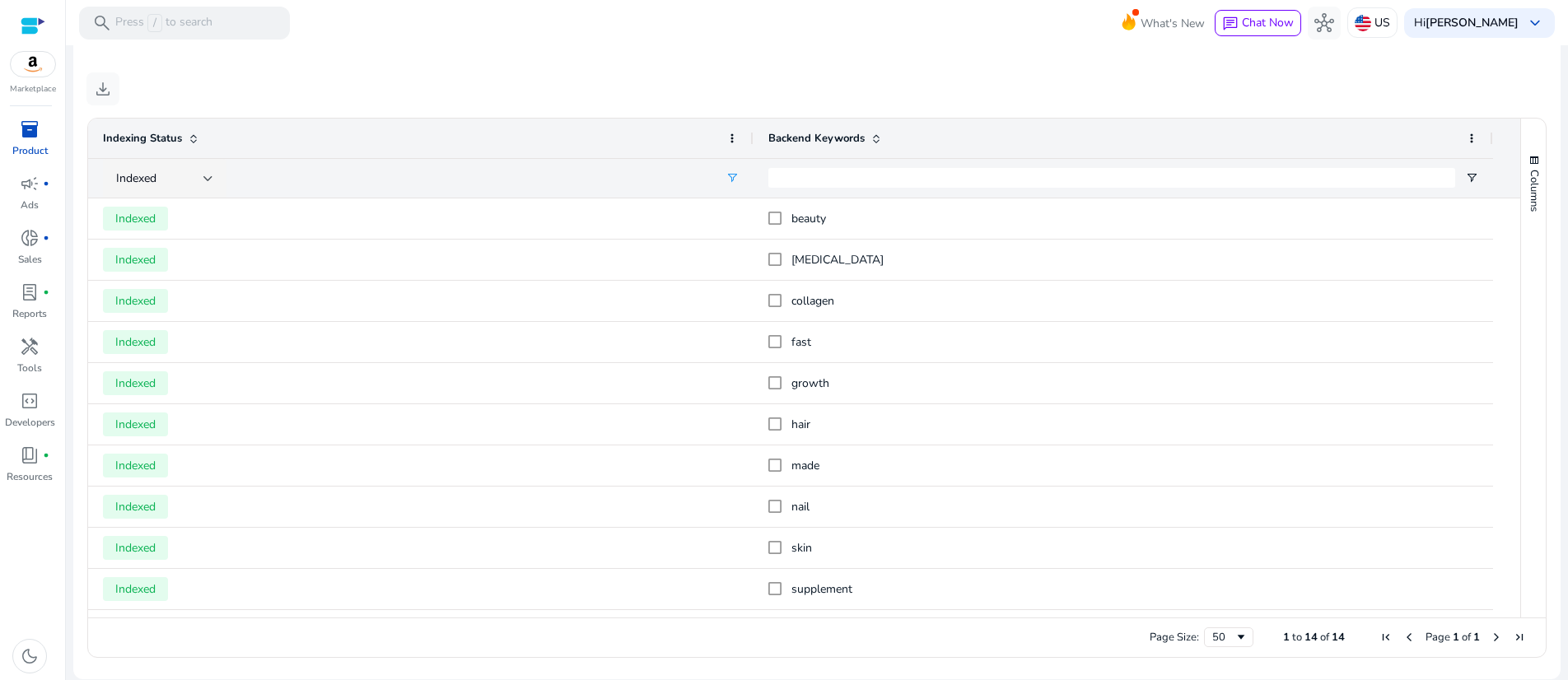
click at [549, 88] on div "download" at bounding box center [817, 88] width 1461 height 33
click at [112, 79] on span "download" at bounding box center [103, 89] width 20 height 20
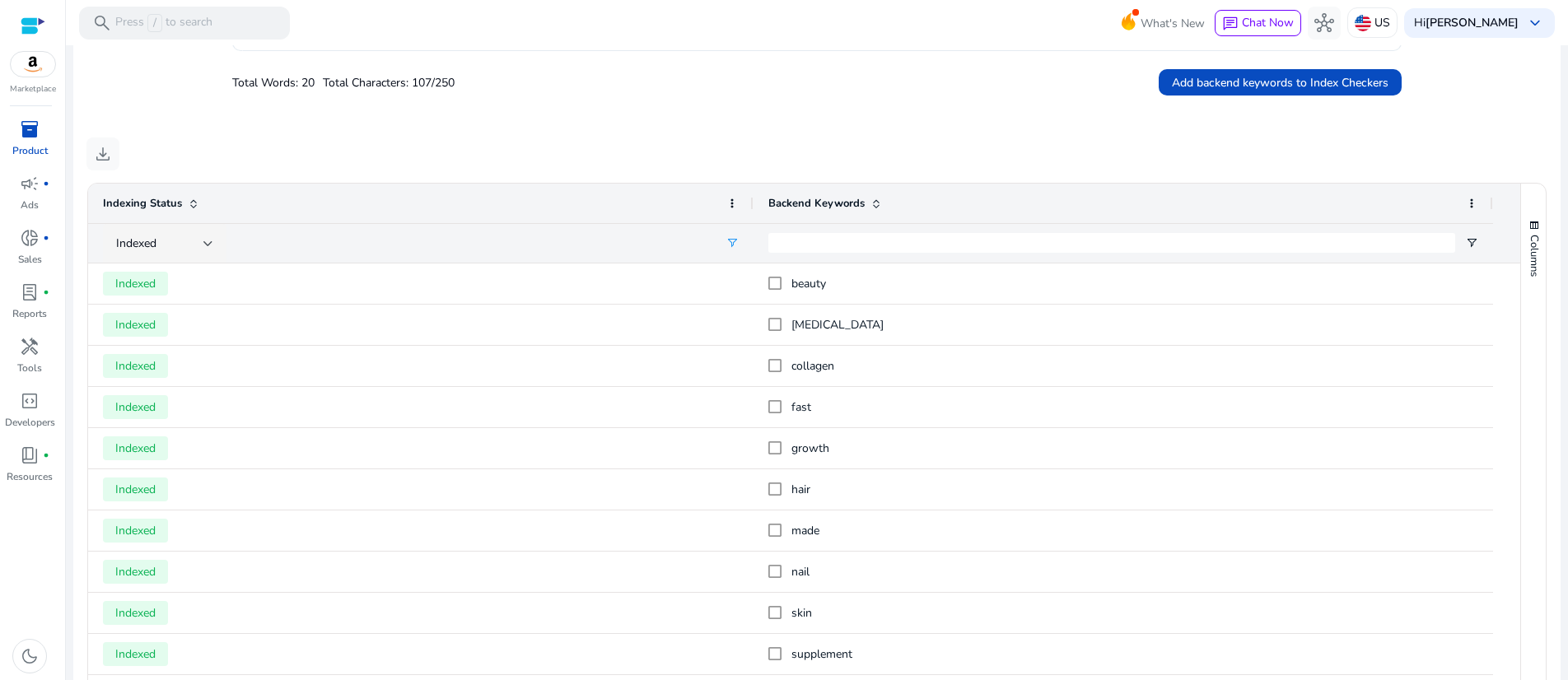
scroll to position [415, 0]
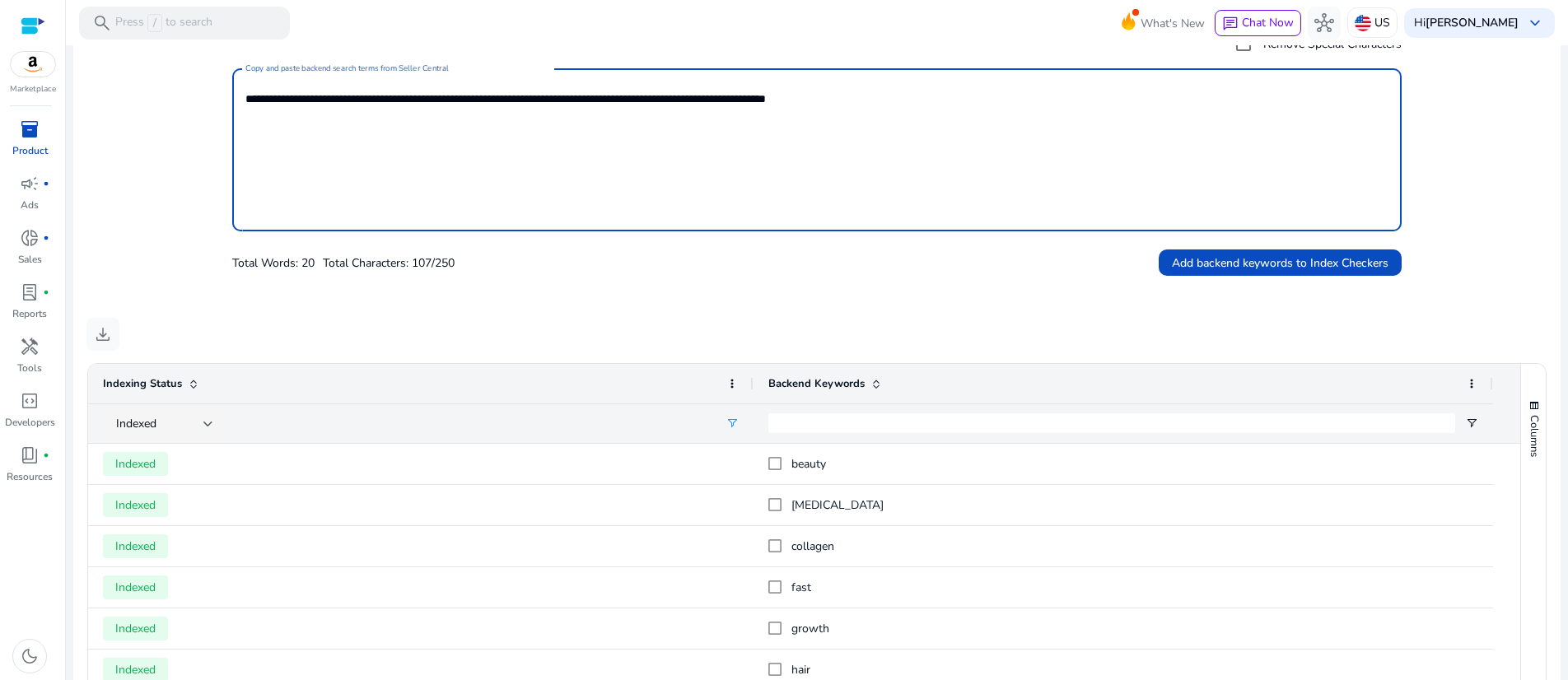
click at [394, 223] on textarea "**********" at bounding box center [817, 150] width 1143 height 147
drag, startPoint x: 954, startPoint y: 191, endPoint x: 115, endPoint y: 187, distance: 839.0
click at [115, 187] on form "**********" at bounding box center [817, 152] width 1461 height 250
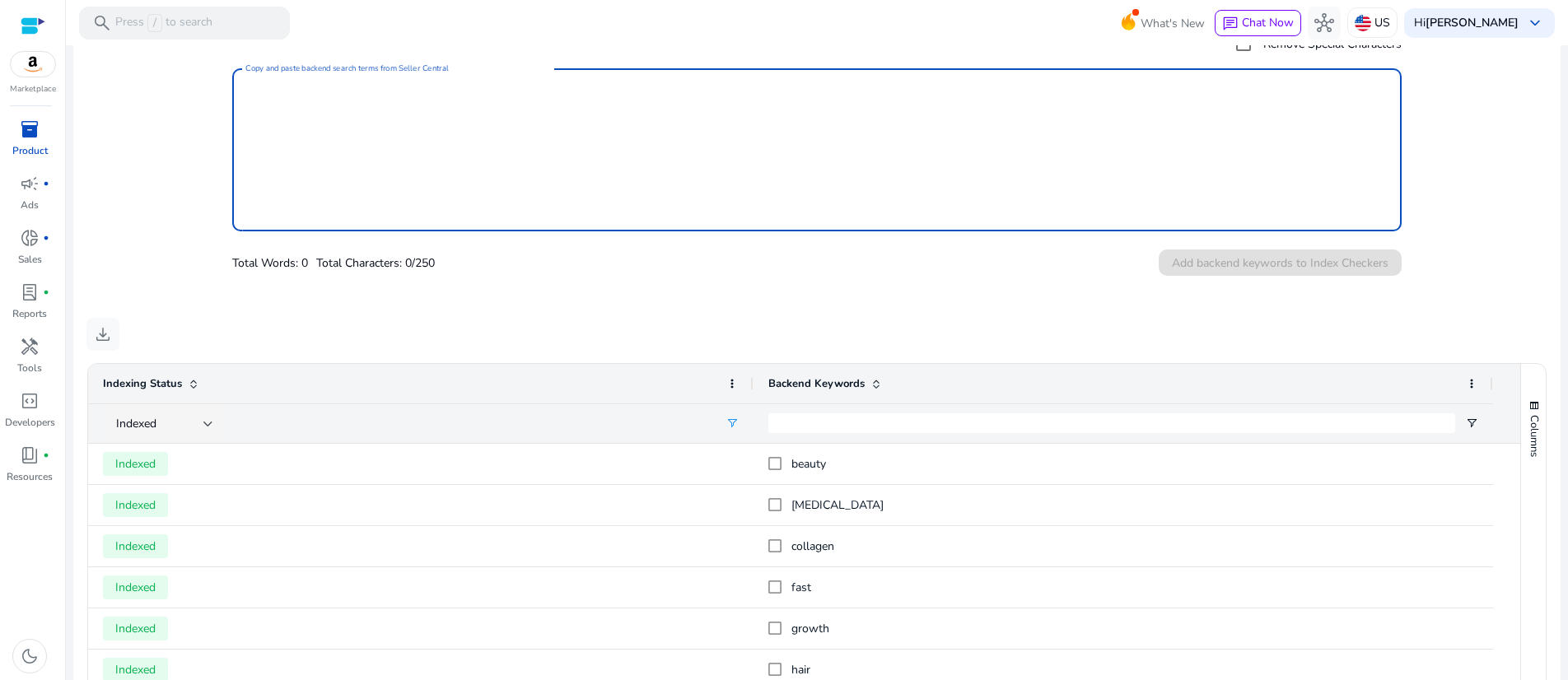
paste textarea "**********"
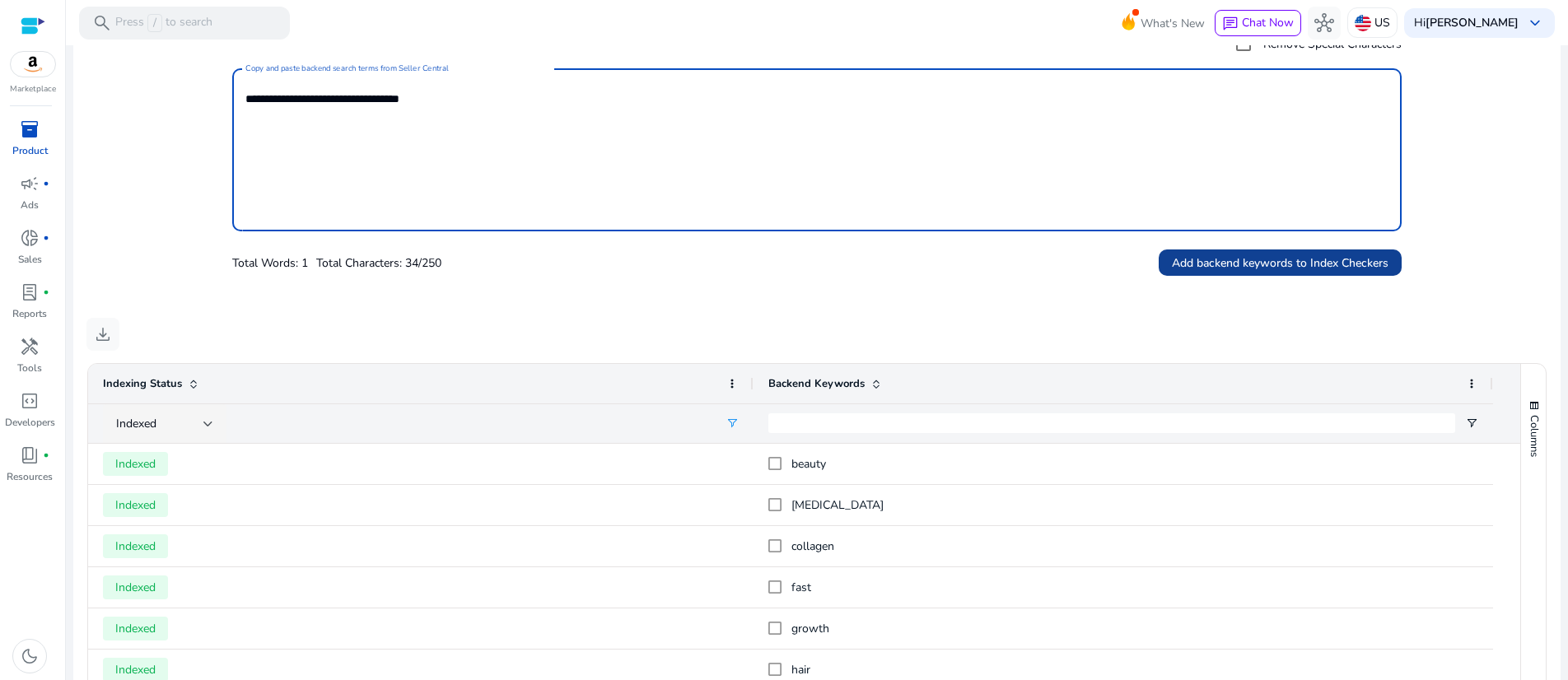
type textarea "**********"
click at [1243, 271] on span "Add backend keywords to Index Checkers" at bounding box center [1281, 264] width 217 height 18
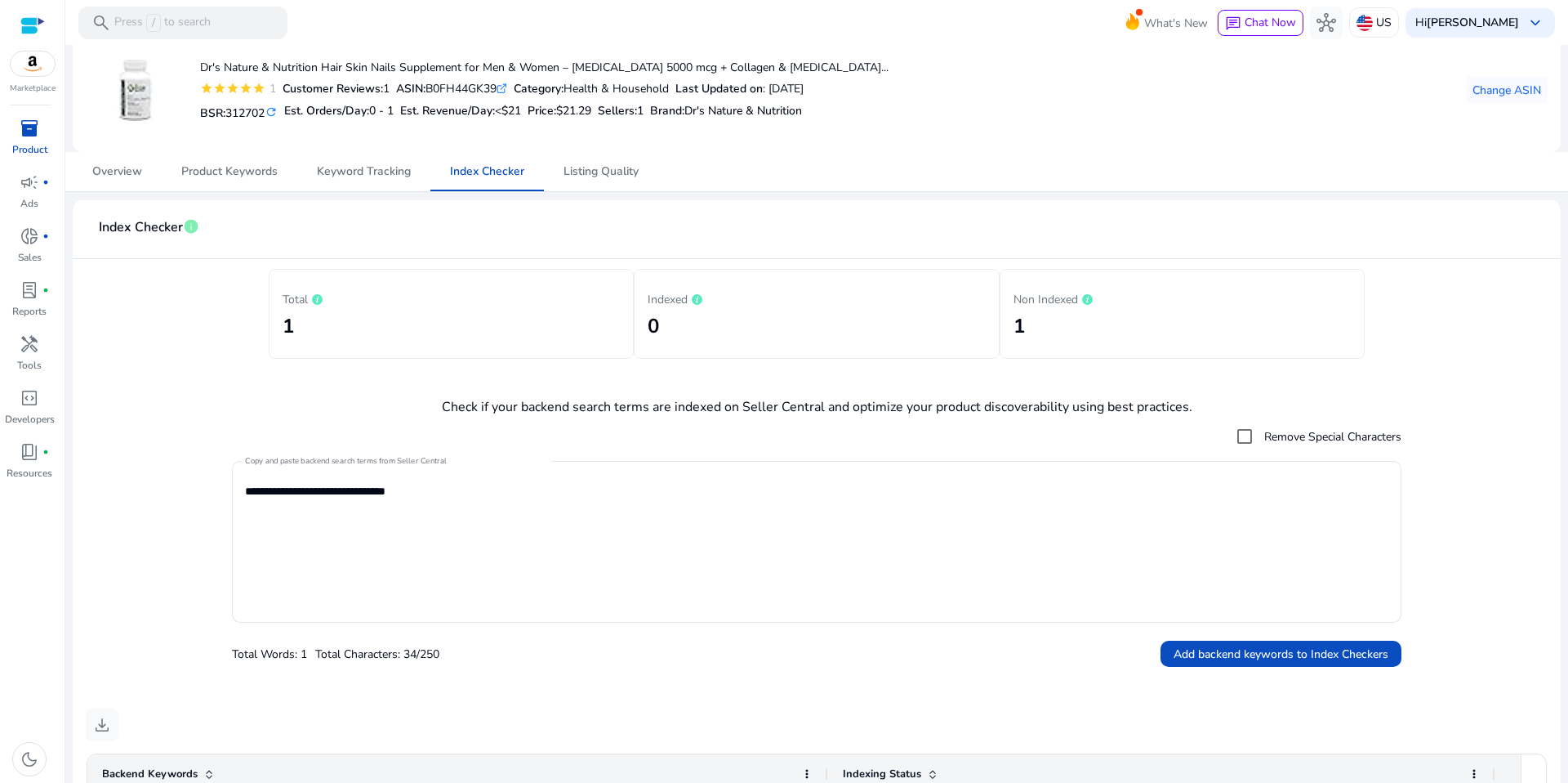
scroll to position [0, 0]
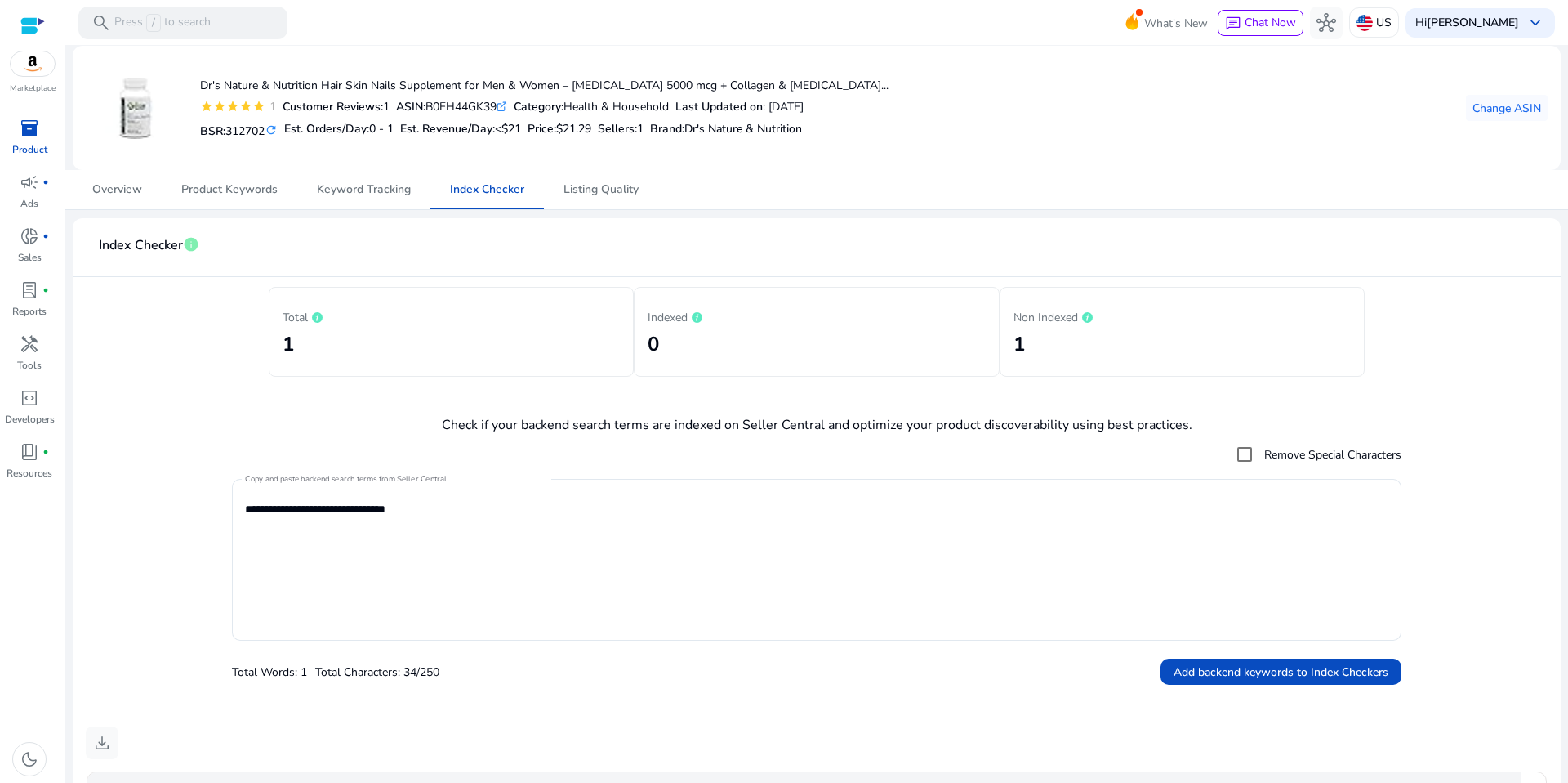
click at [1051, 326] on p "Non Indexed" at bounding box center [1183, 316] width 338 height 20
click at [1089, 320] on icon at bounding box center [1086, 317] width 3 height 7
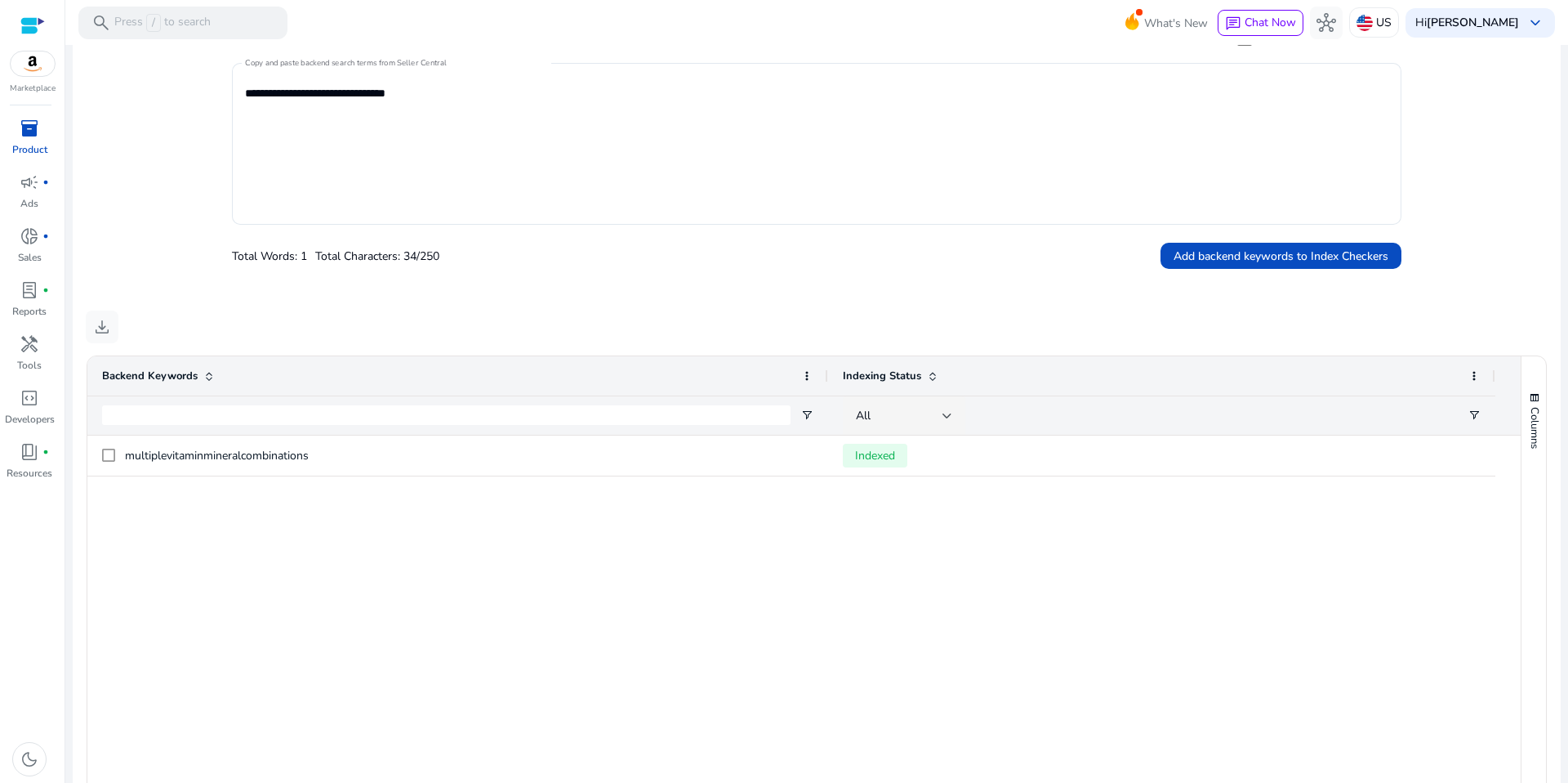
scroll to position [420, 0]
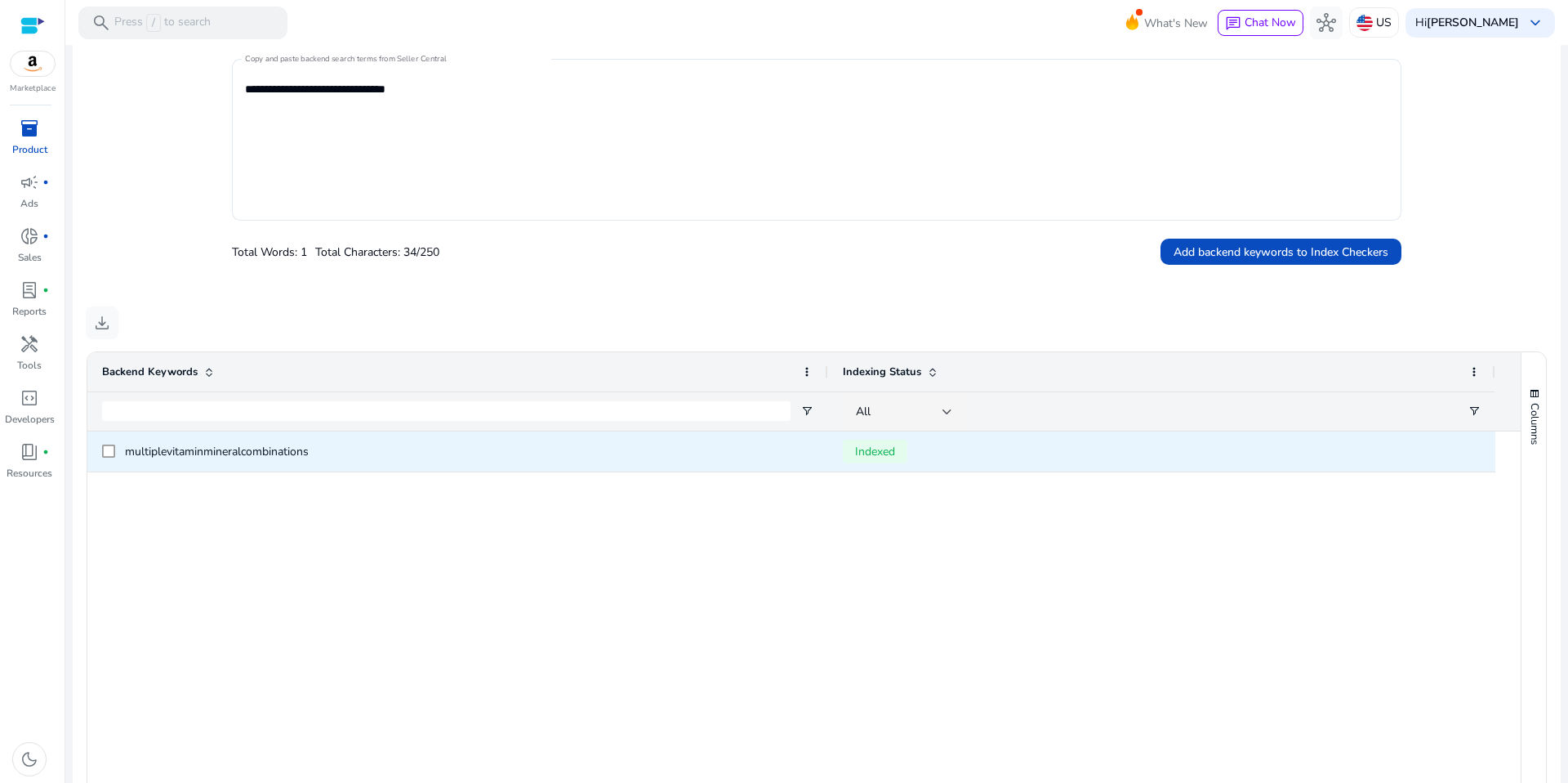
click at [875, 463] on span "Indexed" at bounding box center [874, 451] width 65 height 23
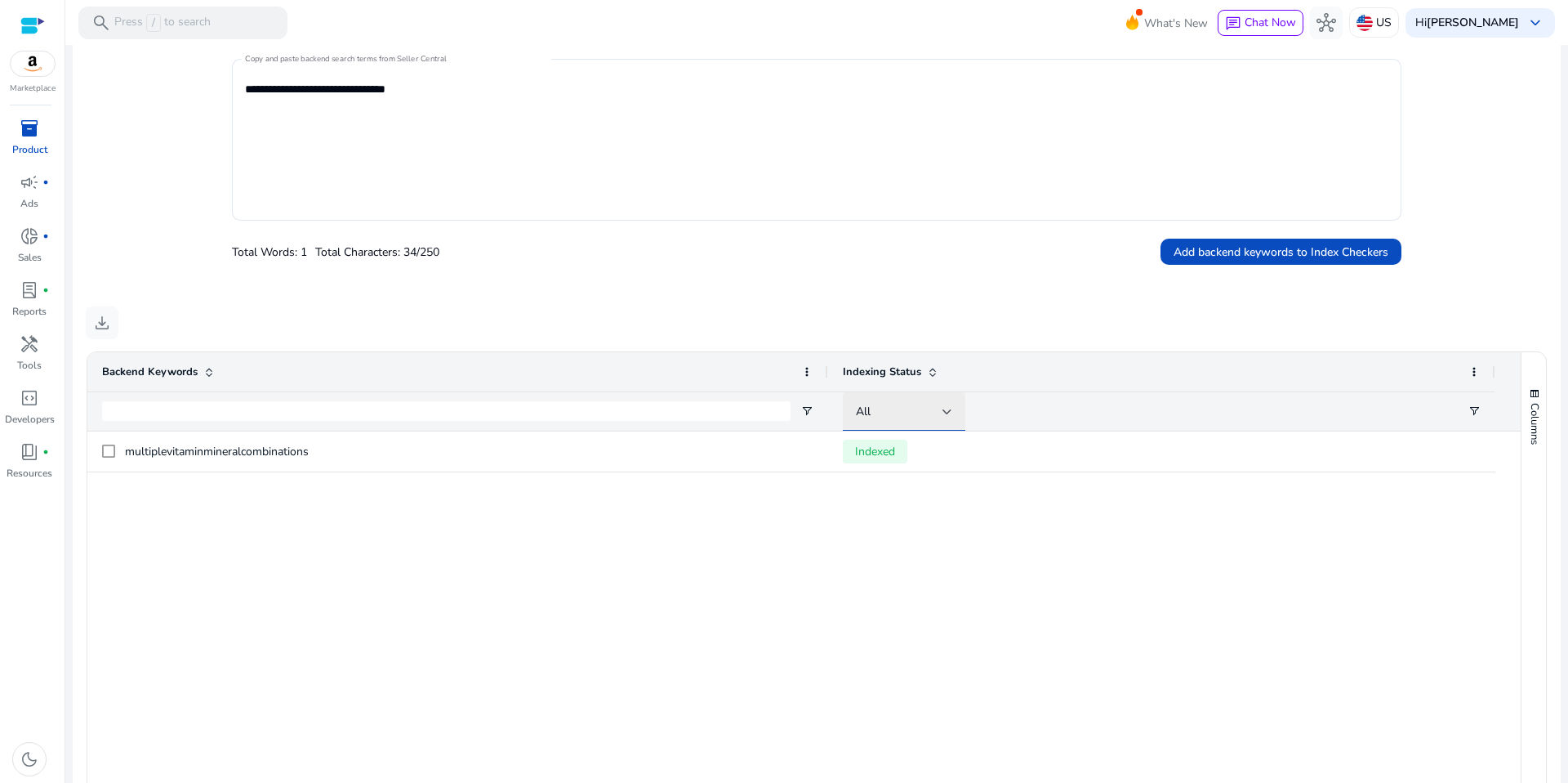
click at [951, 422] on div at bounding box center [947, 412] width 10 height 20
click at [891, 603] on span "Indexed" at bounding box center [886, 604] width 40 height 17
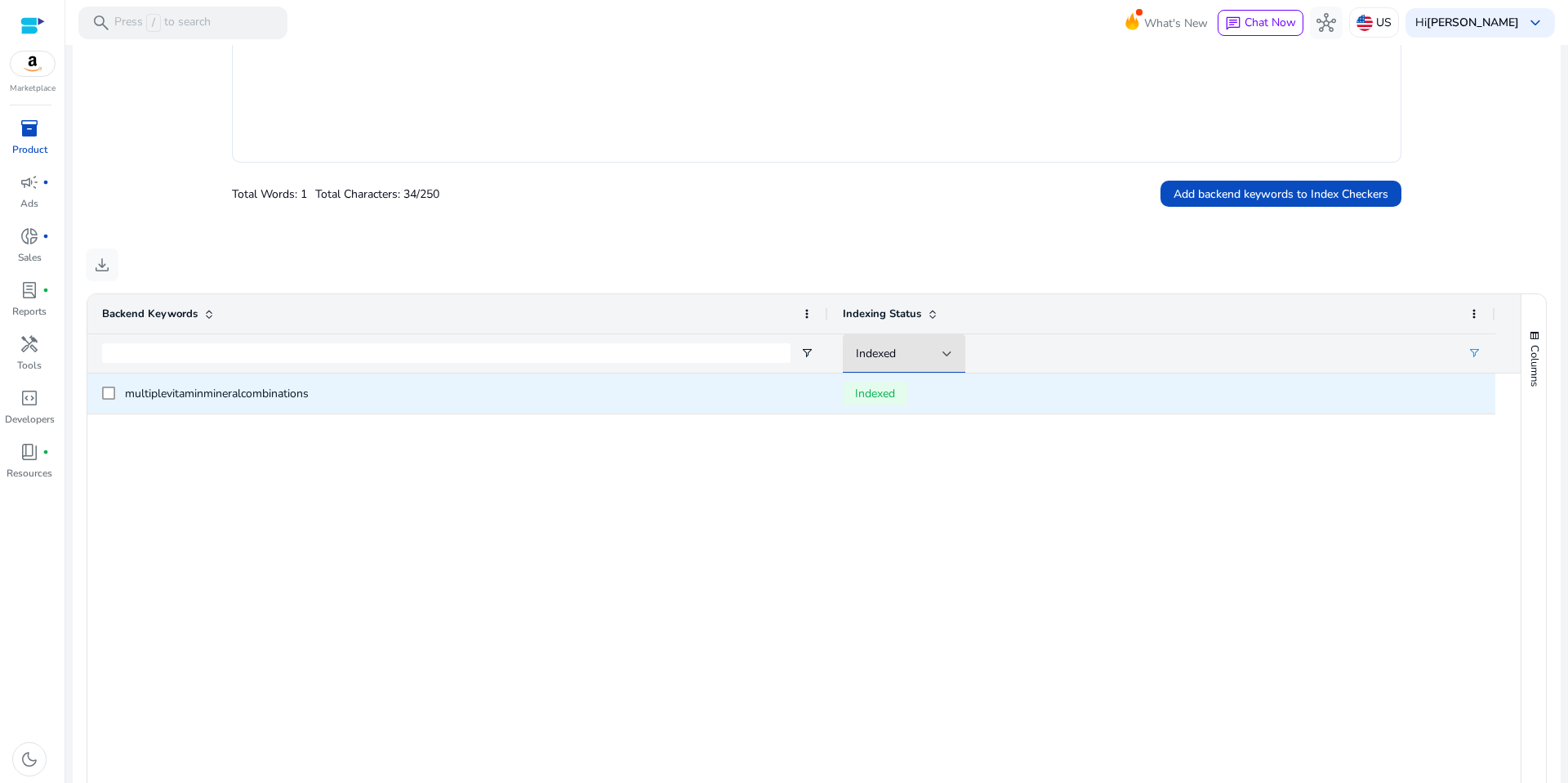
scroll to position [575, 0]
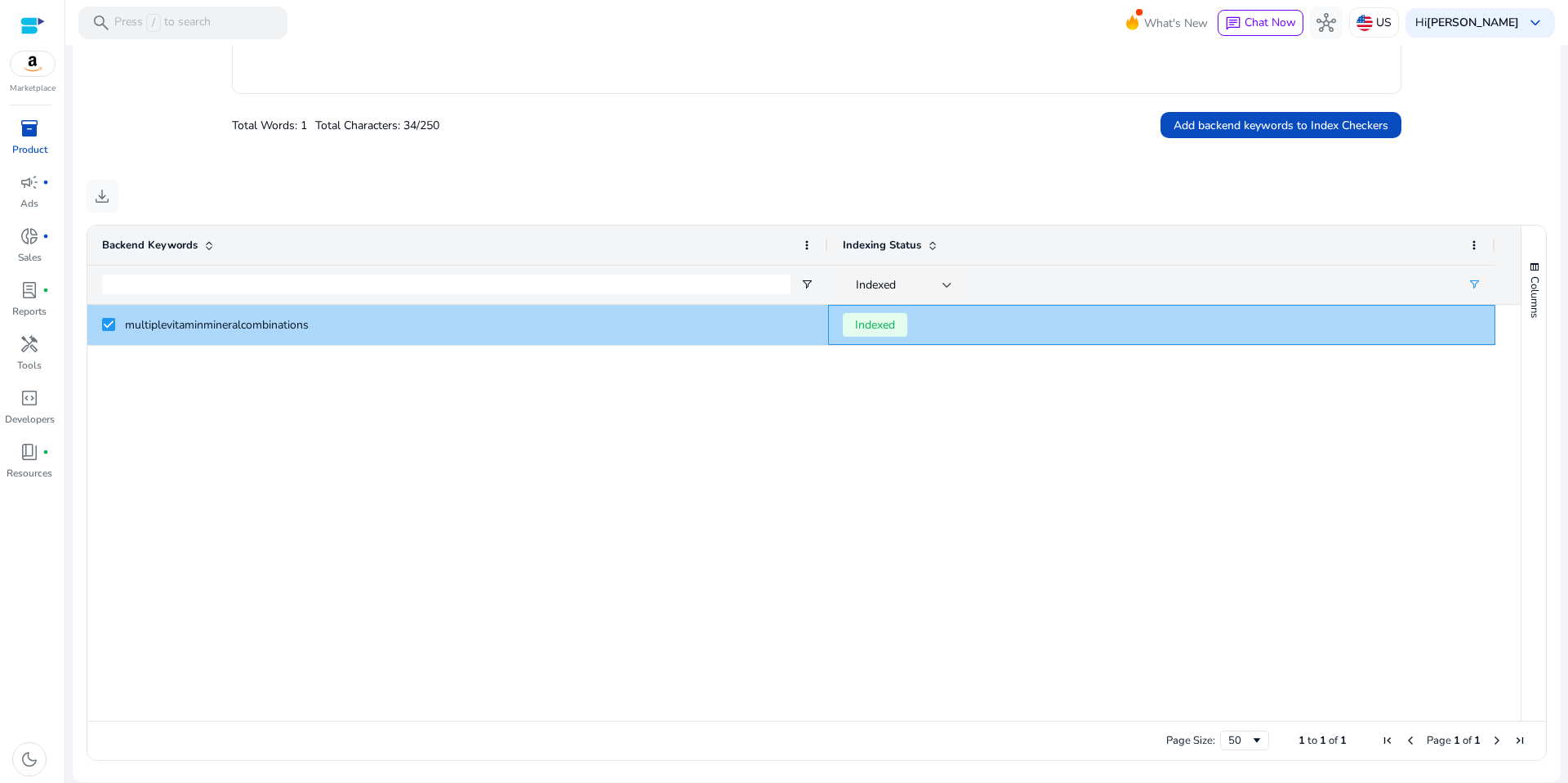
click at [872, 337] on span "Indexed" at bounding box center [874, 325] width 65 height 23
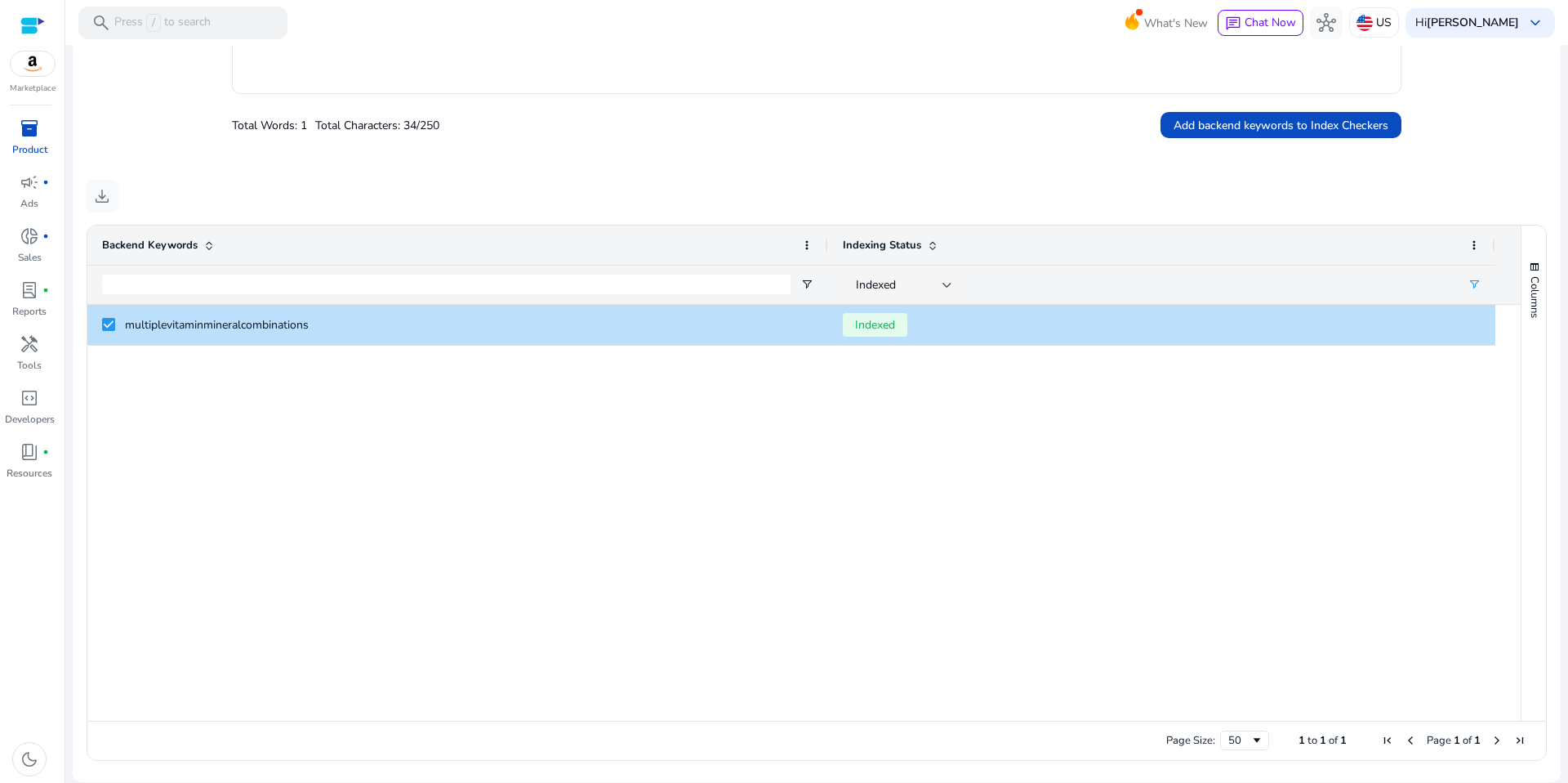
click at [970, 529] on div "multiplevitaminmineralcombinations Indexed" at bounding box center [803, 512] width 1433 height 416
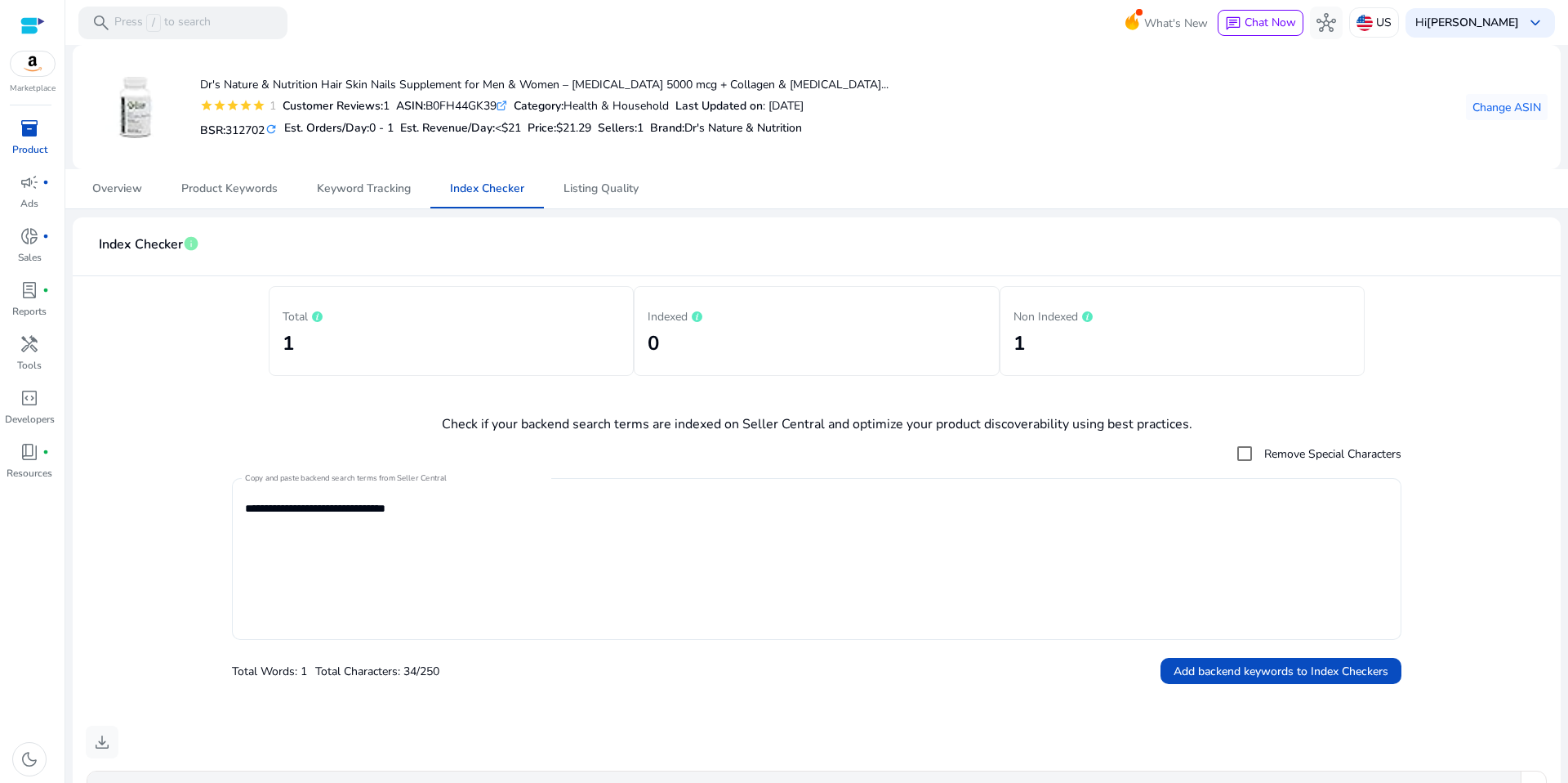
scroll to position [0, 0]
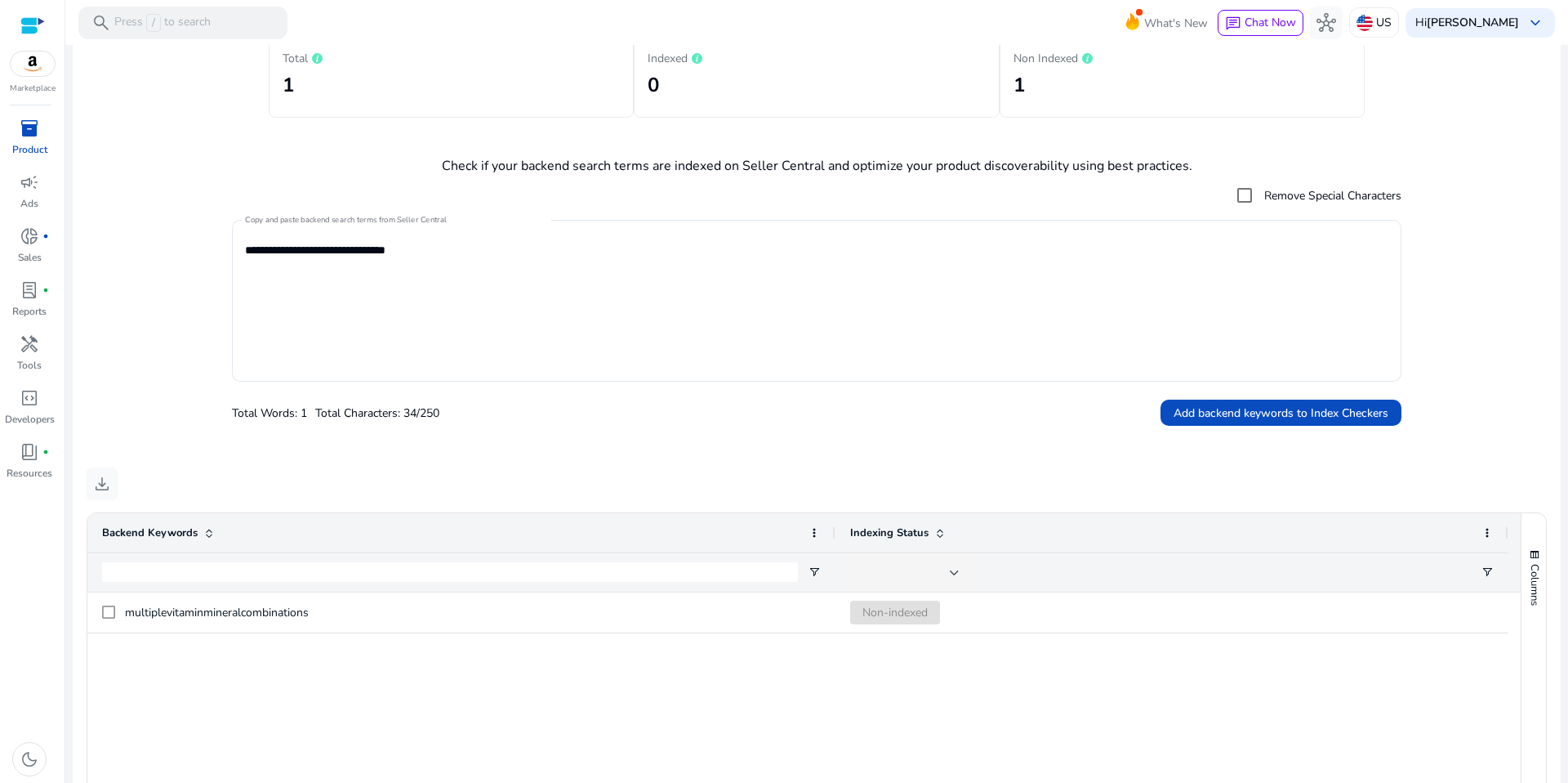
scroll to position [71, 0]
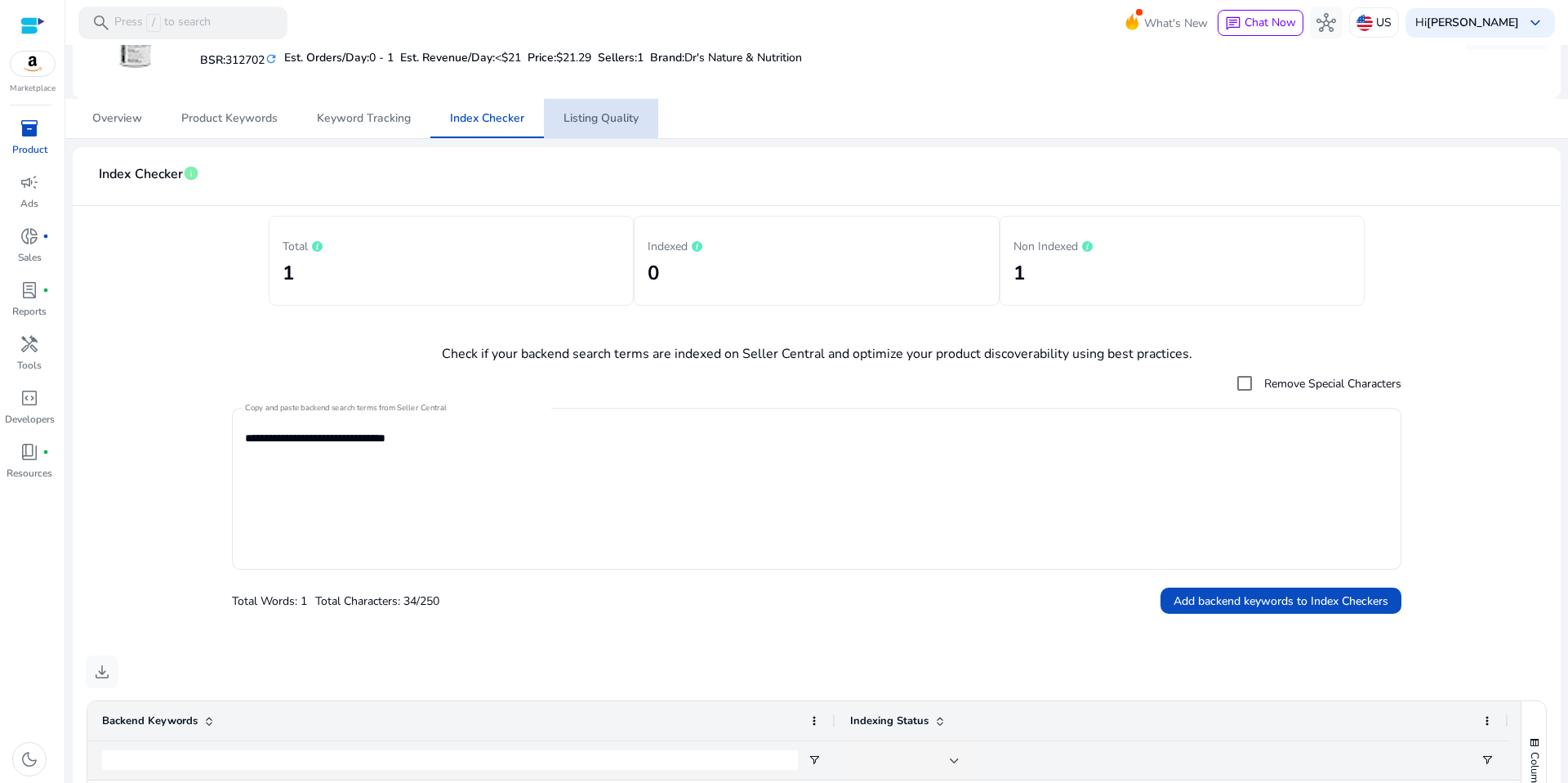
click at [588, 124] on span "Listing Quality" at bounding box center [601, 118] width 75 height 12
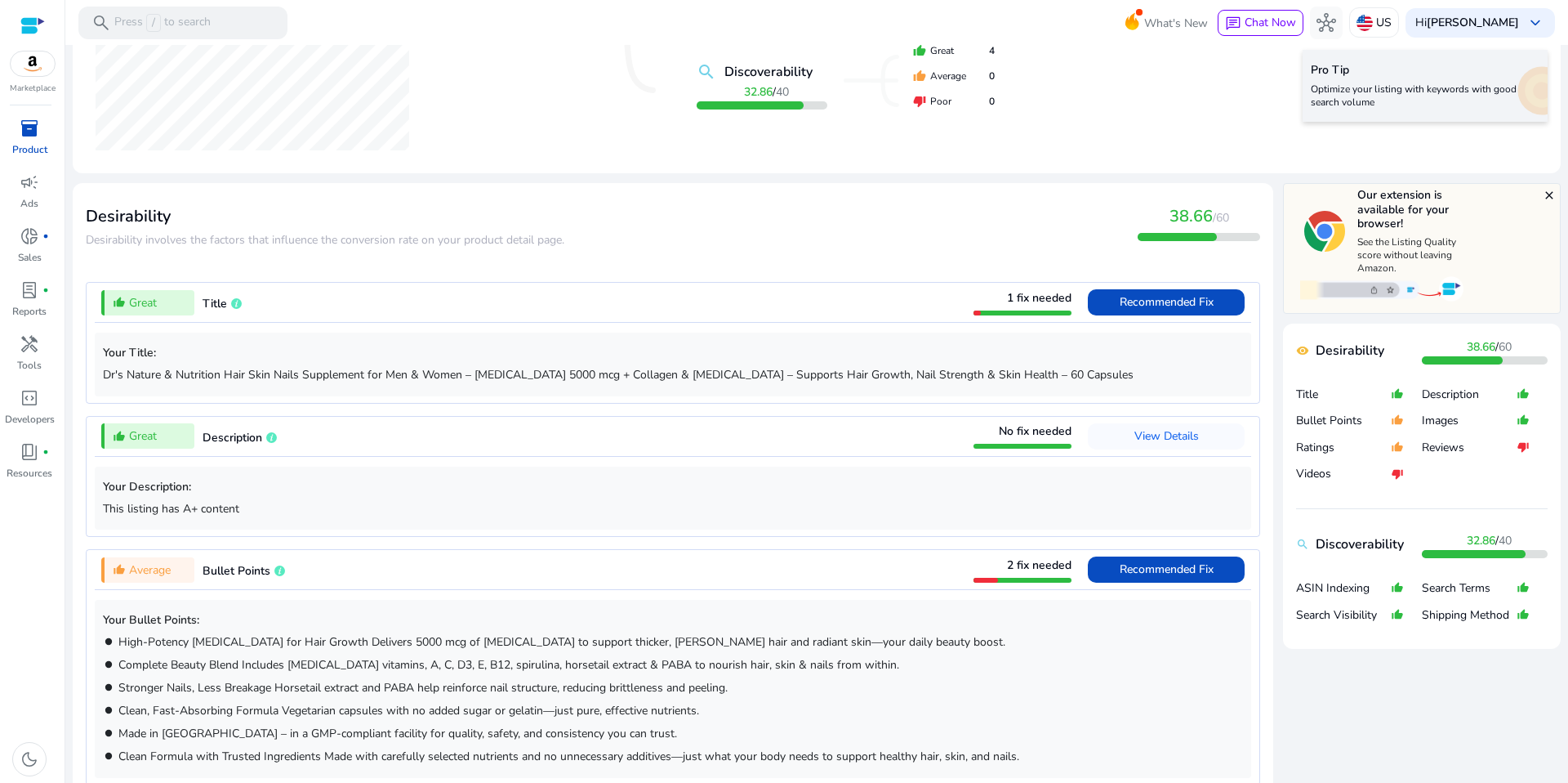
scroll to position [388, 0]
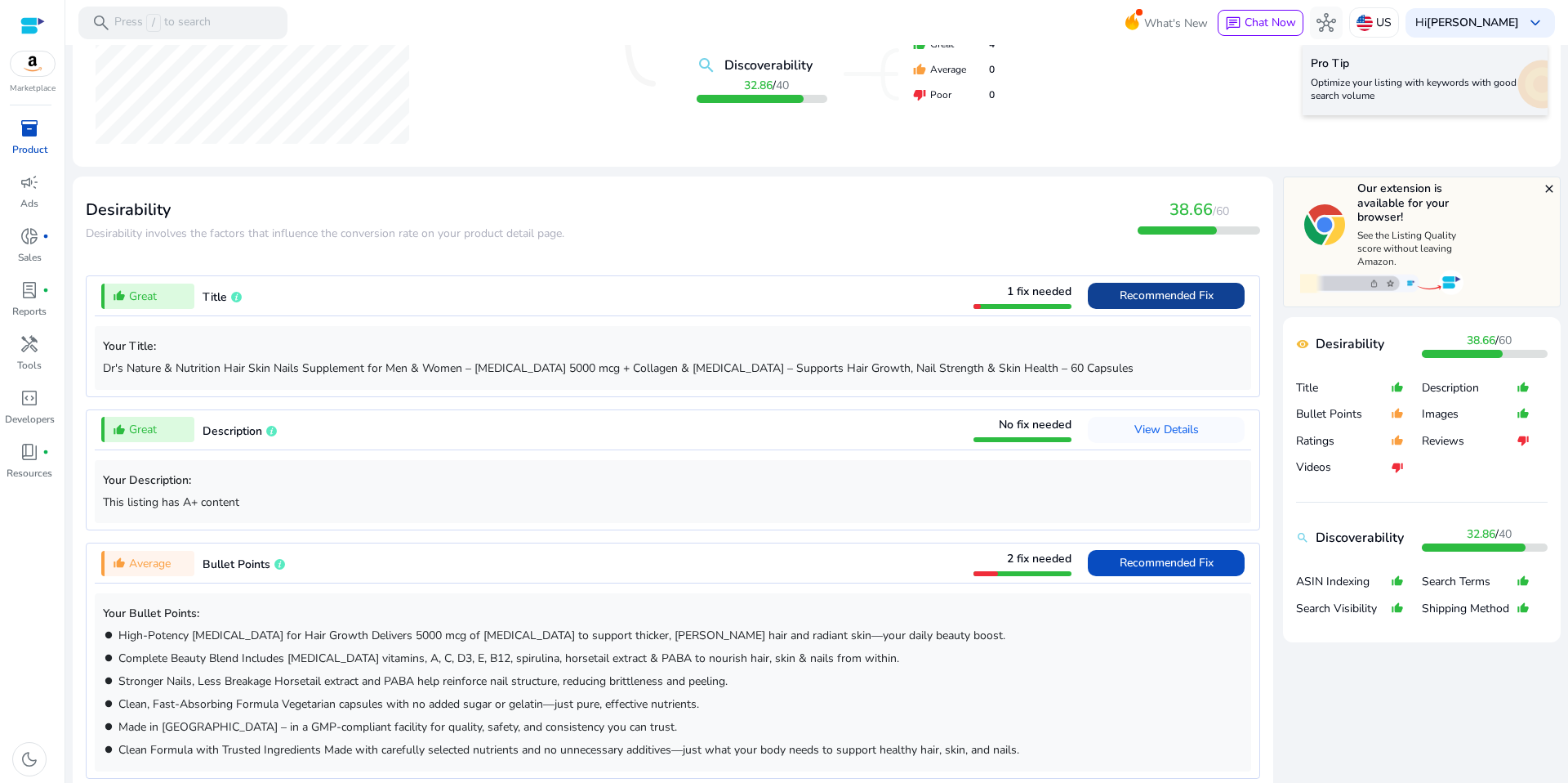
click at [1119, 303] on span "Recommended Fix" at bounding box center [1166, 296] width 94 height 16
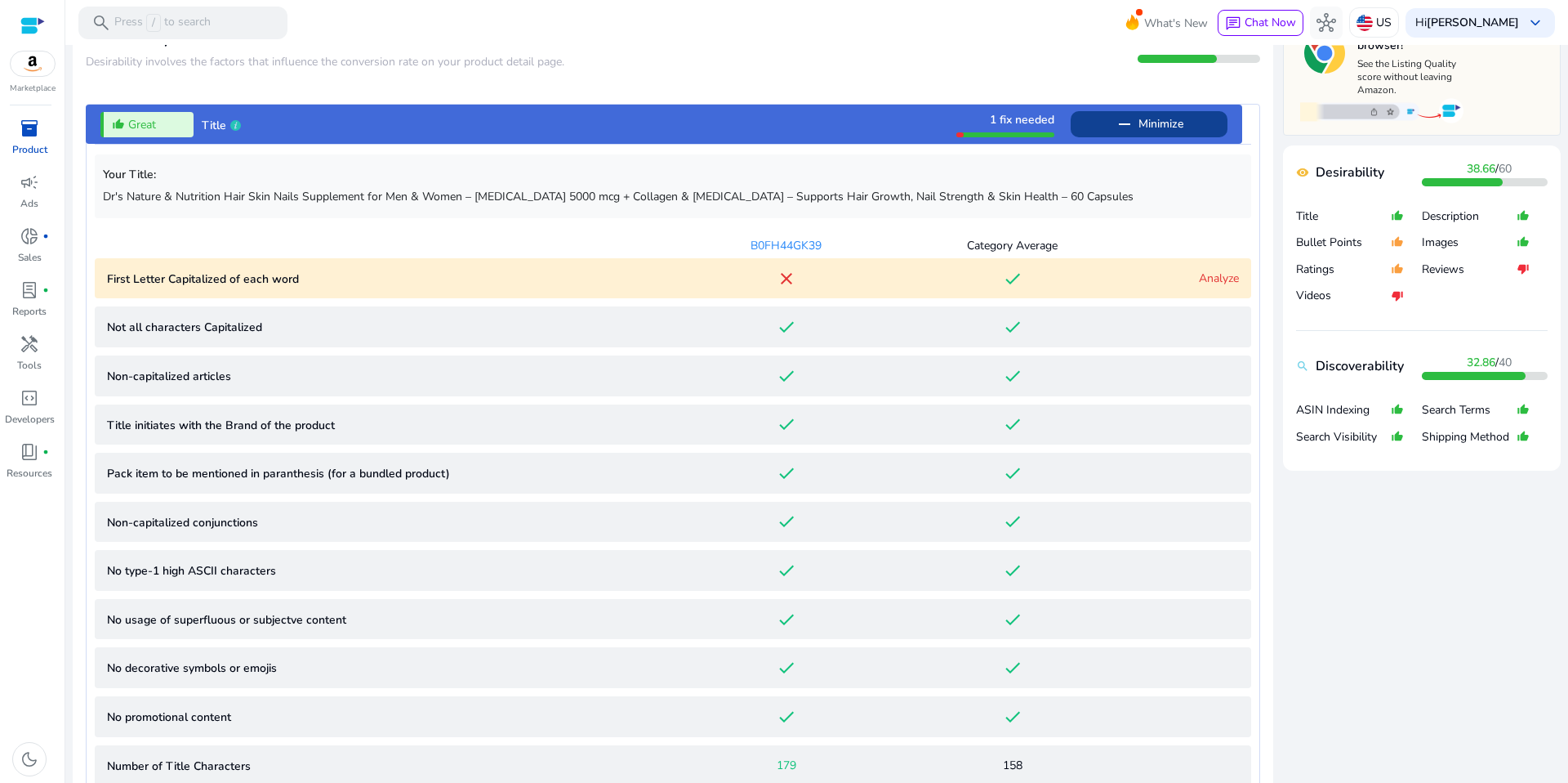
scroll to position [480, 0]
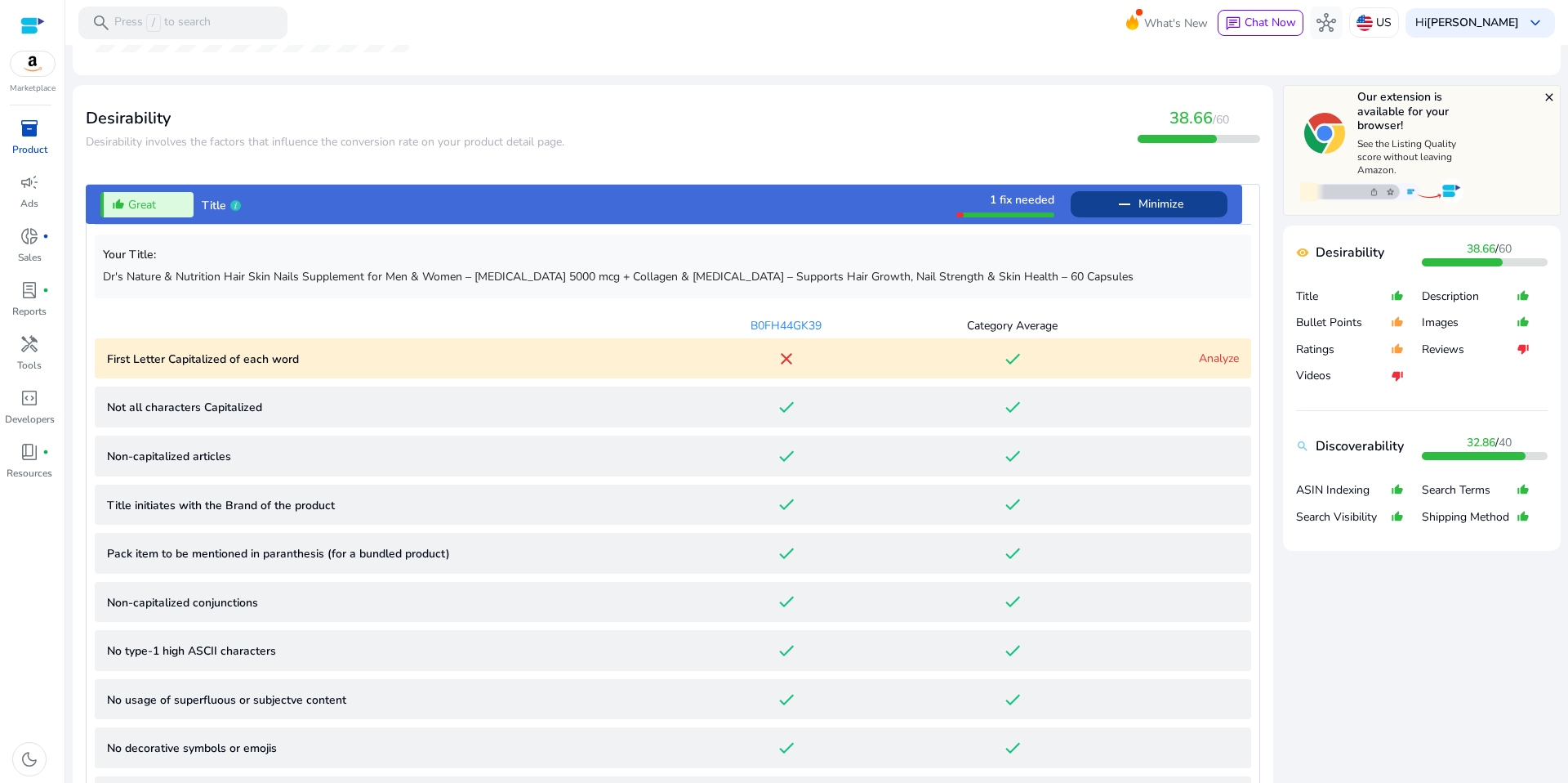
click at [1409, 205] on img at bounding box center [1381, 190] width 163 height 27
click at [1401, 205] on img at bounding box center [1381, 190] width 163 height 27
click at [1378, 176] on div "Our extension is available for your browser! See the Listing Quality score with…" at bounding box center [1408, 133] width 118 height 86
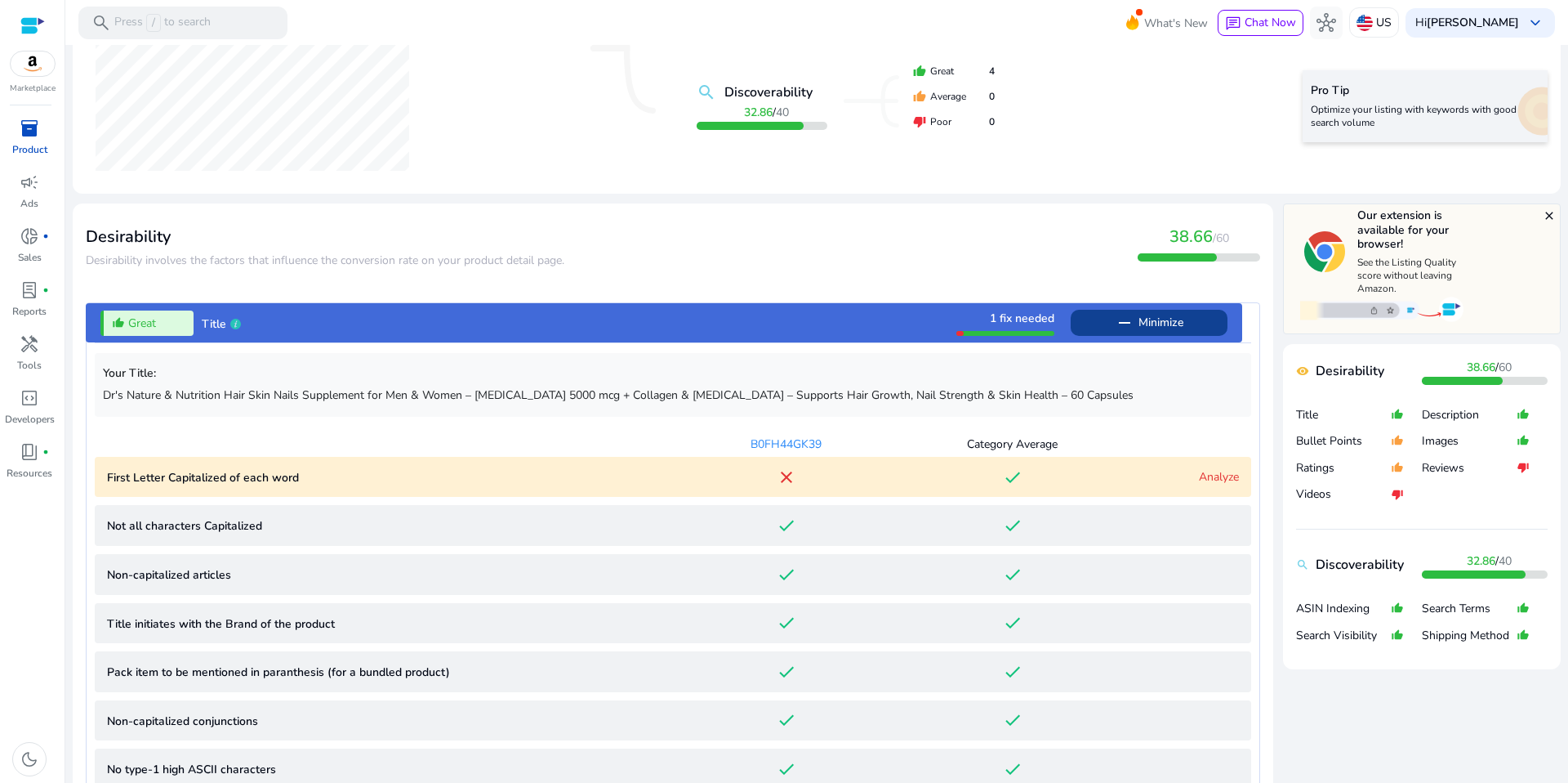
scroll to position [301, 0]
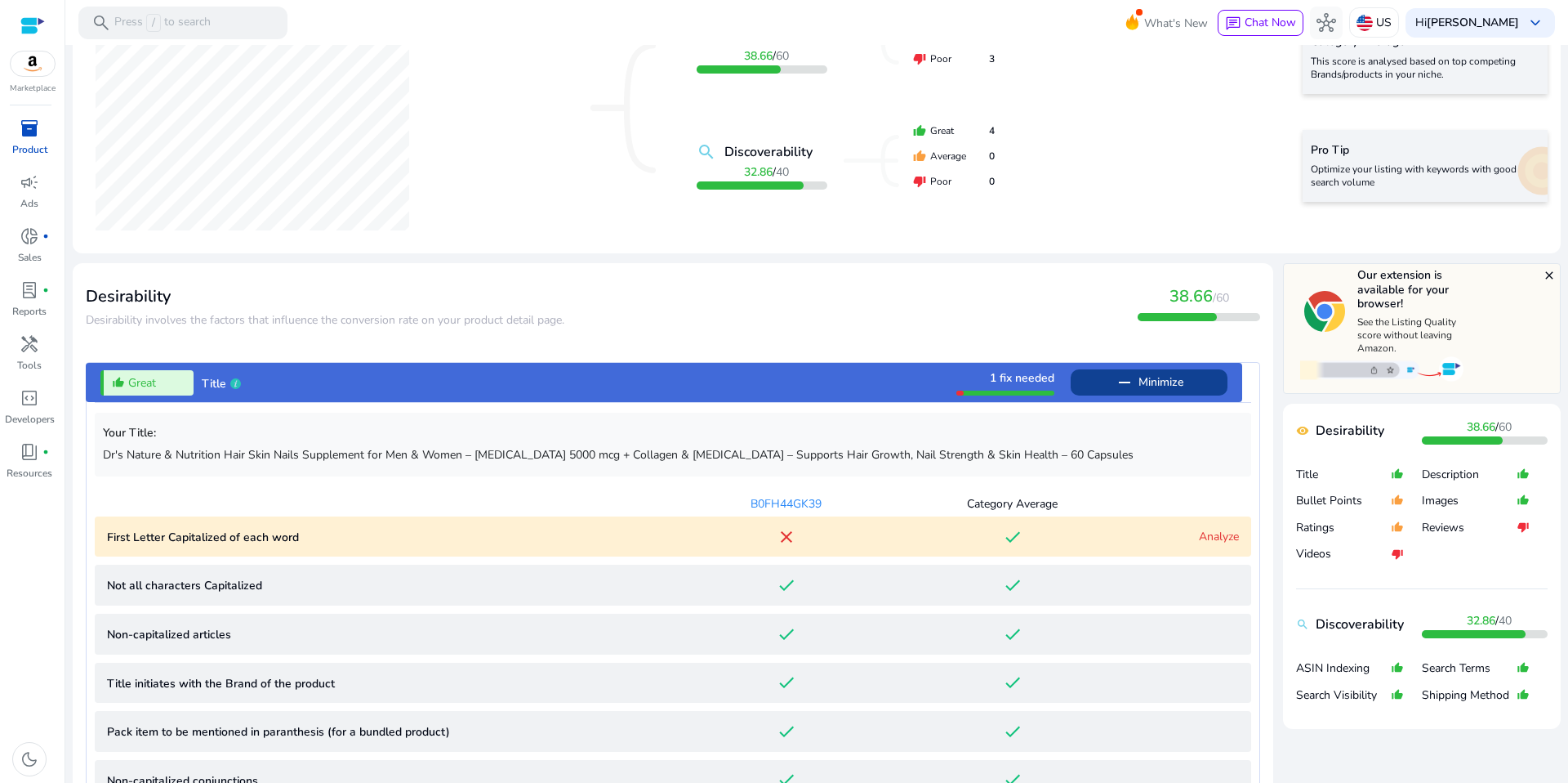
click at [1386, 311] on h5 "Our extension is available for your browser!" at bounding box center [1411, 290] width 111 height 43
click at [1312, 332] on img at bounding box center [1324, 311] width 41 height 41
click at [1413, 311] on h5 "Our extension is available for your browser!" at bounding box center [1411, 290] width 111 height 43
click at [1408, 354] on p "See the Listing Quality score without leaving Amazon." at bounding box center [1411, 335] width 111 height 39
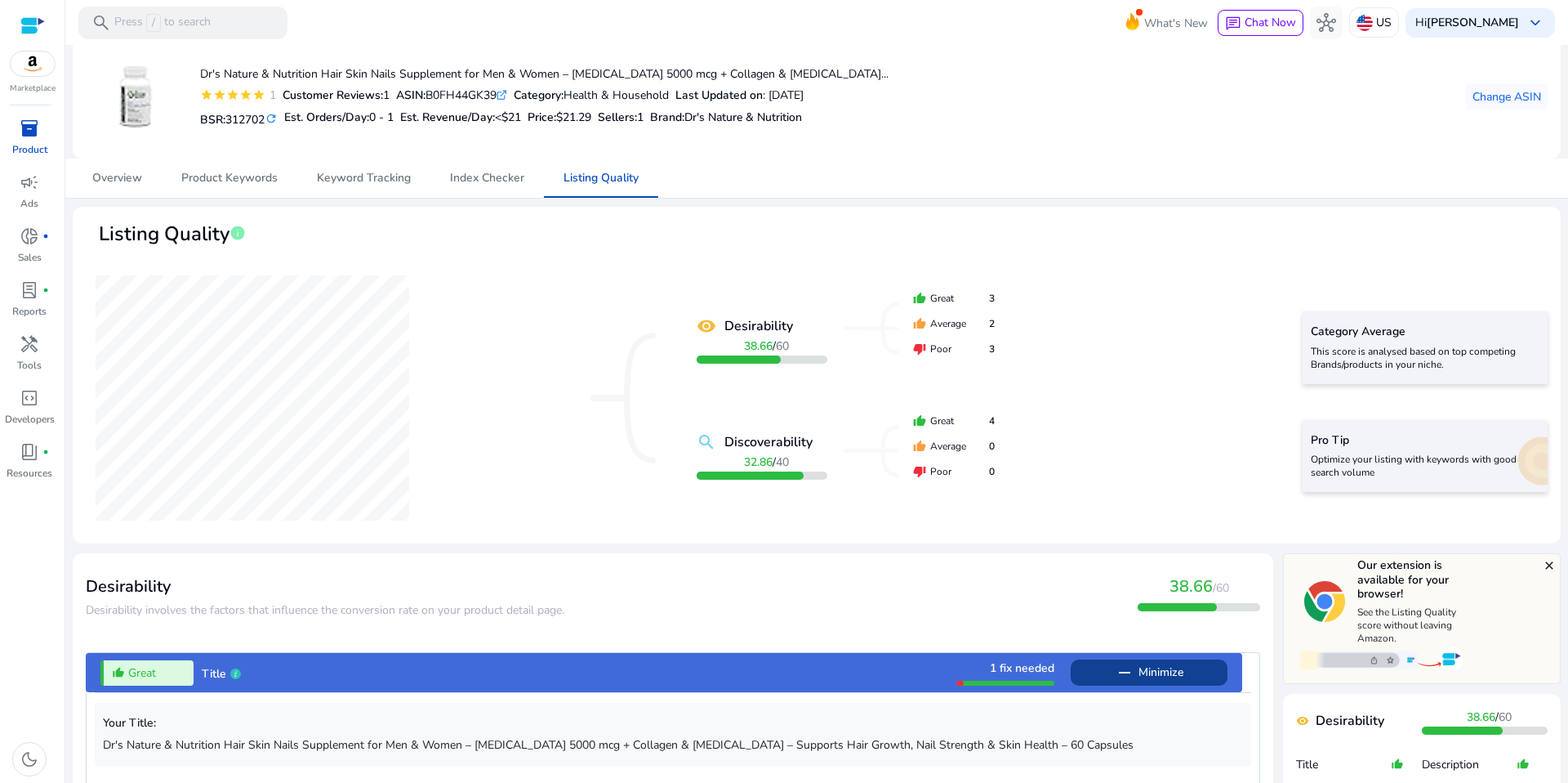
scroll to position [0, 0]
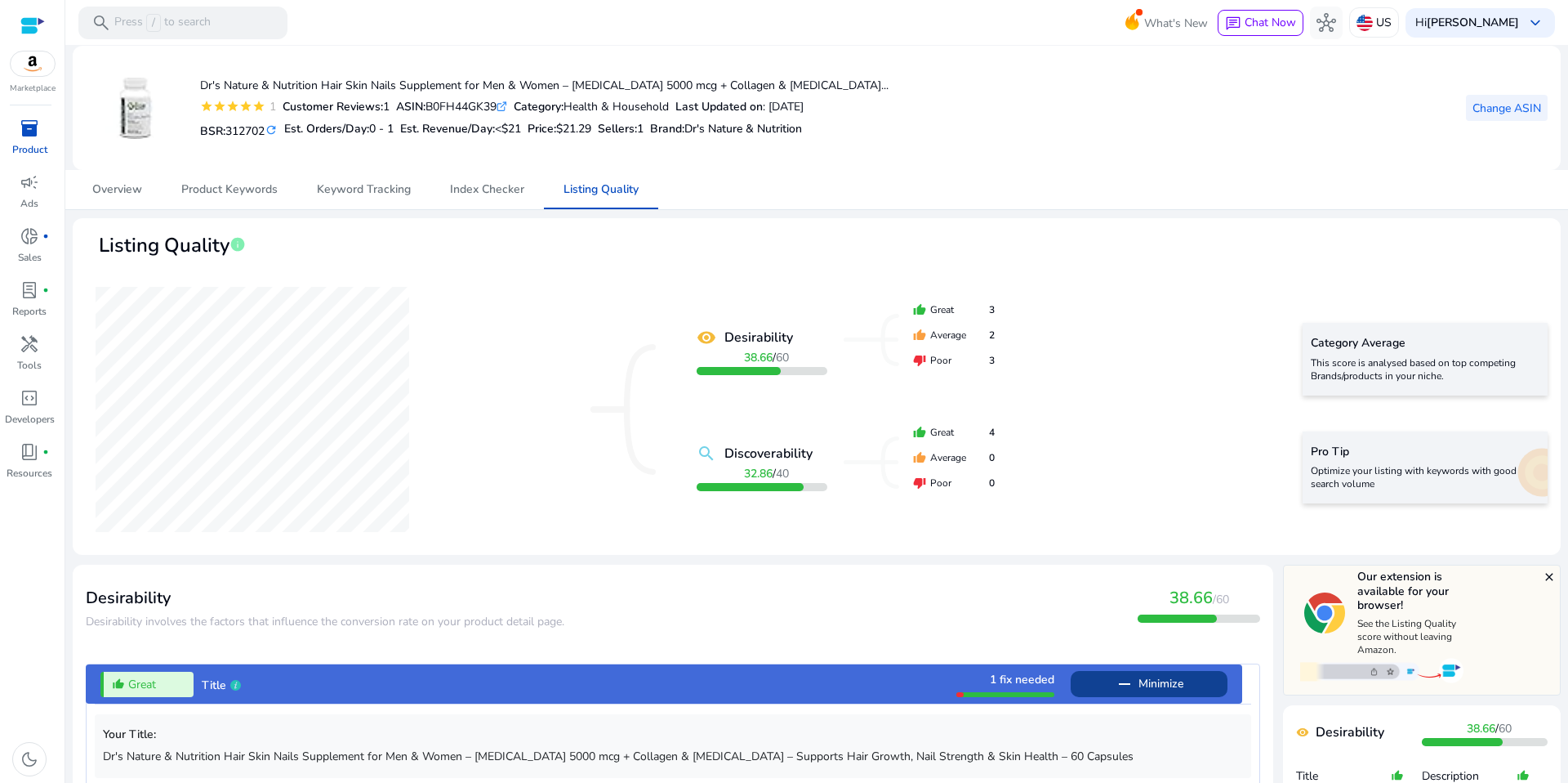
click at [1499, 115] on span "Change ASIN" at bounding box center [1506, 109] width 68 height 18
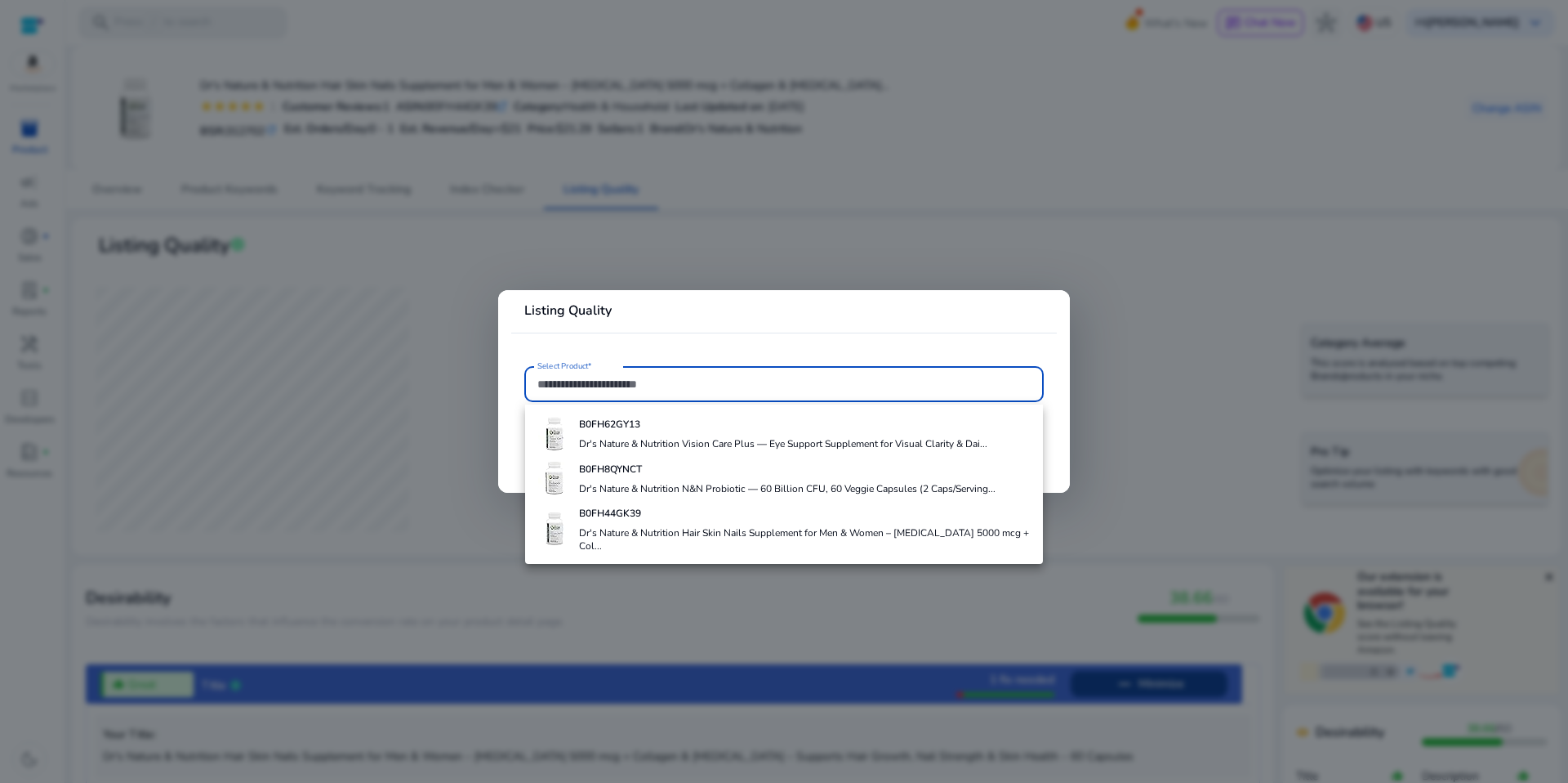
click at [676, 495] on h4 "Dr's Nature & Nutrition N&N Probiotic — 60 Billion CFU, 60 Veggie Capsules (2 C…" at bounding box center [787, 487] width 417 height 13
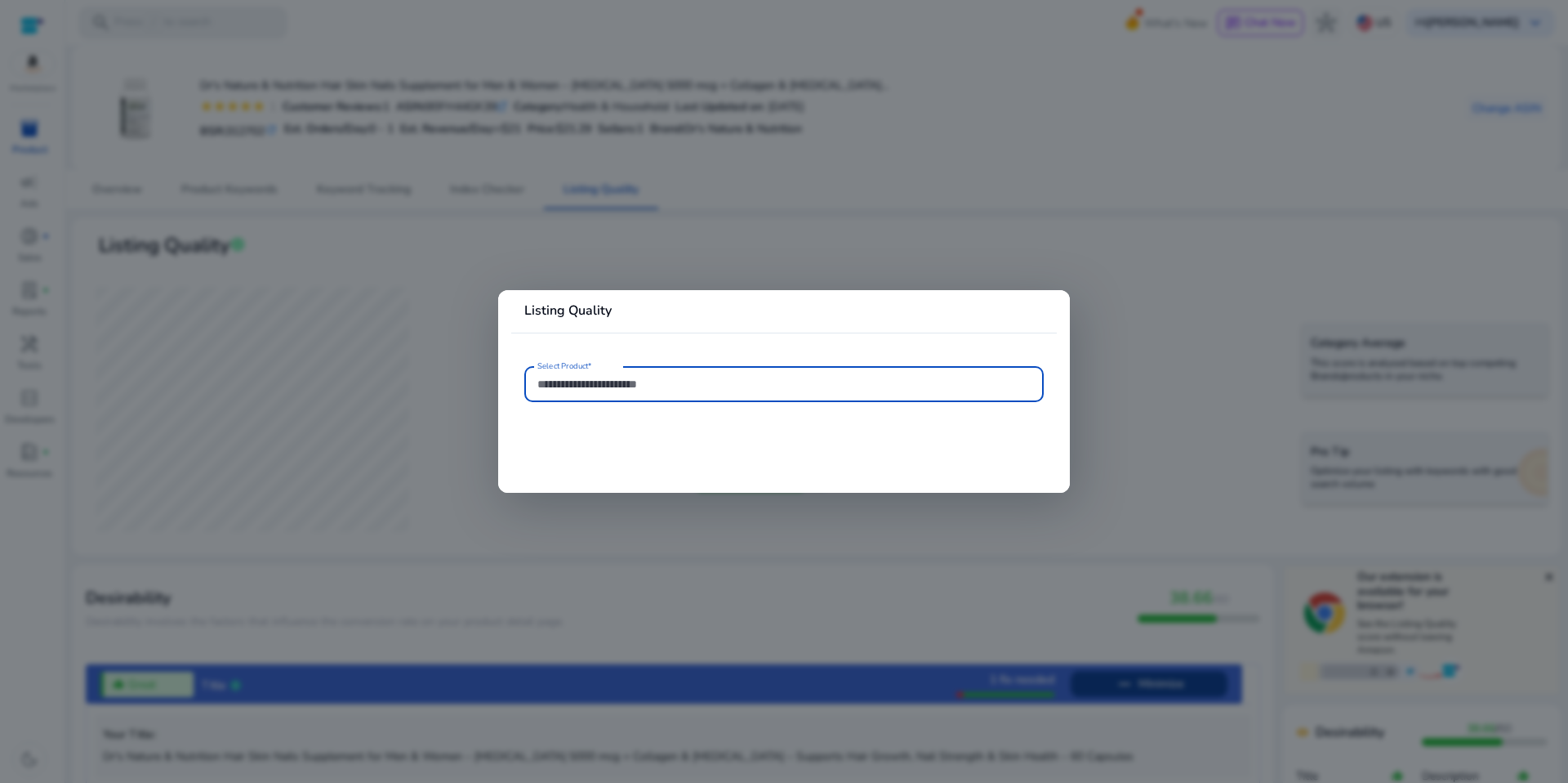
type input "**********"
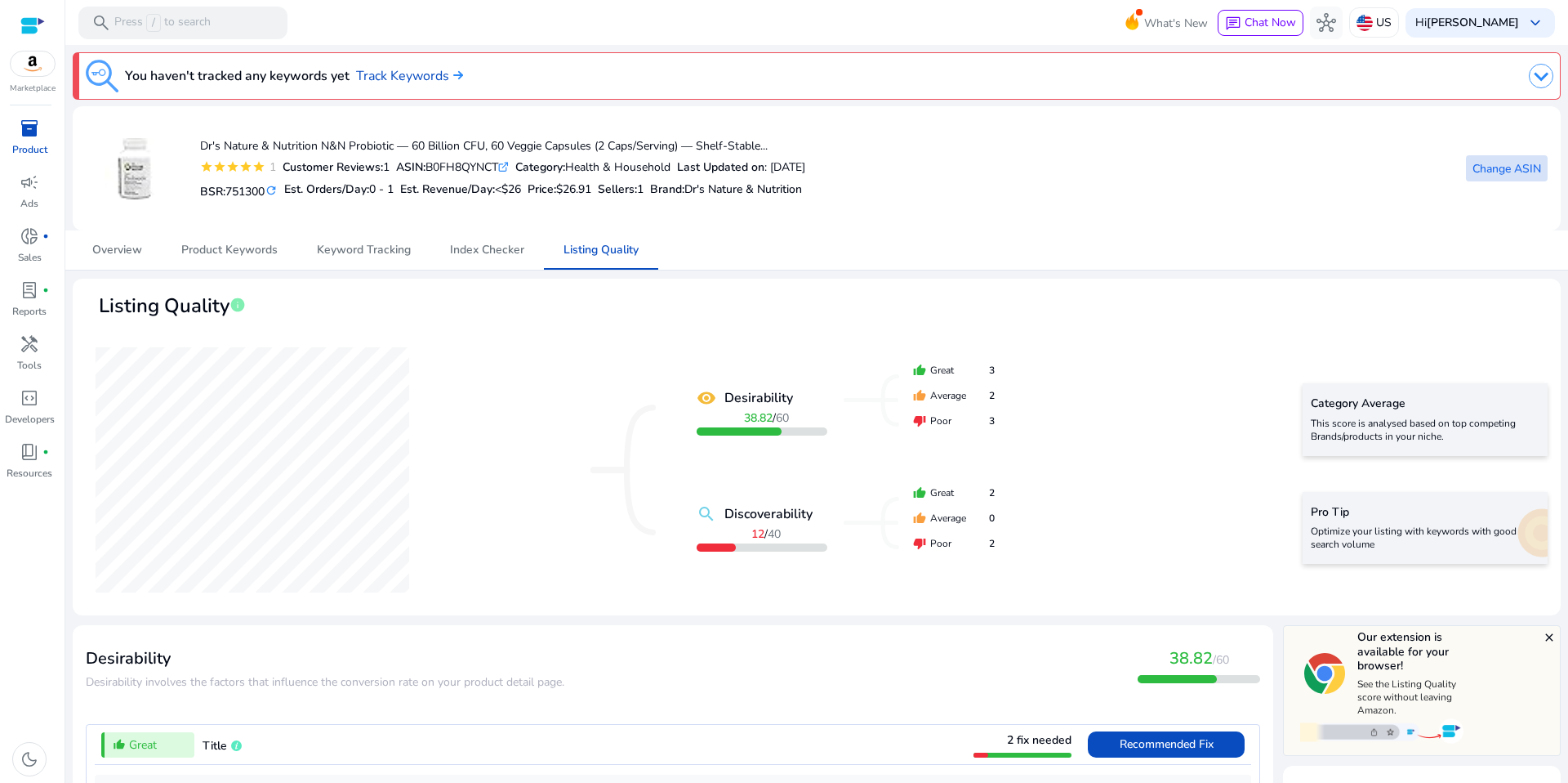
click at [1484, 177] on span "Change ASIN" at bounding box center [1506, 169] width 68 height 18
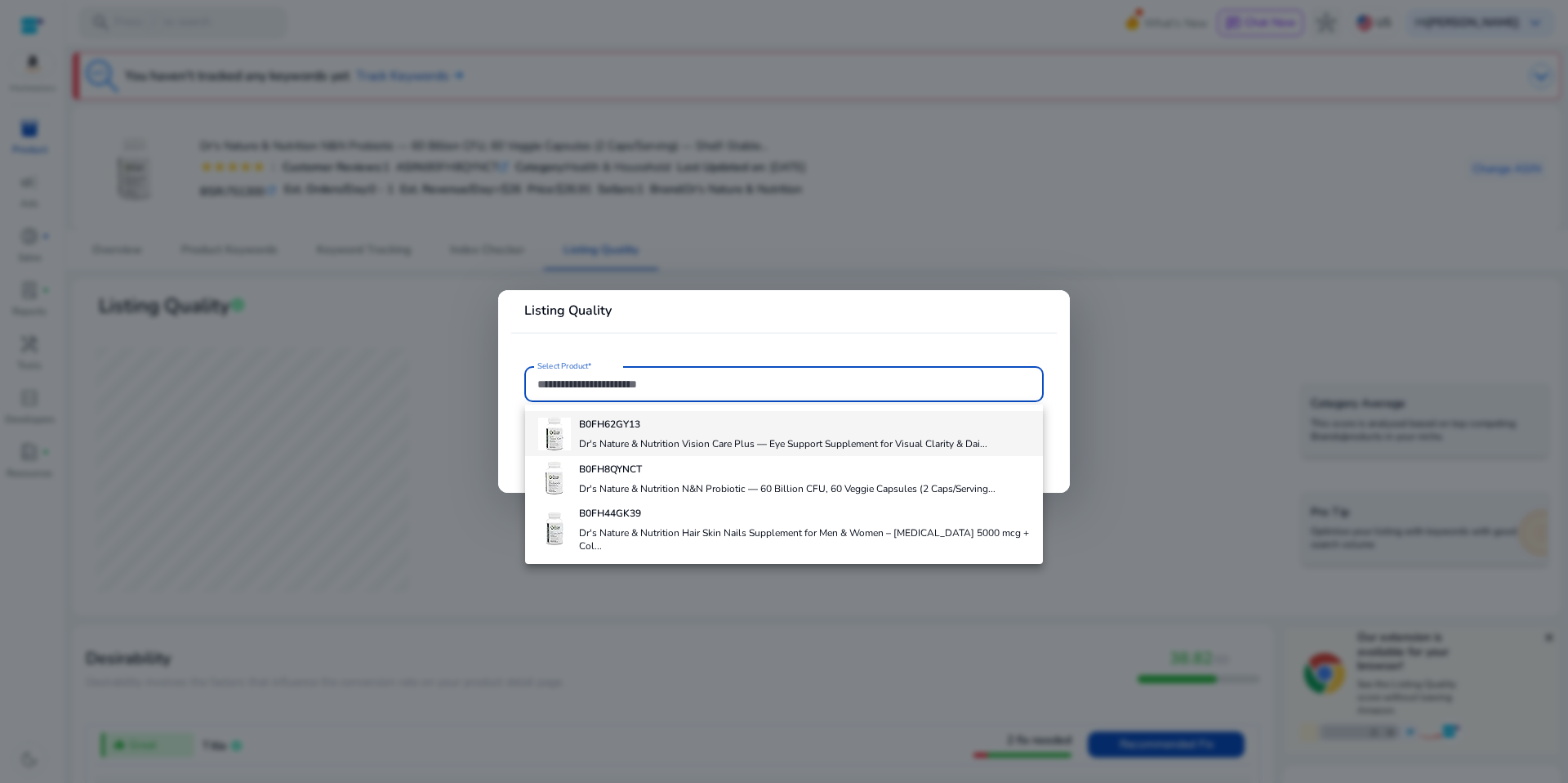
click at [699, 450] on h4 "Dr's Nature & Nutrition Vision Care Plus — Eye Support Supplement for Visual Cl…" at bounding box center [783, 443] width 408 height 13
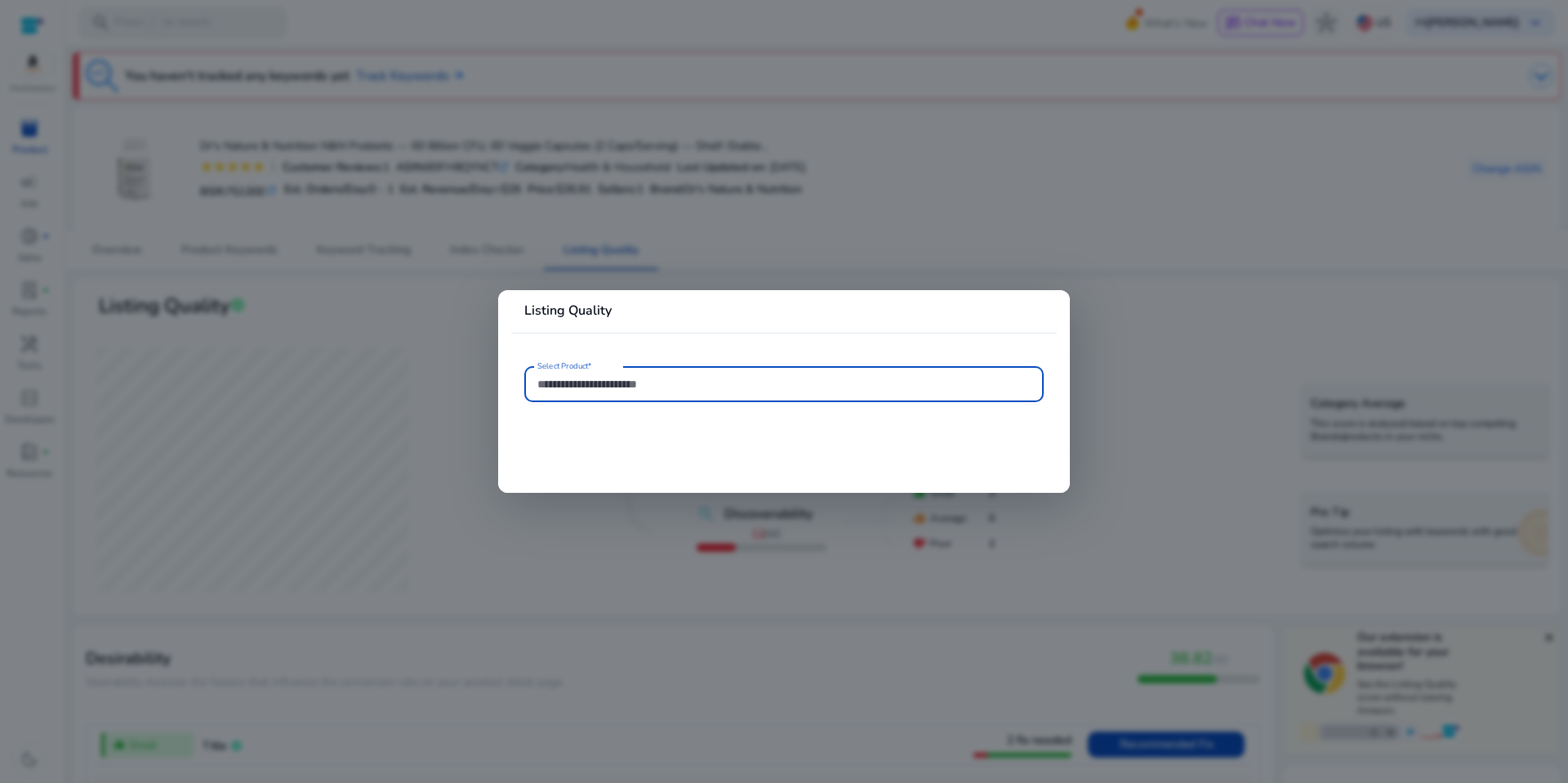
type input "**********"
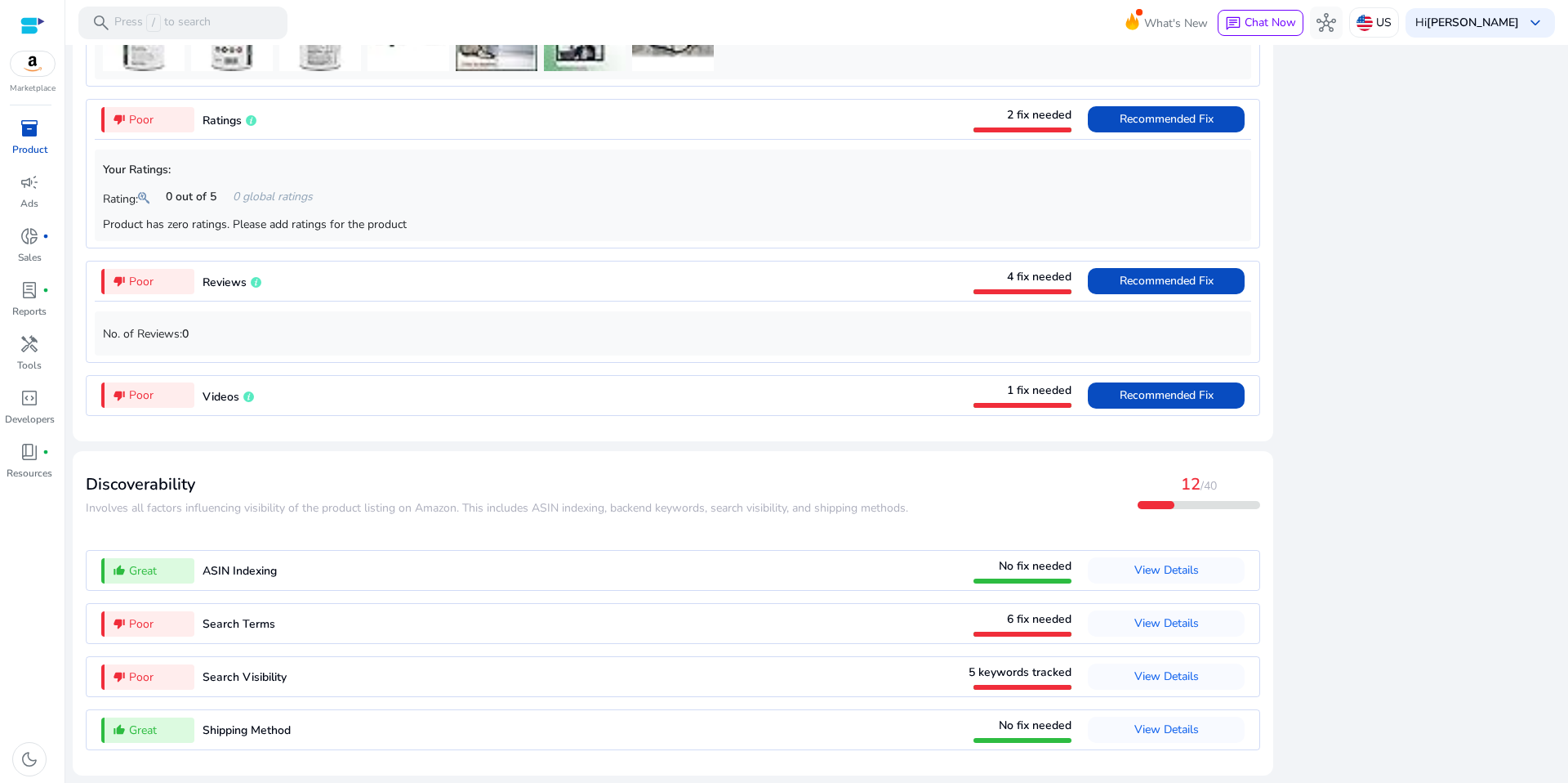
scroll to position [1687, 0]
click at [1122, 388] on span "Recommended Fix" at bounding box center [1166, 395] width 94 height 16
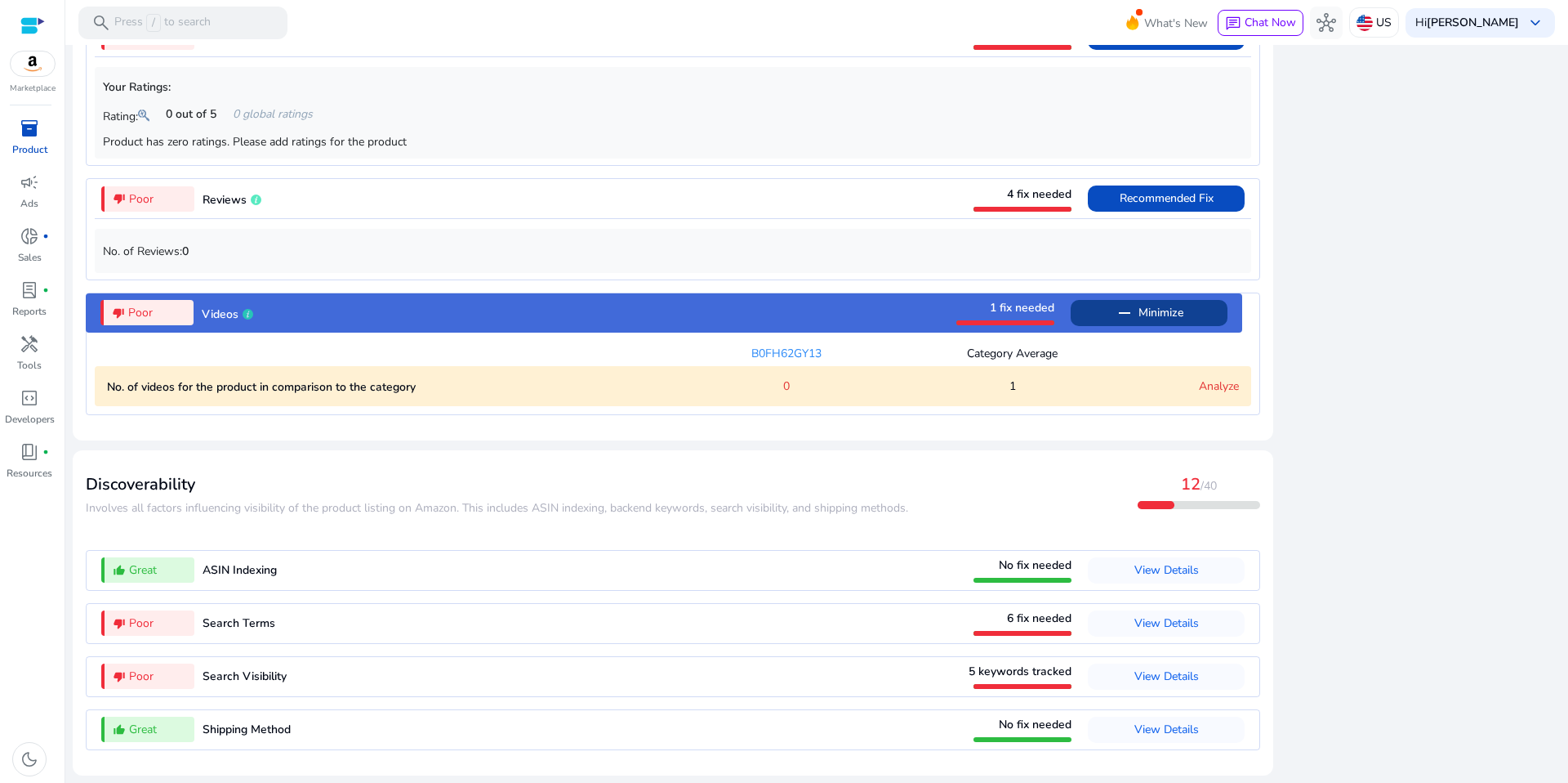
scroll to position [1784, 0]
click at [1009, 378] on span "1" at bounding box center [1012, 387] width 7 height 18
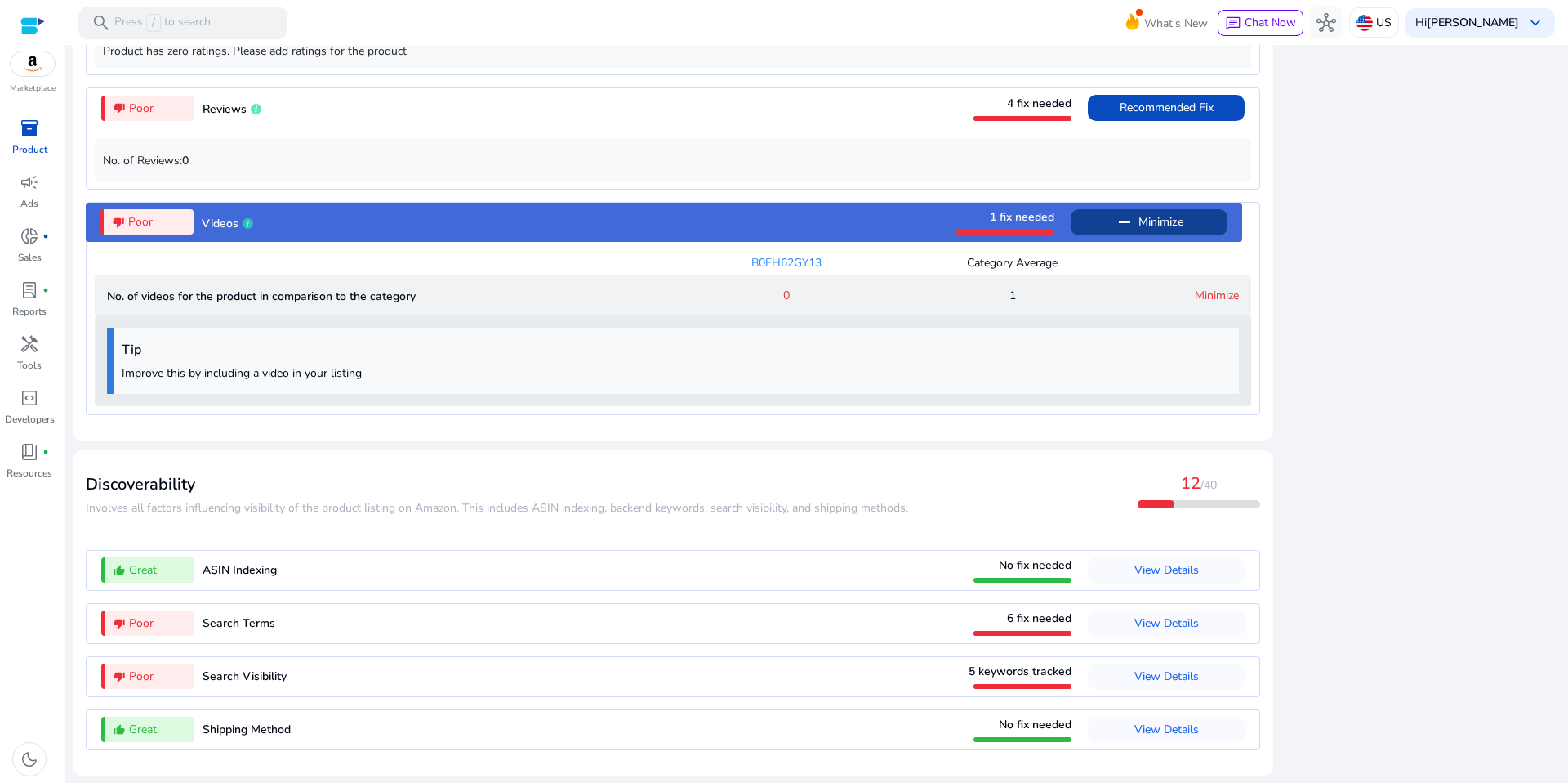
scroll to position [1900, 0]
click at [1194, 288] on link "Minimize" at bounding box center [1216, 296] width 44 height 16
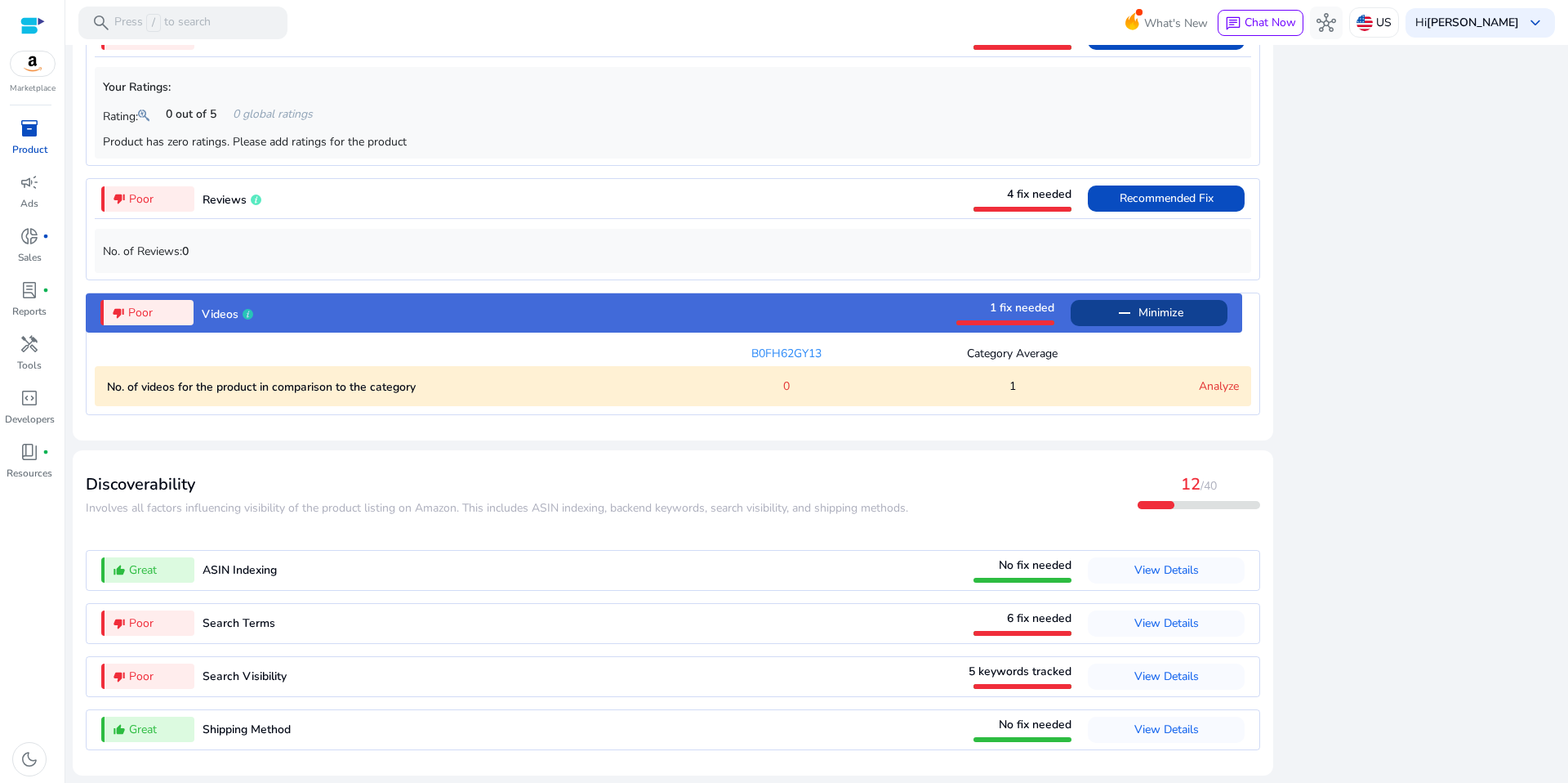
scroll to position [1784, 0]
click at [1139, 299] on span "Minimize" at bounding box center [1161, 312] width 45 height 26
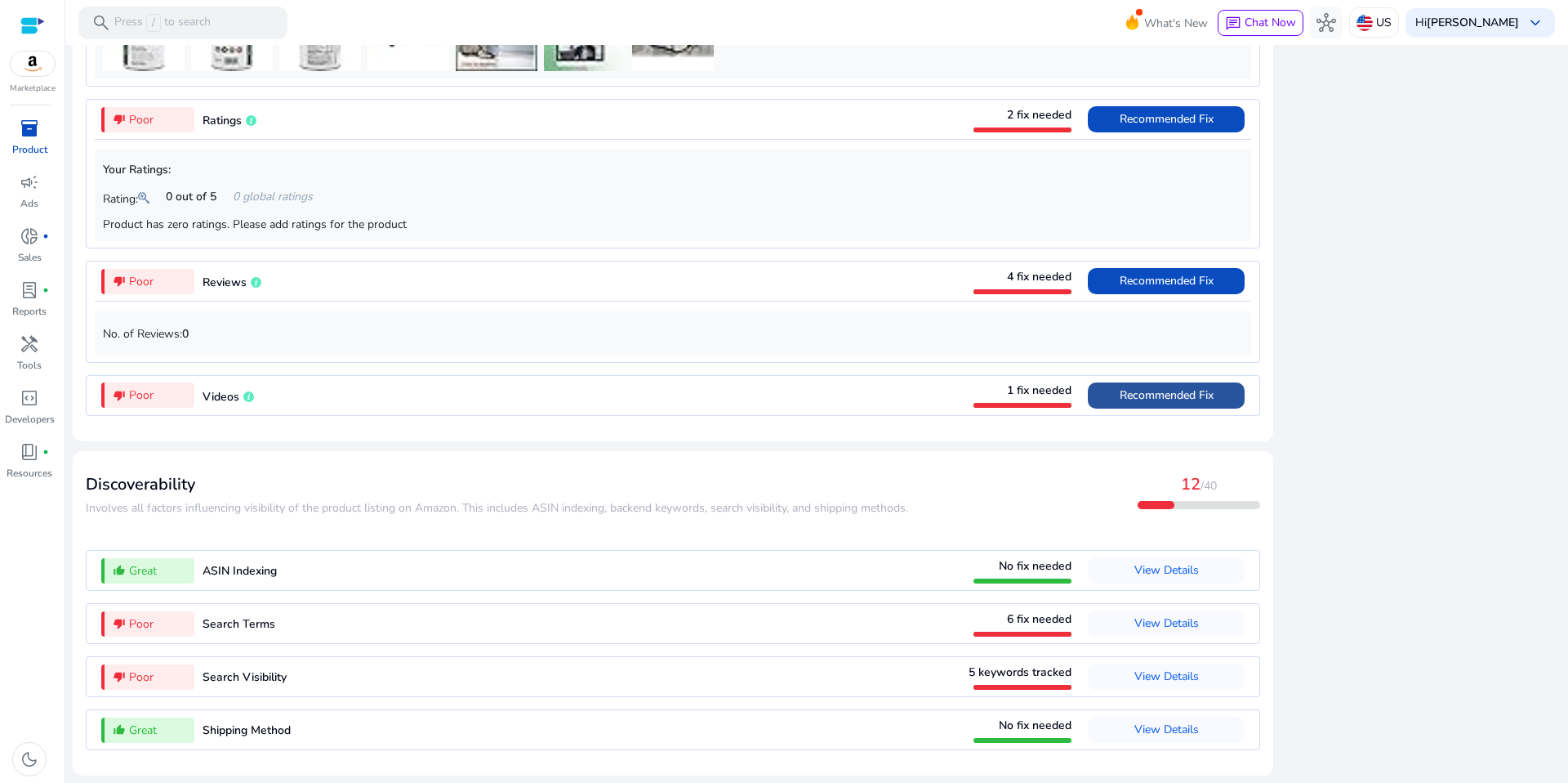
scroll to position [1687, 0]
click at [1119, 273] on span "Recommended Fix" at bounding box center [1166, 281] width 94 height 16
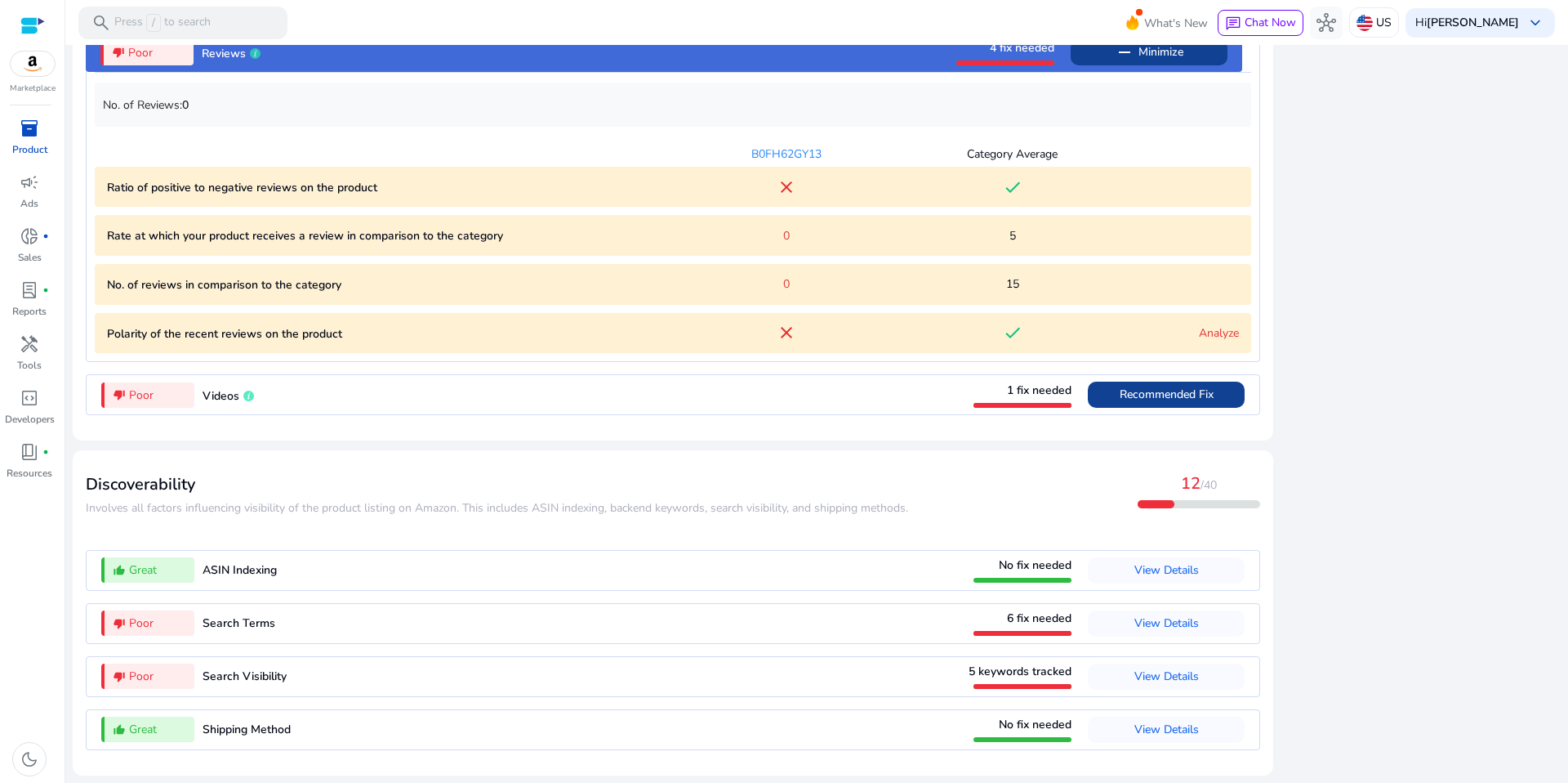
scroll to position [1856, 0]
click at [1198, 341] on link "Analyze" at bounding box center [1218, 333] width 40 height 16
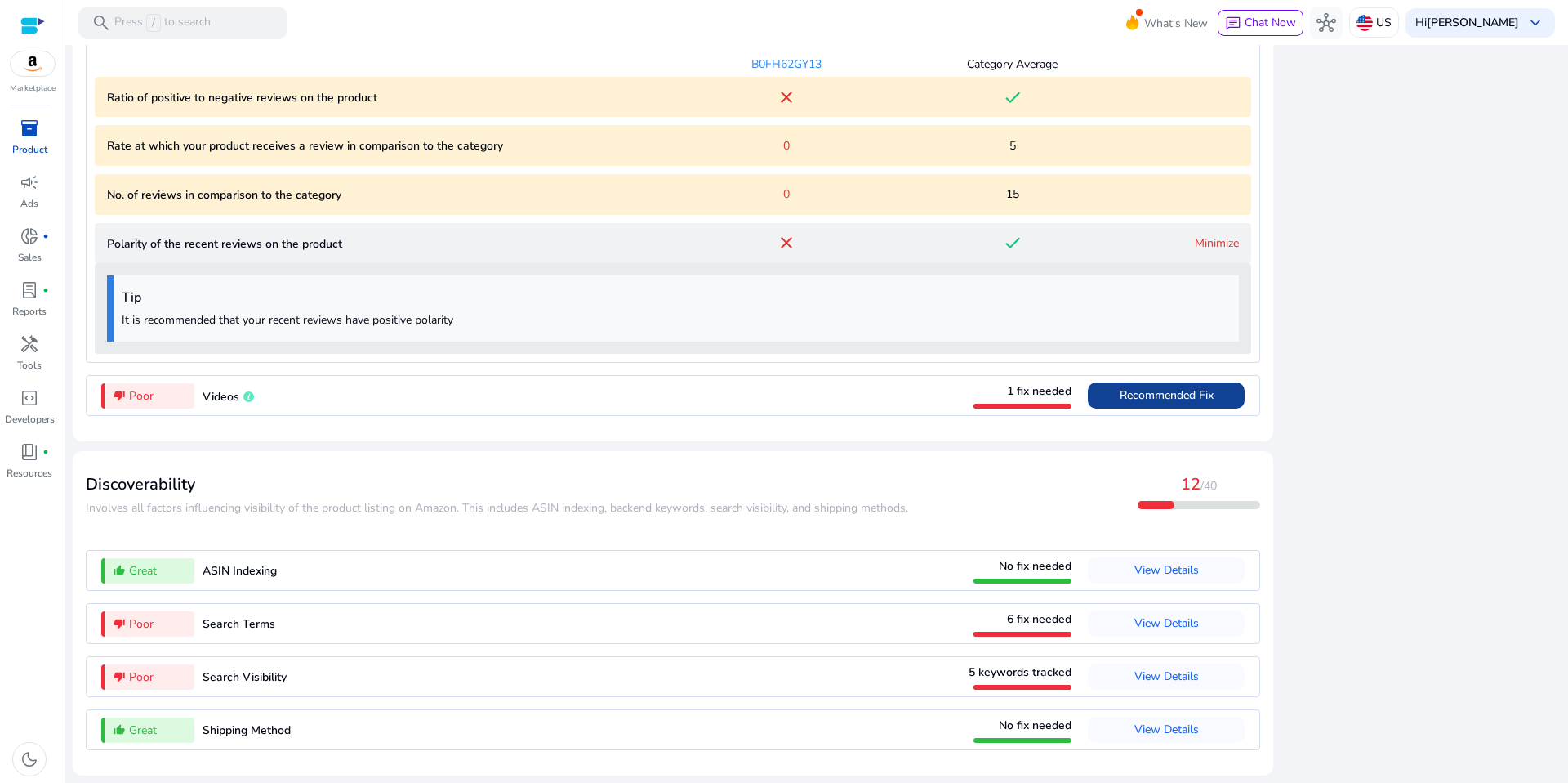
scroll to position [2112, 0]
click at [1141, 388] on span "Recommended Fix" at bounding box center [1166, 395] width 94 height 16
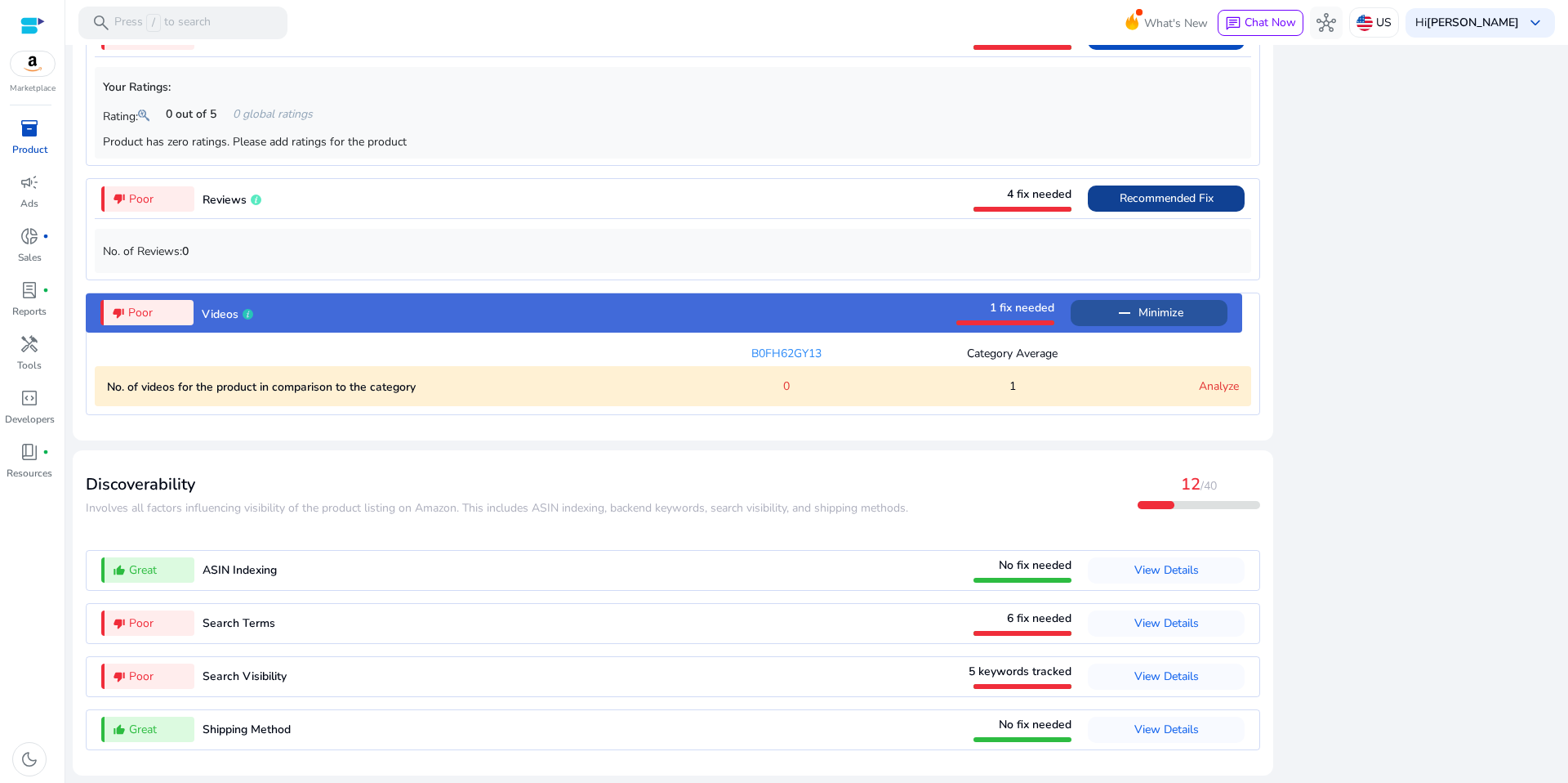
scroll to position [1784, 0]
click at [1134, 562] on span "View Details" at bounding box center [1166, 570] width 65 height 16
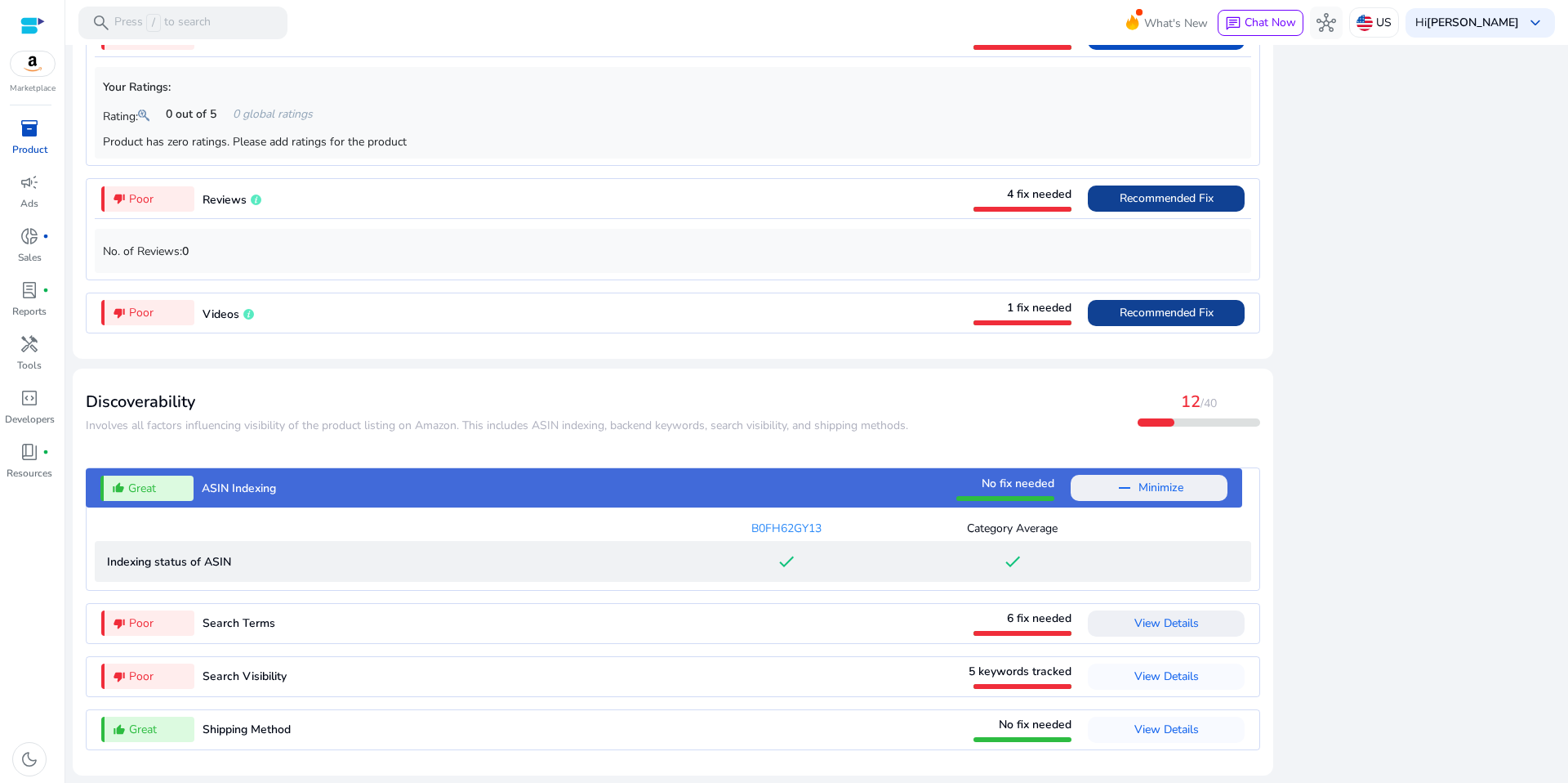
click at [1134, 616] on span "View Details" at bounding box center [1166, 623] width 65 height 16
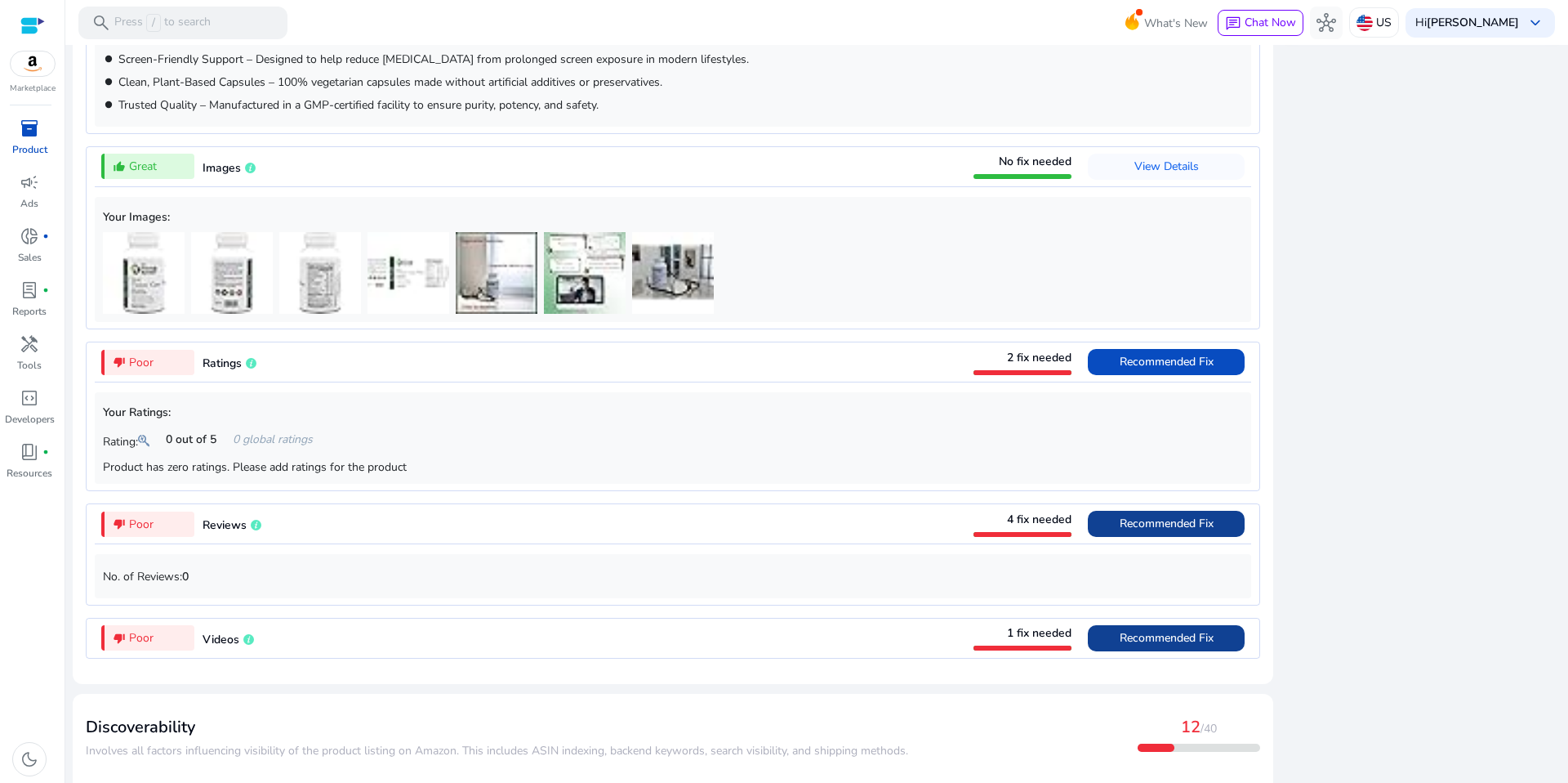
scroll to position [2096, 0]
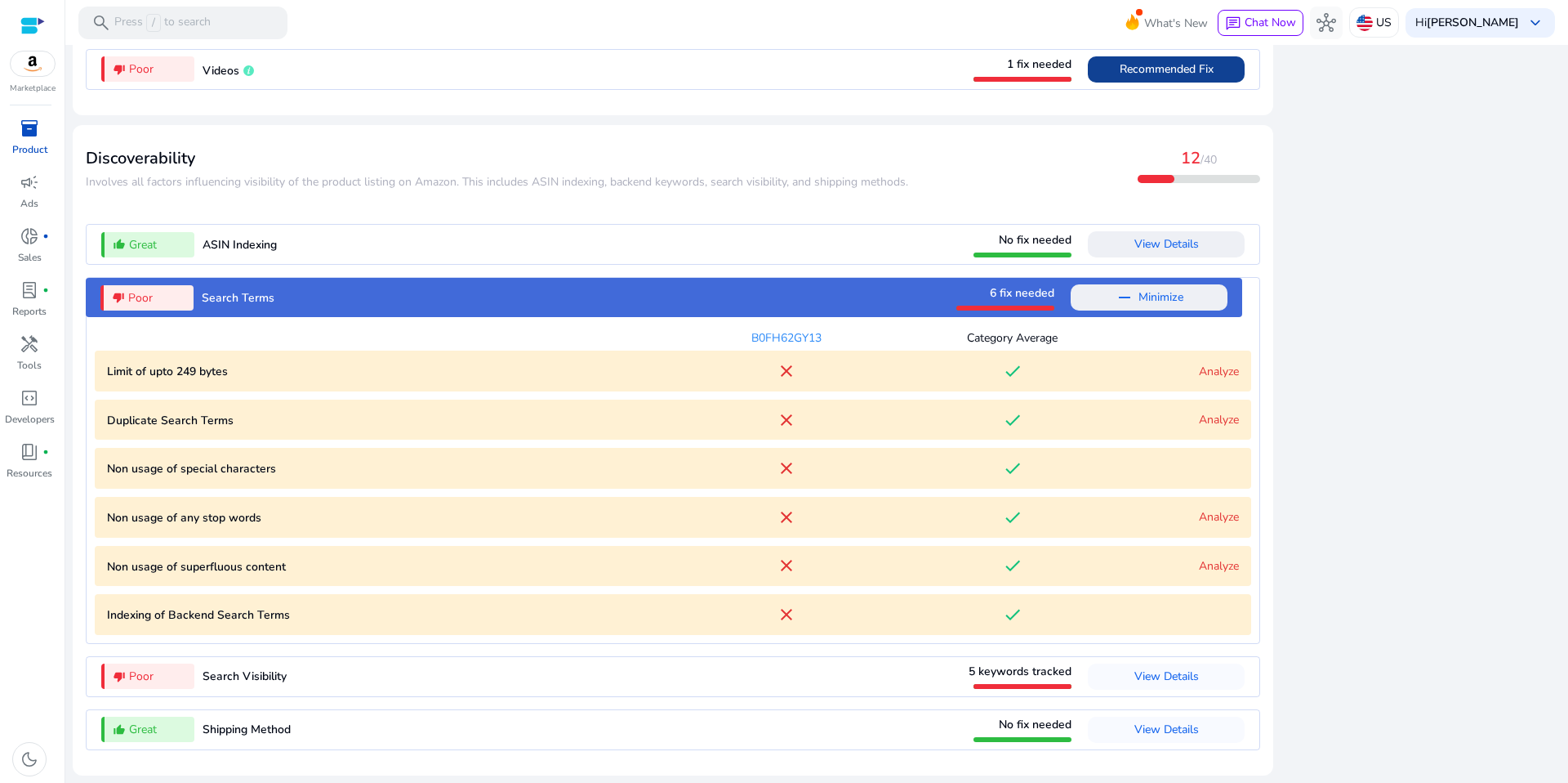
click at [1198, 558] on link "Analyze" at bounding box center [1218, 566] width 40 height 16
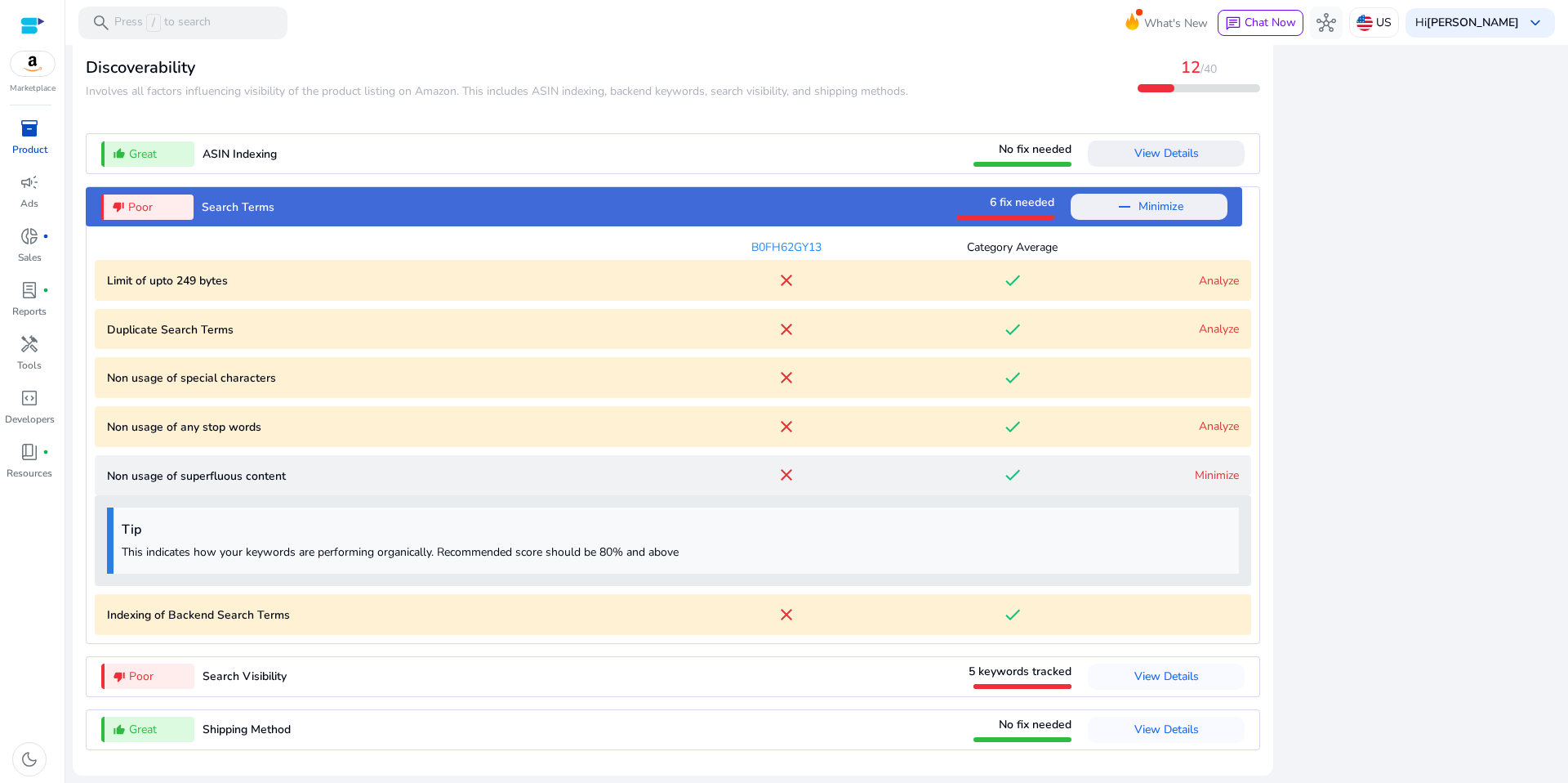
scroll to position [2211, 0]
click at [1134, 668] on span "View Details" at bounding box center [1166, 676] width 65 height 16
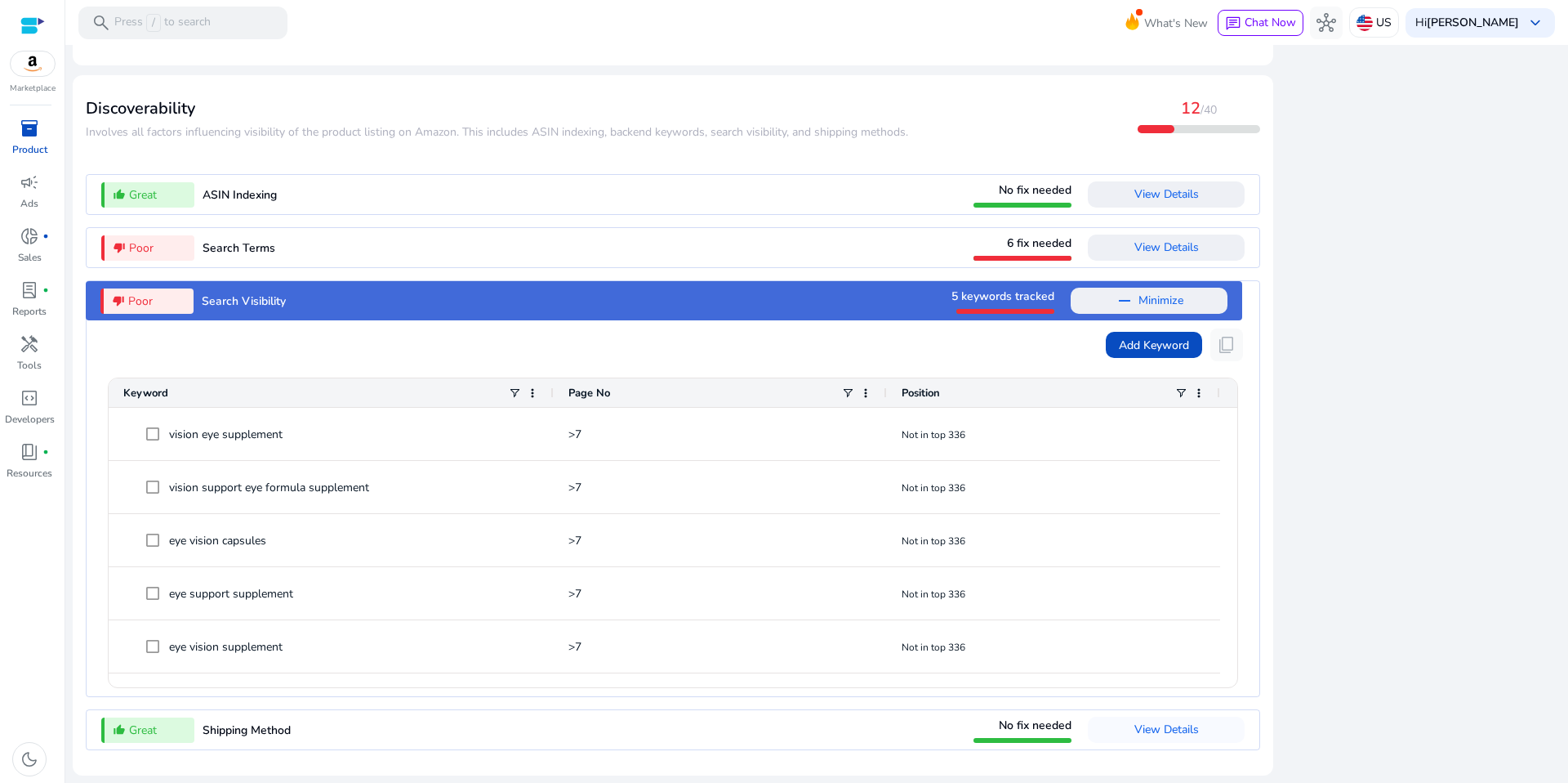
scroll to position [2080, 0]
click at [1134, 724] on span "View Details" at bounding box center [1166, 729] width 65 height 16
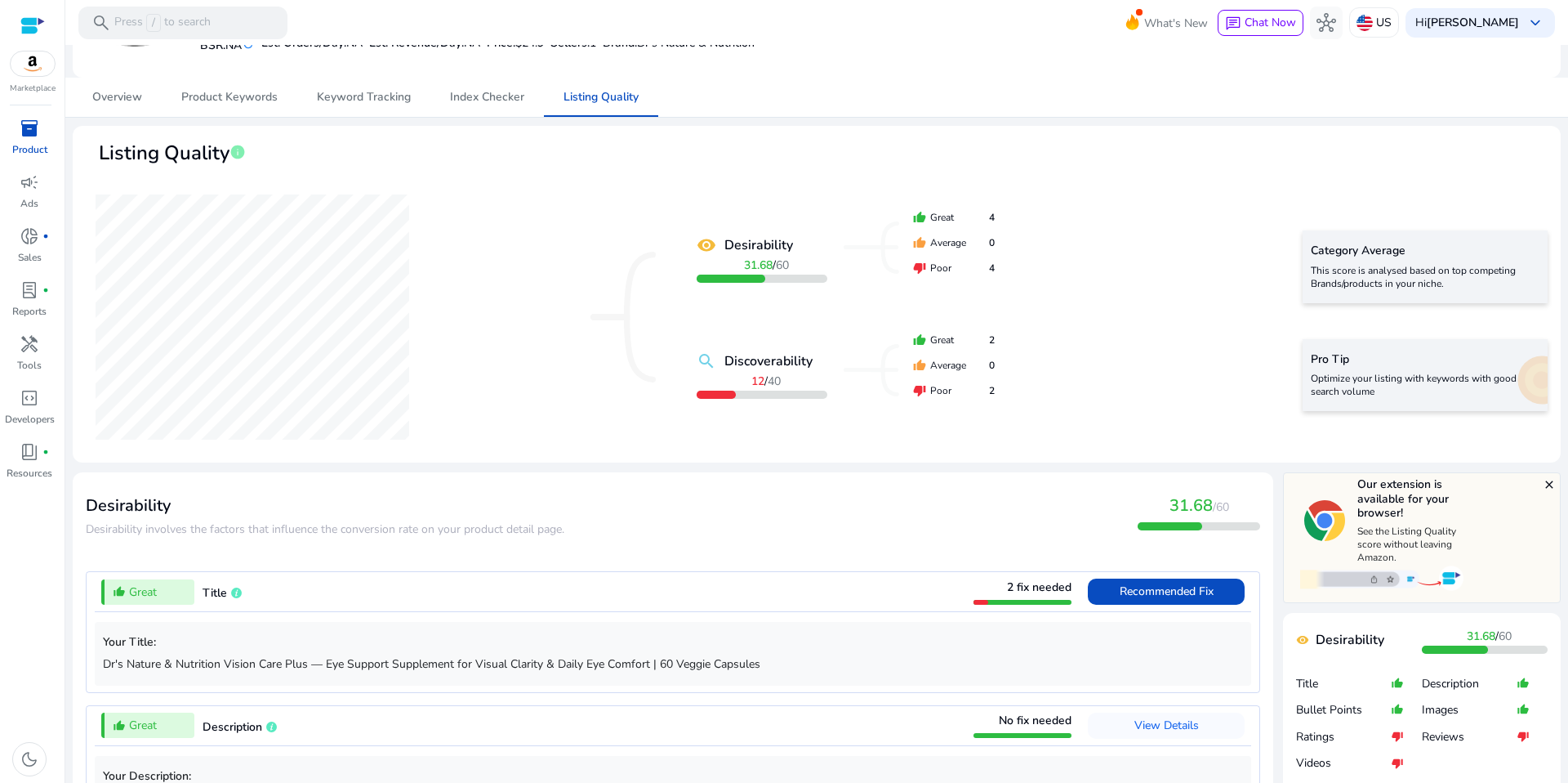
scroll to position [0, 0]
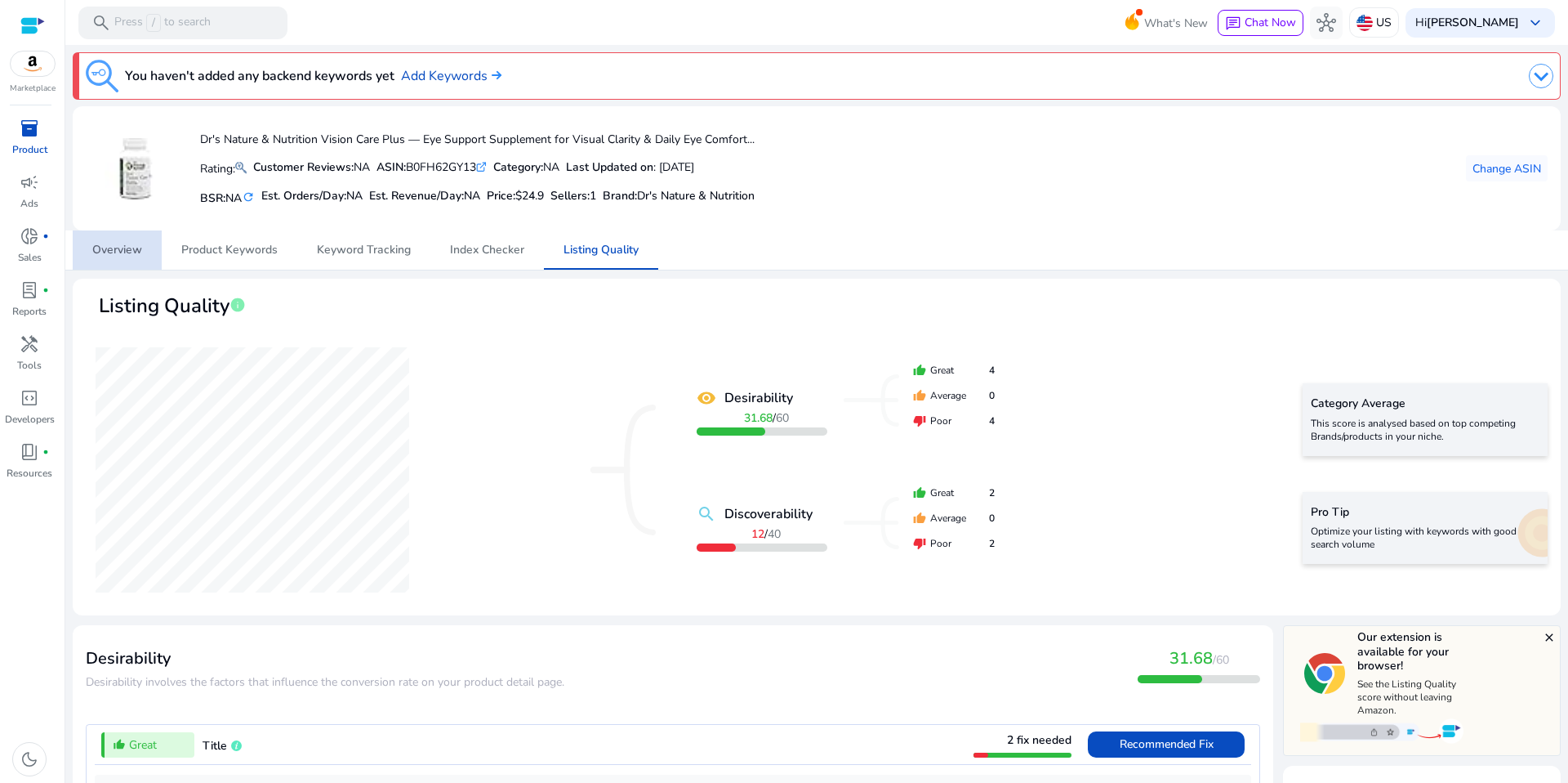
click at [123, 255] on span "Overview" at bounding box center [116, 251] width 50 height 12
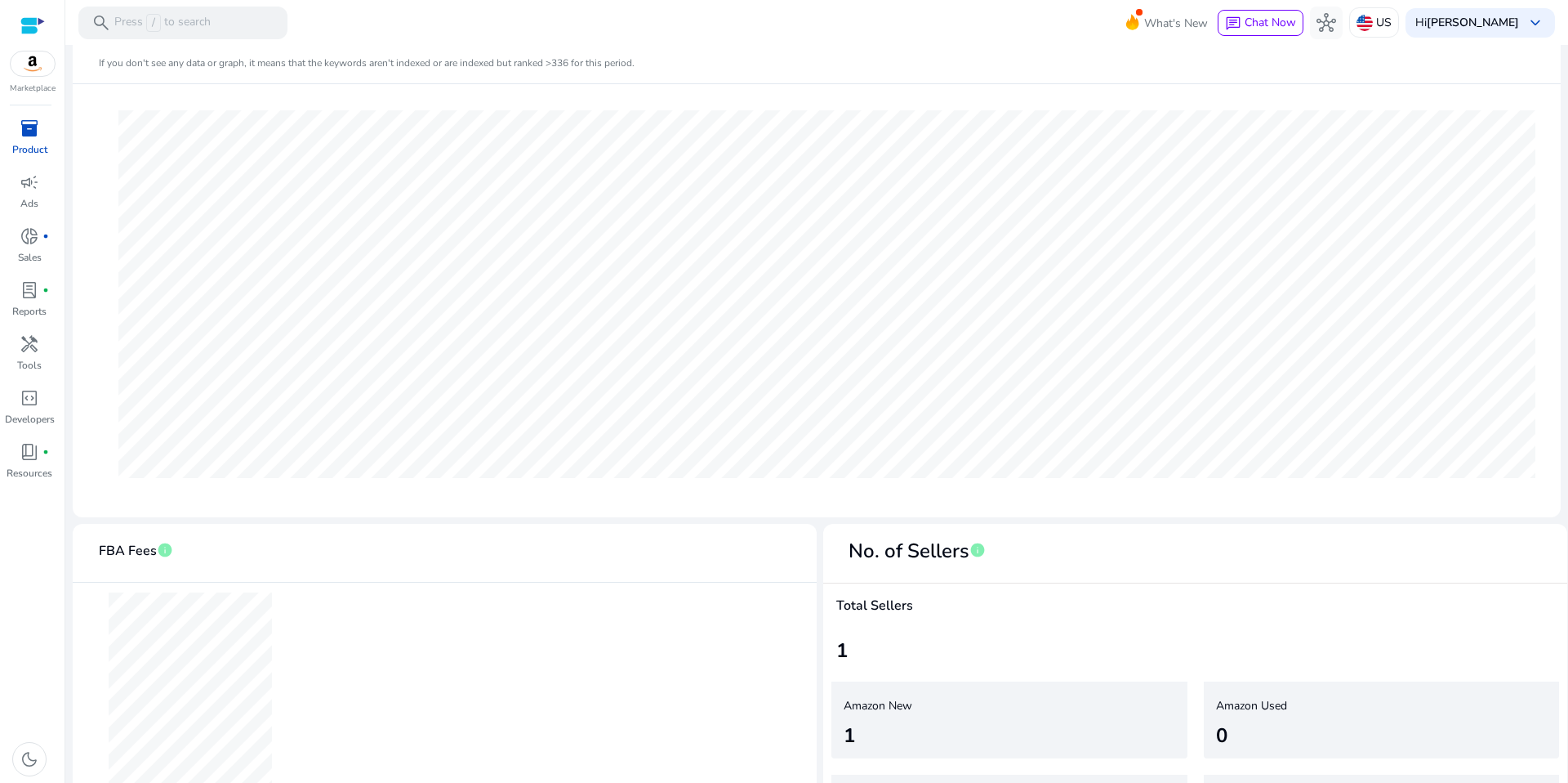
scroll to position [707, 0]
